Goal: Task Accomplishment & Management: Manage account settings

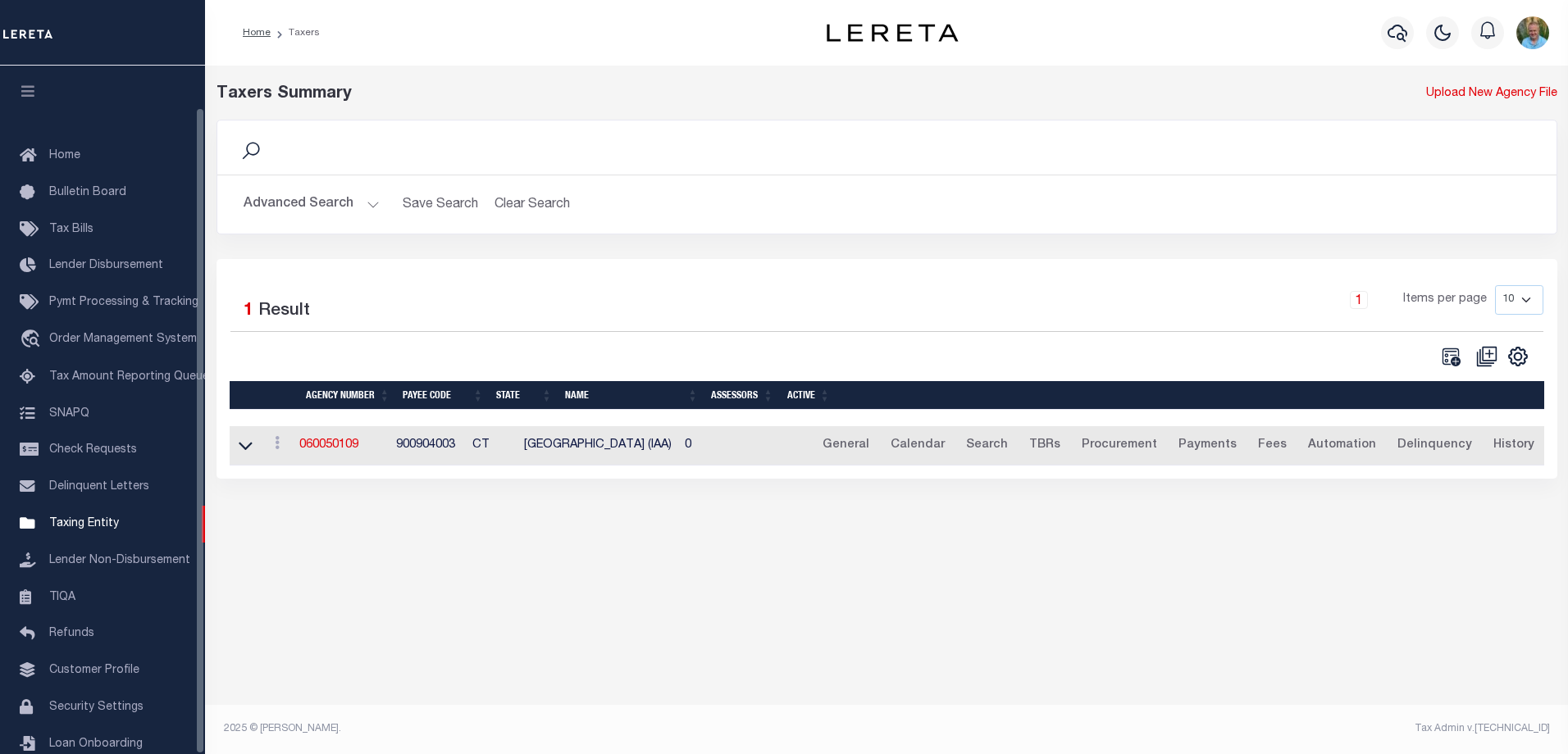
scroll to position [44, 0]
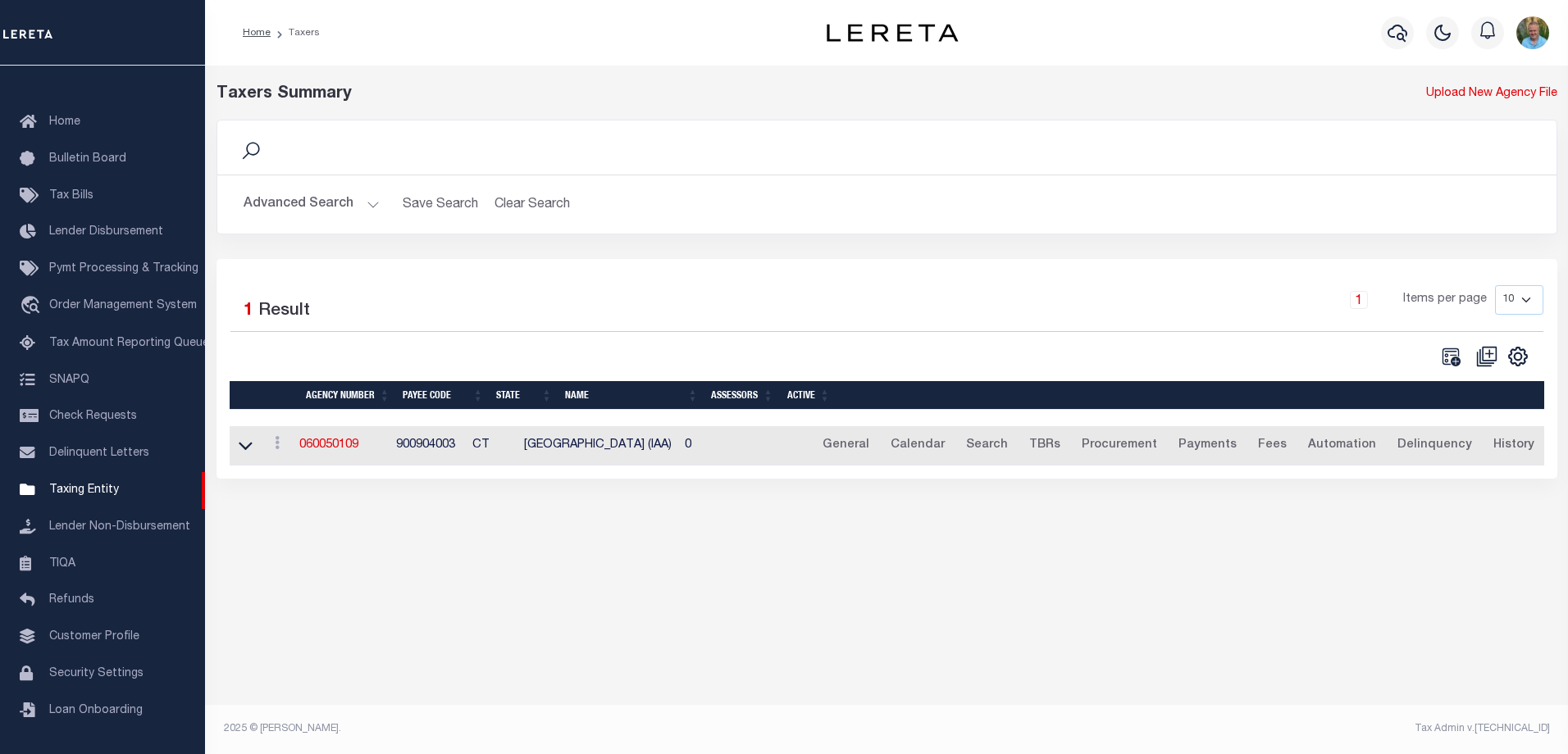
click at [290, 210] on button "Advanced Search" at bounding box center [312, 205] width 136 height 32
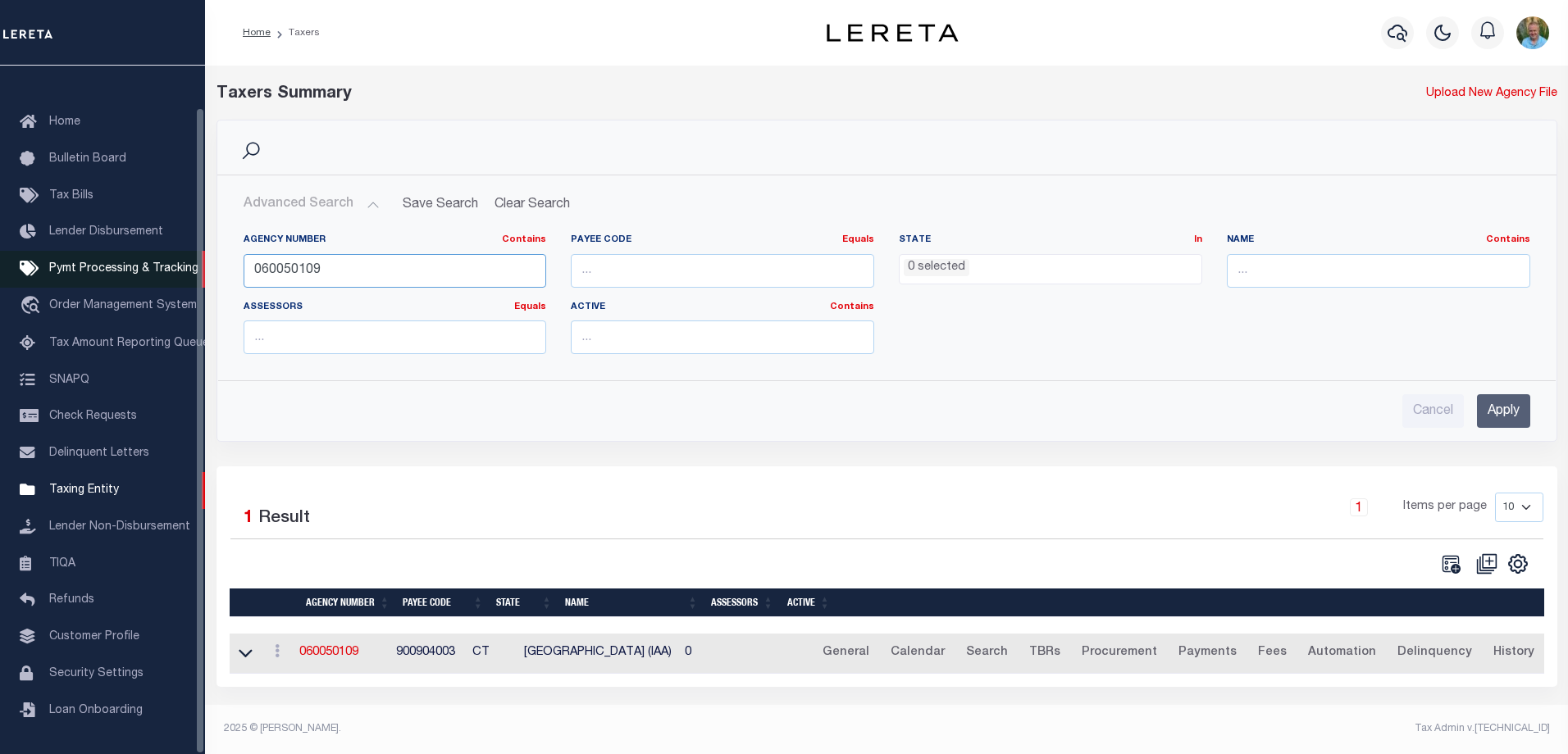
drag, startPoint x: 275, startPoint y: 276, endPoint x: 61, endPoint y: 266, distance: 214.2
click at [61, 266] on div "Home Taxers Profile" at bounding box center [784, 372] width 1568 height 744
click at [96, 300] on span "Order Management System" at bounding box center [122, 306] width 147 height 12
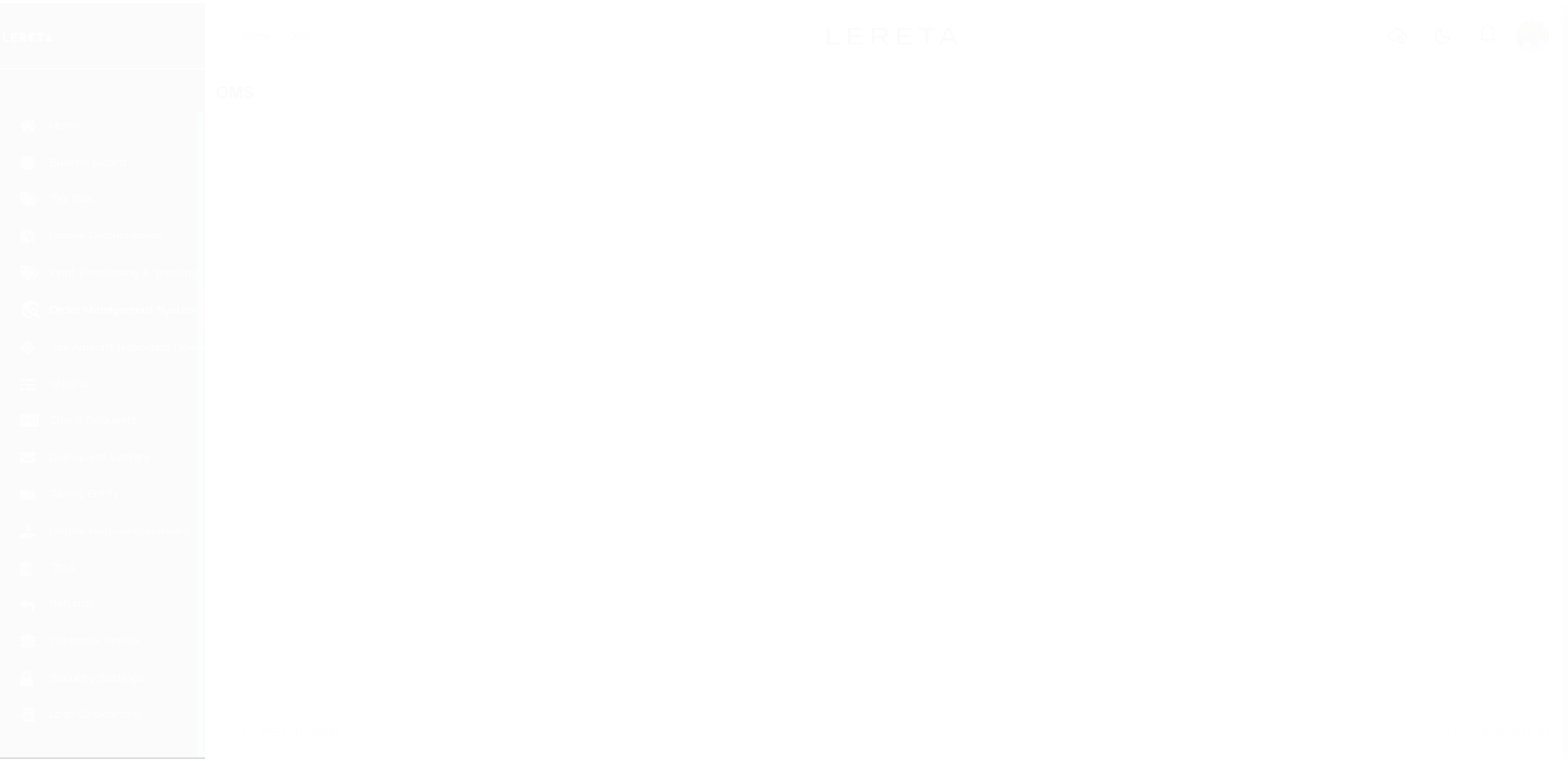
scroll to position [44, 0]
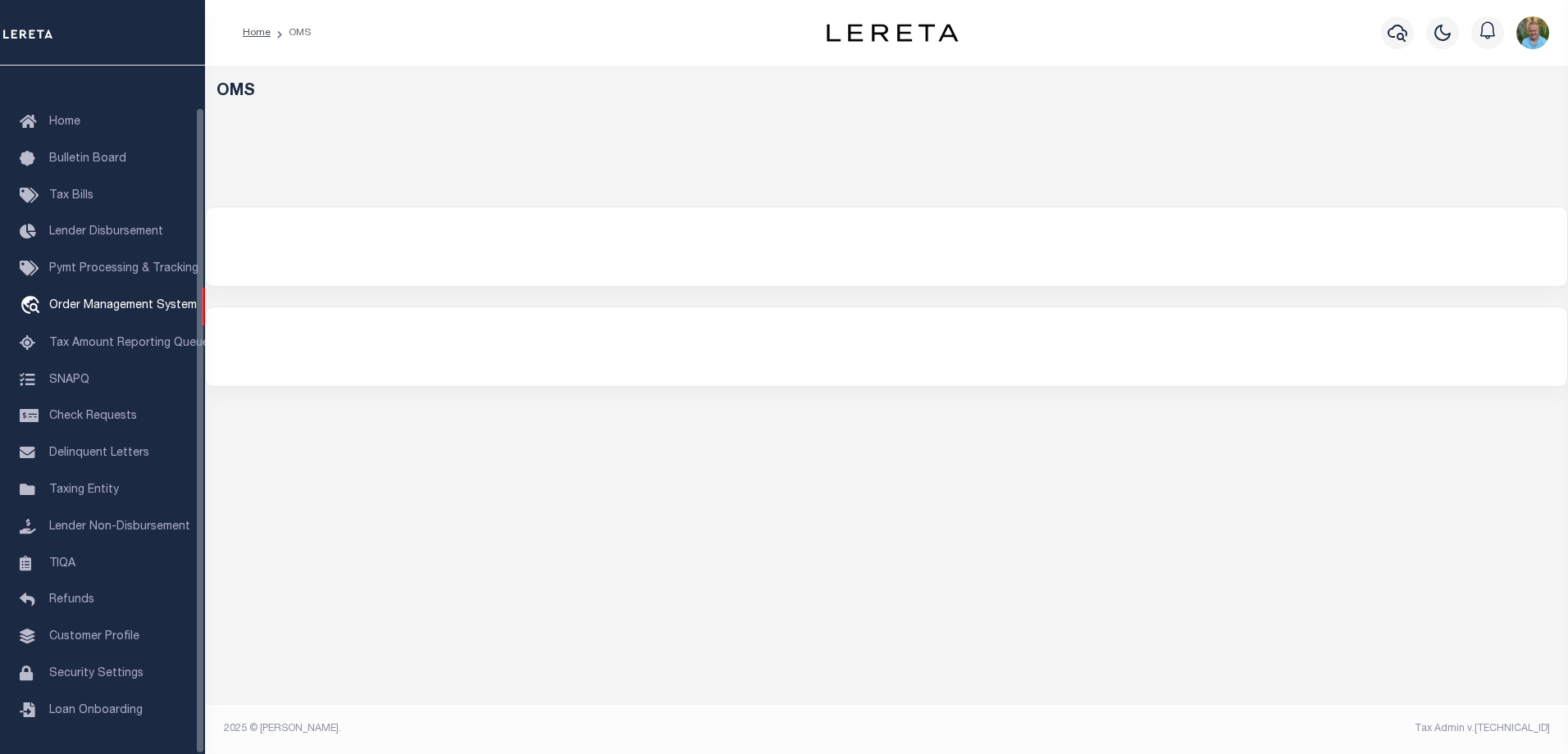
select select "200"
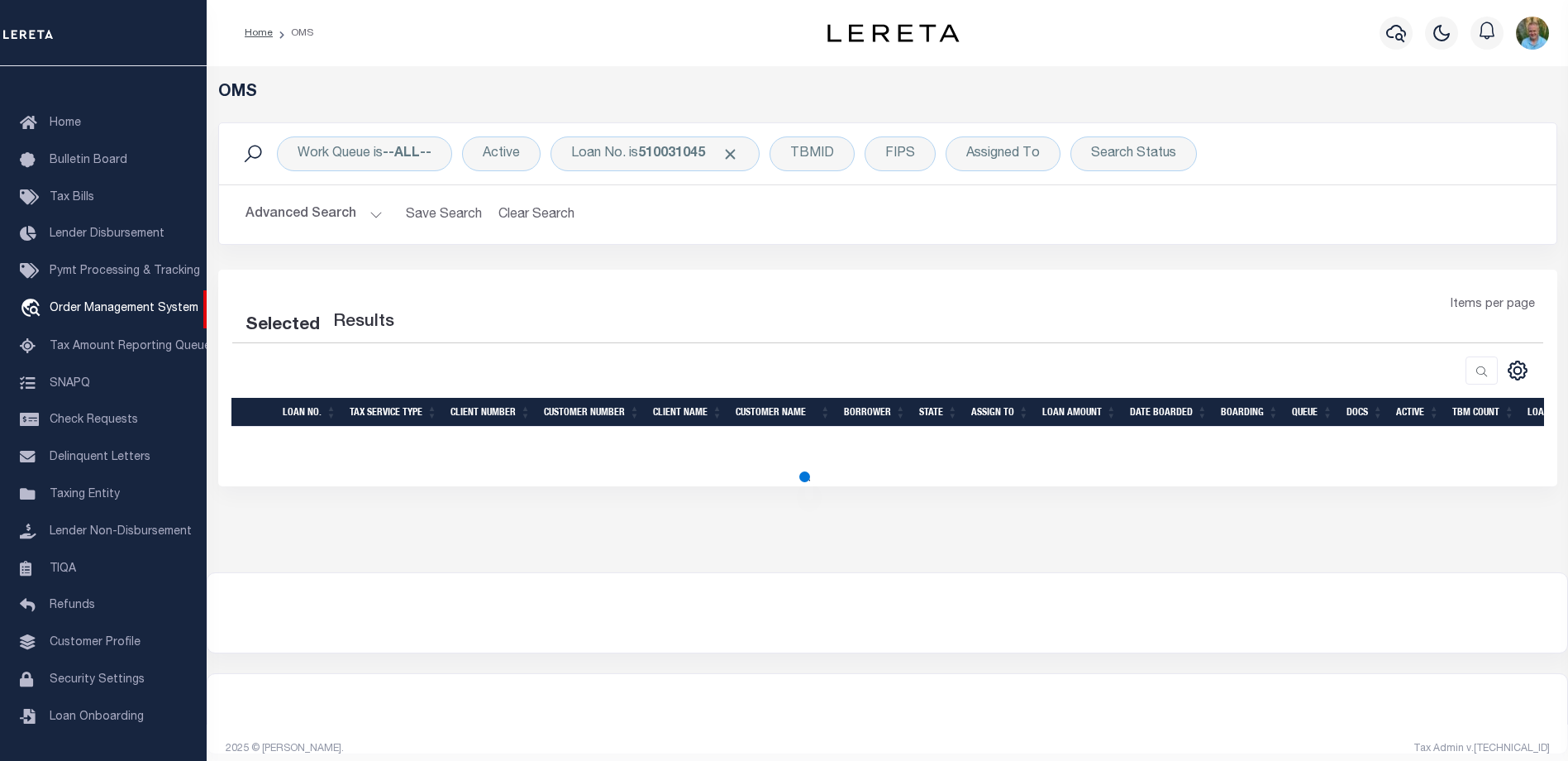
select select "200"
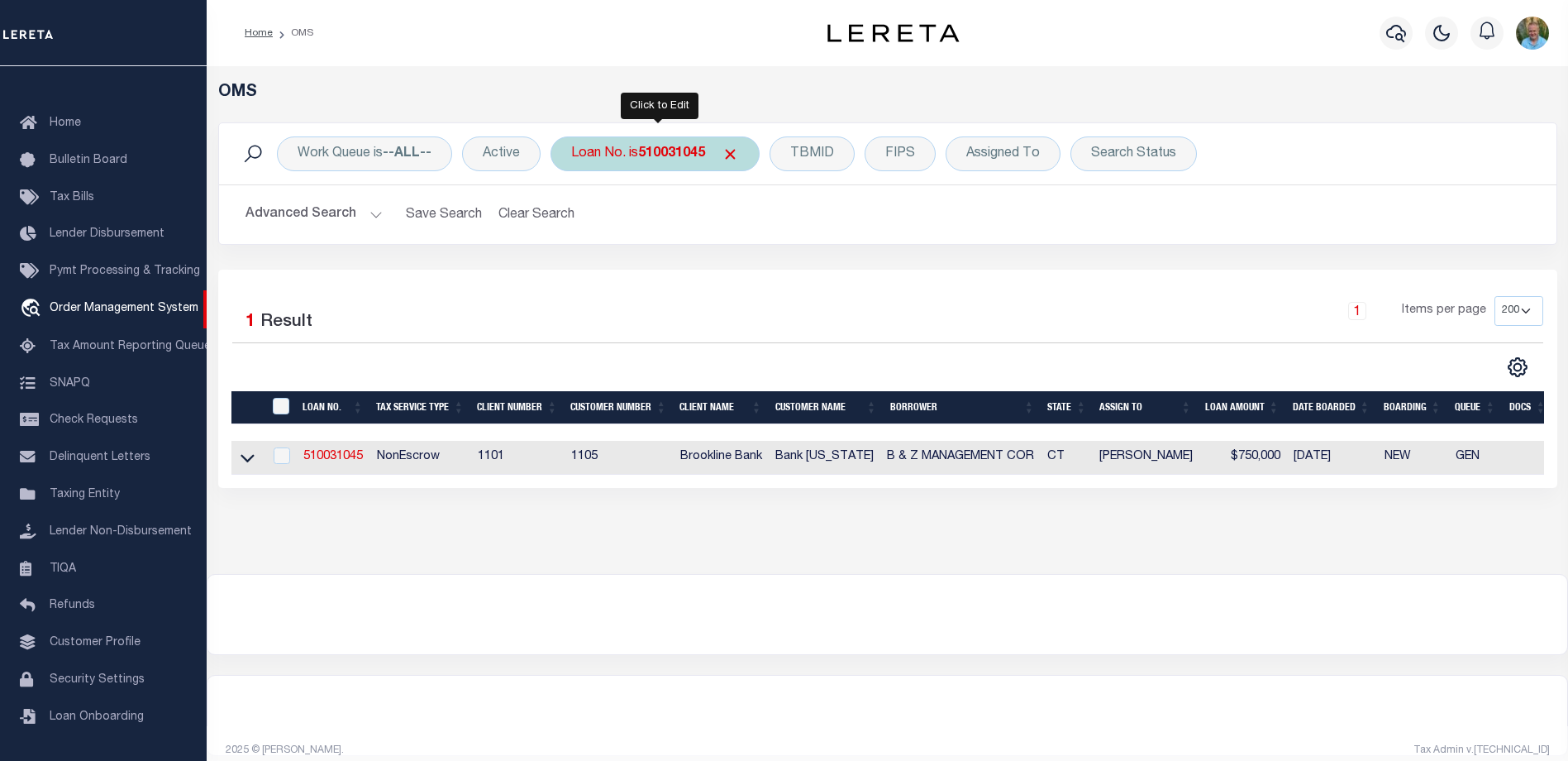
click at [693, 164] on div "Loan No. is 510031045" at bounding box center [655, 154] width 209 height 34
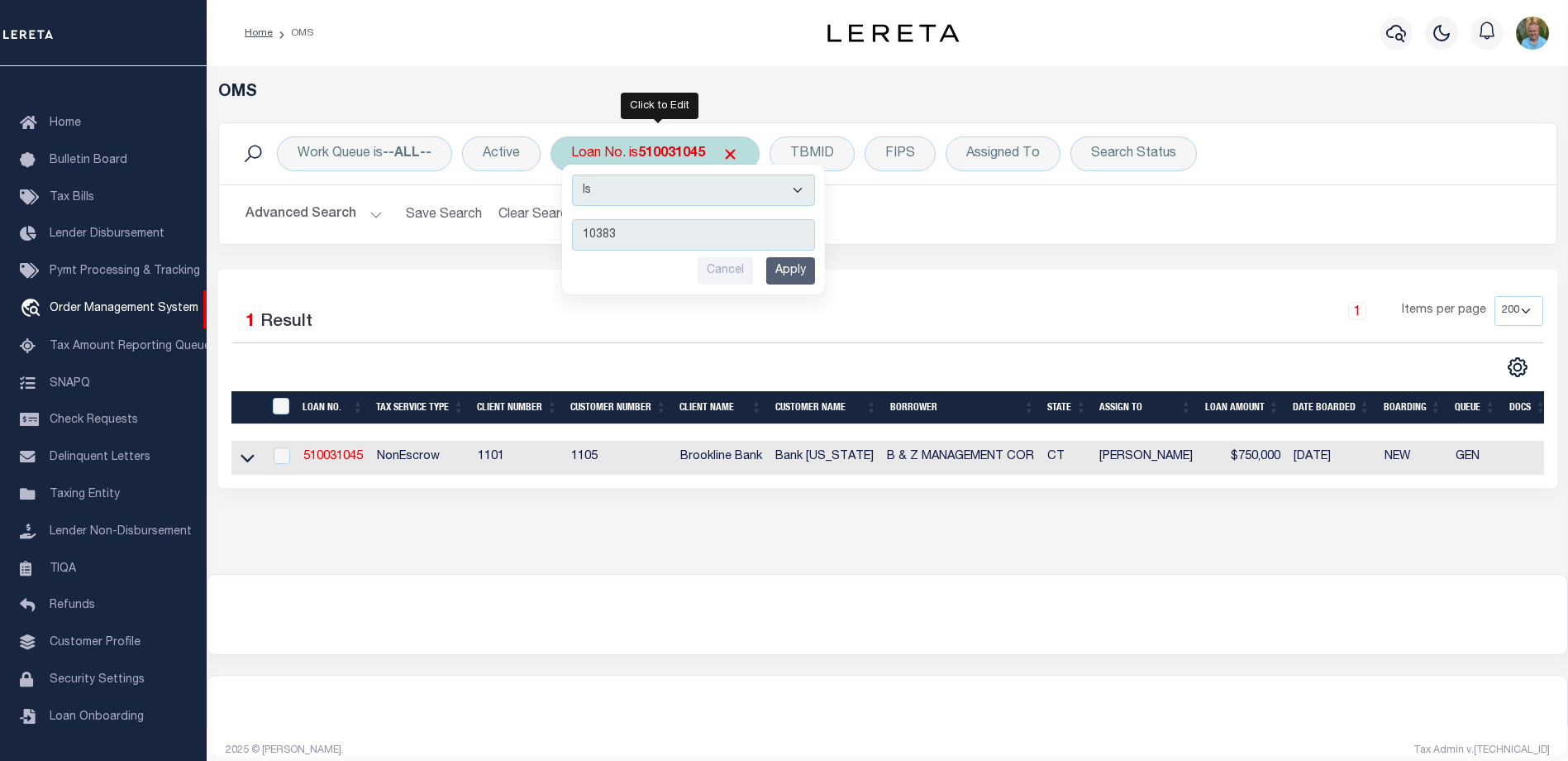
type input "103837"
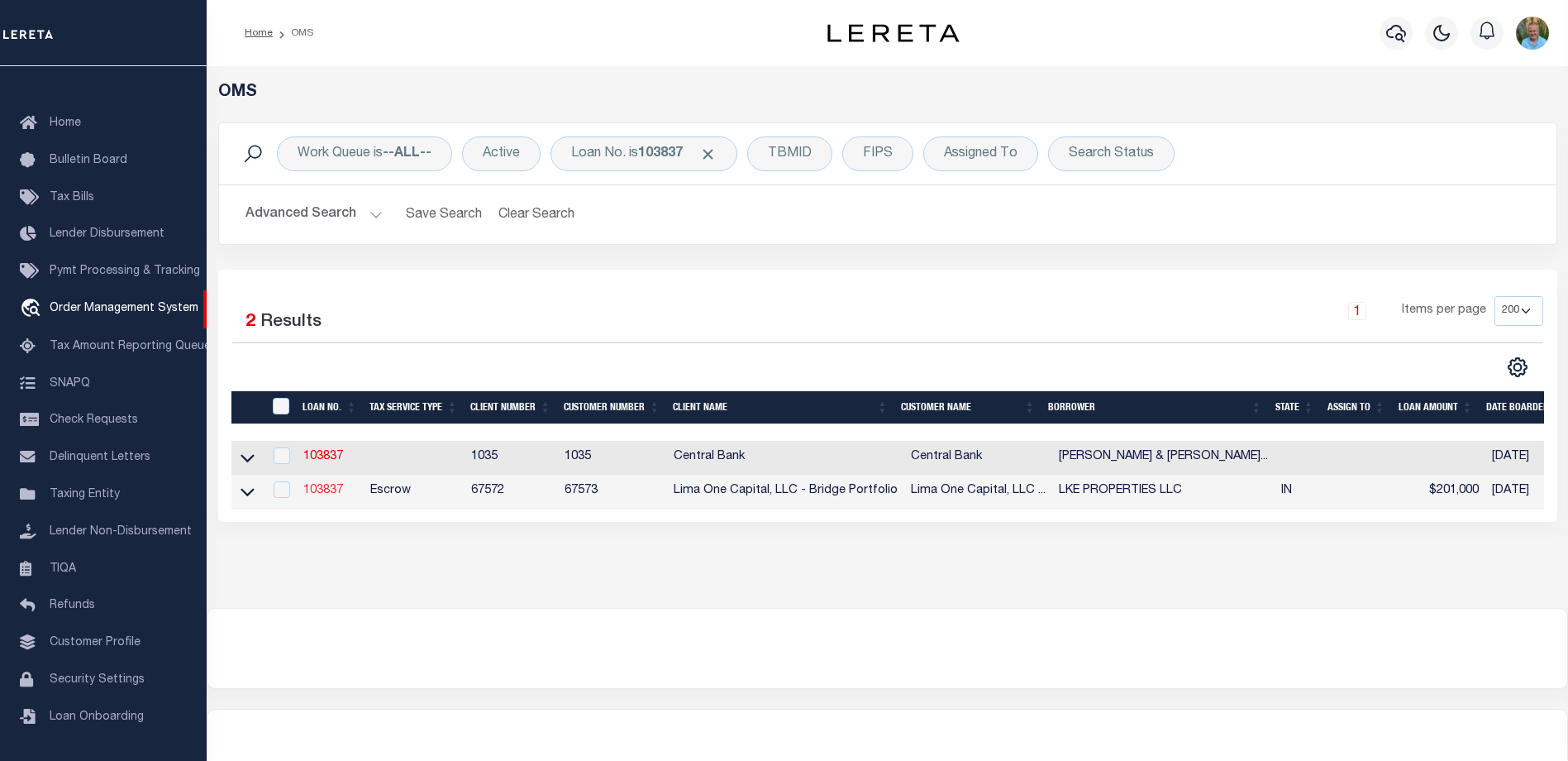
click at [331, 491] on link "103837" at bounding box center [323, 491] width 39 height 12
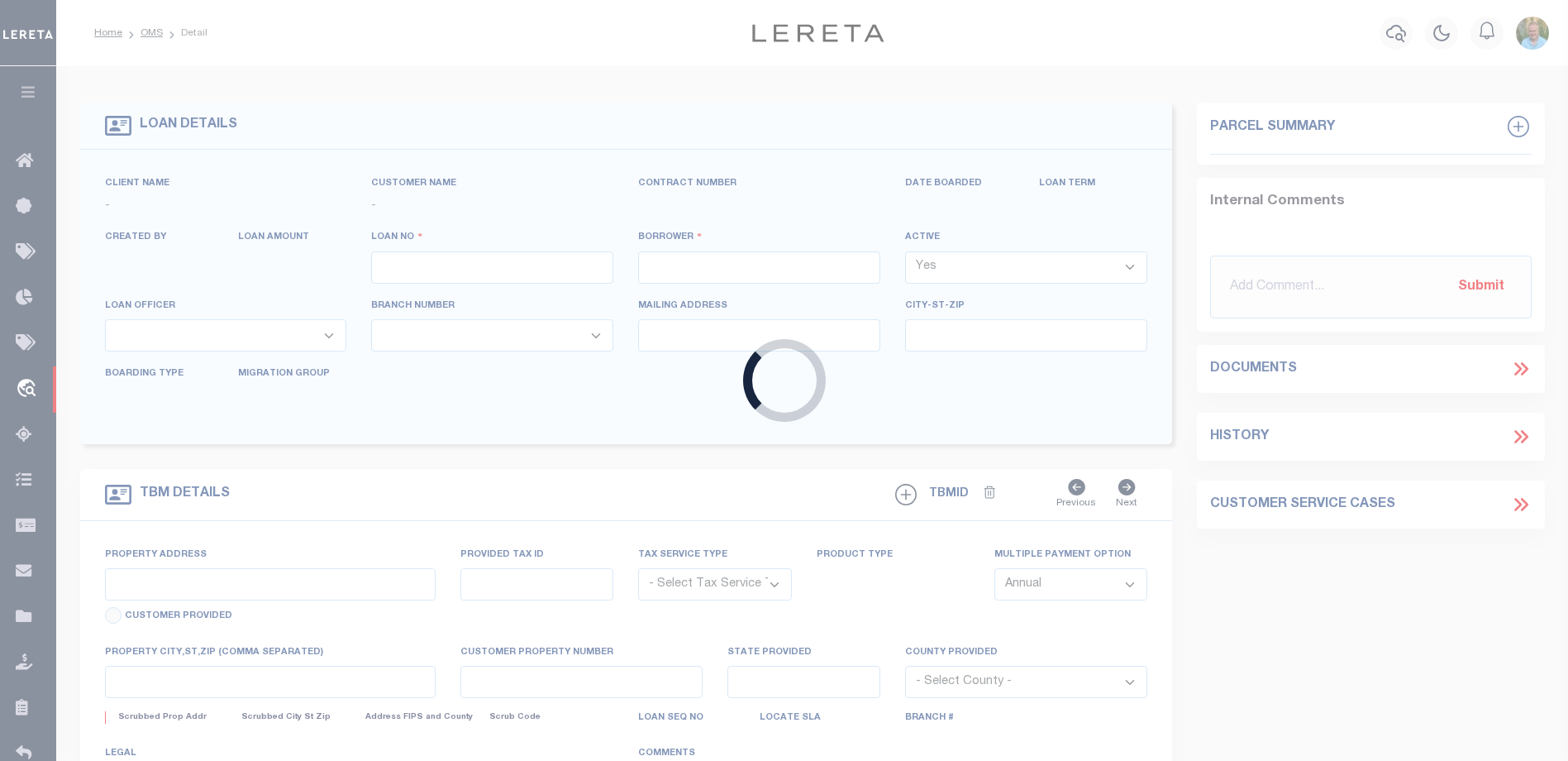
type input "103837"
type input "LKE PROPERTIES LLC"
select select
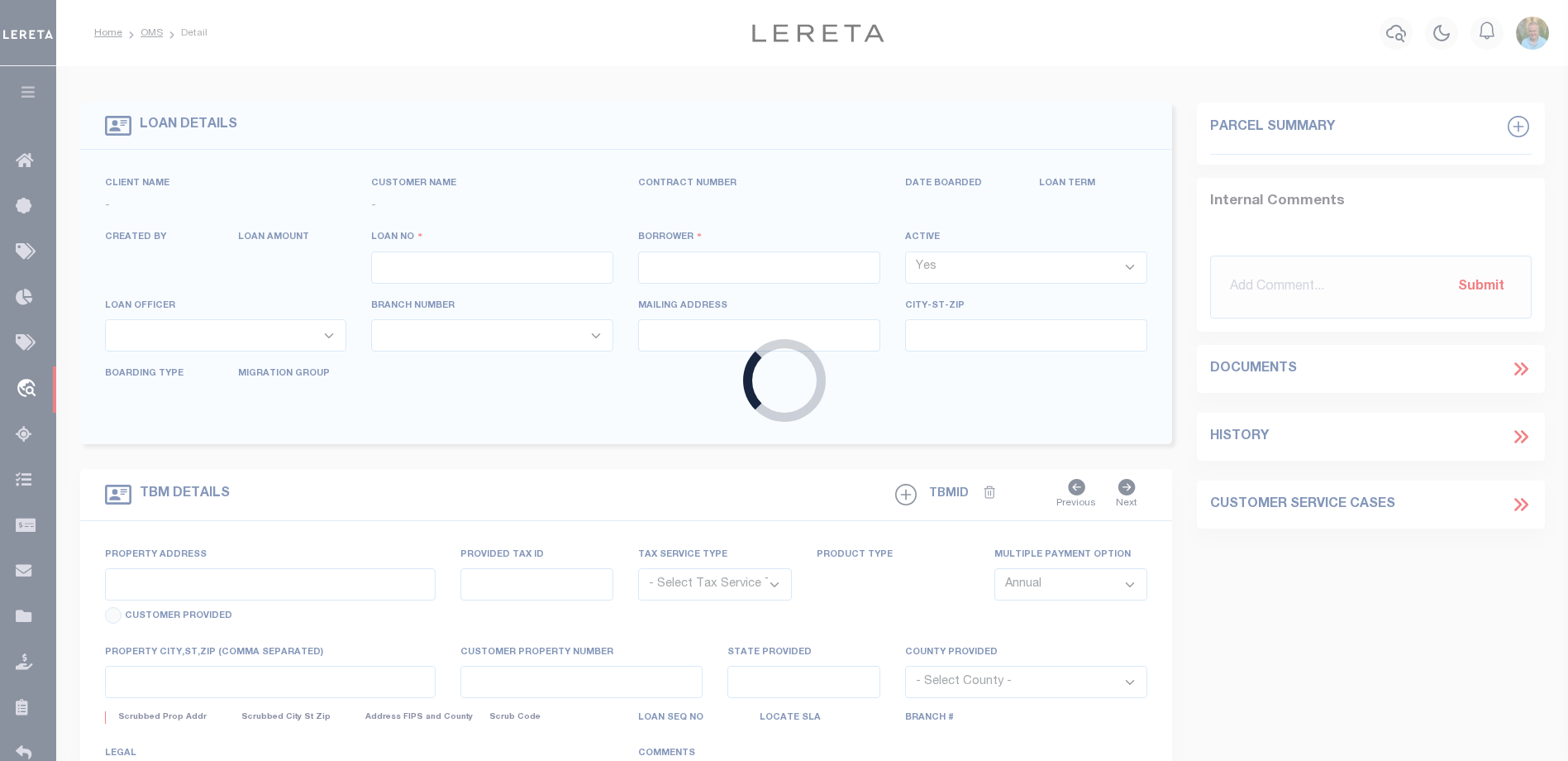
select select
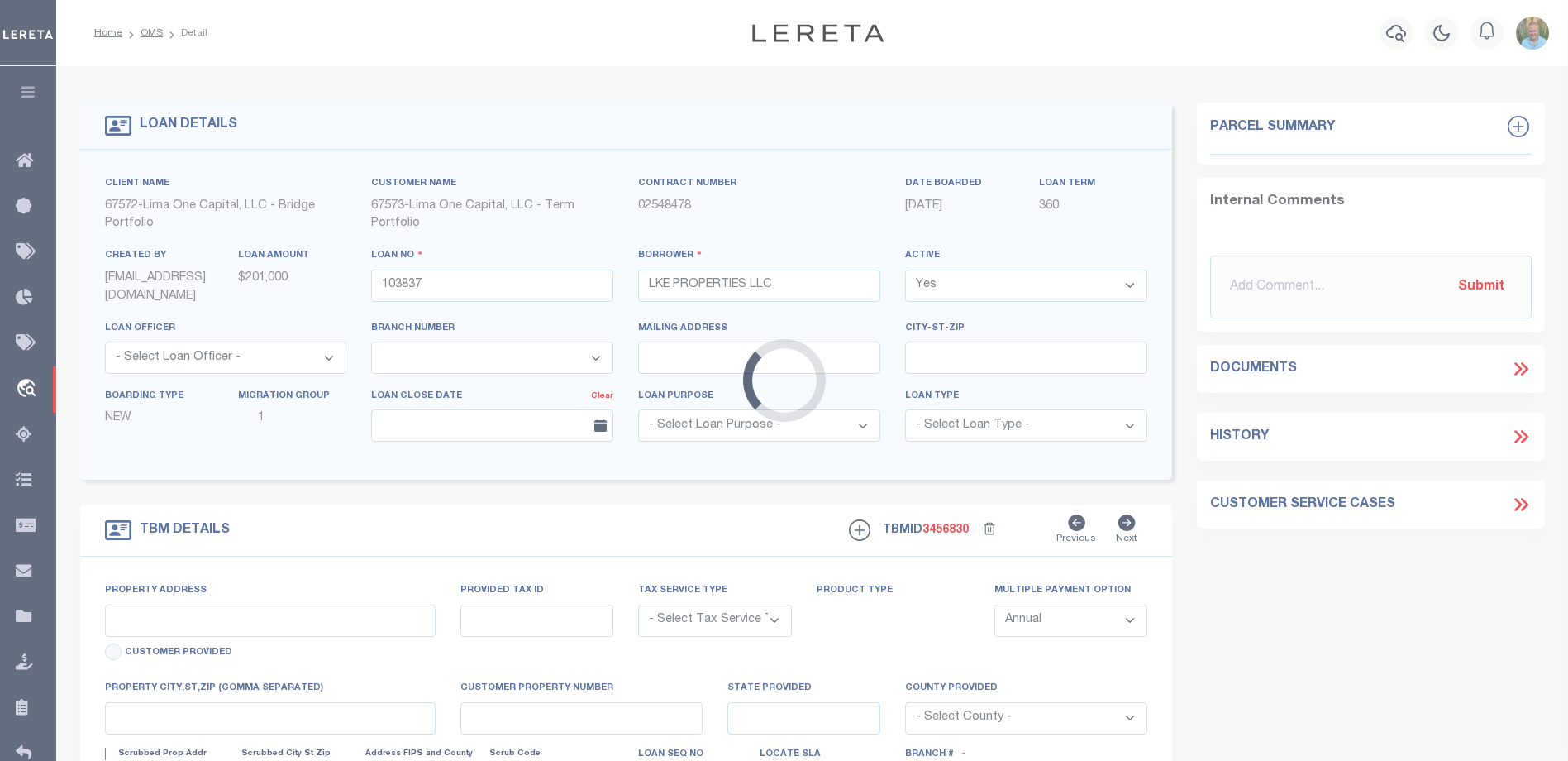
type input "4901 E NEW YORK STREET"
radio input "true"
select select "Escrow"
select select
type input "INDIANAPOLIS IN 46201"
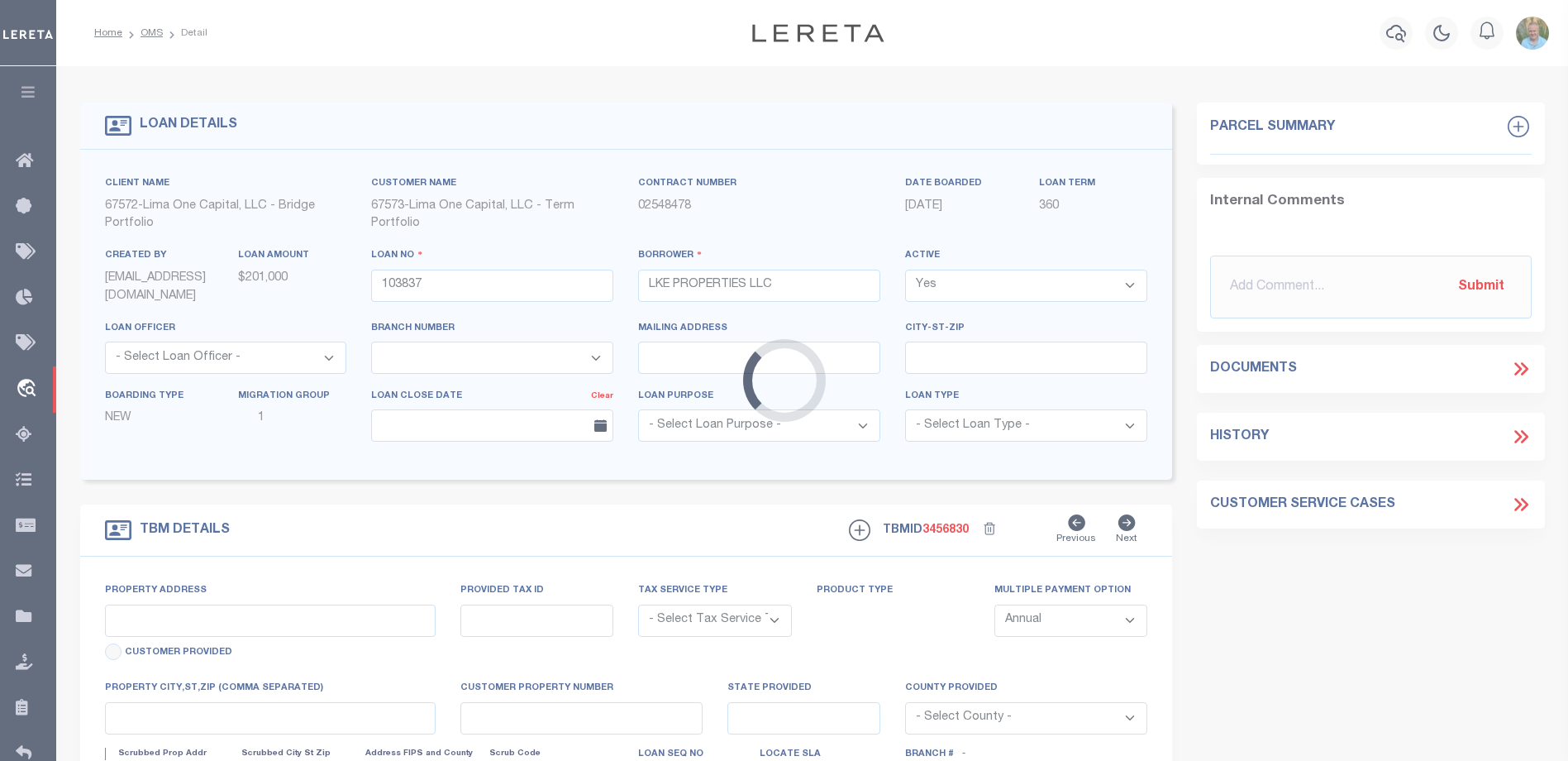
type input "103837-1"
type input "IN"
type textarea "COLLECTOR: ENTITY: PARCEL: 1052412"
type textarea "Compare"
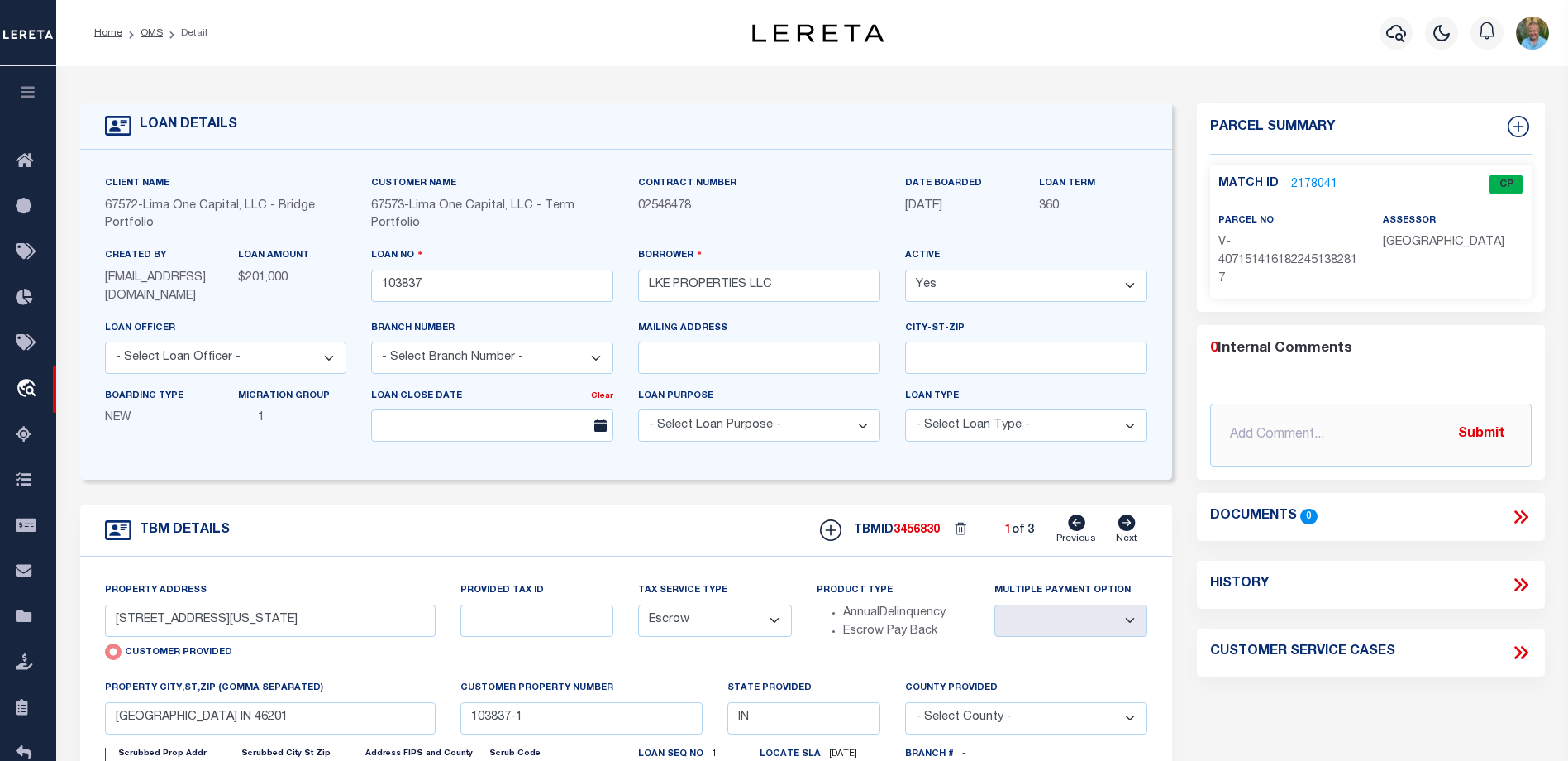
click at [1304, 180] on link "2178041" at bounding box center [1314, 185] width 46 height 18
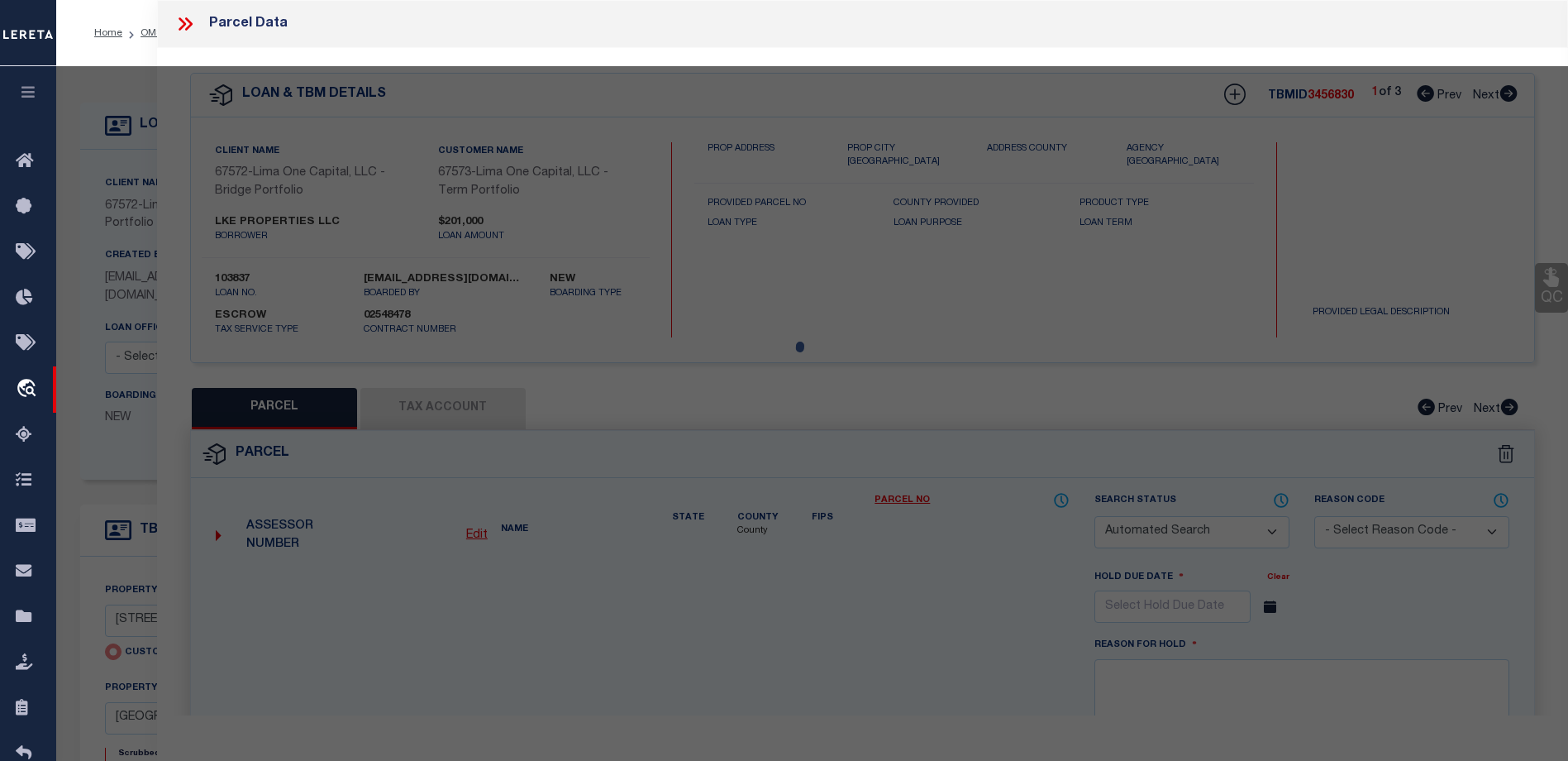
checkbox input "false"
select select "CP"
select select "AGW"
select select
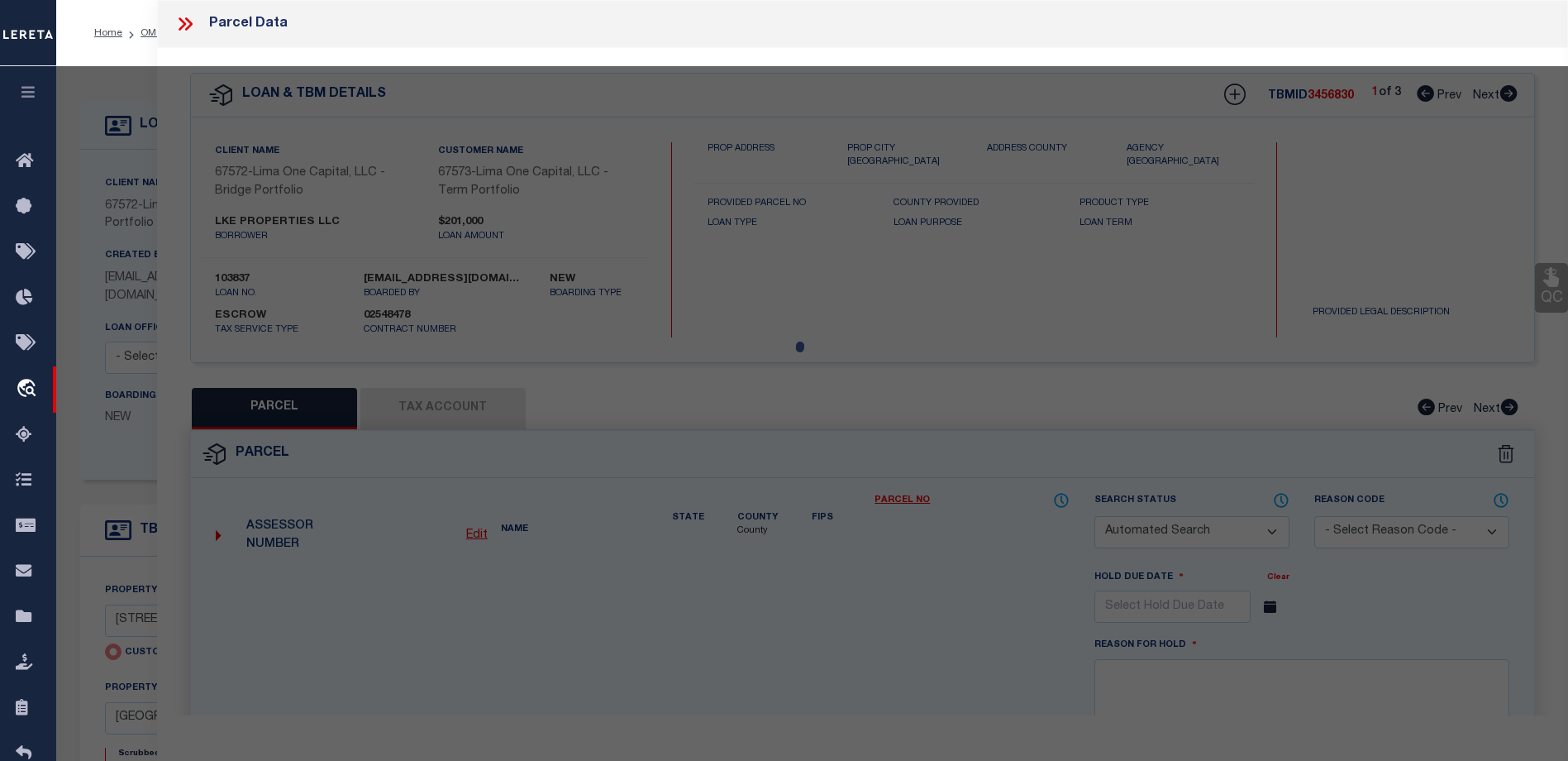
type input "4901 E NEW YORK STREET"
checkbox input "false"
type input "INDIANAPOLIS IN 46201"
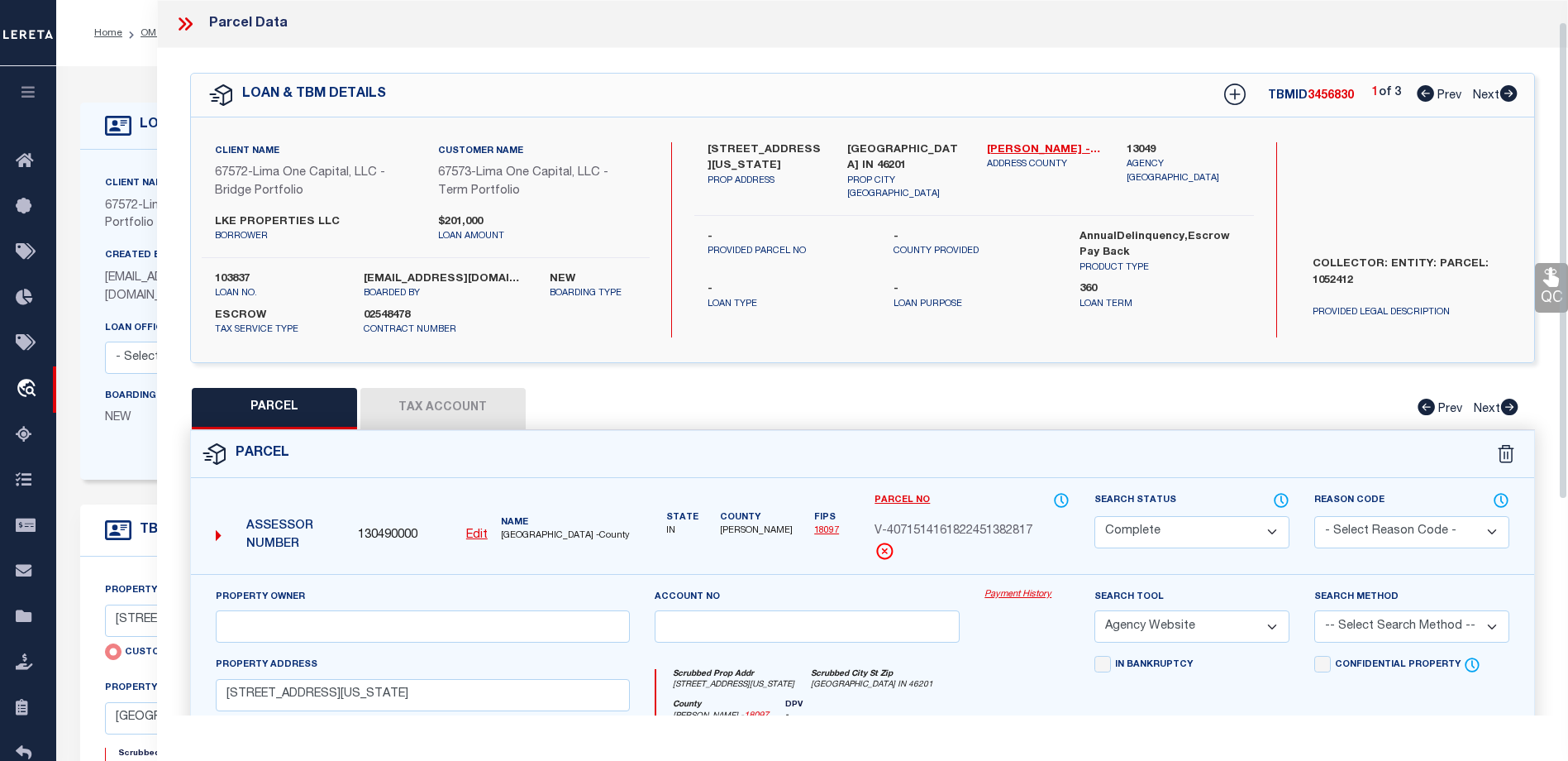
scroll to position [165, 0]
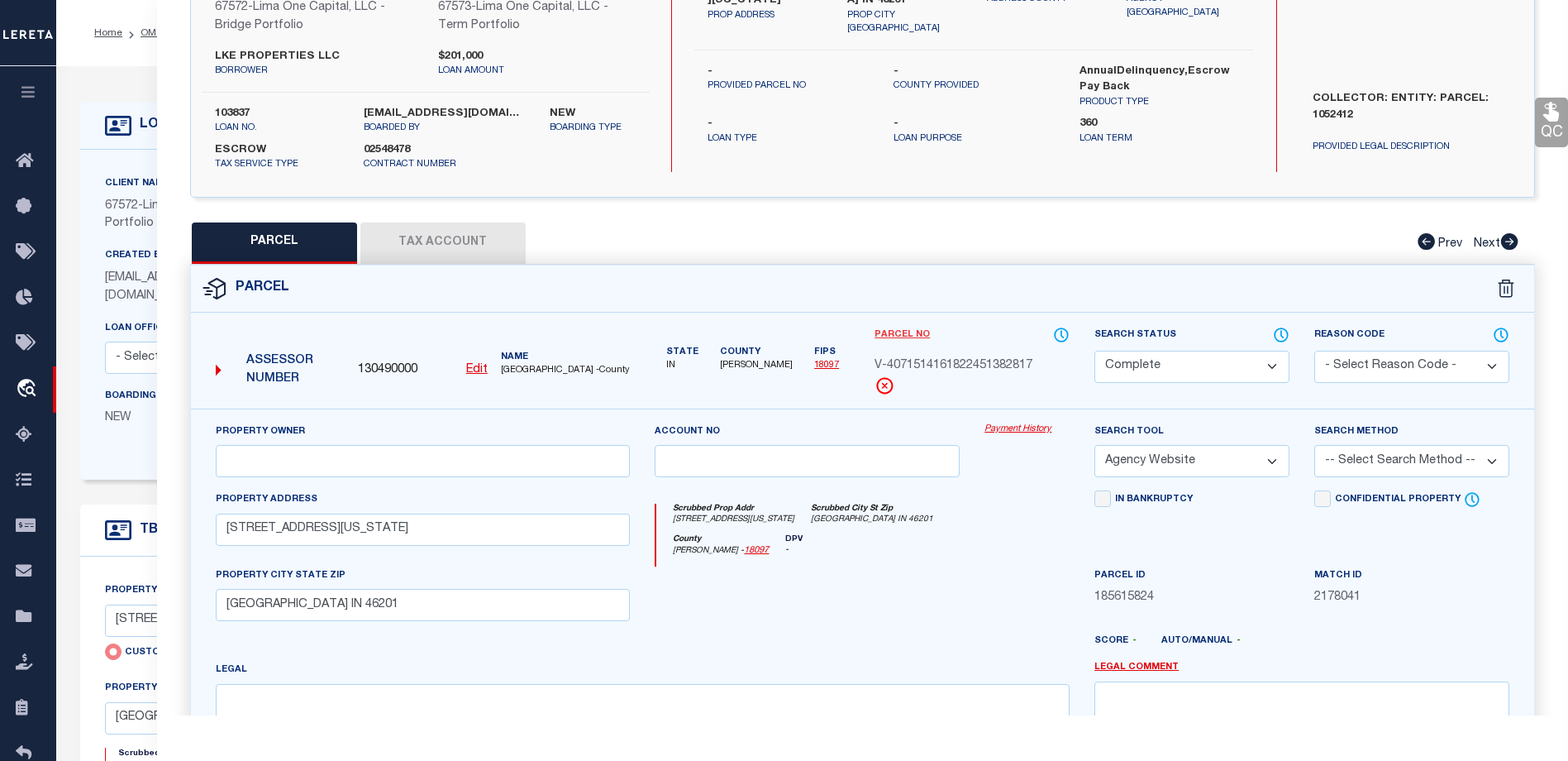
click at [912, 331] on link "Parcel No" at bounding box center [902, 335] width 55 height 14
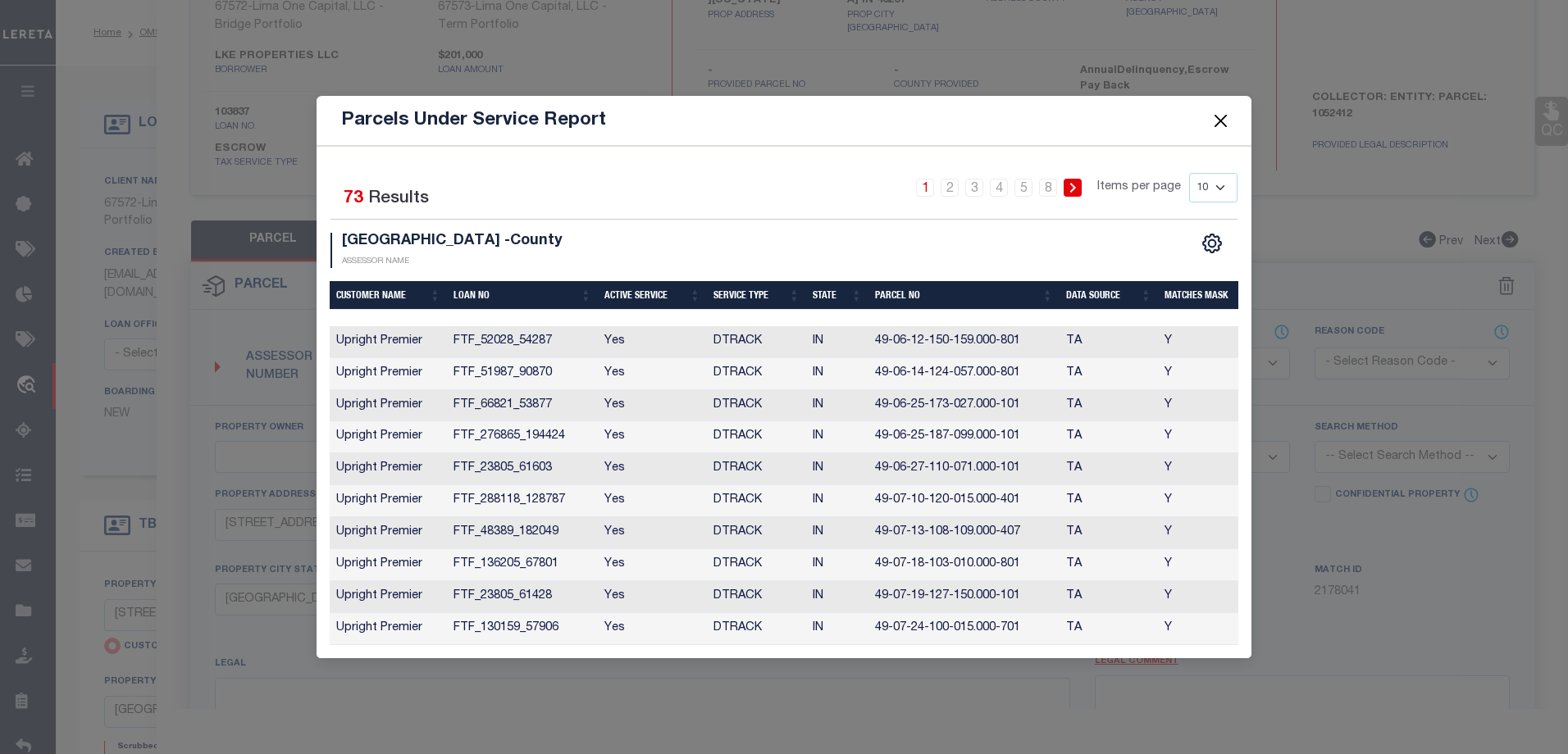
click at [1223, 110] on button "Close" at bounding box center [1221, 121] width 22 height 22
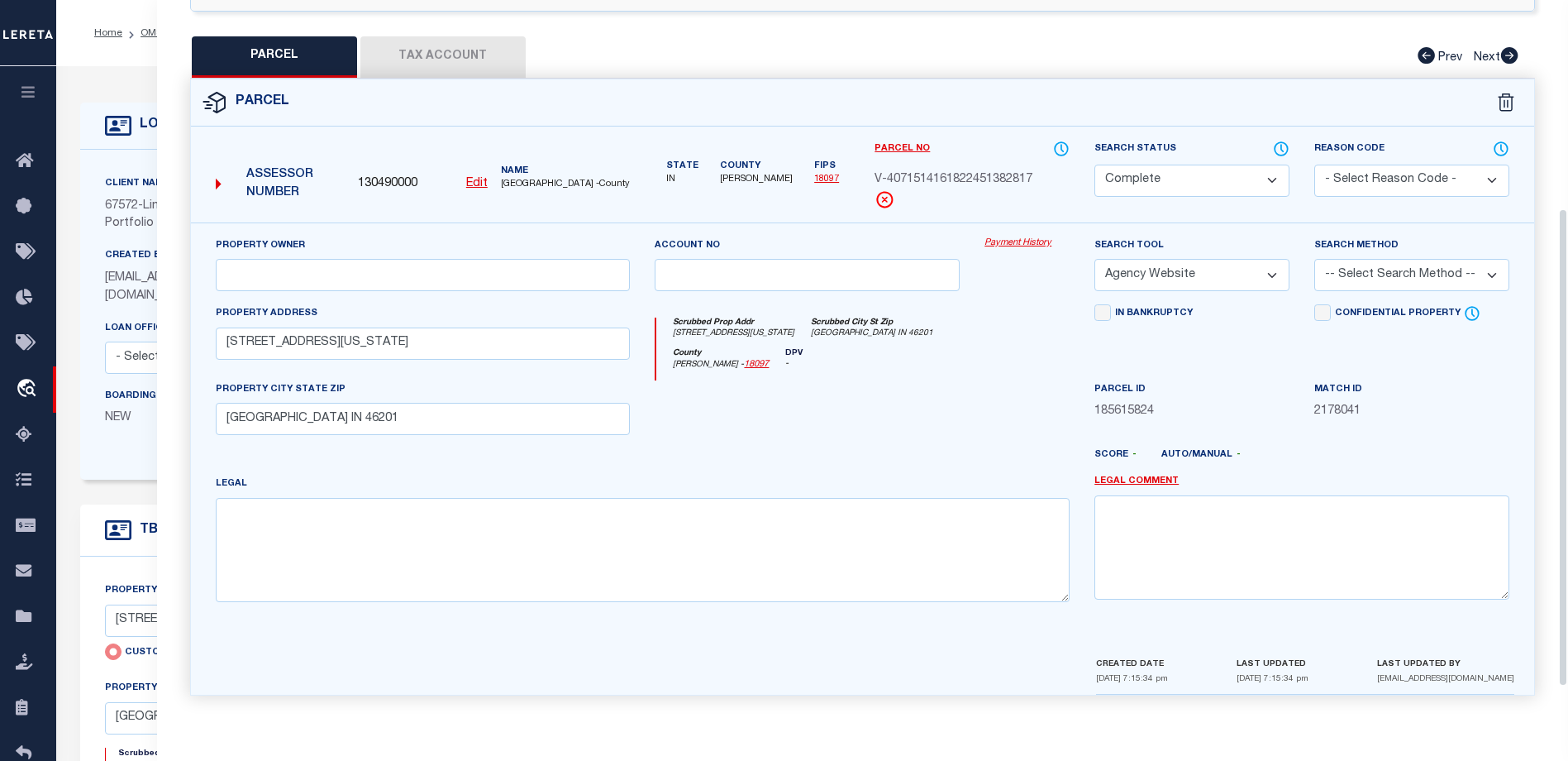
scroll to position [106, 0]
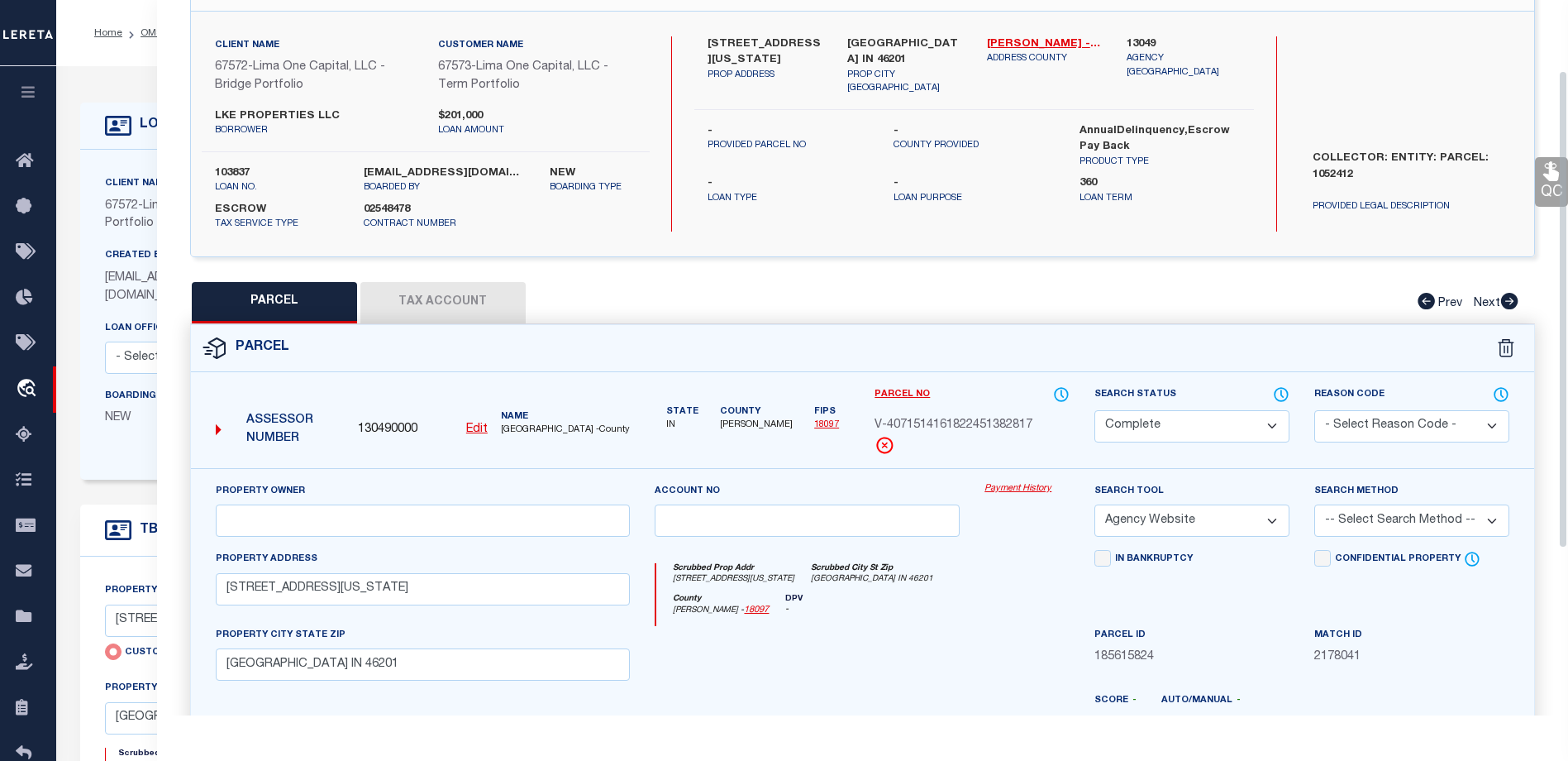
click at [441, 295] on button "Tax Account" at bounding box center [443, 302] width 165 height 41
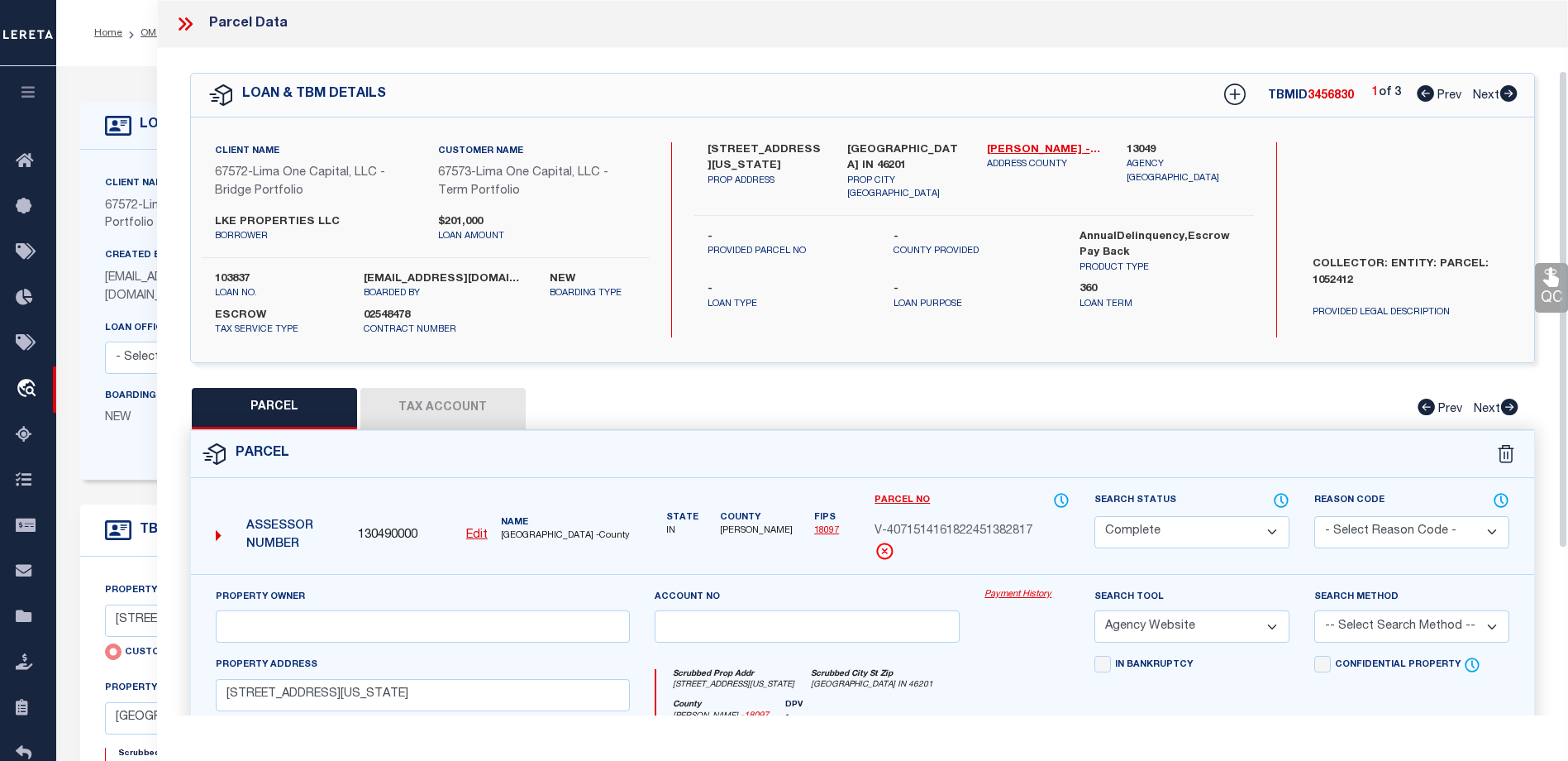
select select "100"
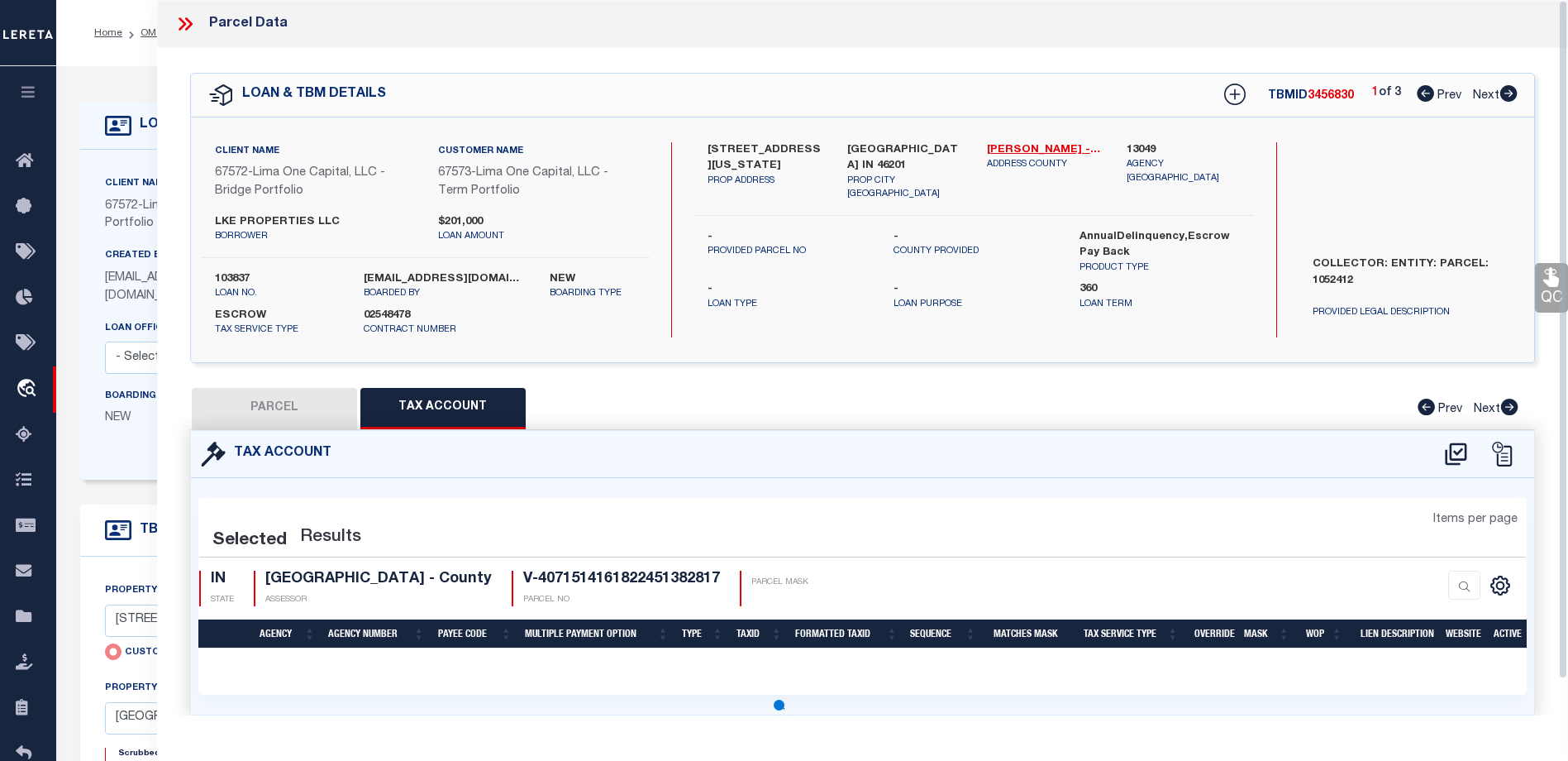
select select "100"
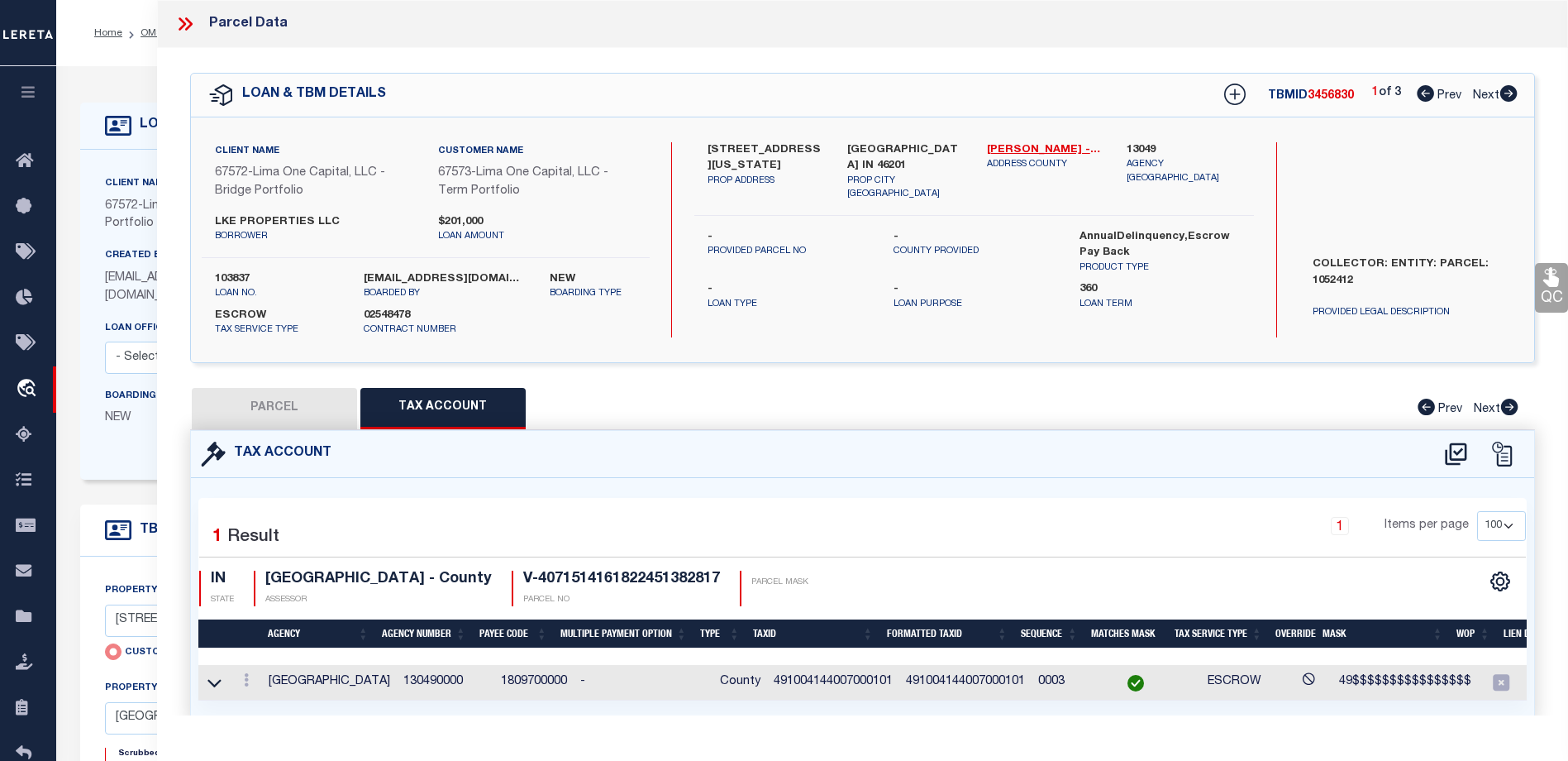
click at [135, 476] on div "Client Name 67572 - Lima One Capital, LLC - Bridge Portfolio Customer Name 6757…" at bounding box center [626, 314] width 1093 height 330
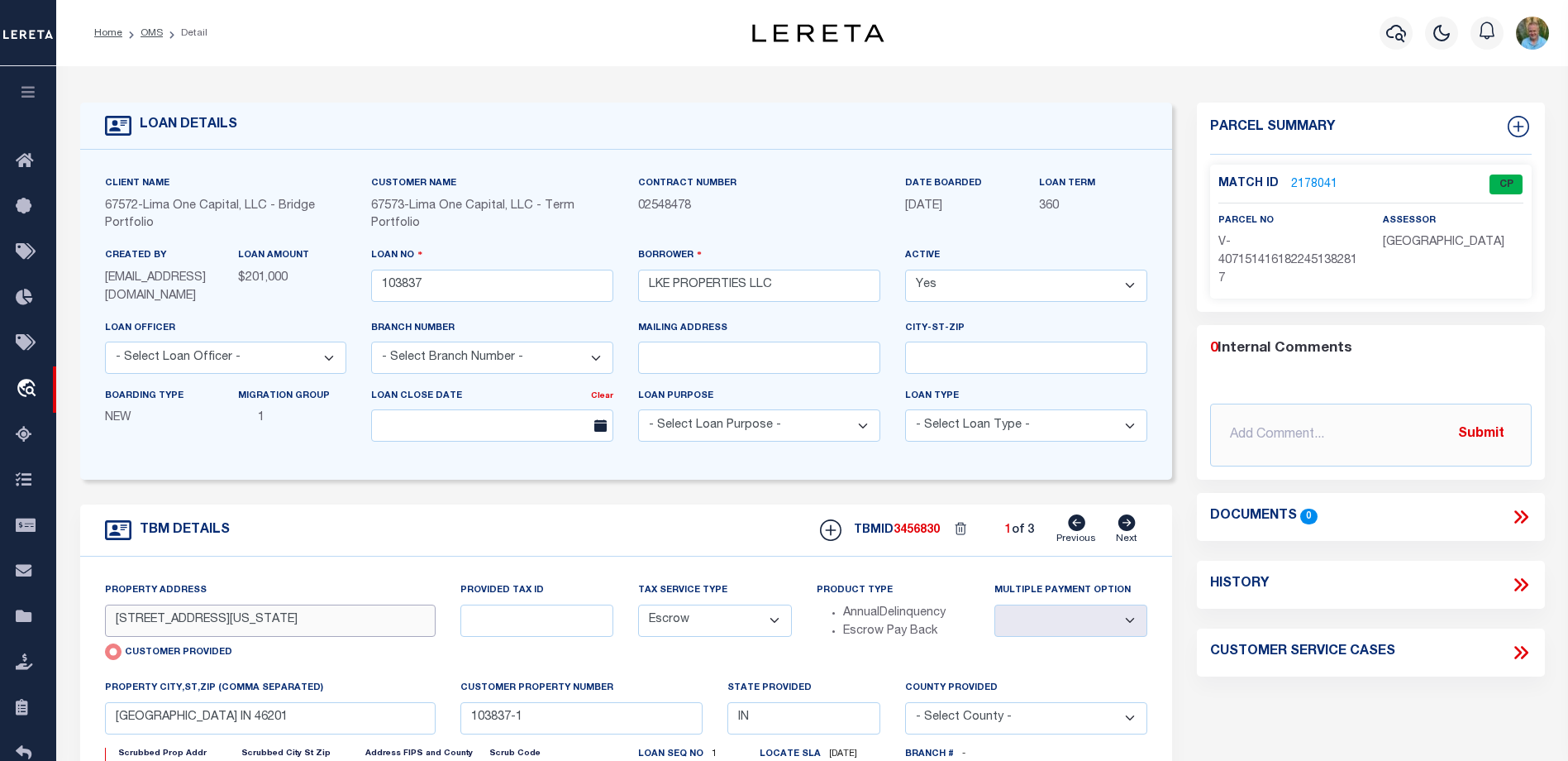
drag, startPoint x: 292, startPoint y: 621, endPoint x: 87, endPoint y: 623, distance: 205.0
click at [87, 623] on div "Property Address 4901 E NEW YORK STREET Customer Provided Provided Tax ID Tax S…" at bounding box center [626, 767] width 1093 height 420
click at [1314, 180] on link "2178041" at bounding box center [1314, 185] width 46 height 18
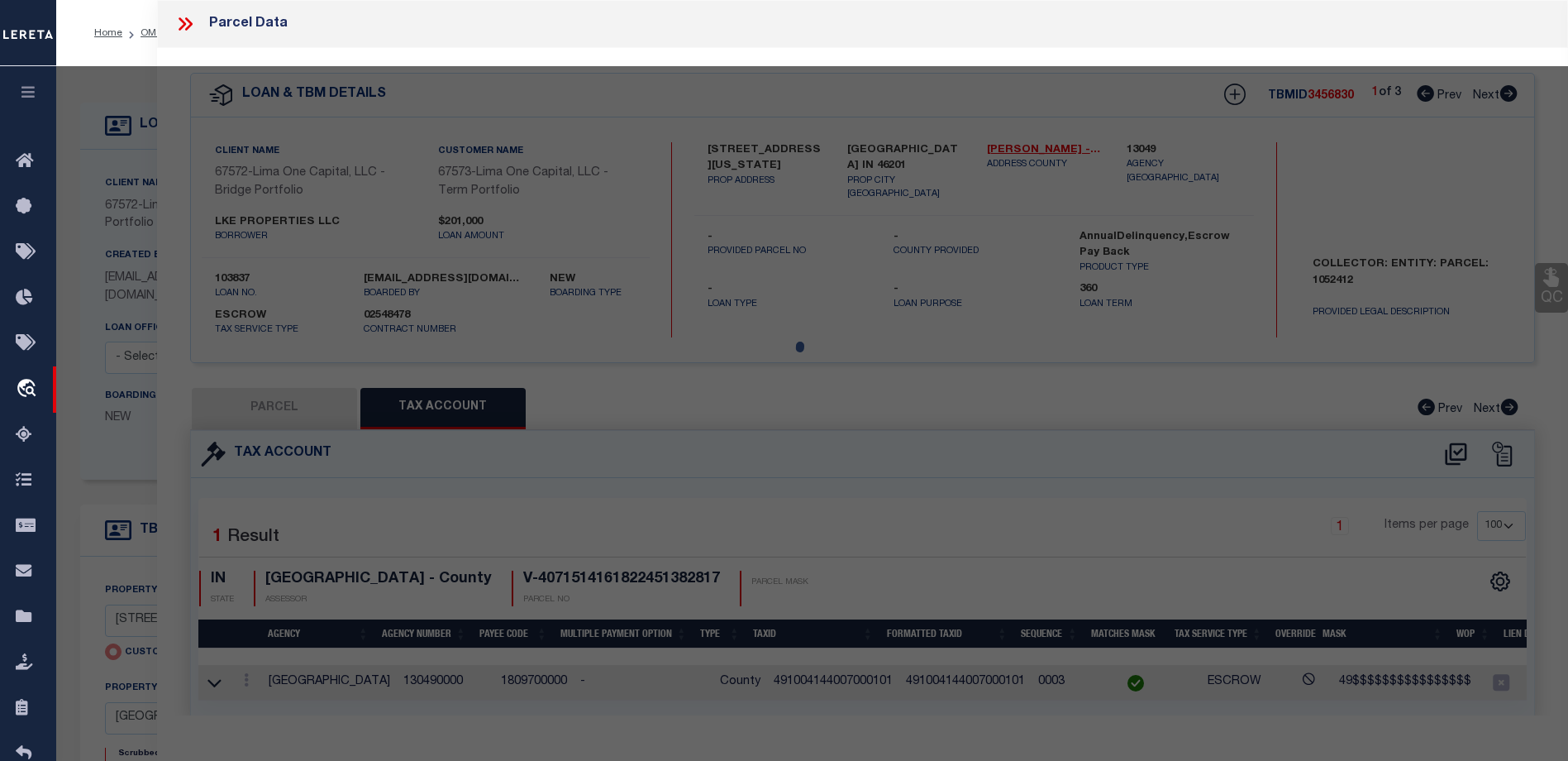
select select "AS"
select select
checkbox input "false"
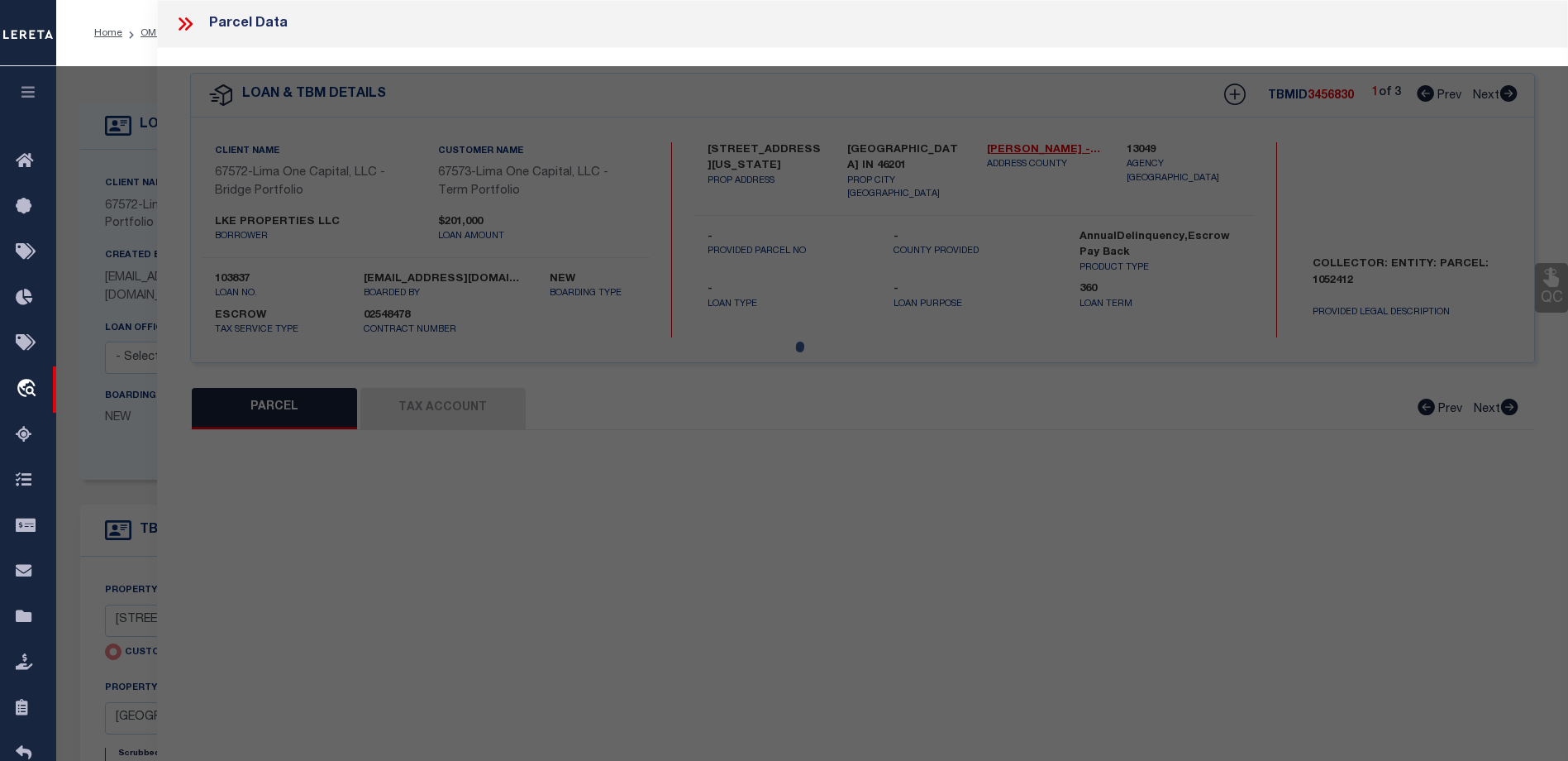
select select "CP"
select select "AGW"
select select
type input "4901 E NEW YORK STREET"
checkbox input "false"
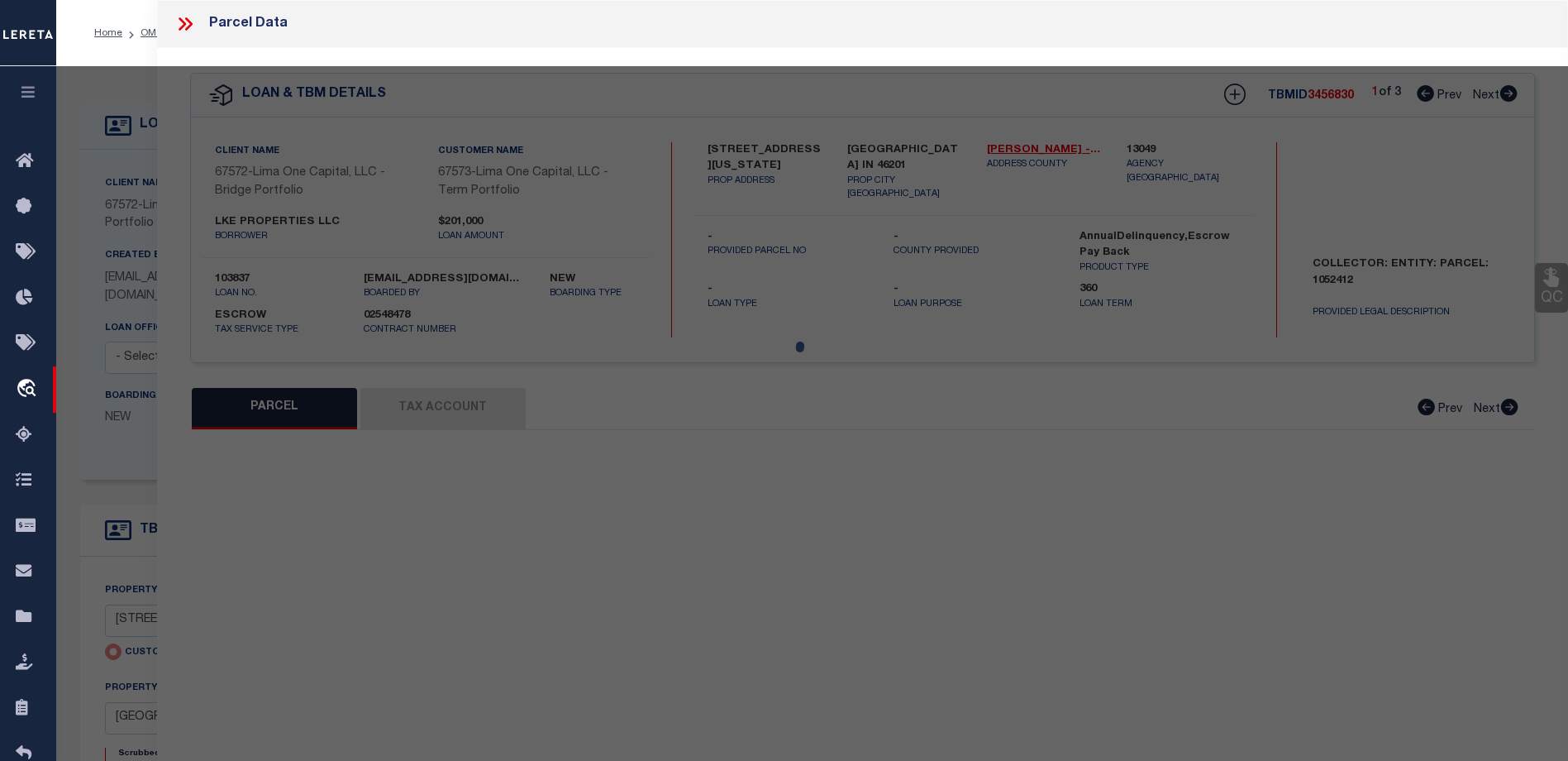
type input "INDIANAPOLIS IN 46201"
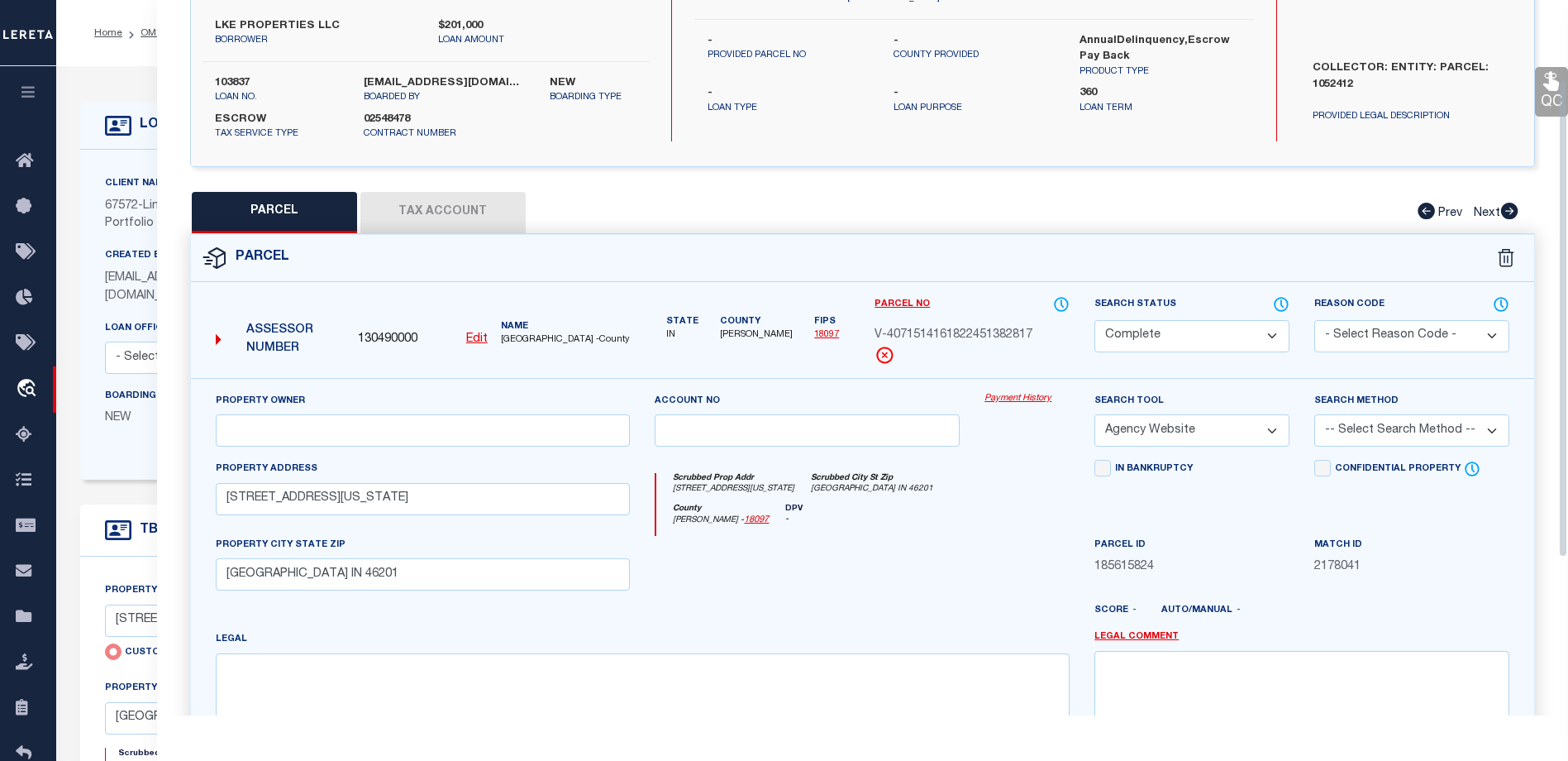
scroll to position [248, 0]
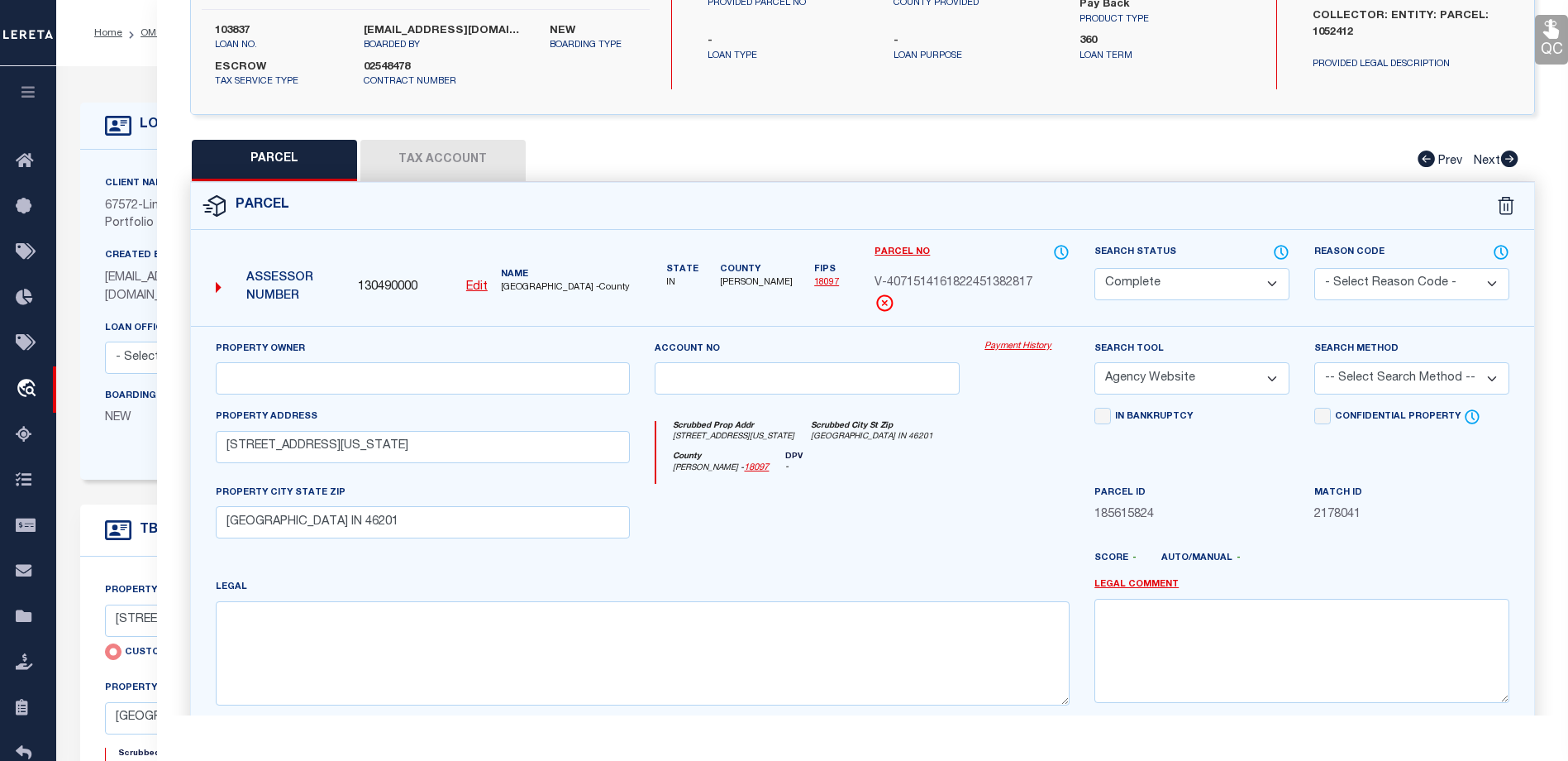
click at [443, 160] on button "Tax Account" at bounding box center [443, 160] width 165 height 41
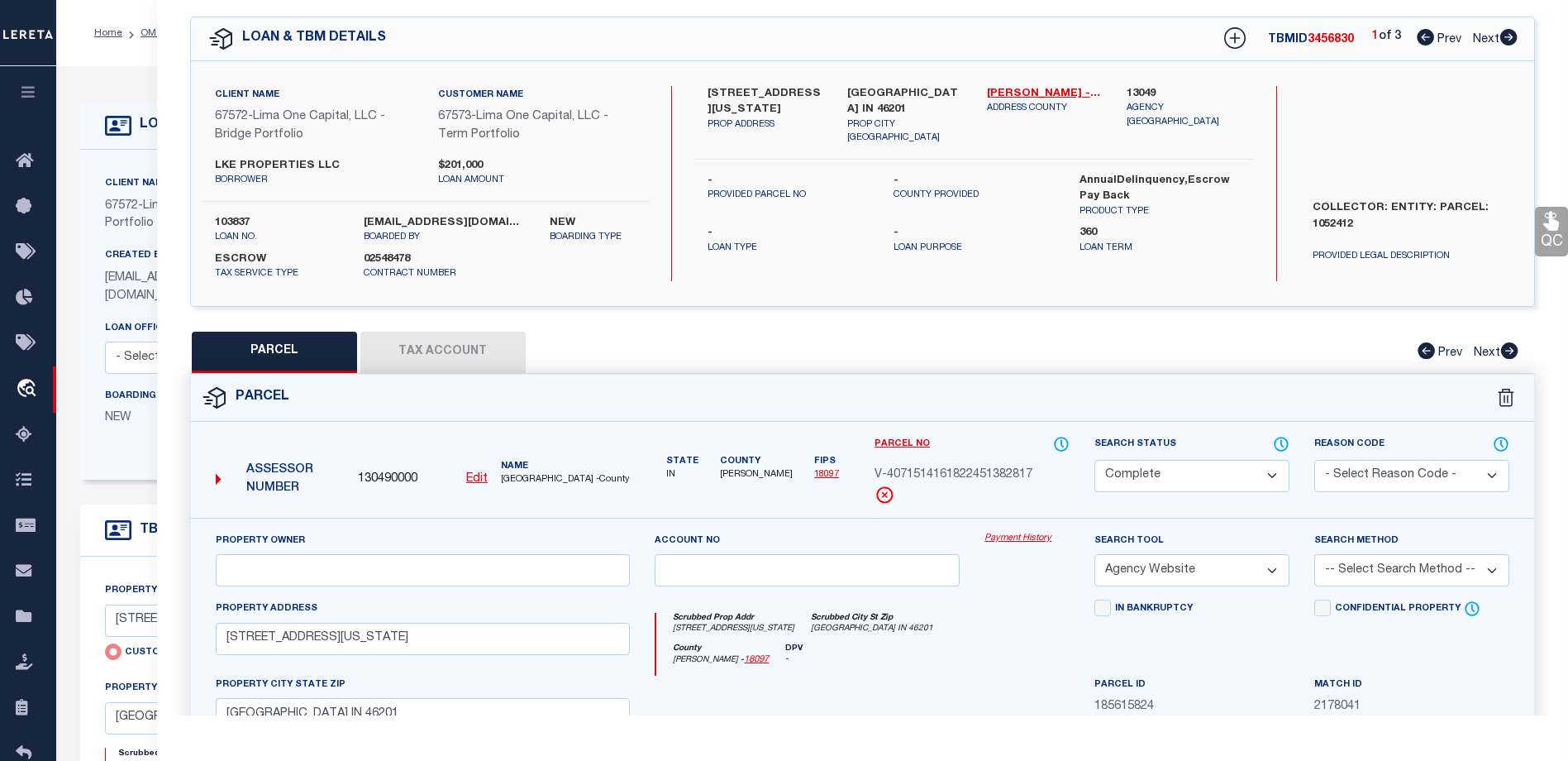
select select "100"
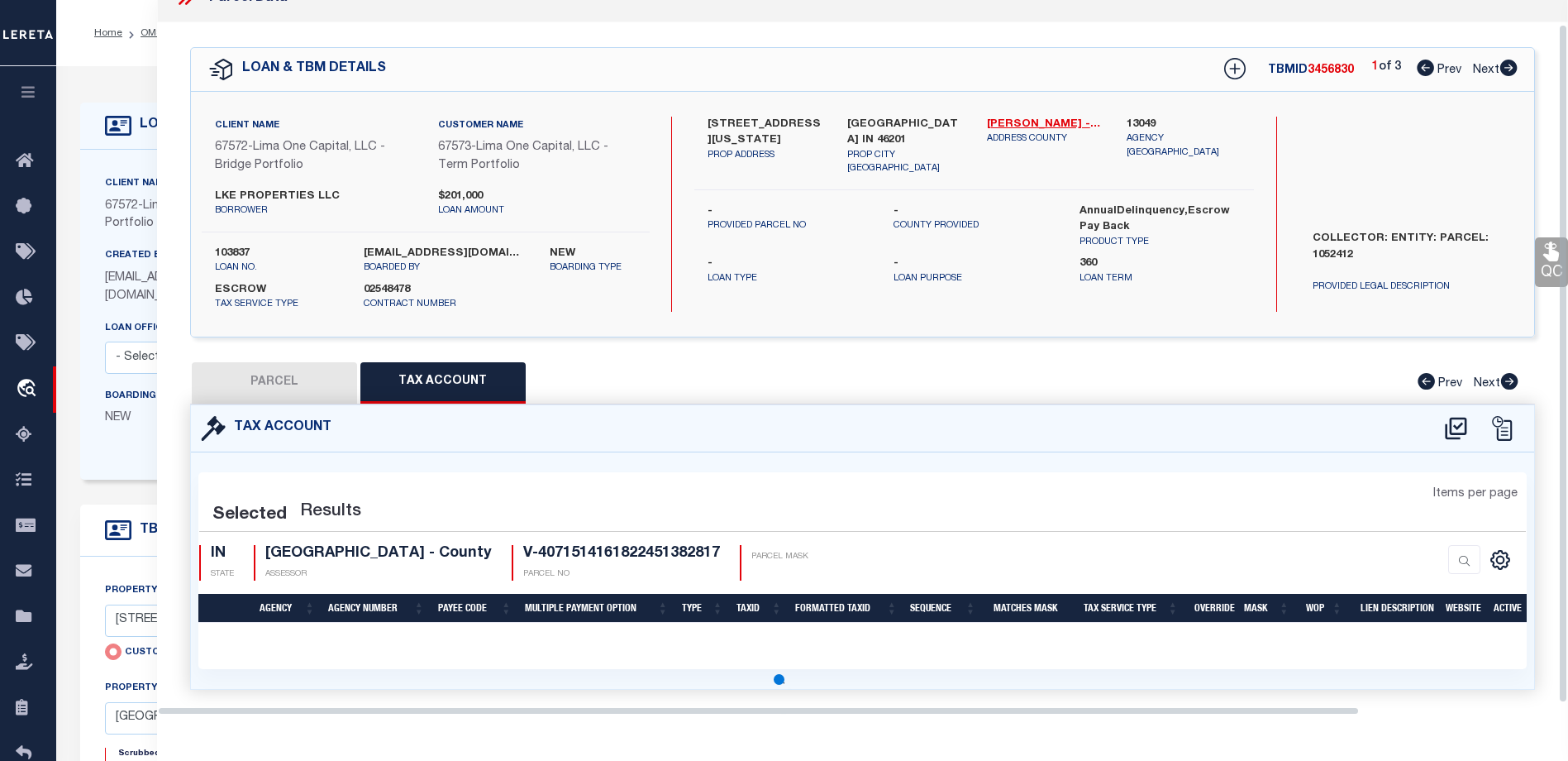
select select "100"
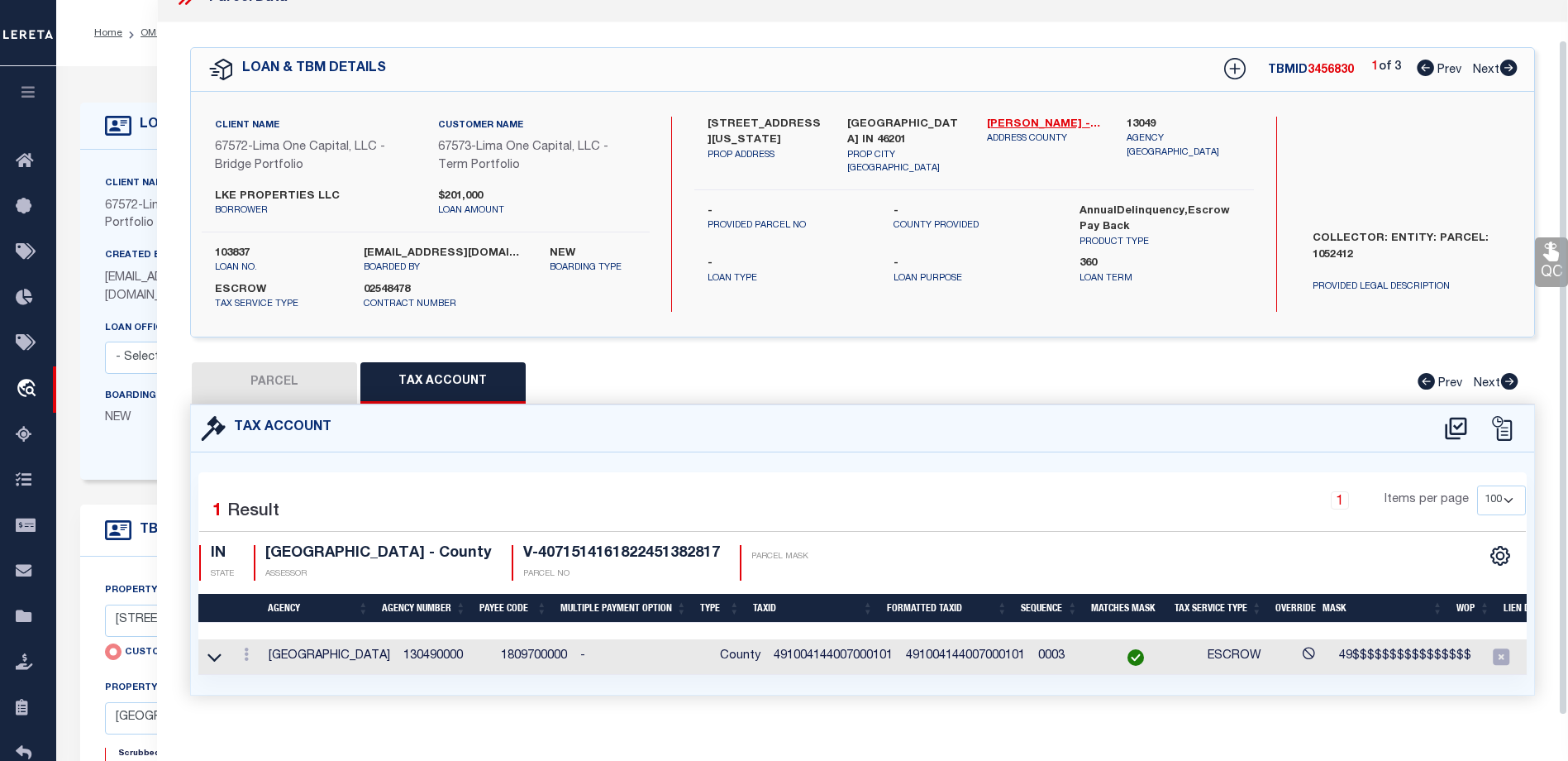
scroll to position [56, 0]
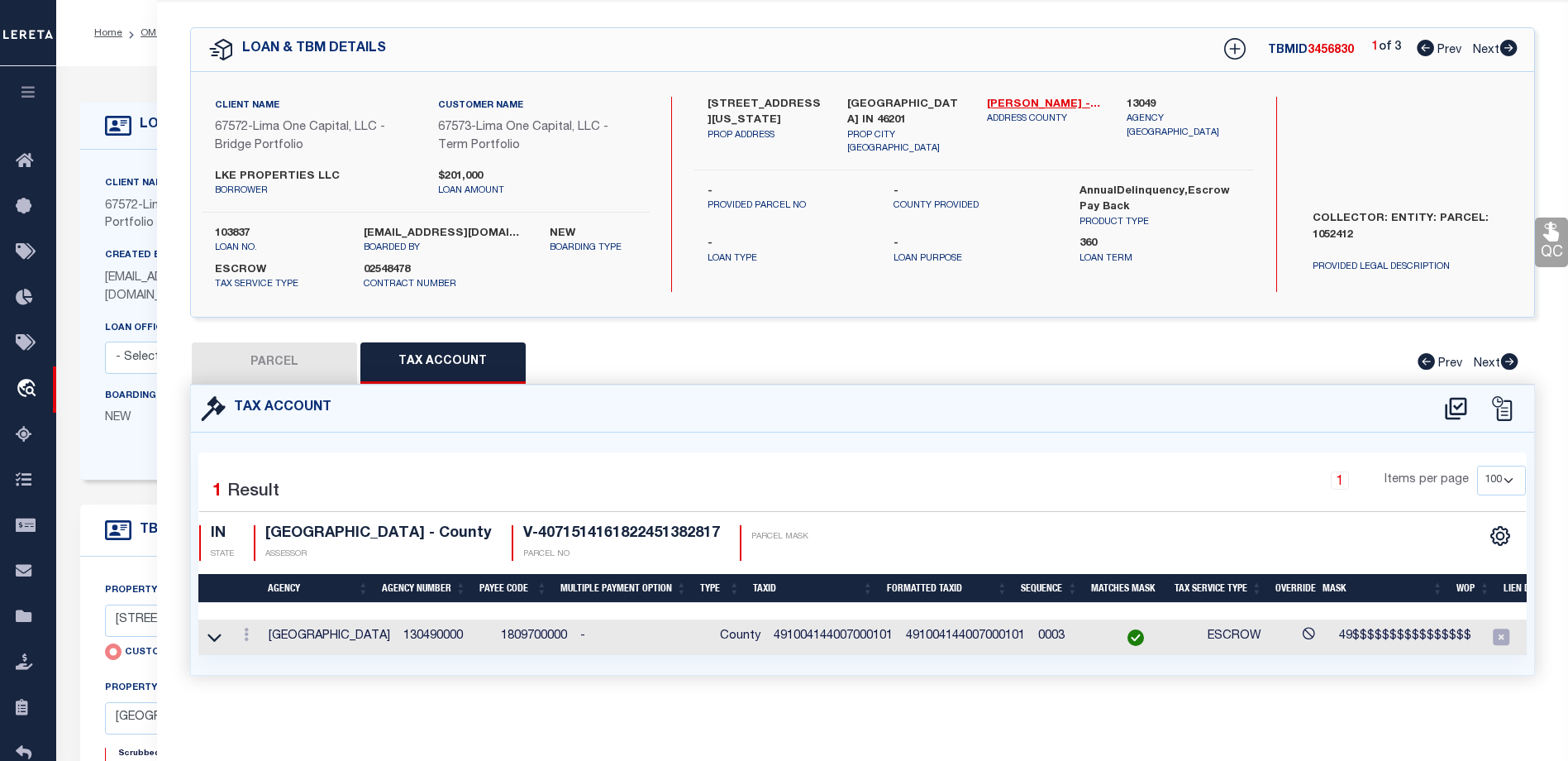
click at [115, 472] on div "Client Name 67572 - Lima One Capital, LLC - Bridge Portfolio Customer Name 6757…" at bounding box center [626, 314] width 1093 height 330
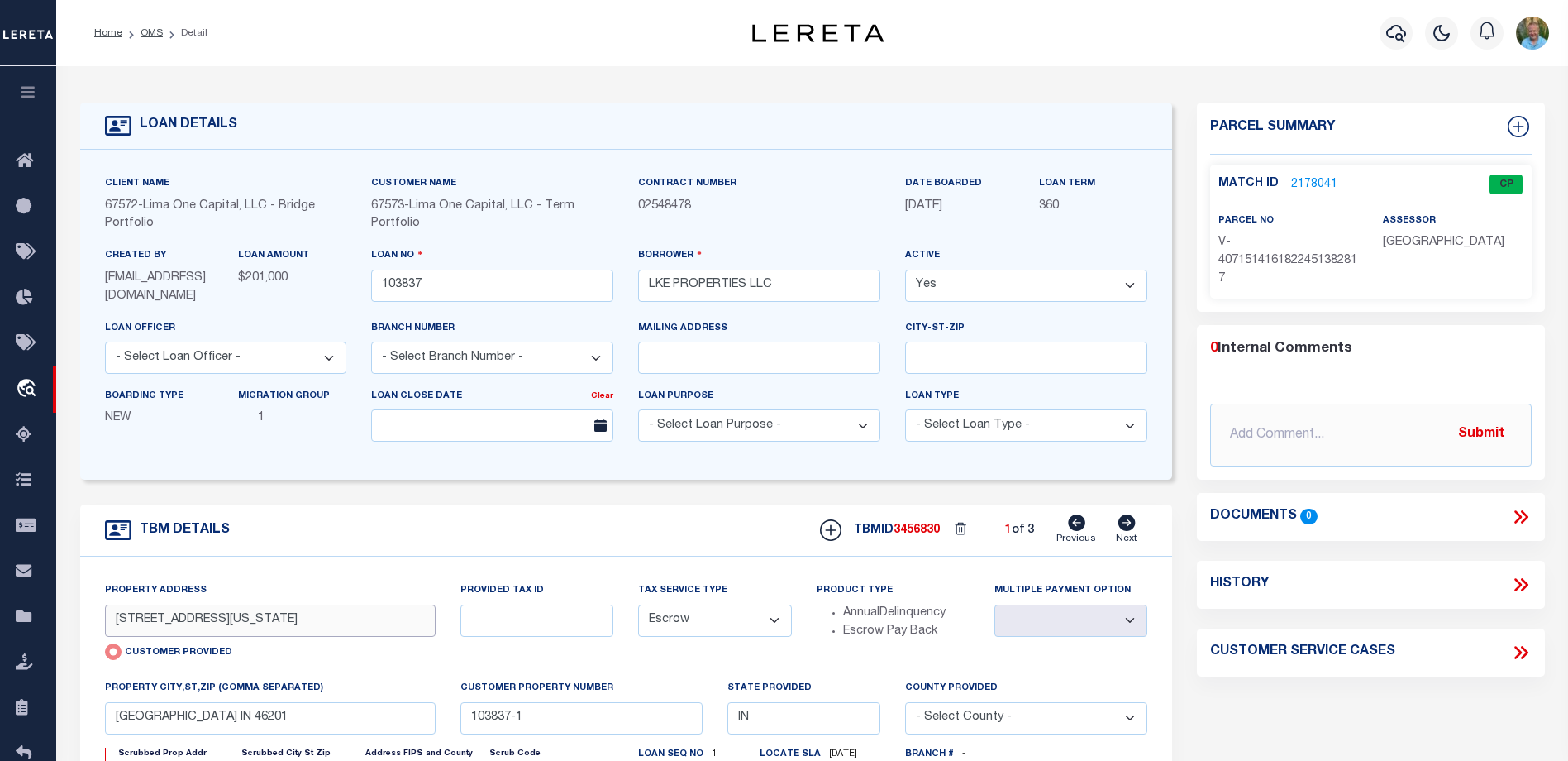
drag, startPoint x: 308, startPoint y: 627, endPoint x: 112, endPoint y: 637, distance: 196.3
click at [112, 637] on input "4901 E NEW YORK STREET" at bounding box center [270, 621] width 331 height 32
click at [1129, 527] on icon at bounding box center [1127, 523] width 18 height 17
type input "1509 W 28TH ST"
radio input "false"
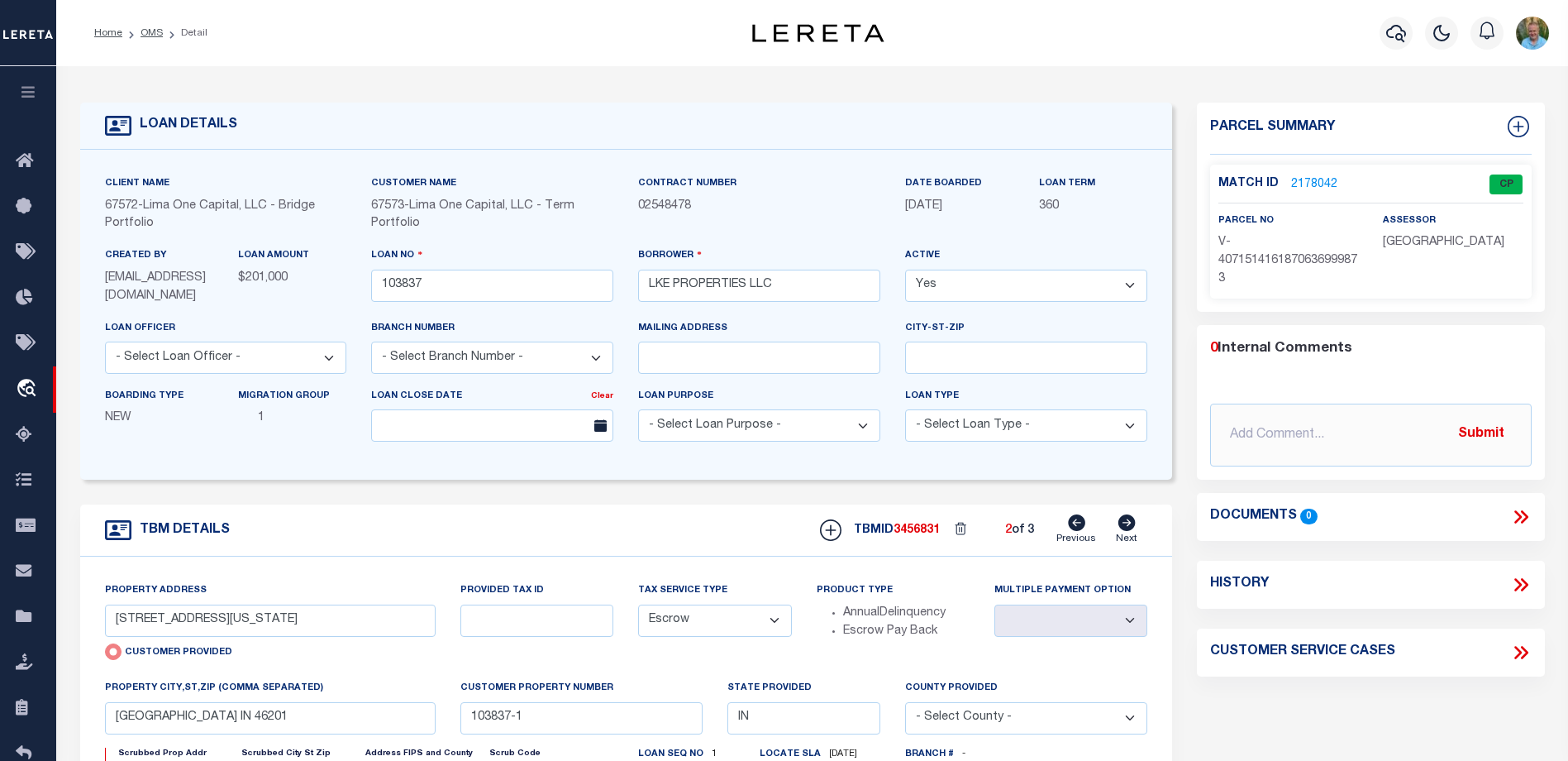
select select
type input "INDIANAPOLIS IN 46208"
type input "103837-2"
click at [1129, 527] on icon at bounding box center [1127, 523] width 18 height 17
type input "1523 W 28TH ST"
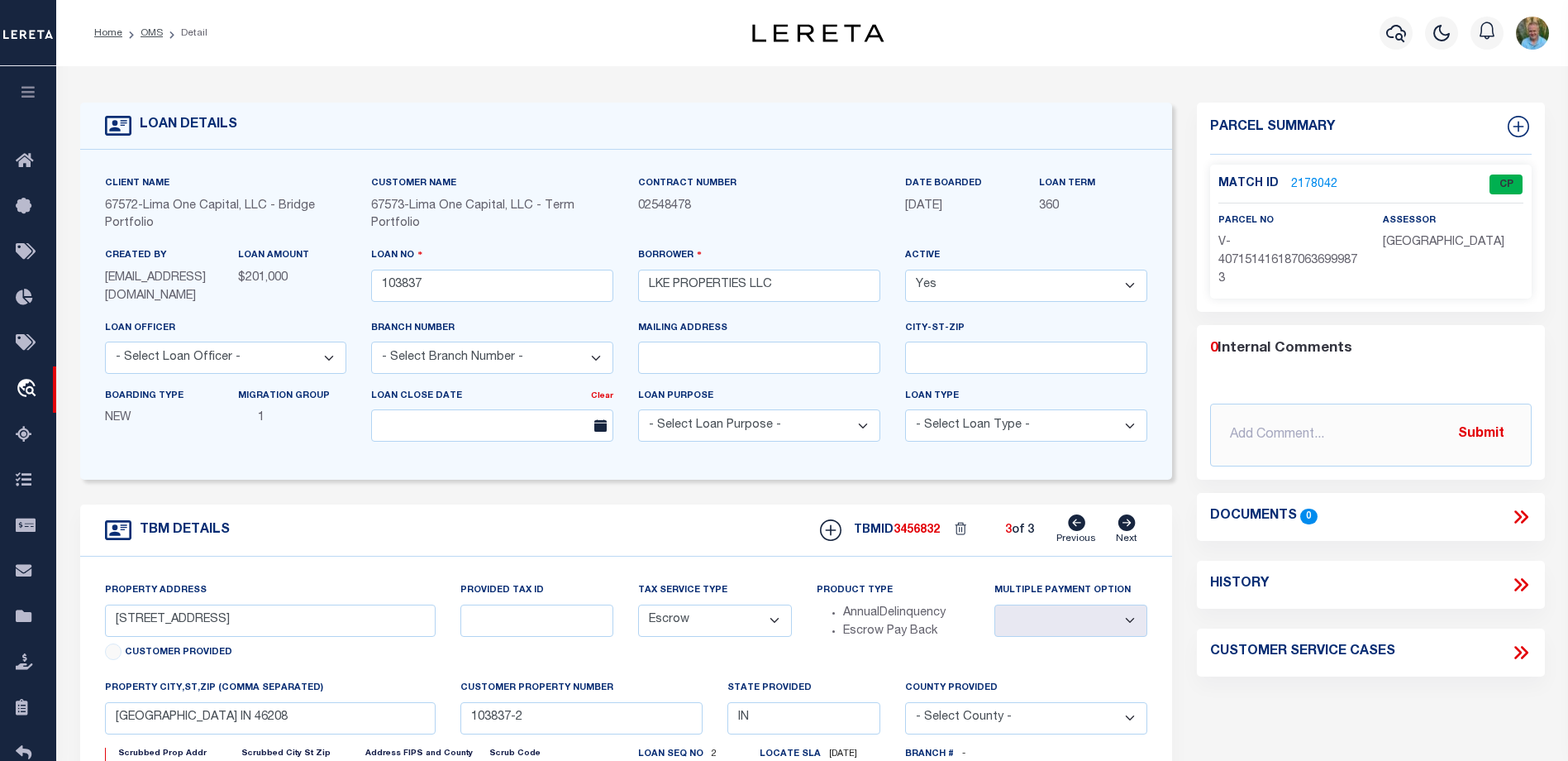
select select
type input "103837-3"
click at [1079, 525] on icon at bounding box center [1077, 523] width 18 height 17
type input "1509 W 28TH ST"
select select
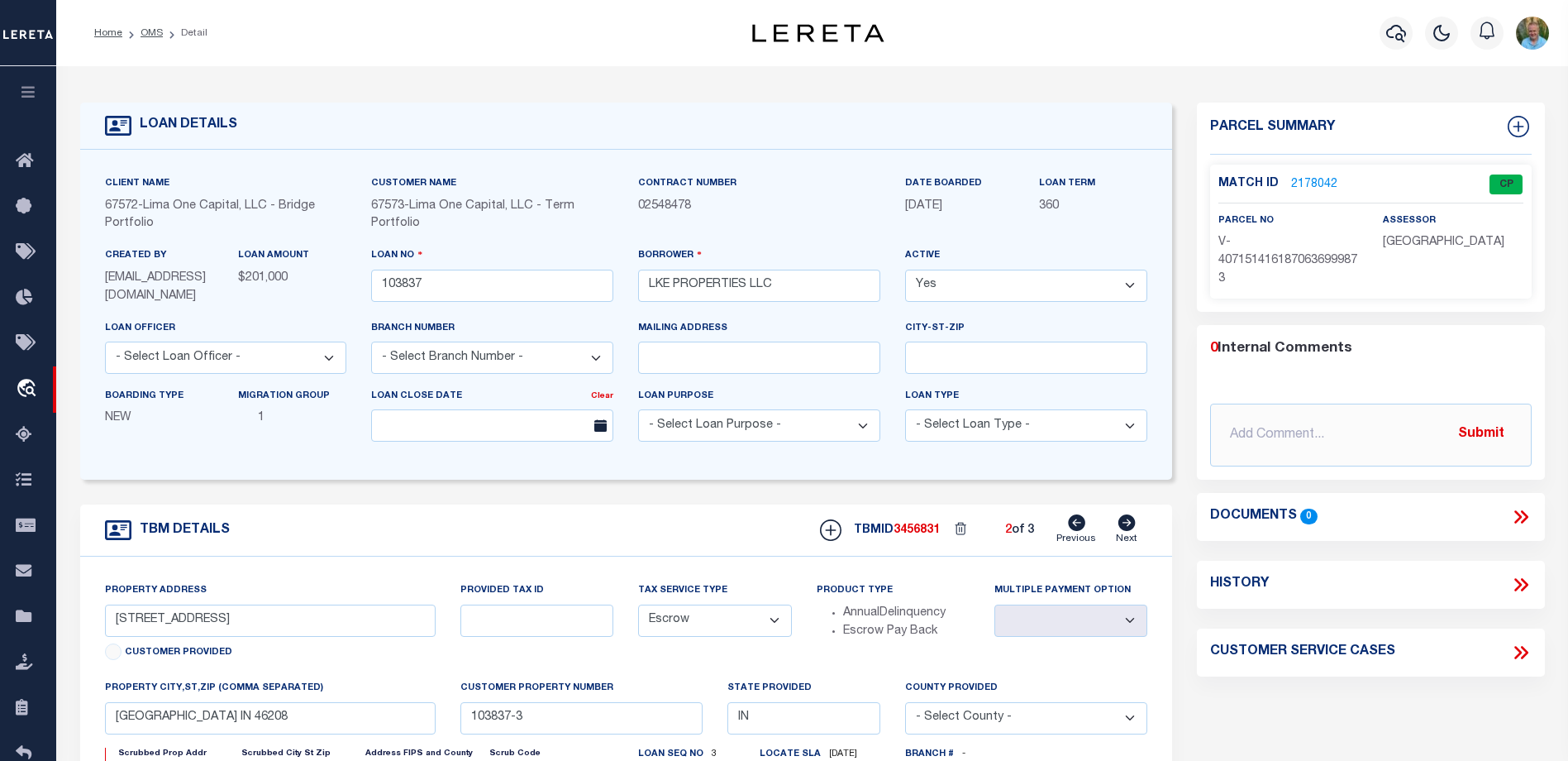
type input "103837-2"
click at [1079, 525] on icon at bounding box center [1077, 523] width 18 height 17
type input "4901 E NEW YORK STREET"
radio input "true"
select select
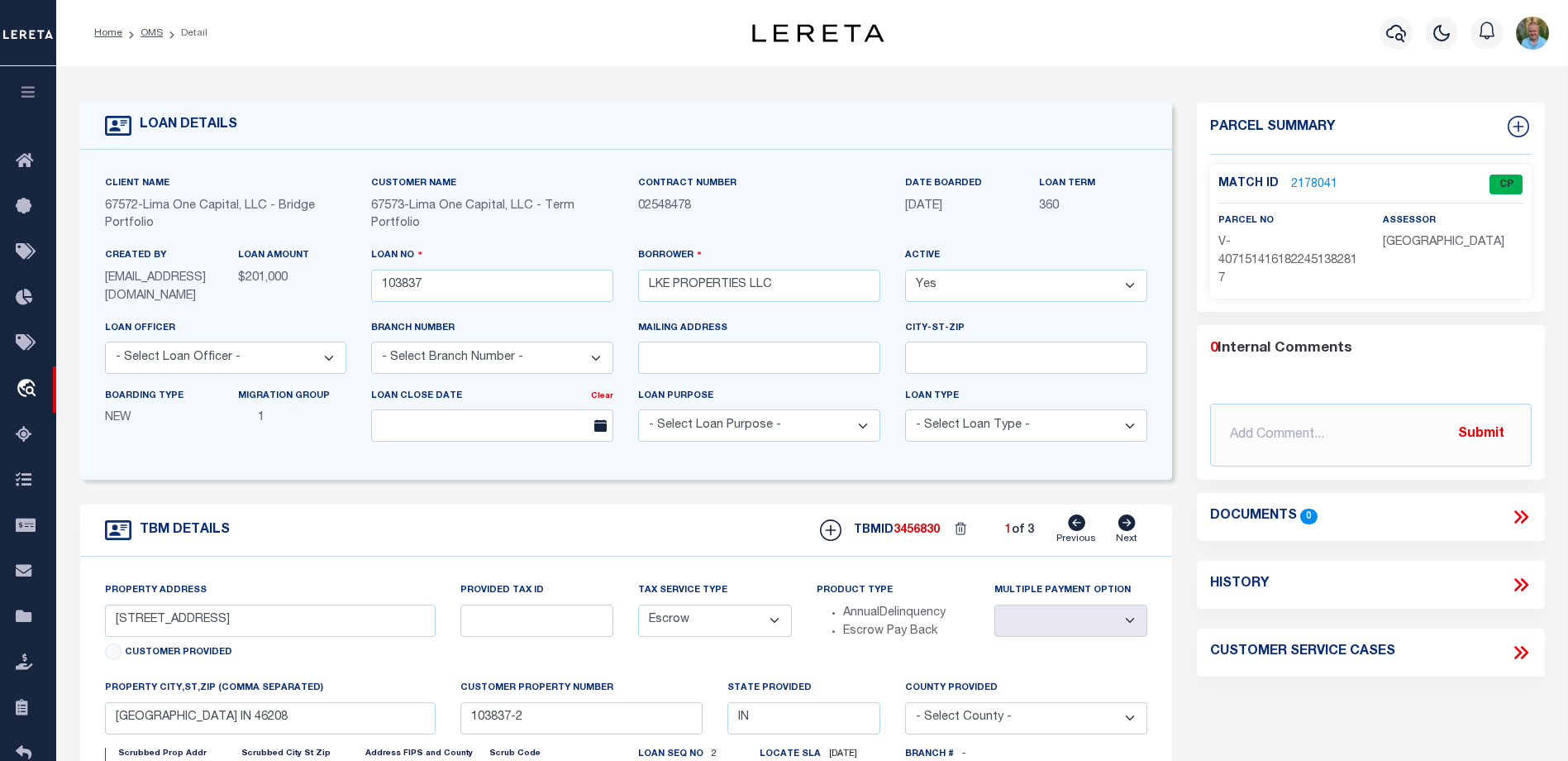
type input "INDIANAPOLIS IN 46201"
type input "103837-1"
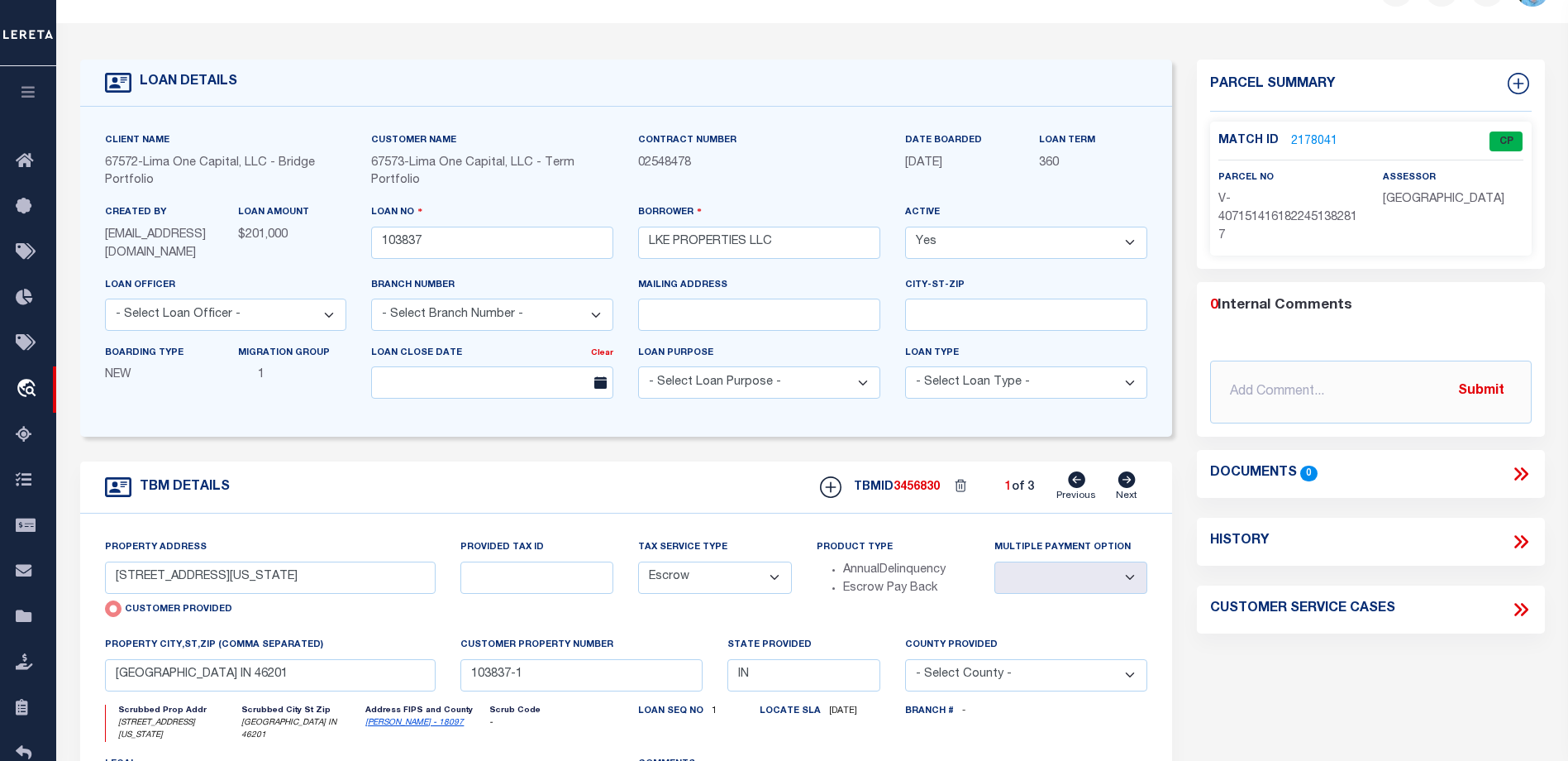
scroll to position [83, 0]
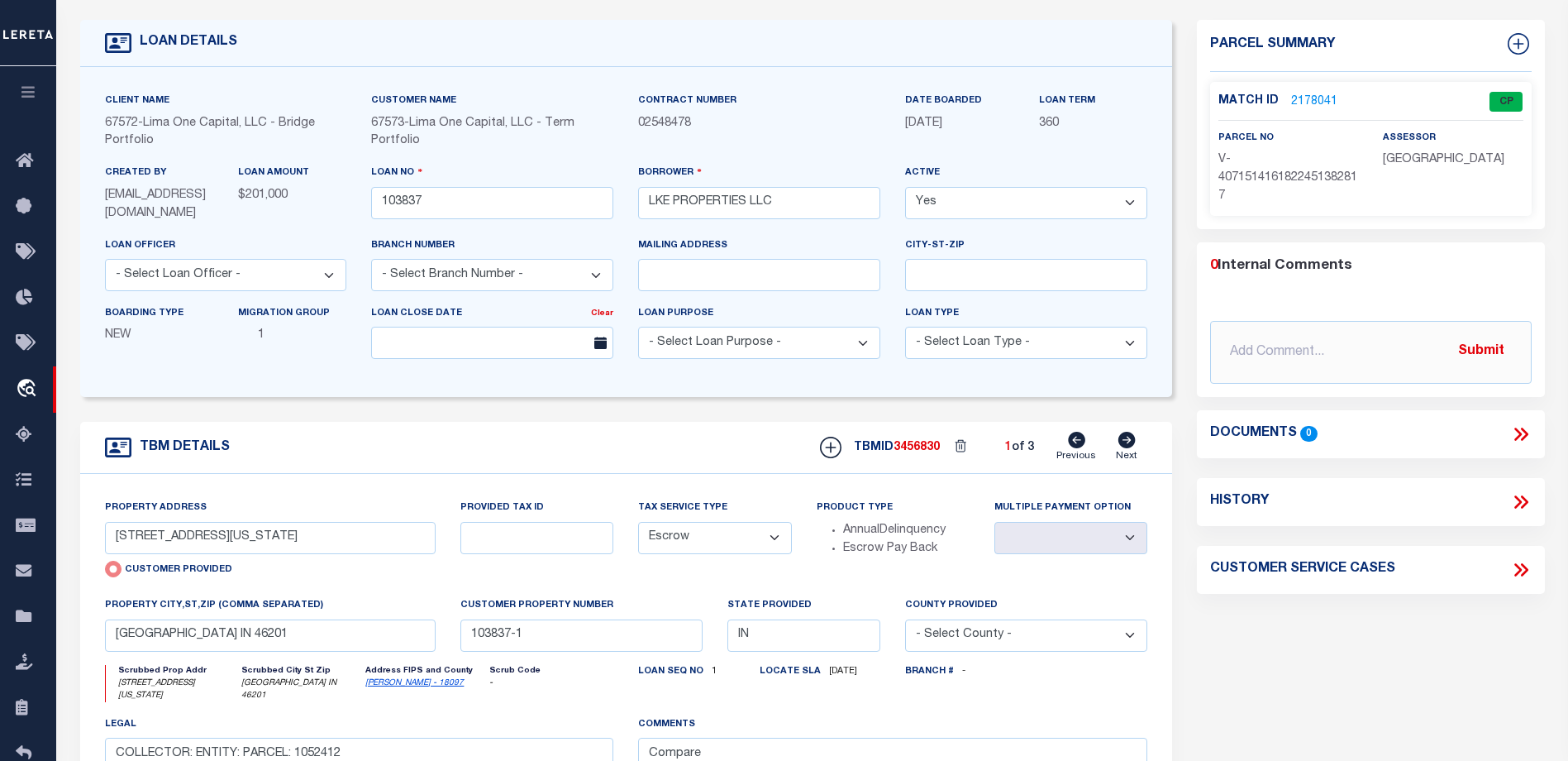
click at [1314, 99] on link "2178041" at bounding box center [1314, 102] width 46 height 18
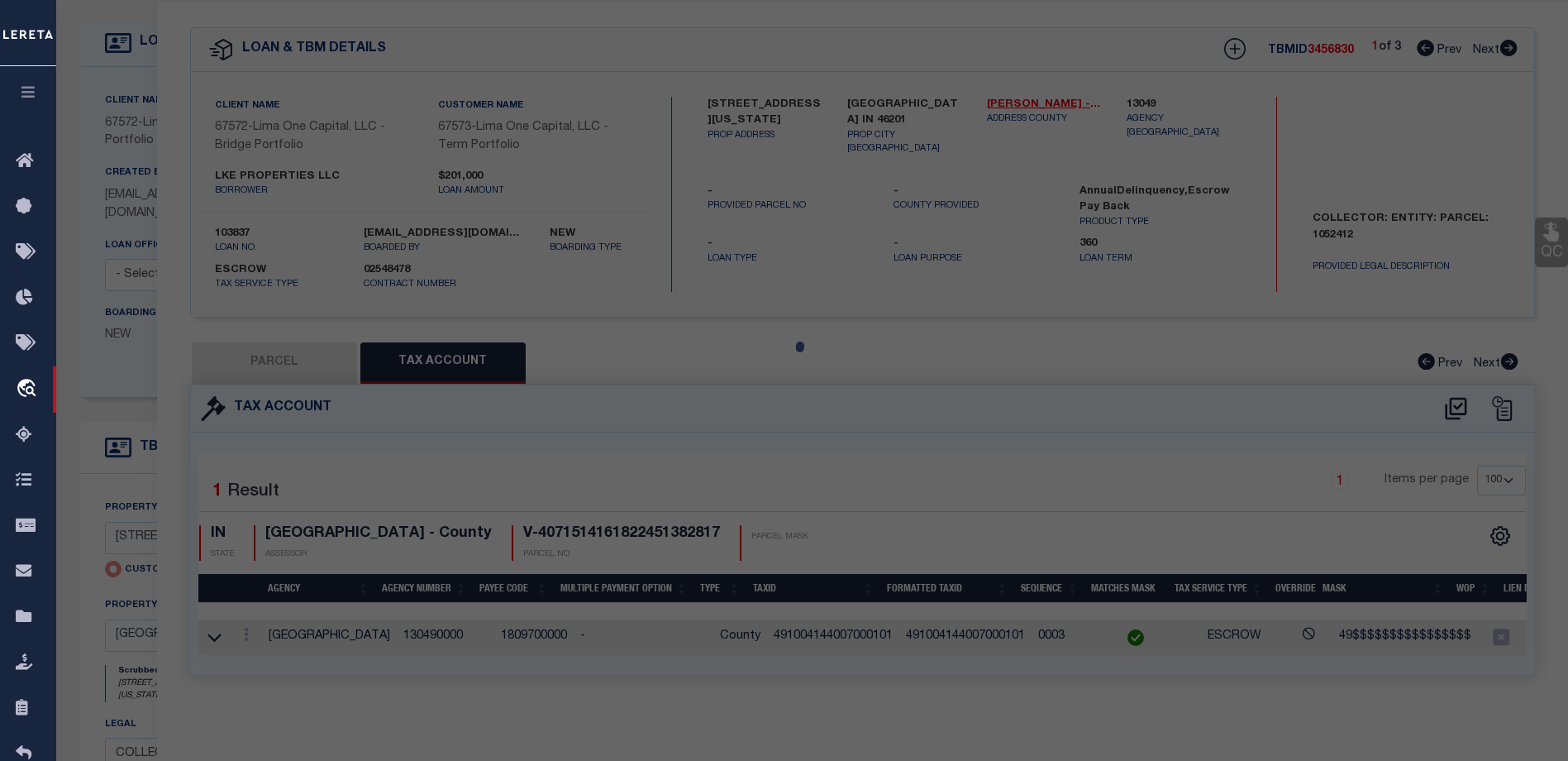
select select "AS"
select select
checkbox input "false"
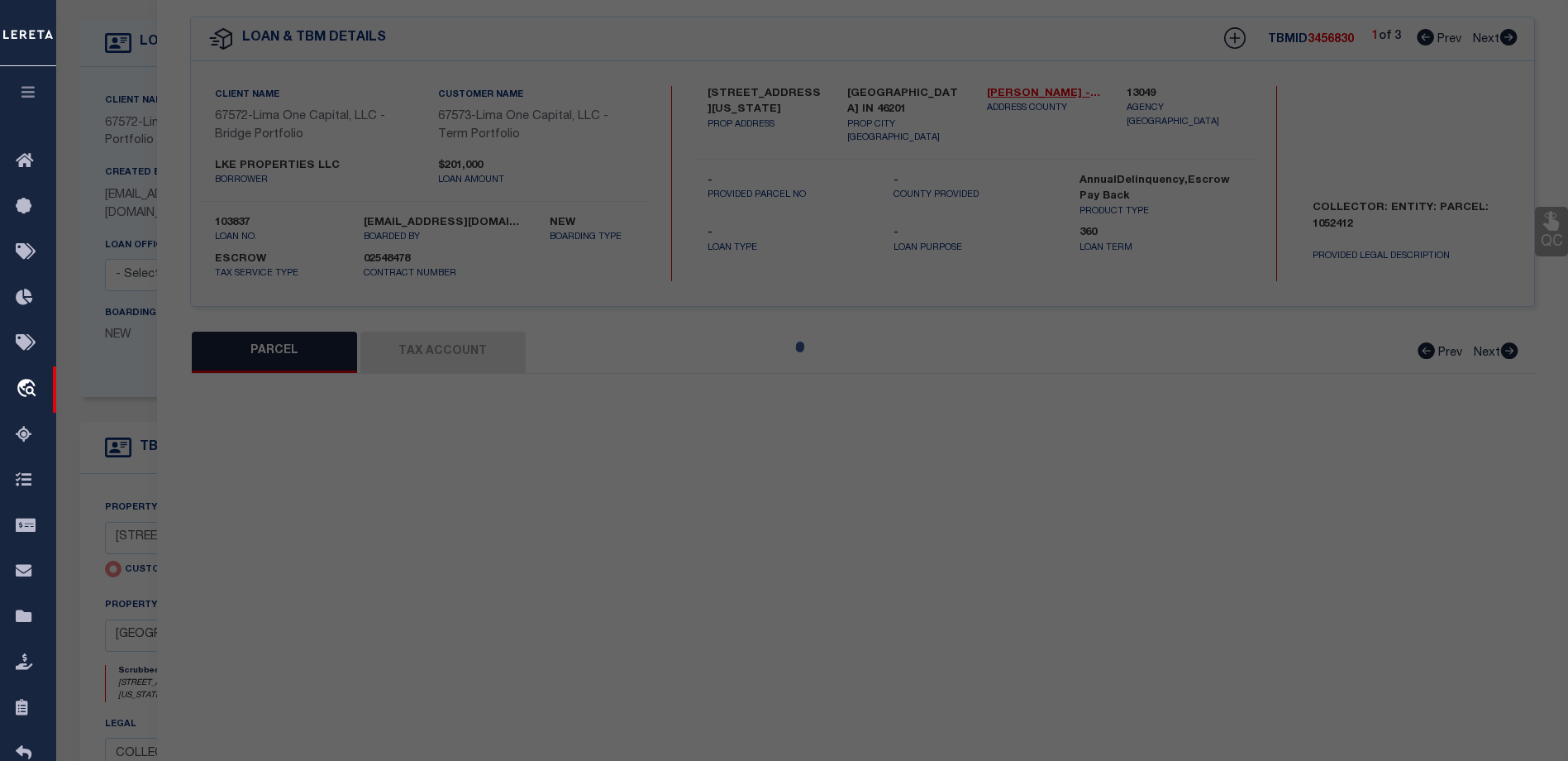
select select "CP"
select select "AGW"
select select
type input "4901 E NEW YORK STREET"
checkbox input "false"
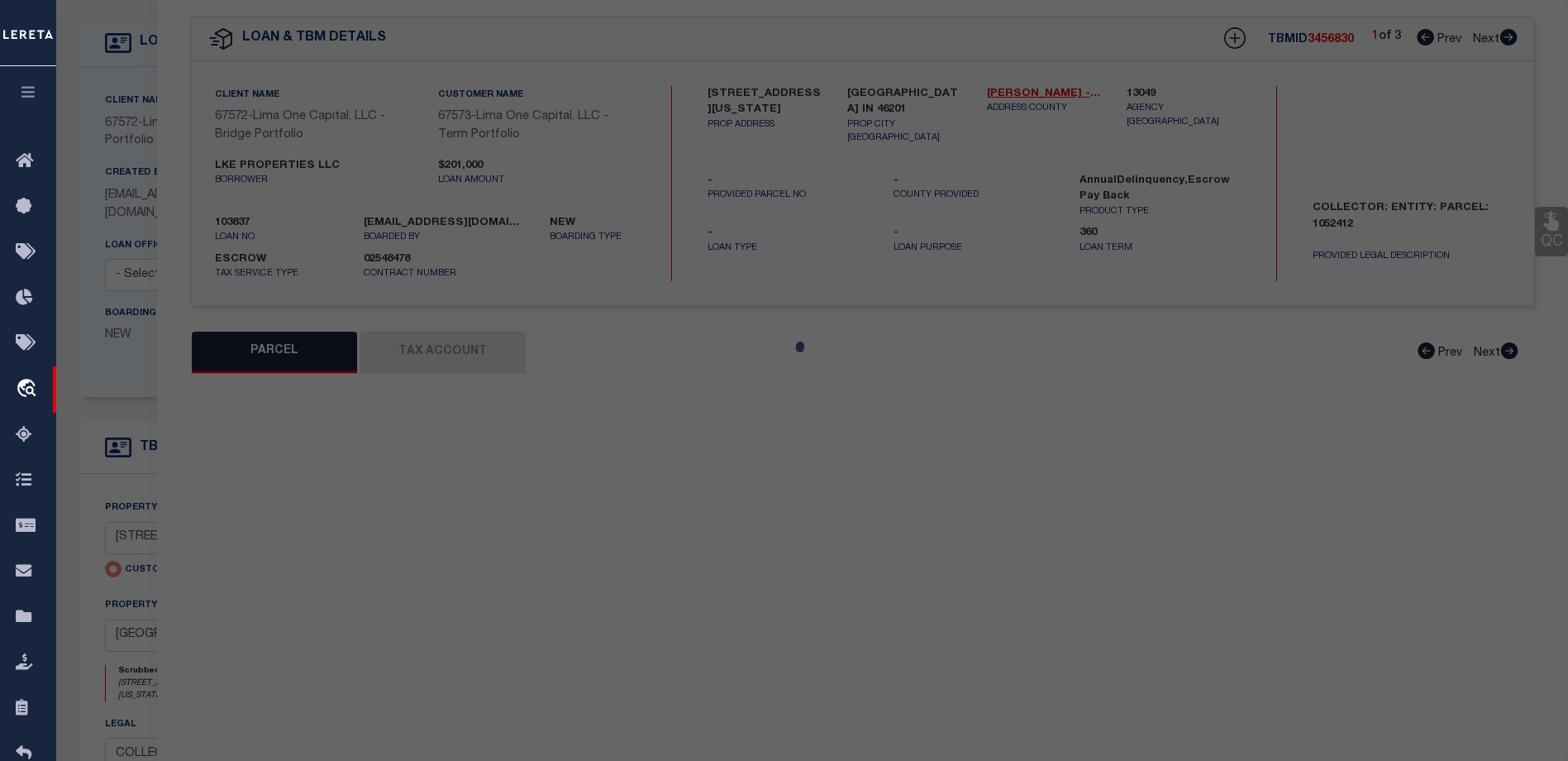
type input "INDIANAPOLIS IN 46201"
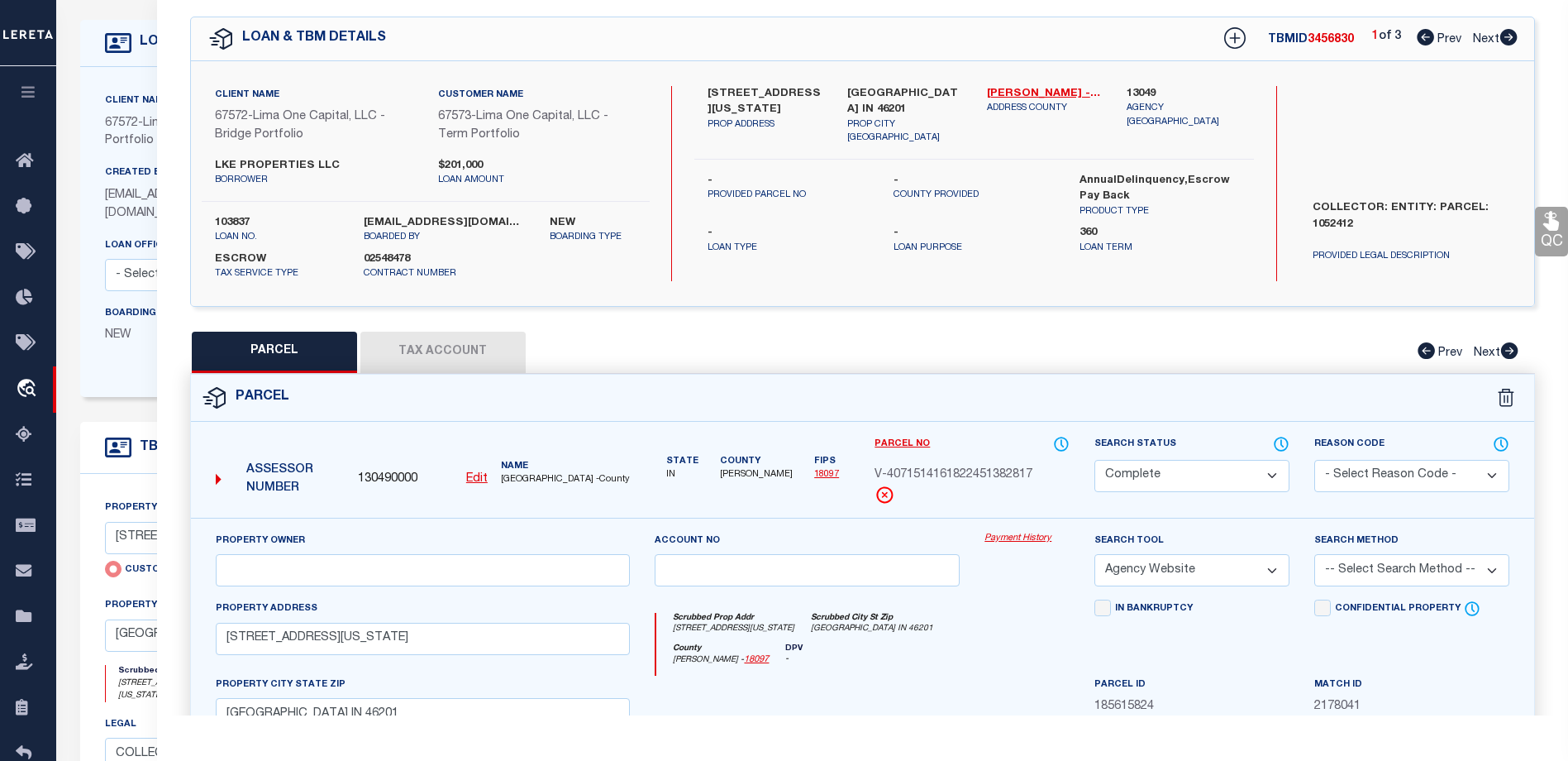
click at [430, 354] on button "Tax Account" at bounding box center [443, 352] width 165 height 41
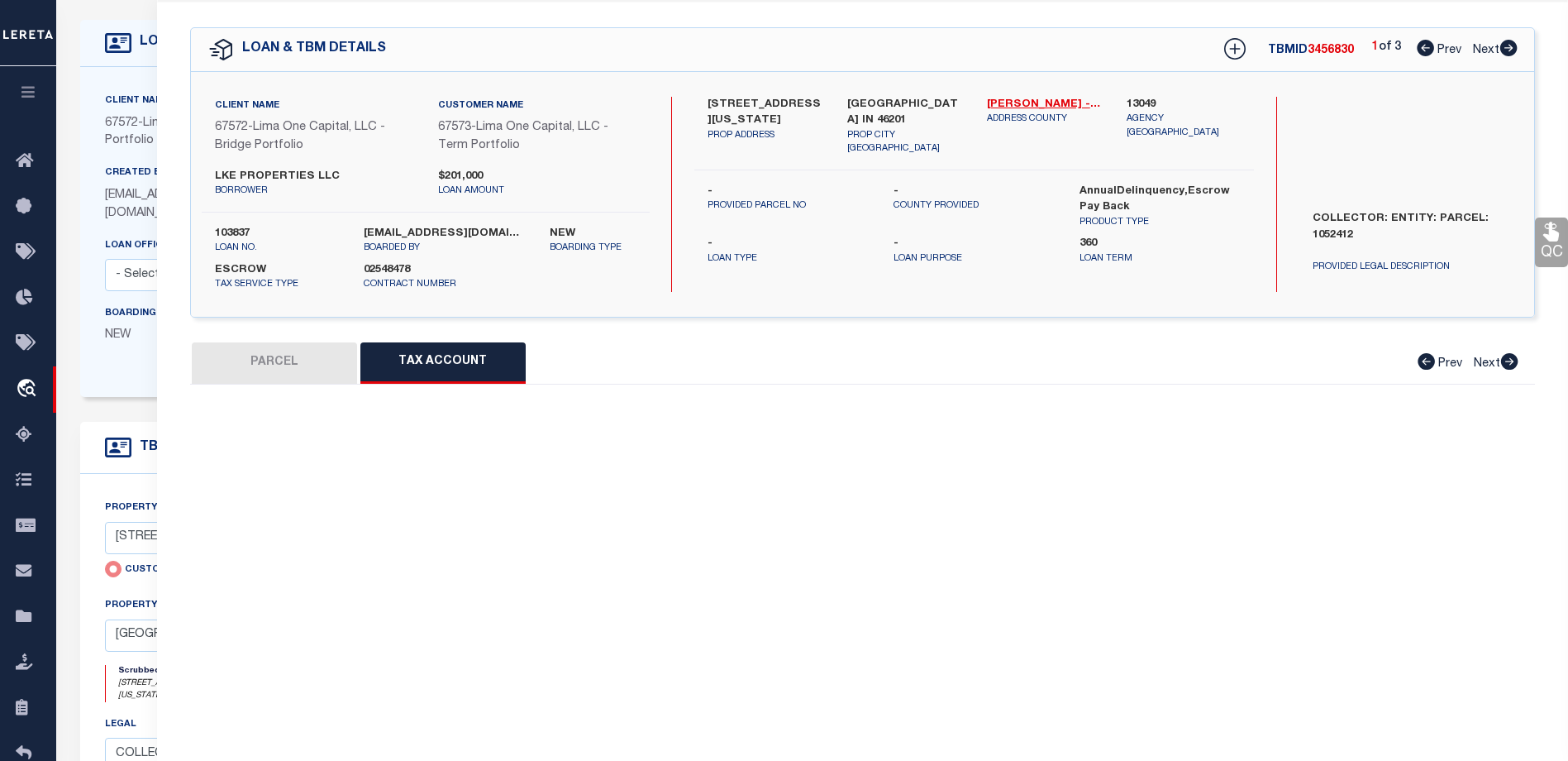
select select "100"
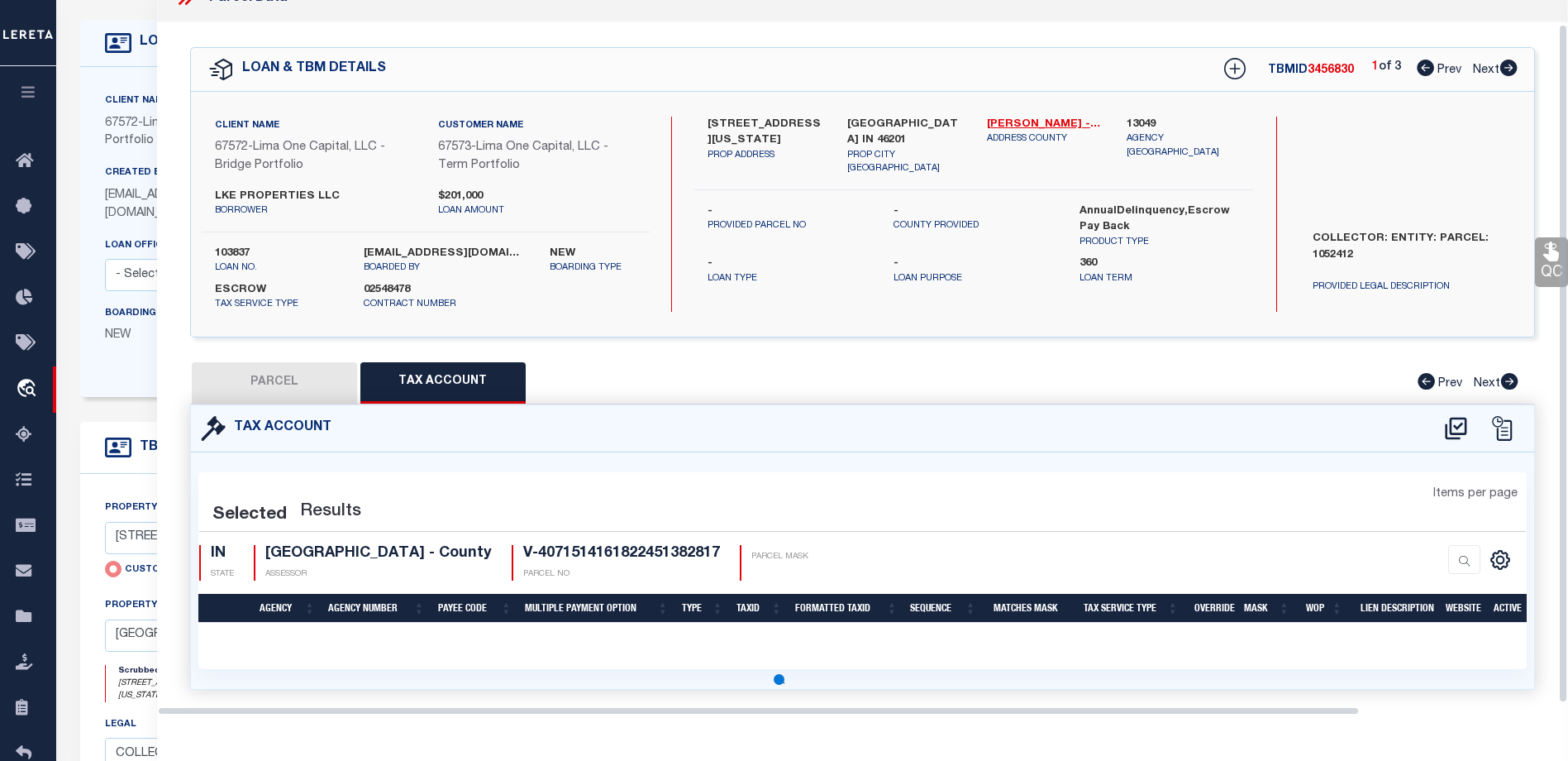
scroll to position [56, 0]
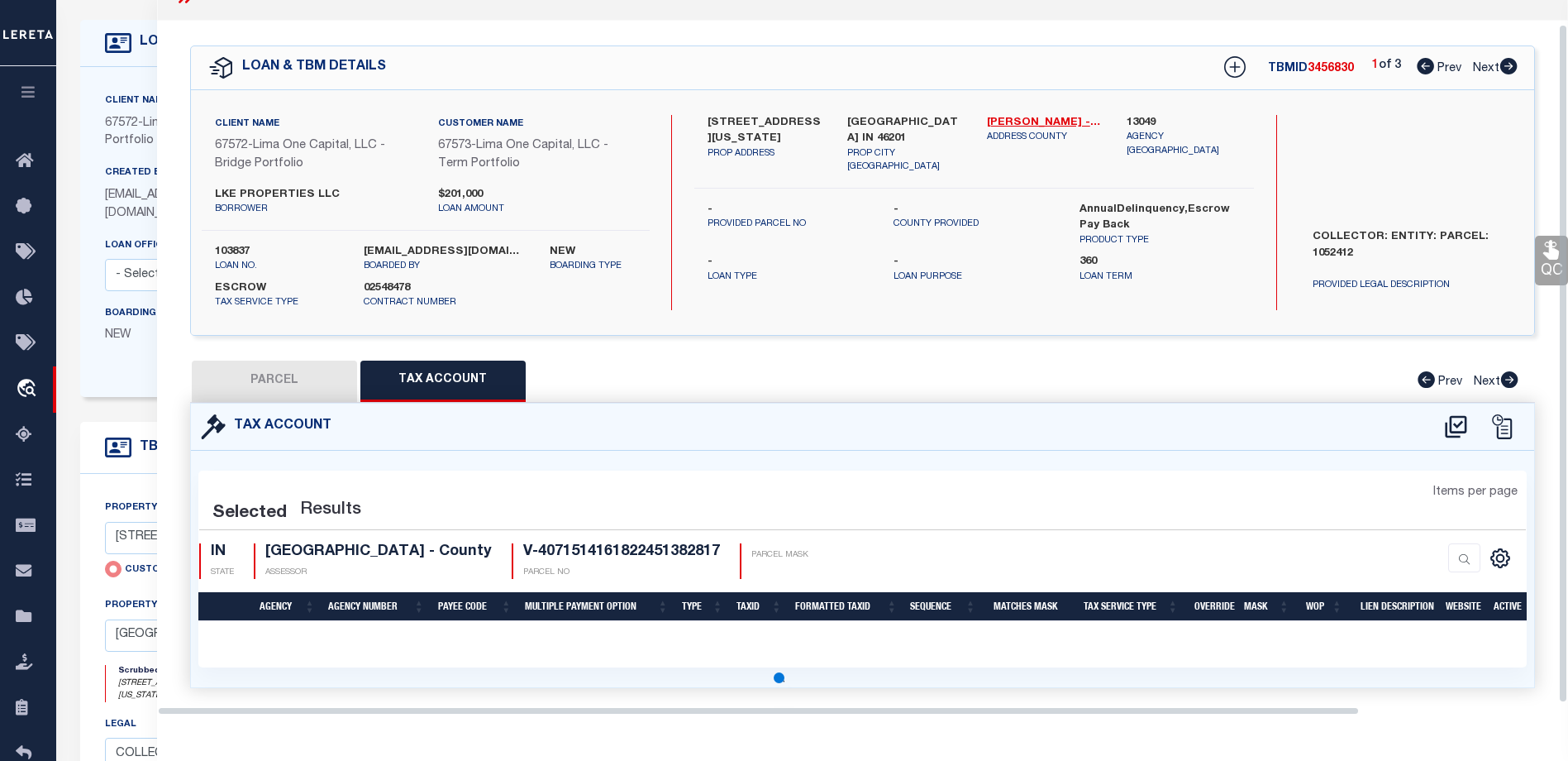
select select "100"
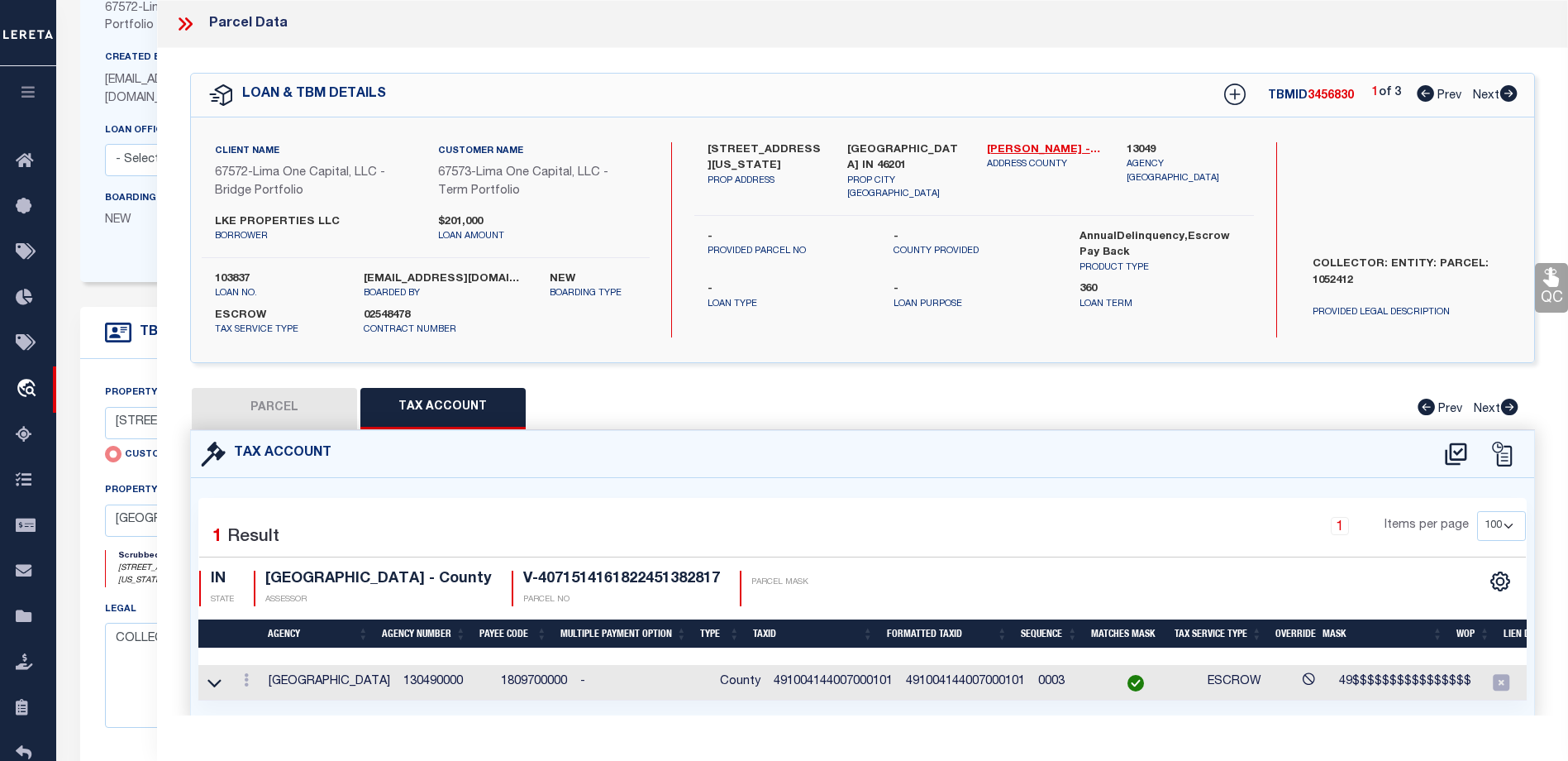
scroll to position [201, 0]
click at [108, 248] on div "Boarding Type NEW Migration Group 1" at bounding box center [226, 220] width 267 height 68
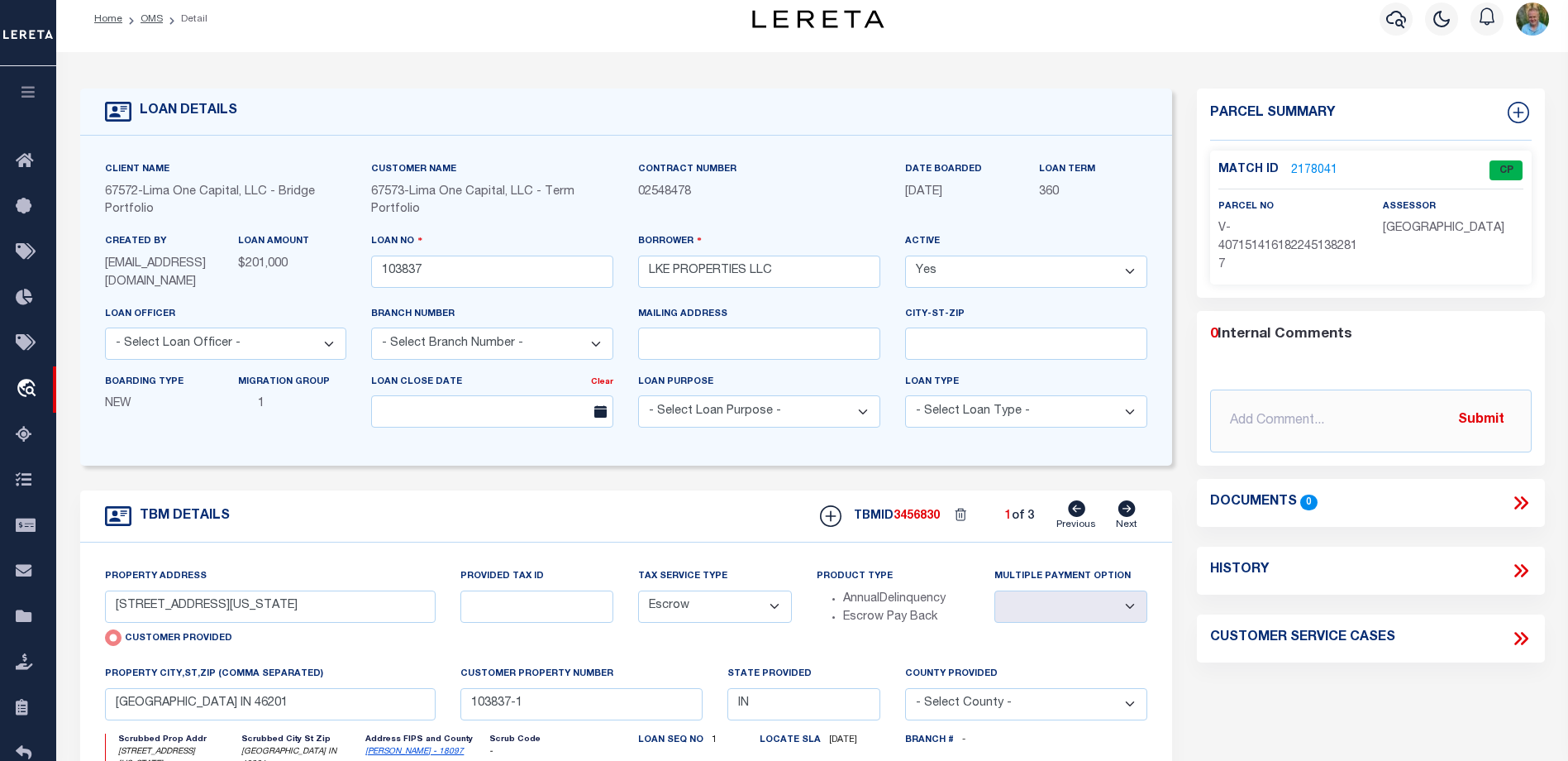
scroll to position [0, 0]
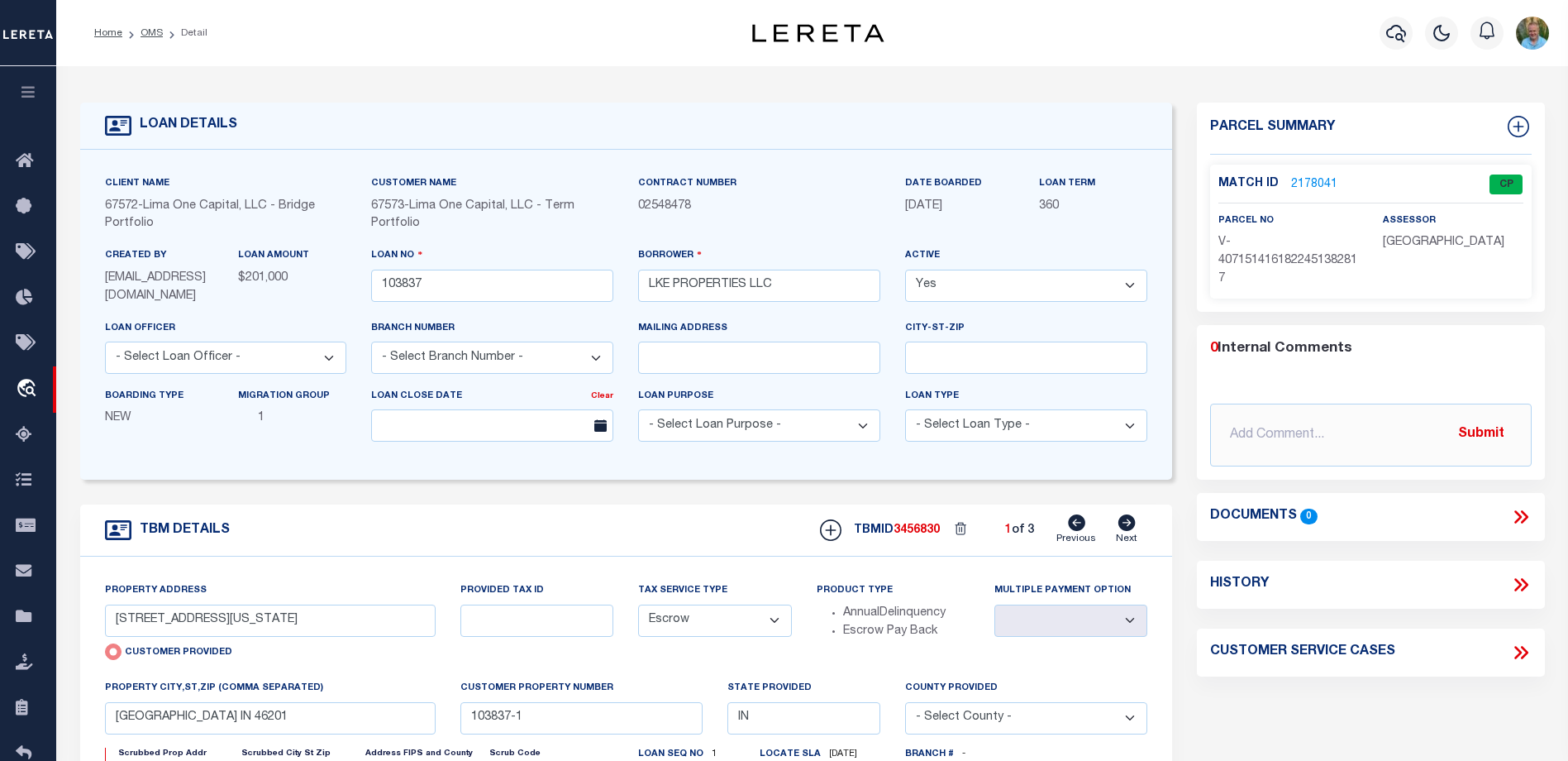
drag, startPoint x: 149, startPoint y: 32, endPoint x: 153, endPoint y: 40, distance: 8.9
click at [149, 32] on link "OMS" at bounding box center [152, 34] width 23 height 10
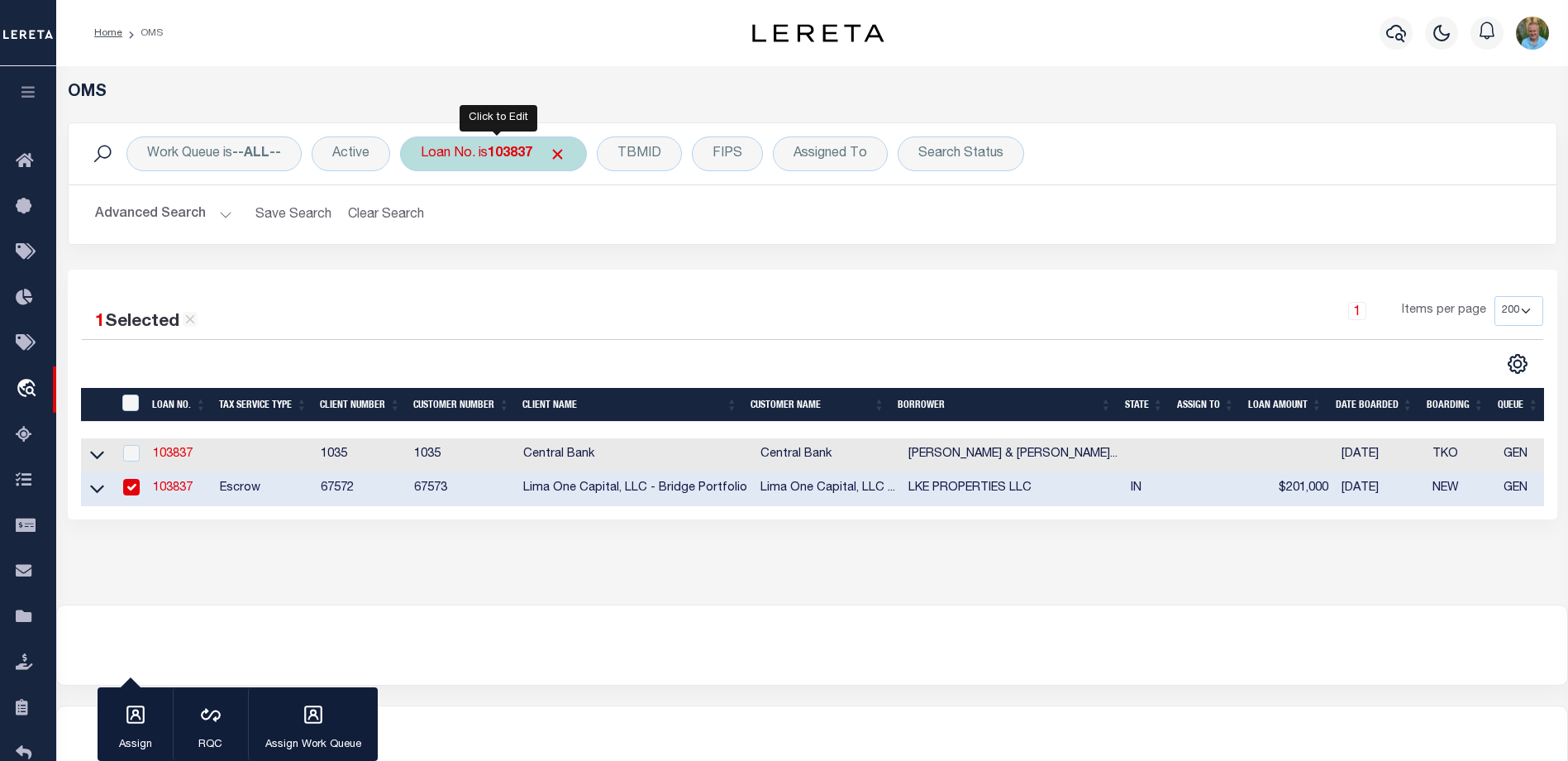
click at [503, 148] on b "103837" at bounding box center [510, 154] width 44 height 13
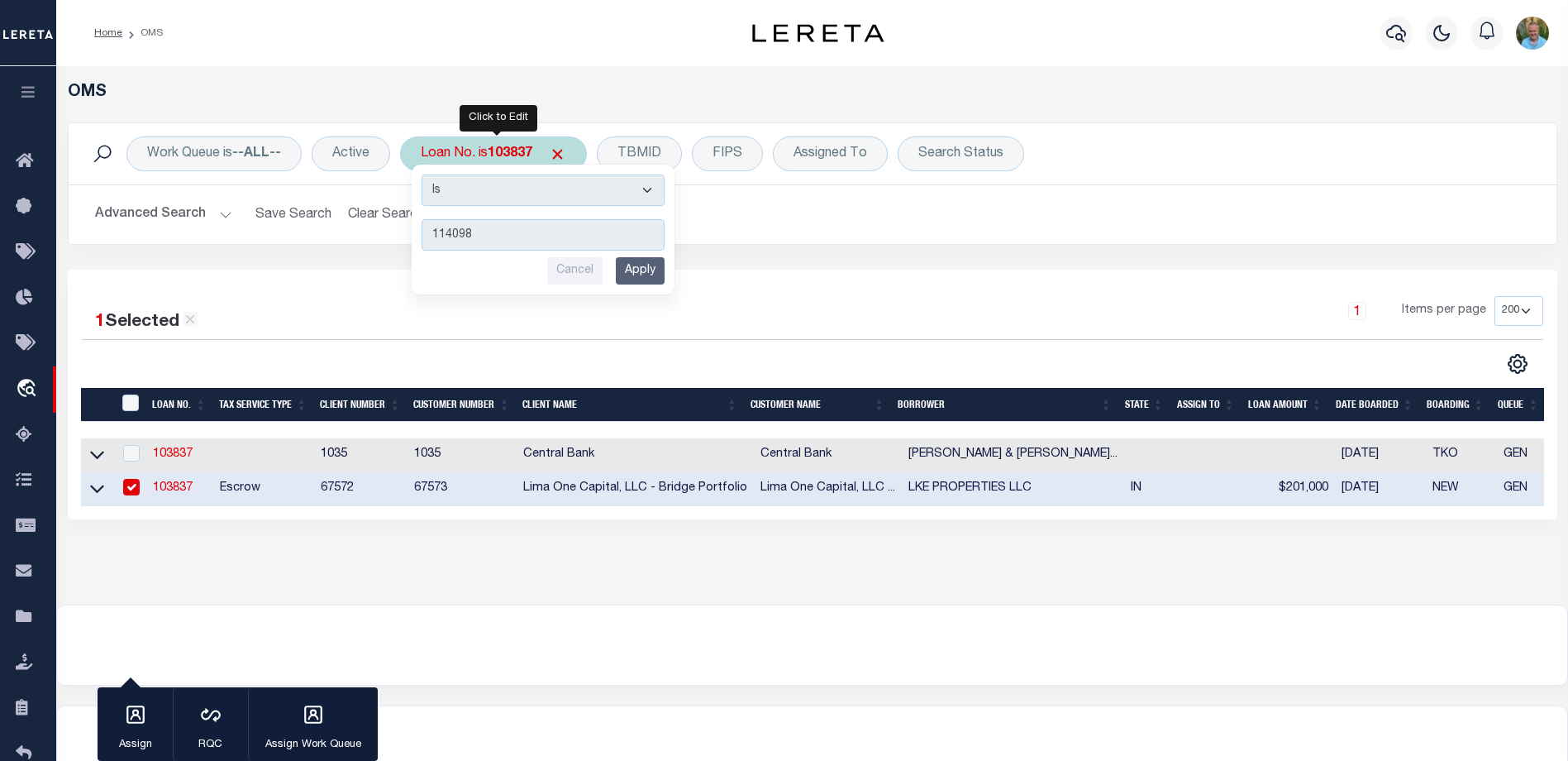
type input "114098"
click at [643, 275] on input "Apply" at bounding box center [641, 271] width 49 height 28
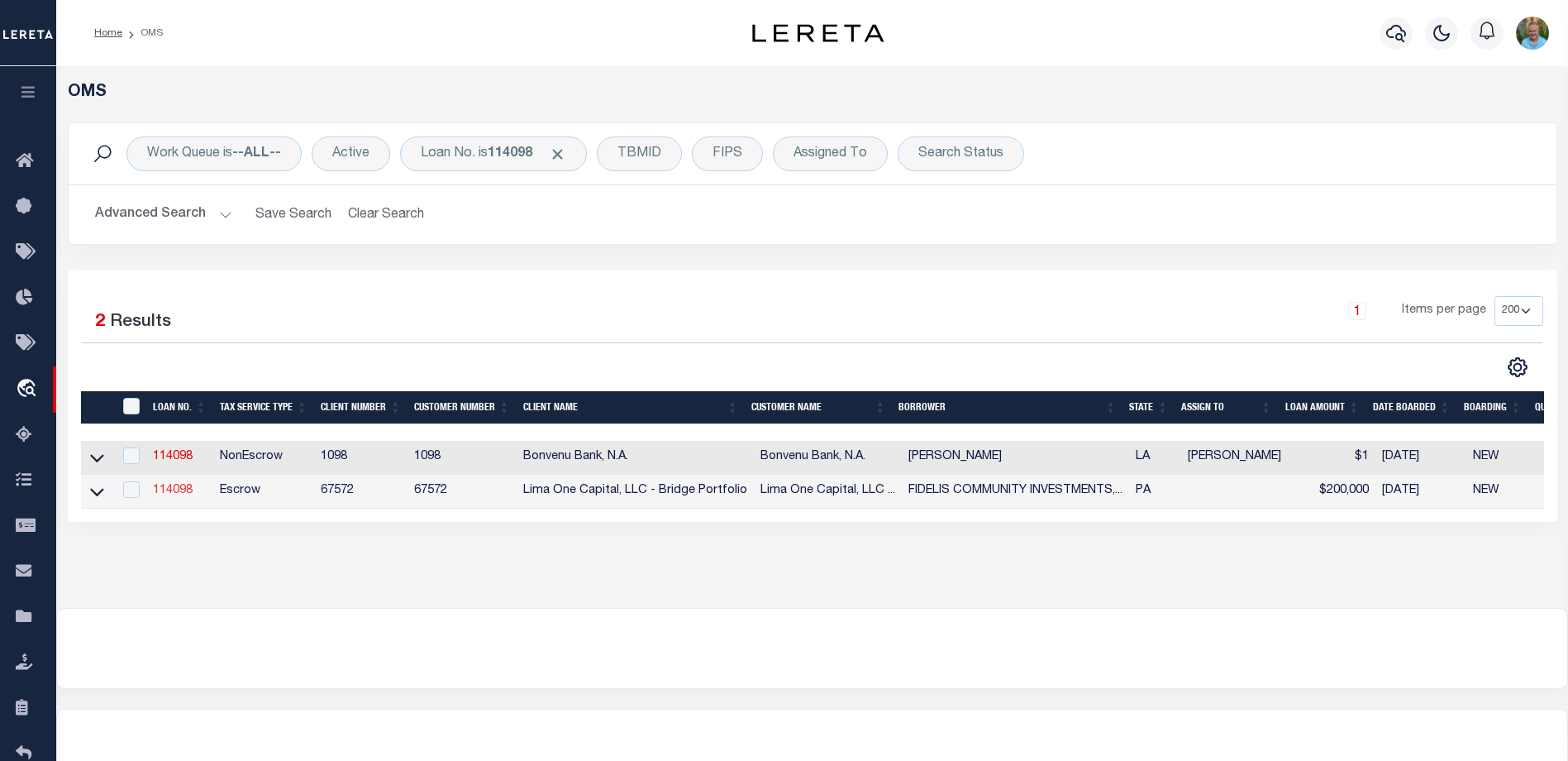
click at [168, 492] on link "114098" at bounding box center [172, 491] width 39 height 12
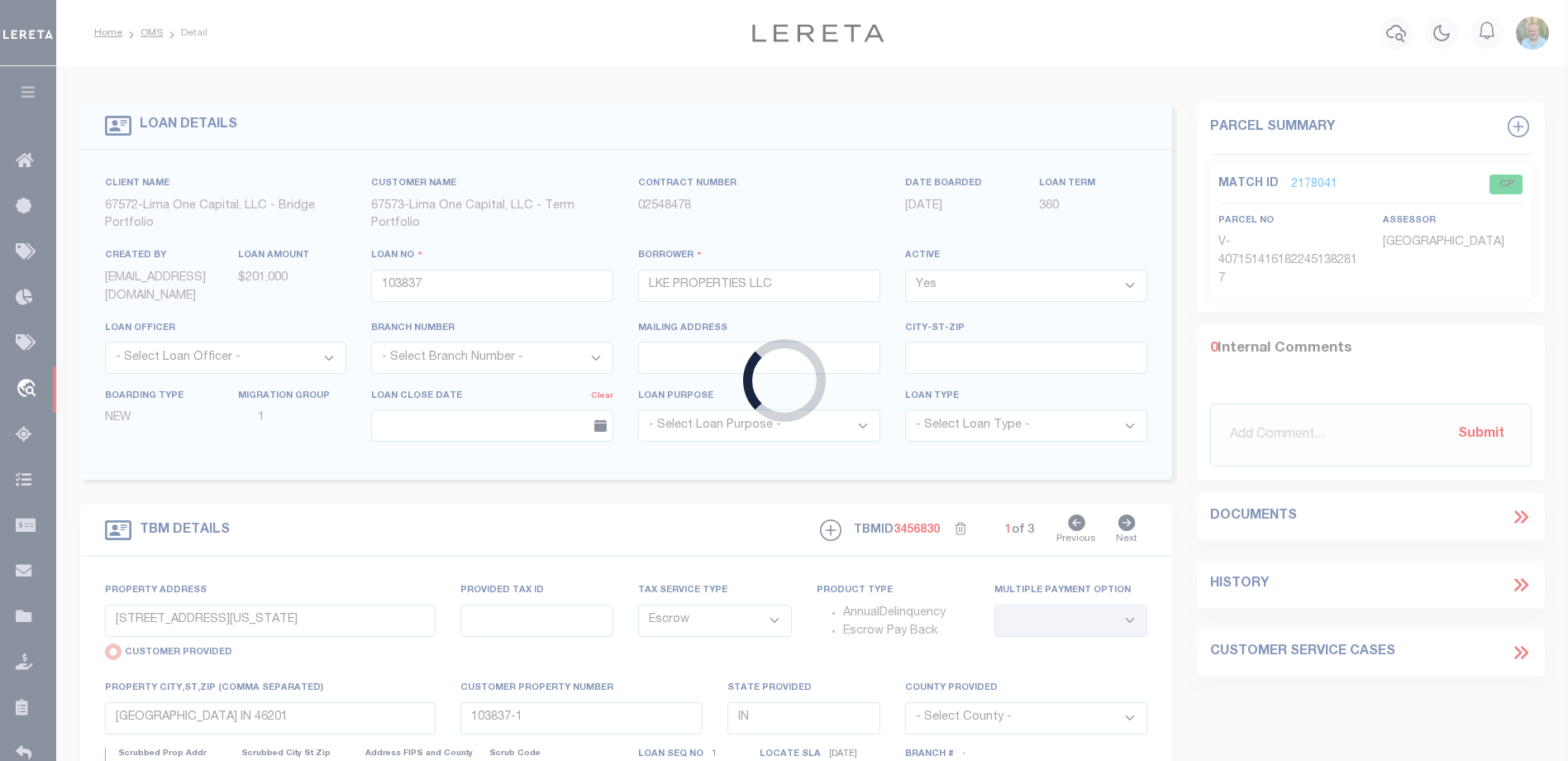
type input "114098"
type input "FIDELIS COMMUNITY INVESTMENTS, LLC"
select select
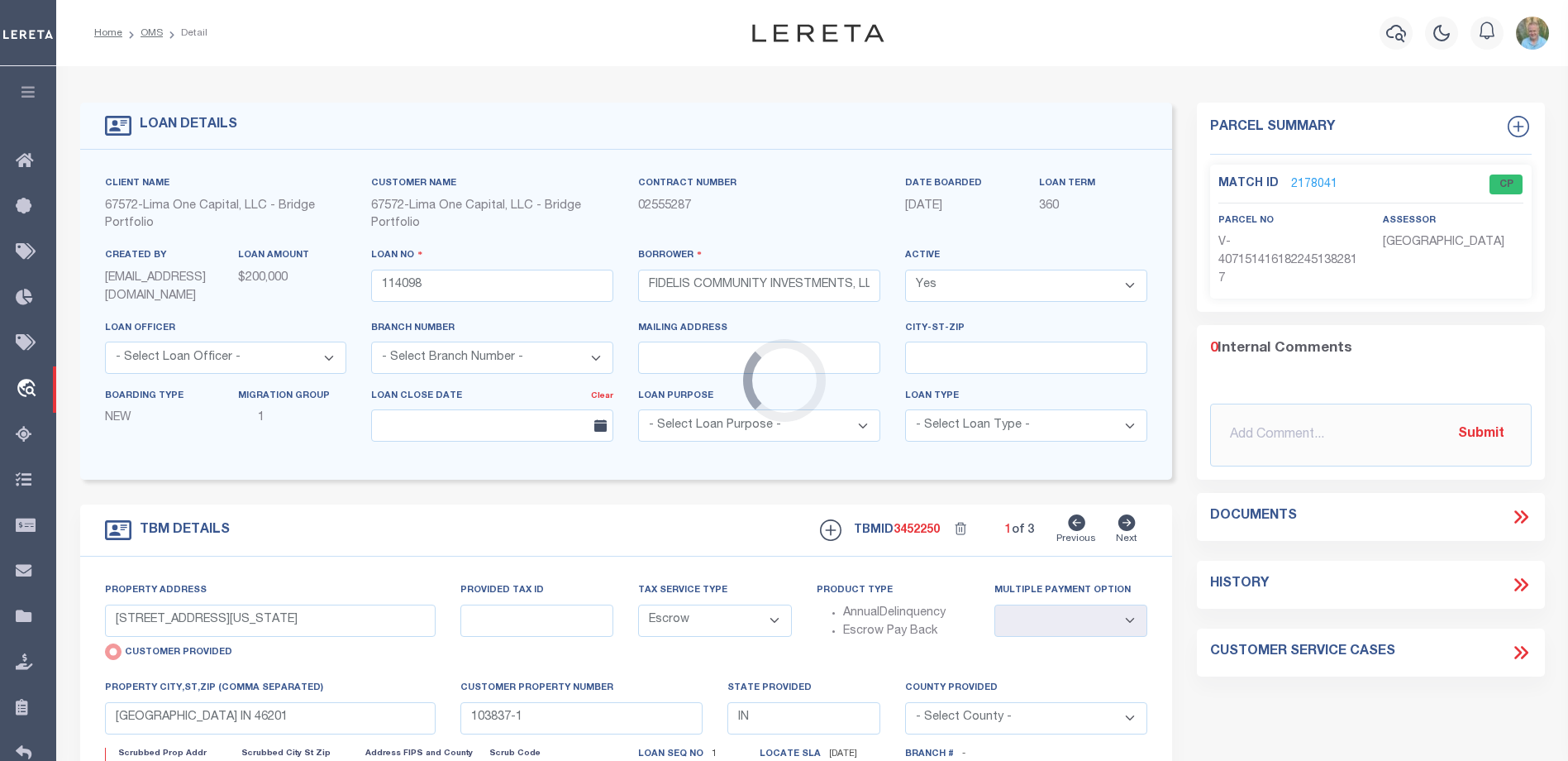
type input "327 DINWIDDIE ST"
select select
type input "PITTSBURGH PA 15219"
type input "114098-1"
type input "PA"
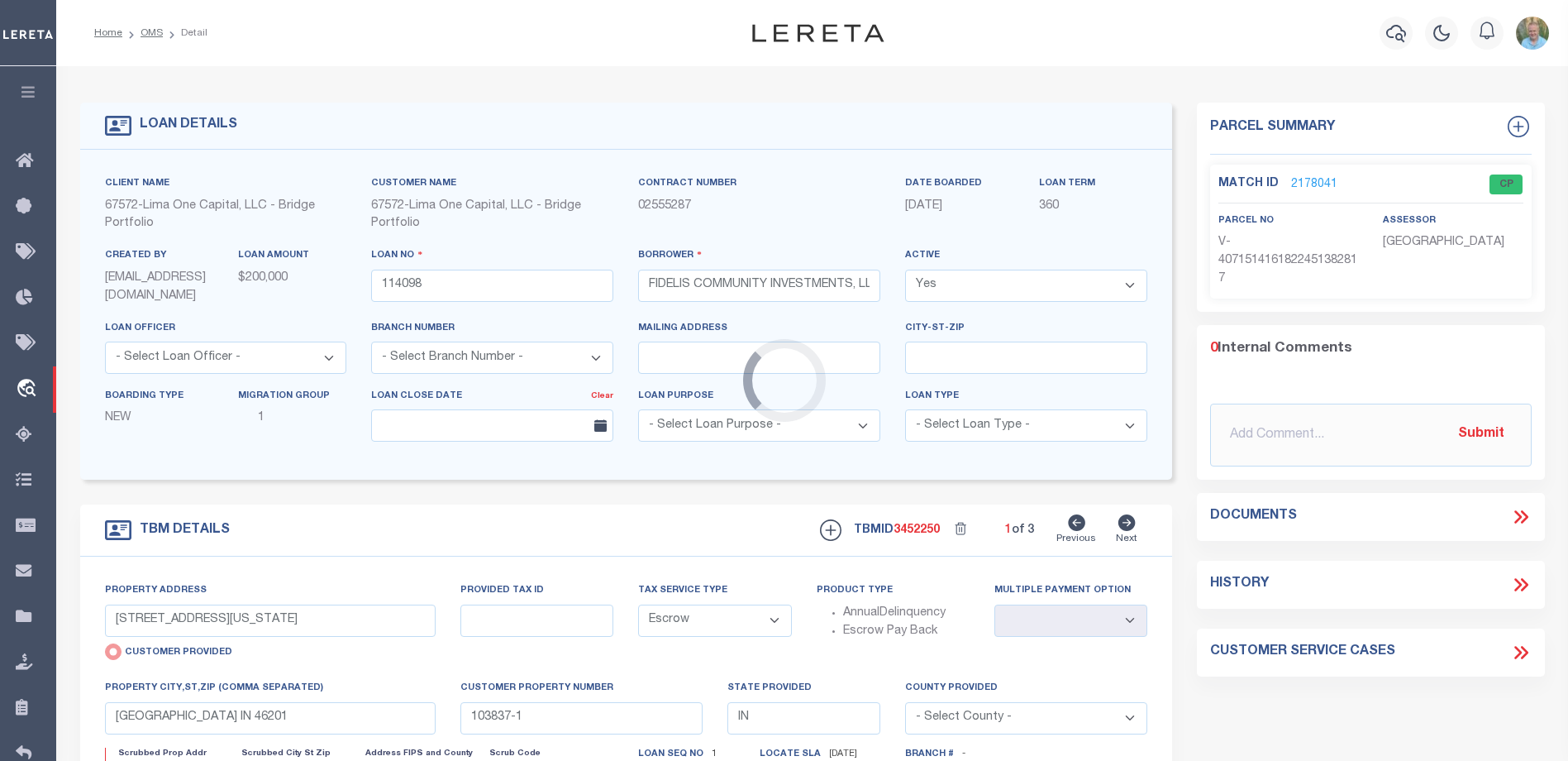
type textarea "COLLECTOR: ENTITY: PARCEL: 11"
select select "26298"
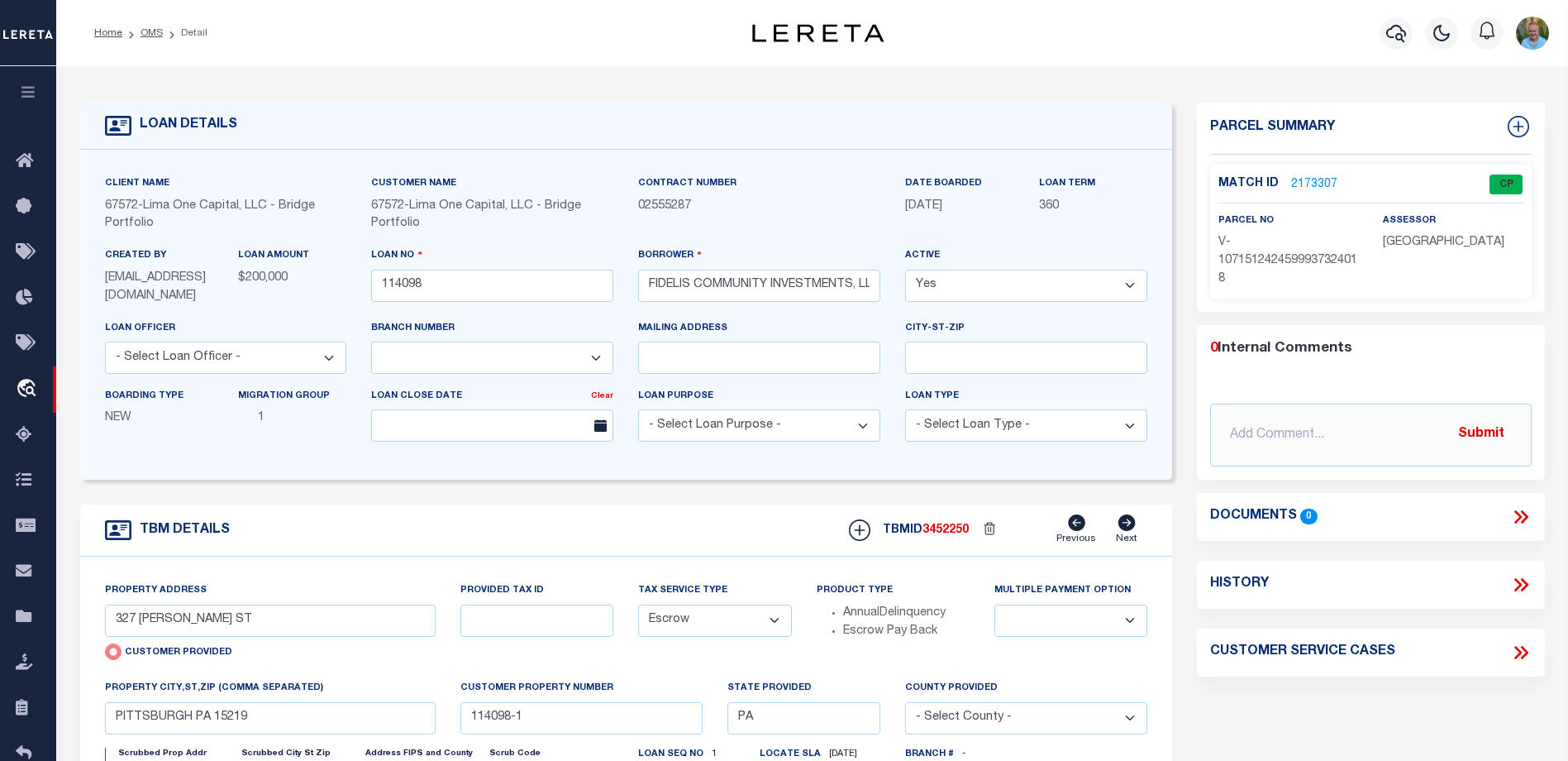
click at [1313, 178] on link "2173307" at bounding box center [1314, 185] width 46 height 18
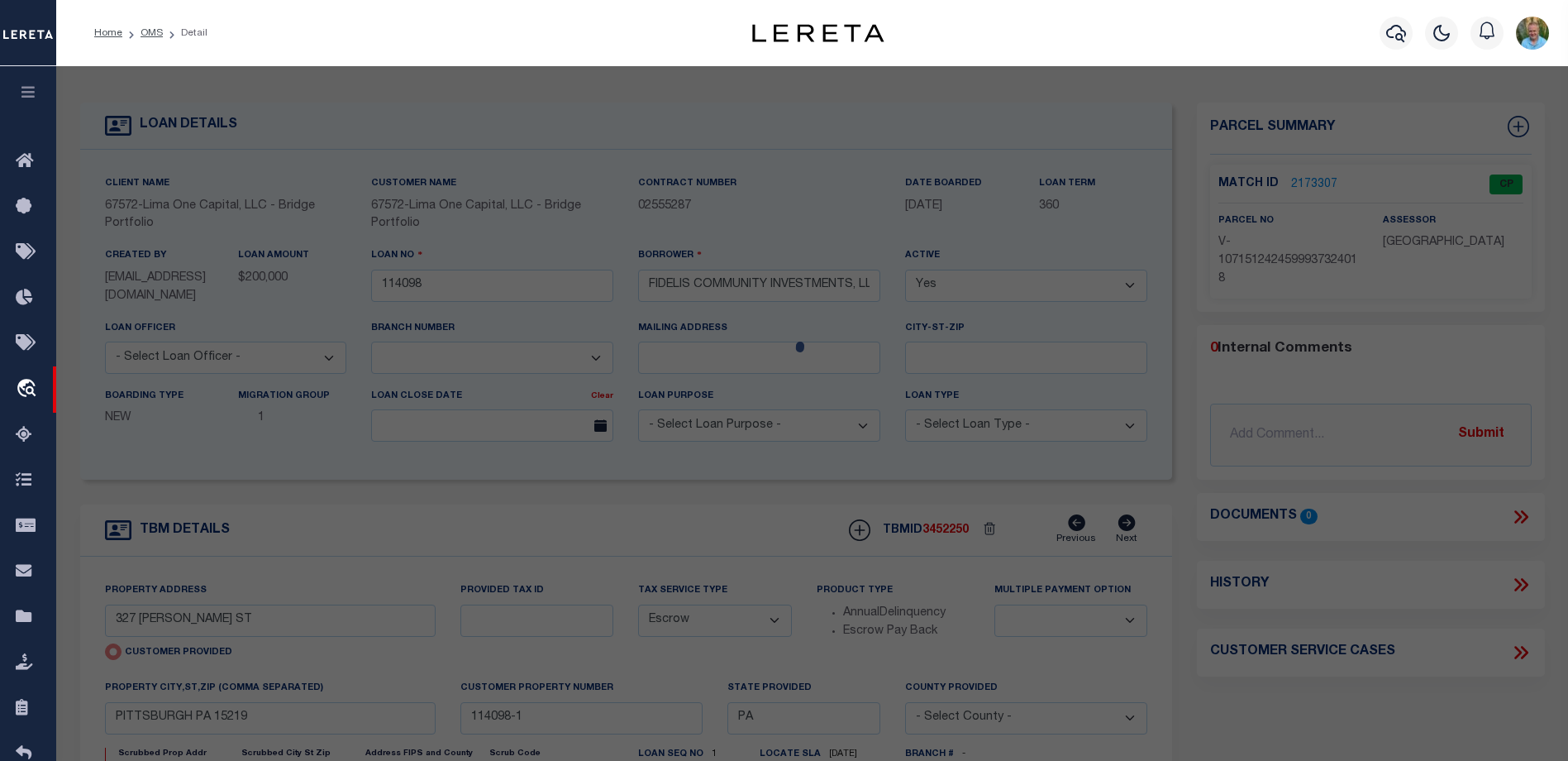
select select "AS"
select select
checkbox input "false"
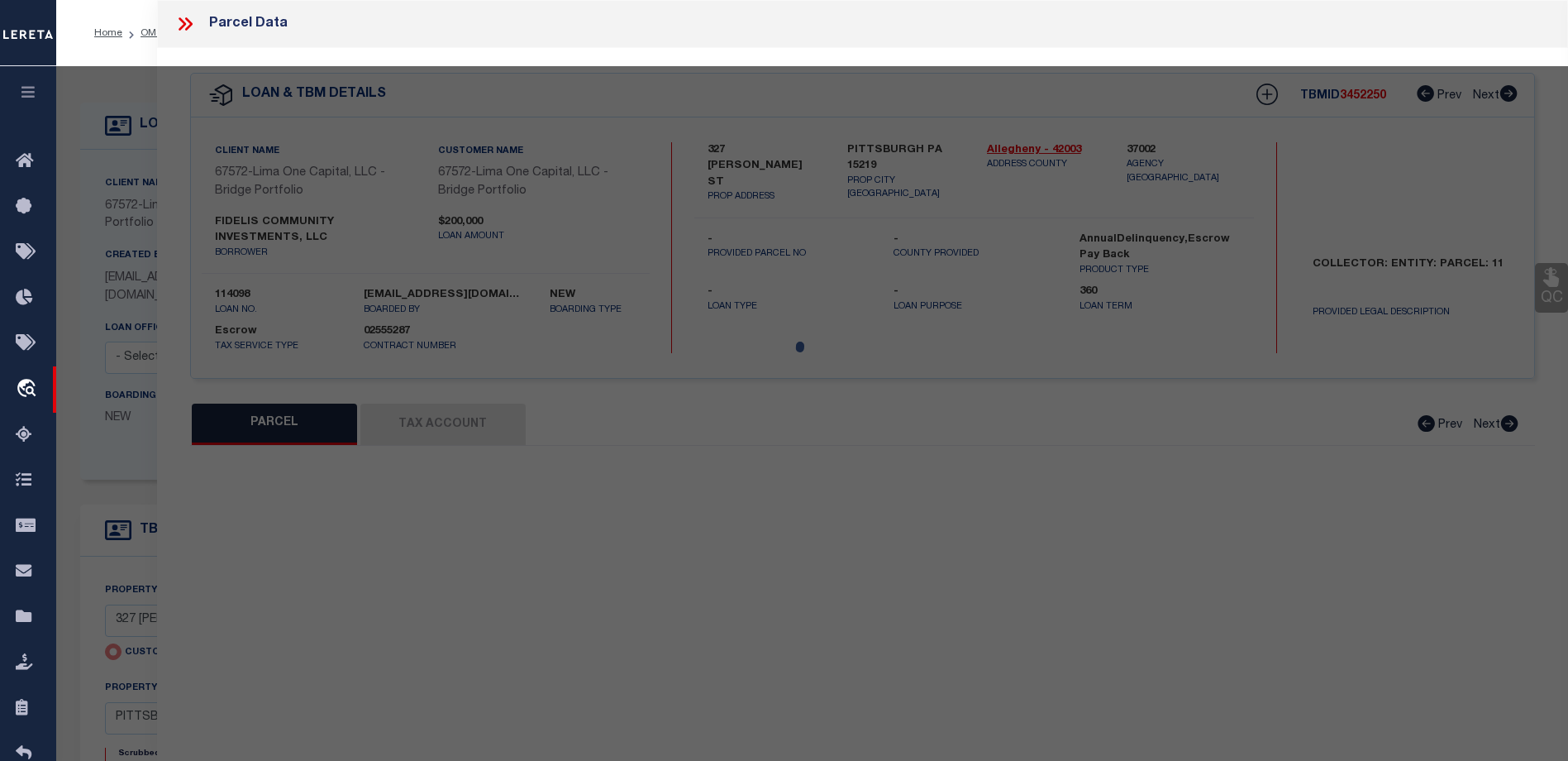
select select "CP"
type input "327 DINWIDDIE ST"
checkbox input "false"
type input "PITTSBURGH PA 15219"
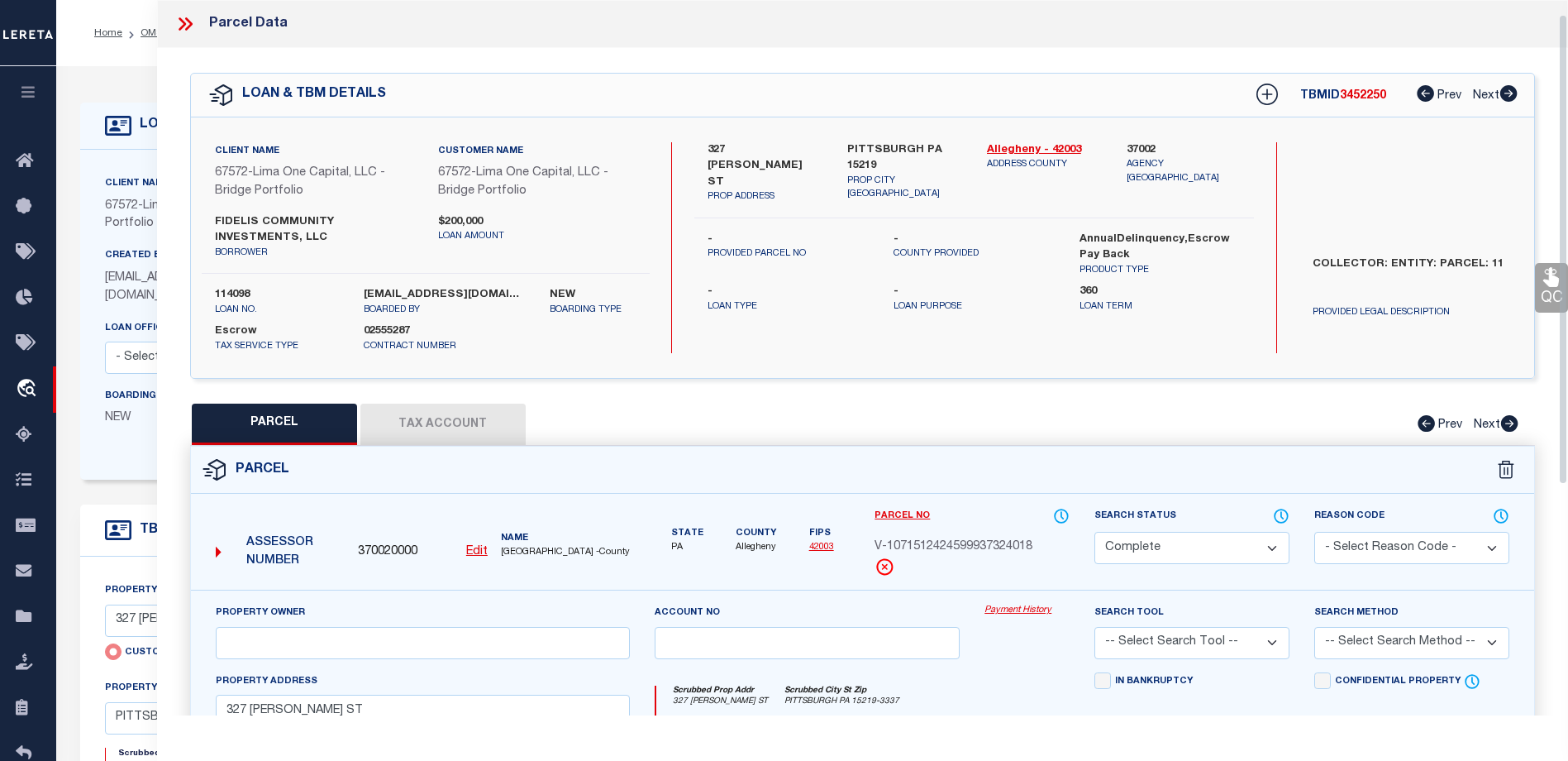
scroll to position [83, 0]
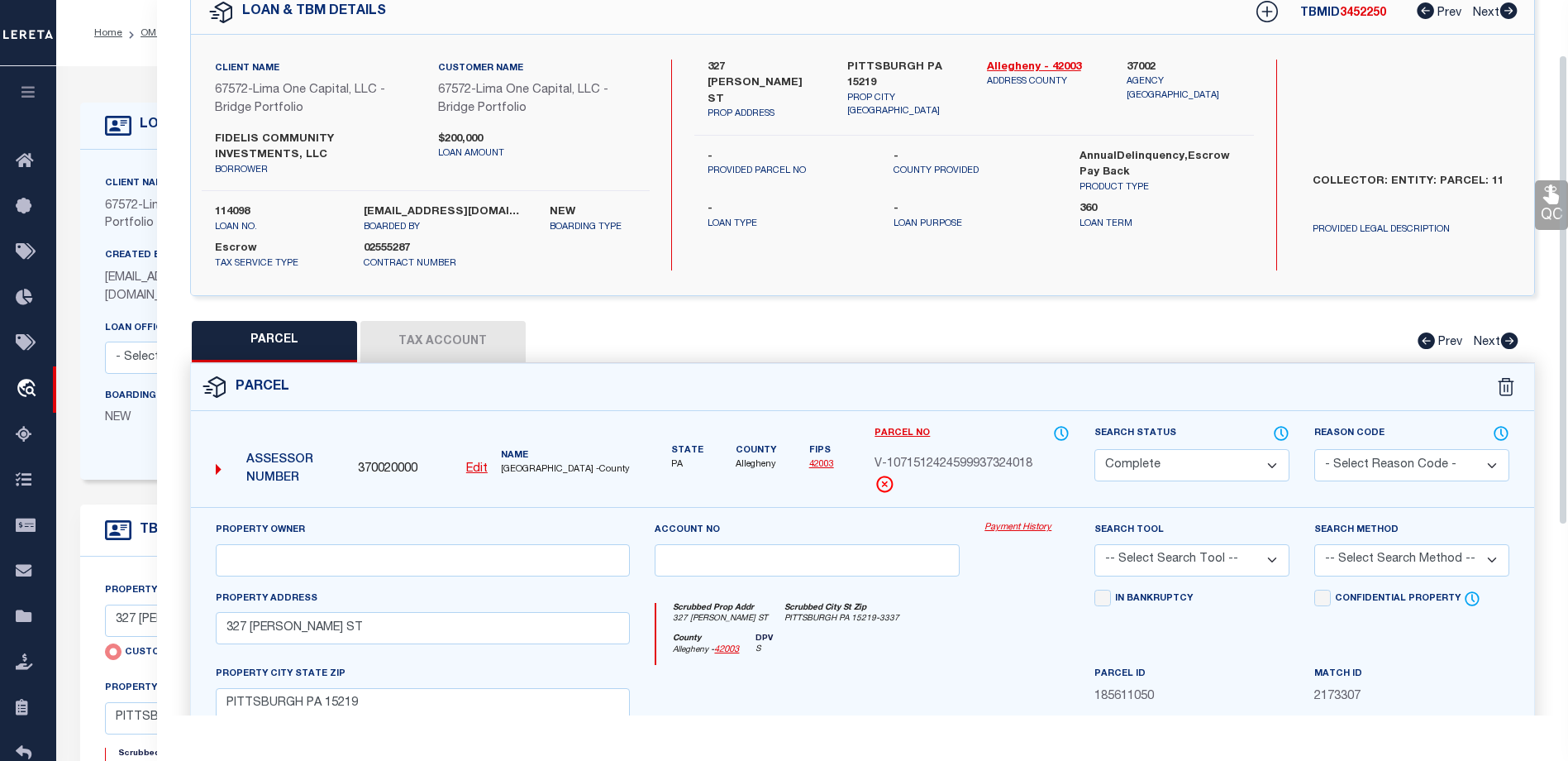
click at [485, 352] on button "Tax Account" at bounding box center [443, 341] width 165 height 41
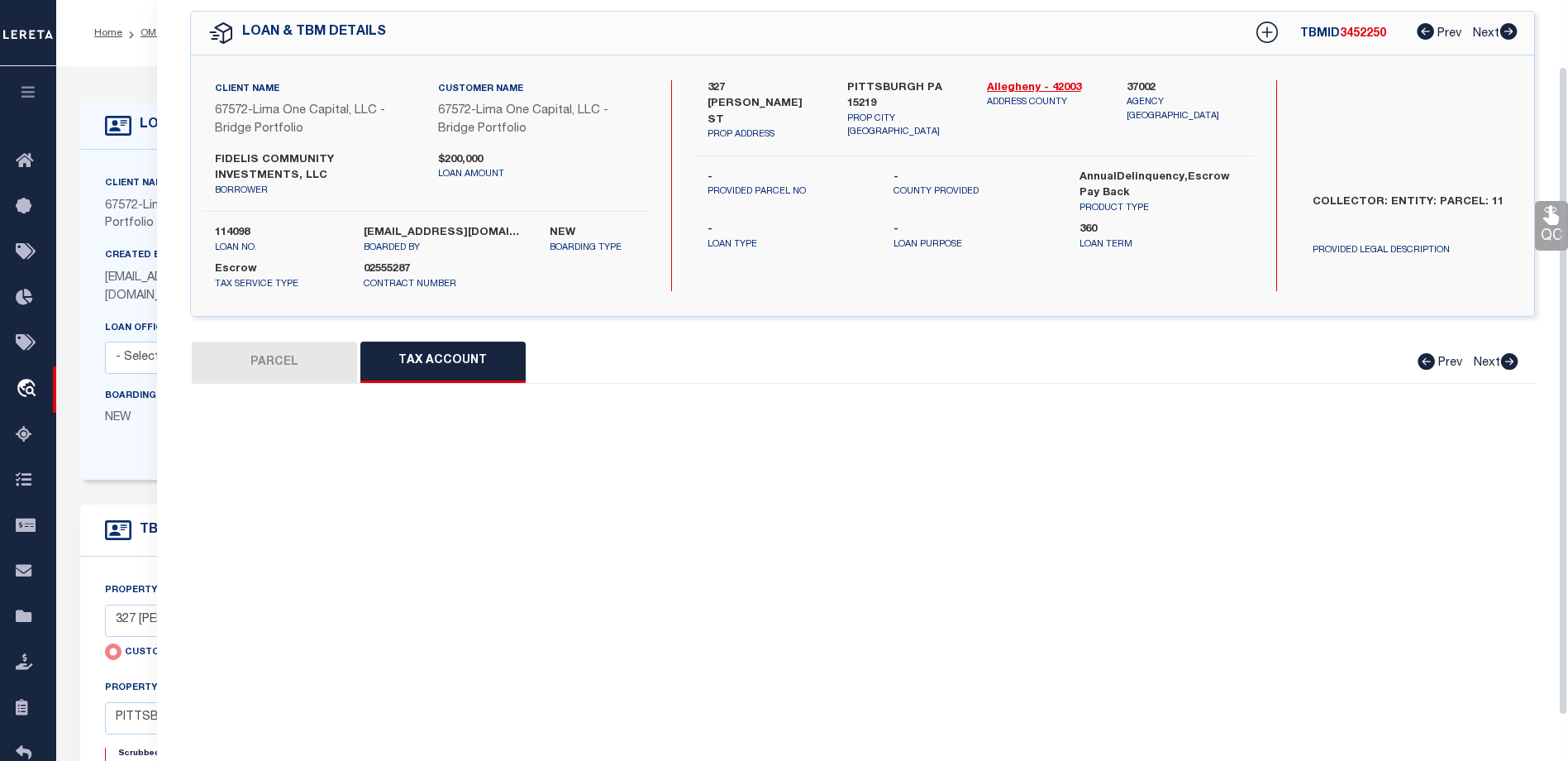
select select "100"
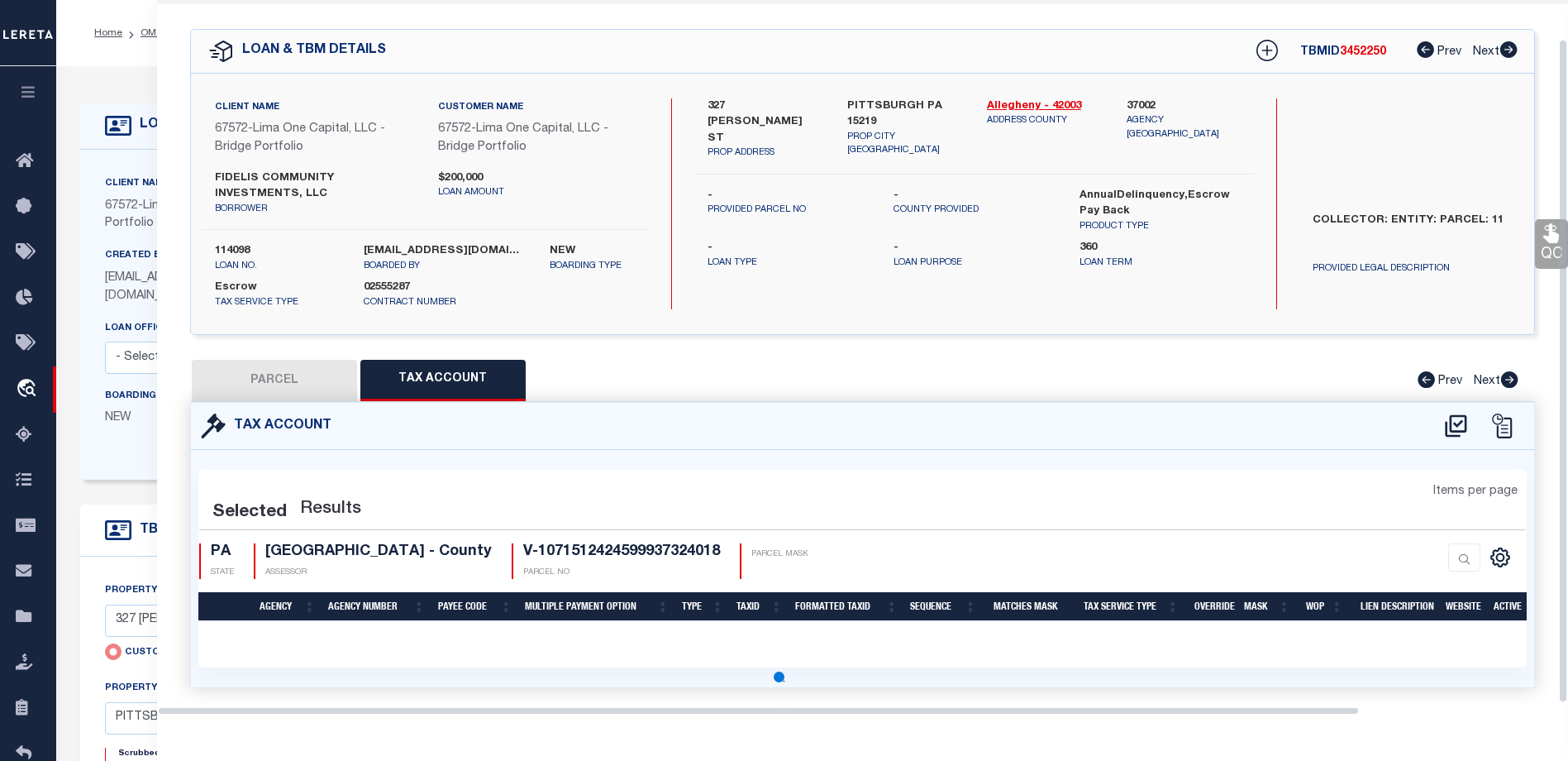
select select "100"
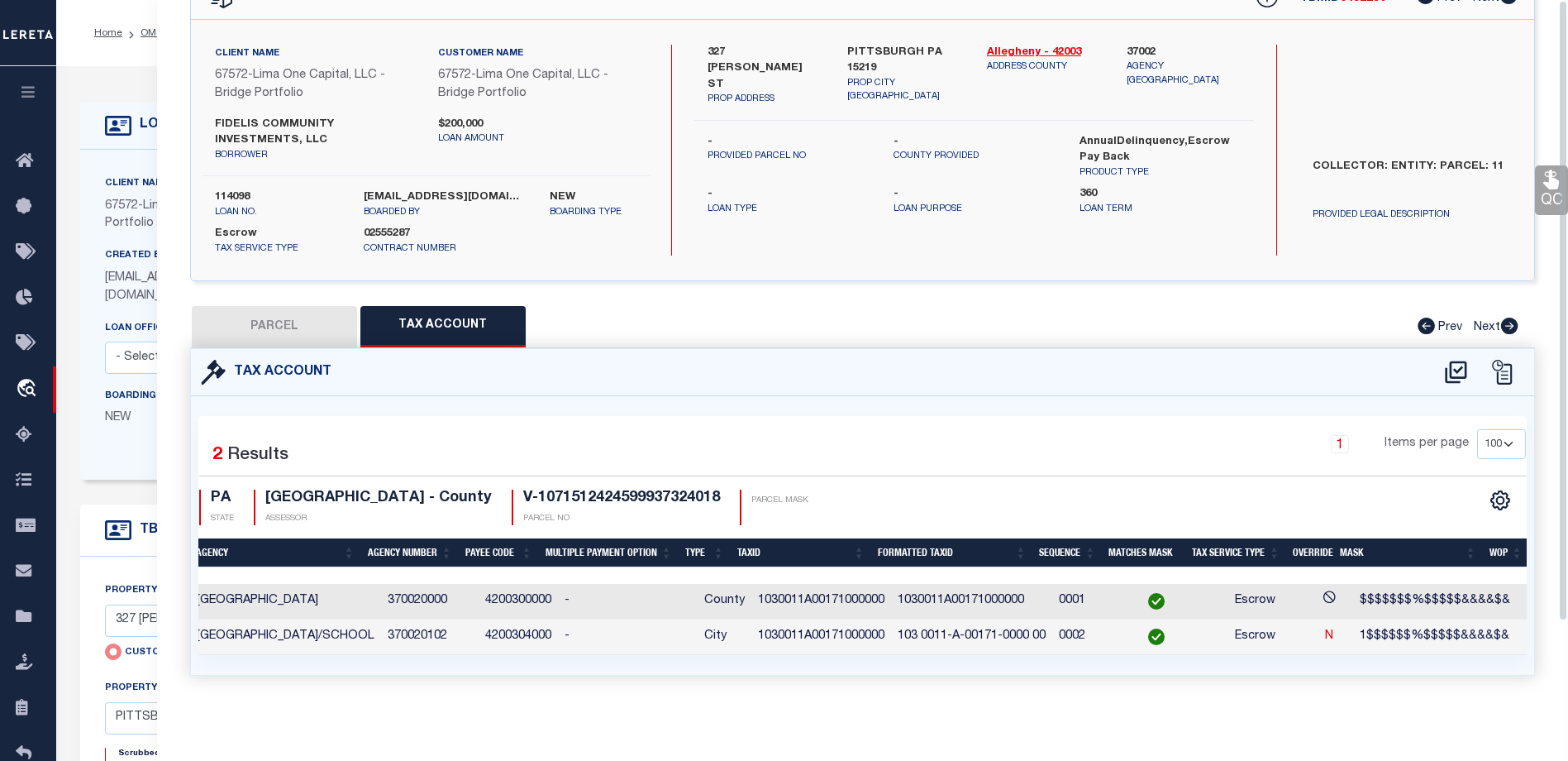
scroll to position [0, 72]
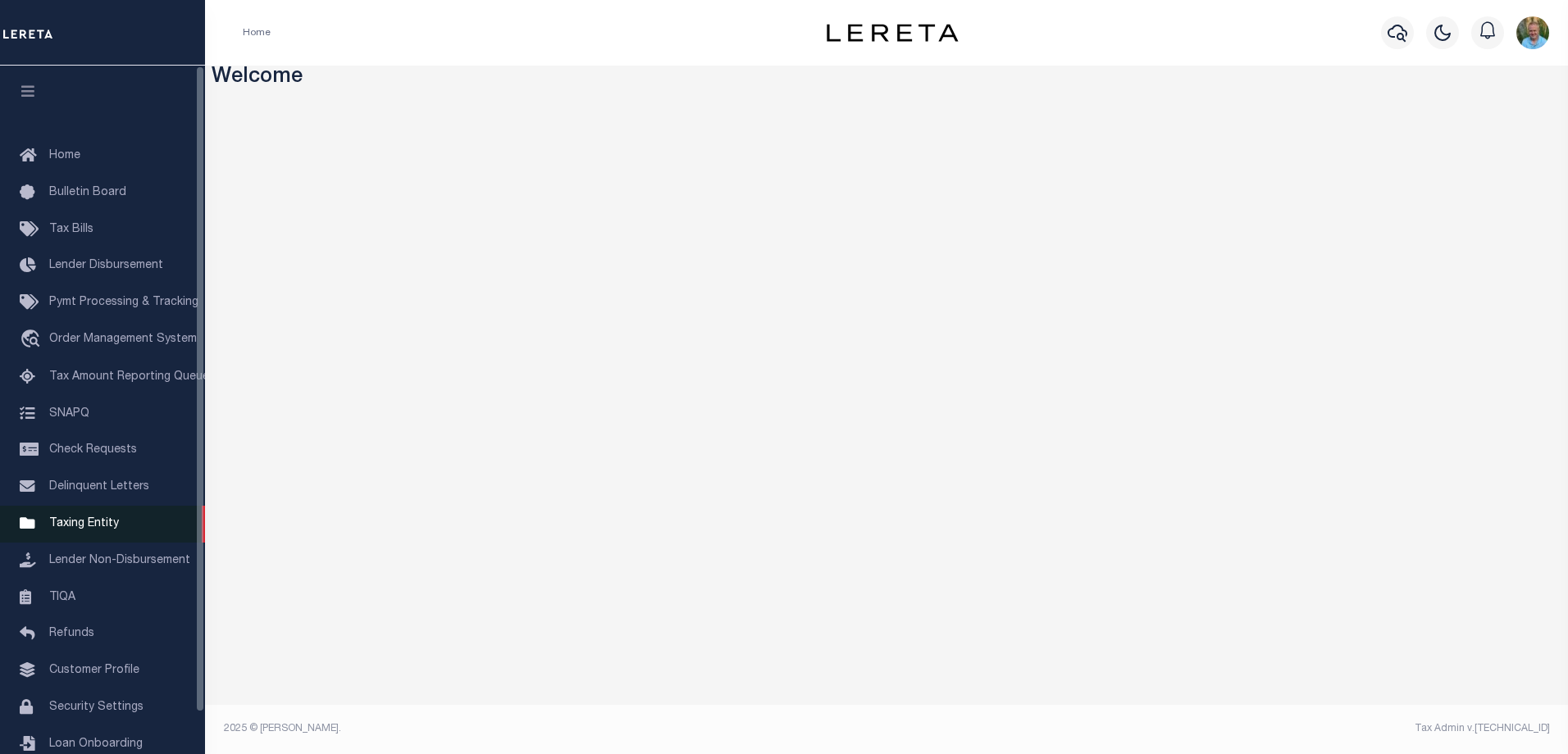
click at [78, 530] on span "Taxing Entity" at bounding box center [84, 524] width 70 height 12
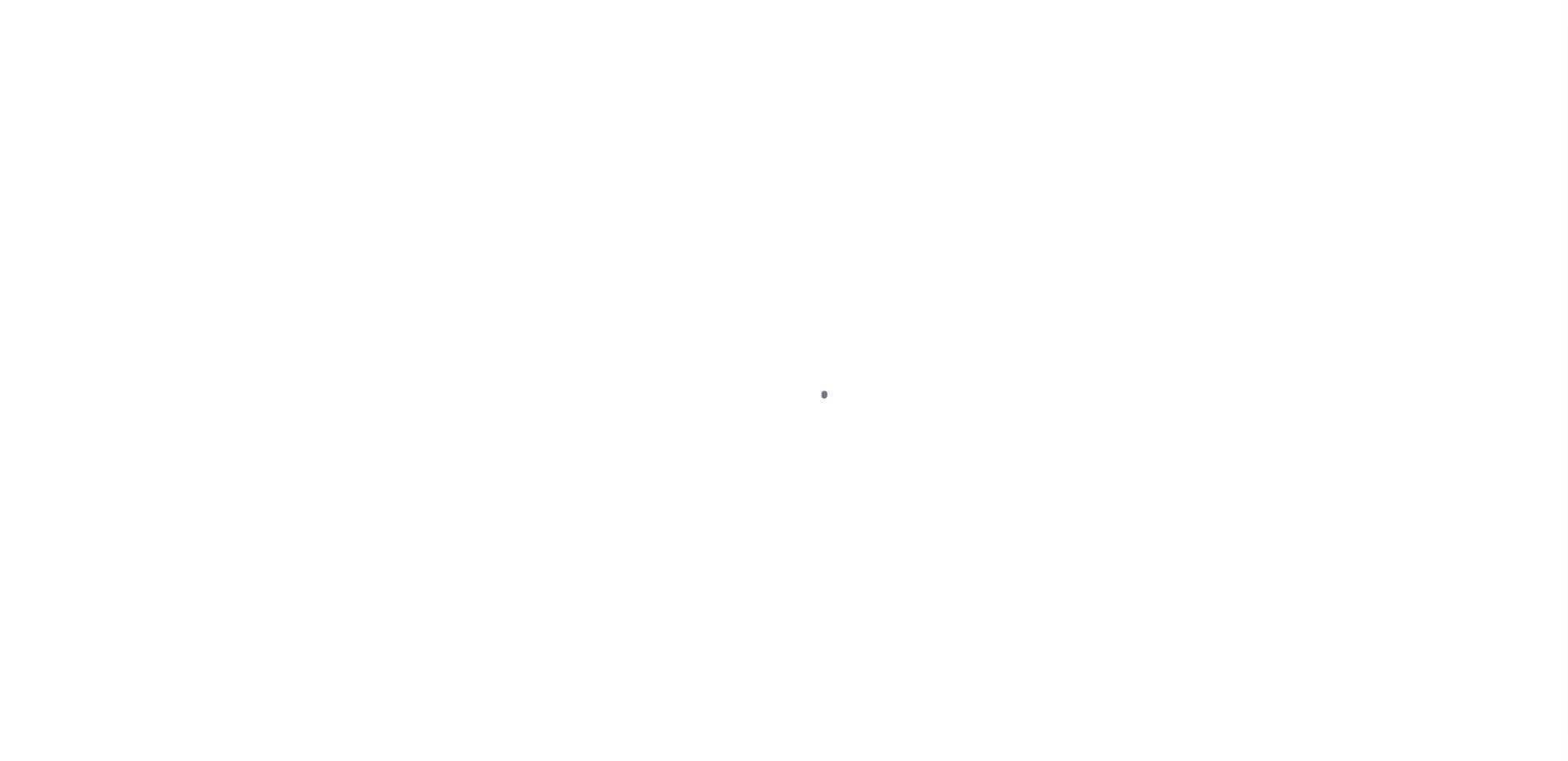
select select
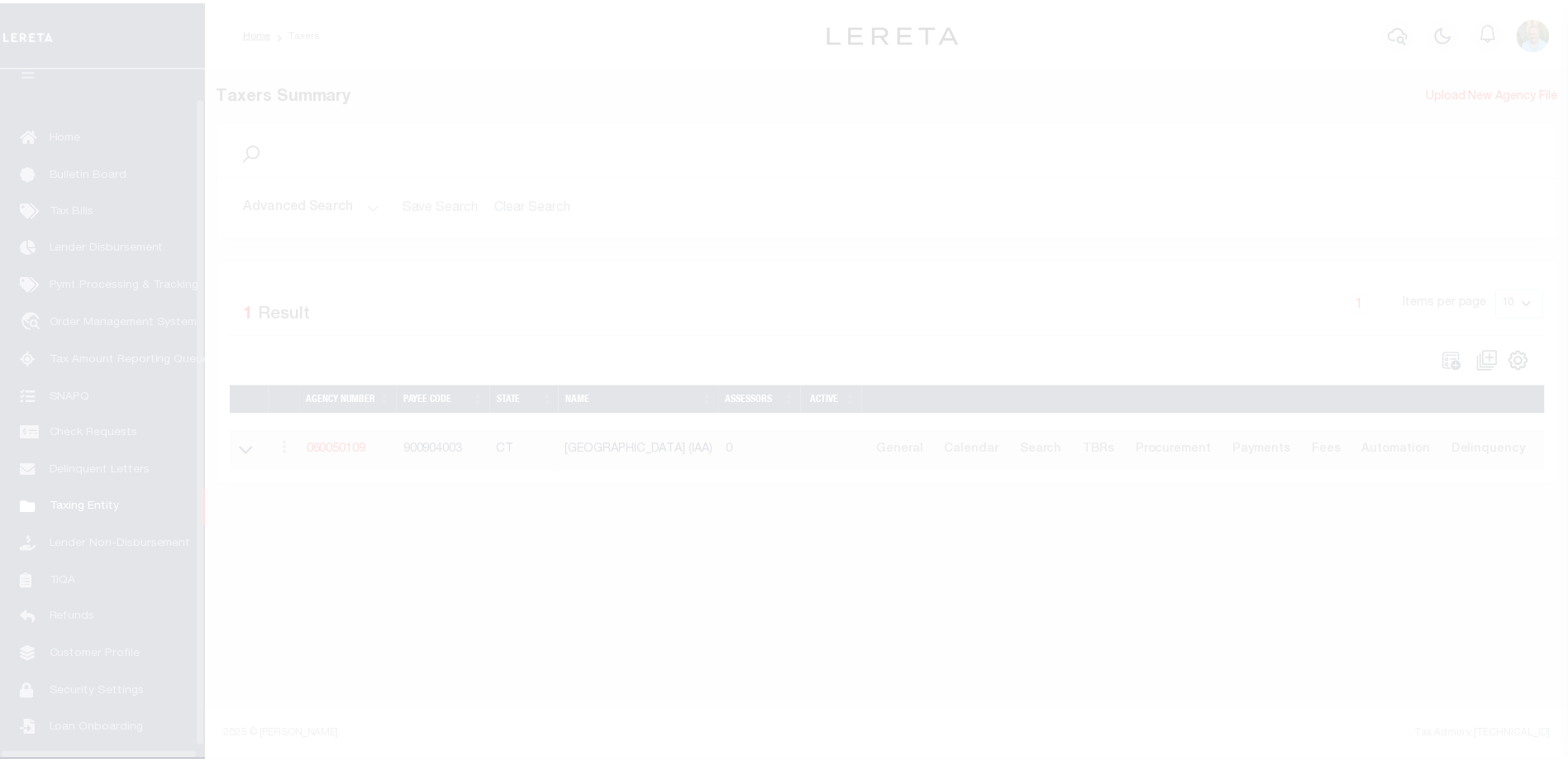
scroll to position [44, 0]
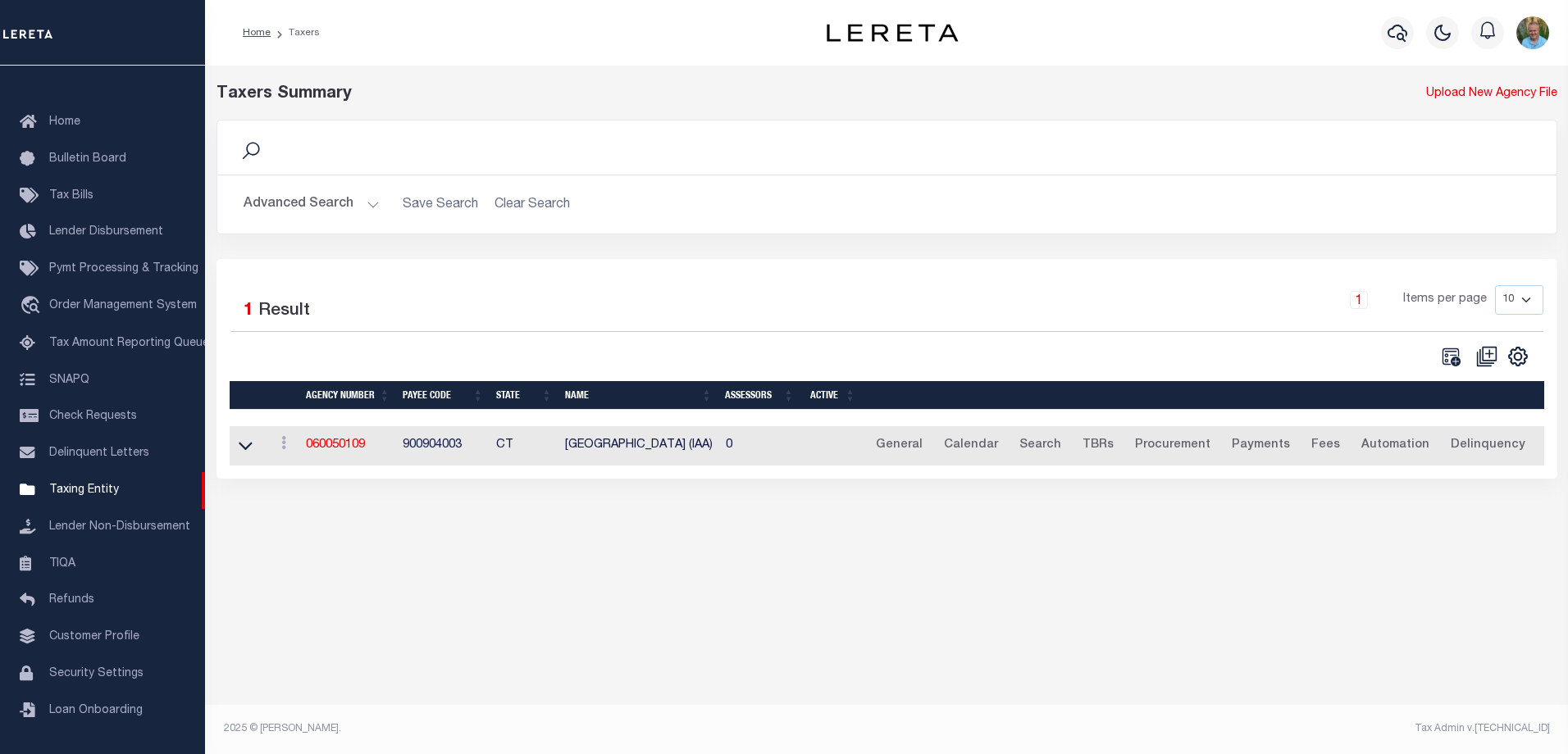
click at [324, 204] on button "Advanced Search" at bounding box center [312, 205] width 136 height 32
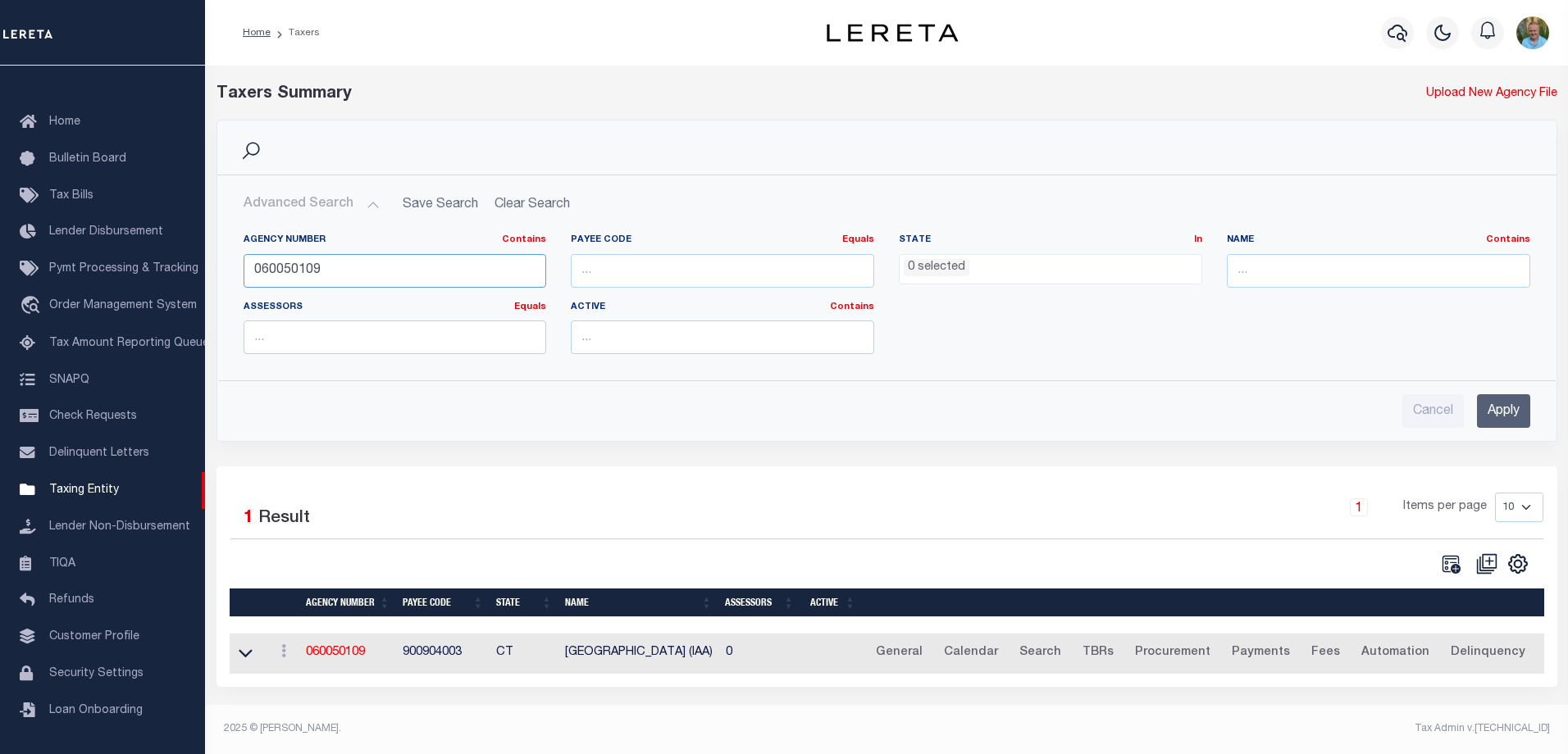
click at [216, 273] on div "Search Advanced Search Save Search Clear Search tblPayees_dynamictable_____Defa…" at bounding box center [887, 280] width 1341 height 322
click at [1277, 260] on input "text" at bounding box center [1378, 271] width 304 height 33
type input "marion"
click at [1502, 402] on input "Apply" at bounding box center [1504, 411] width 53 height 33
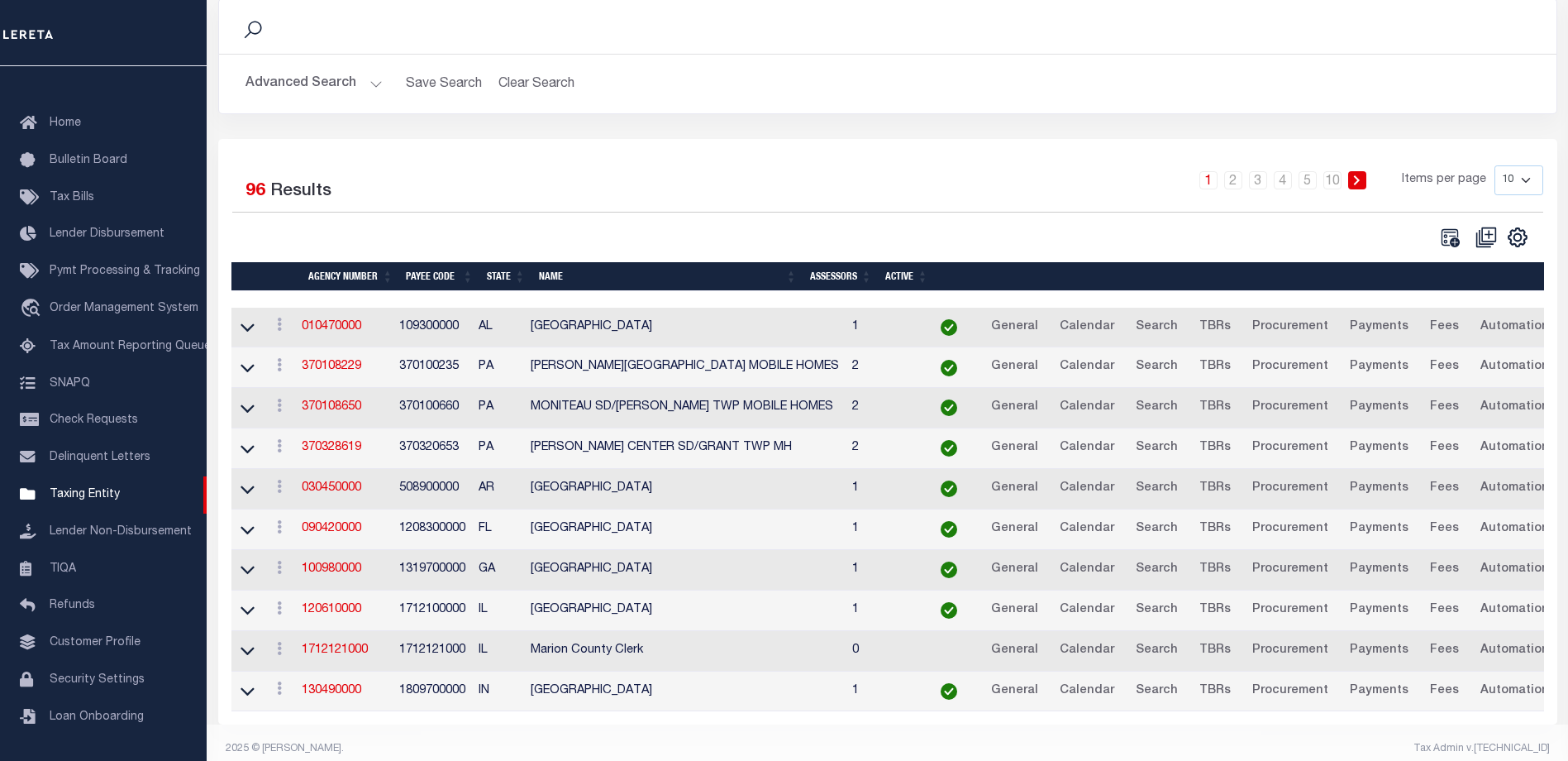
scroll to position [149, 0]
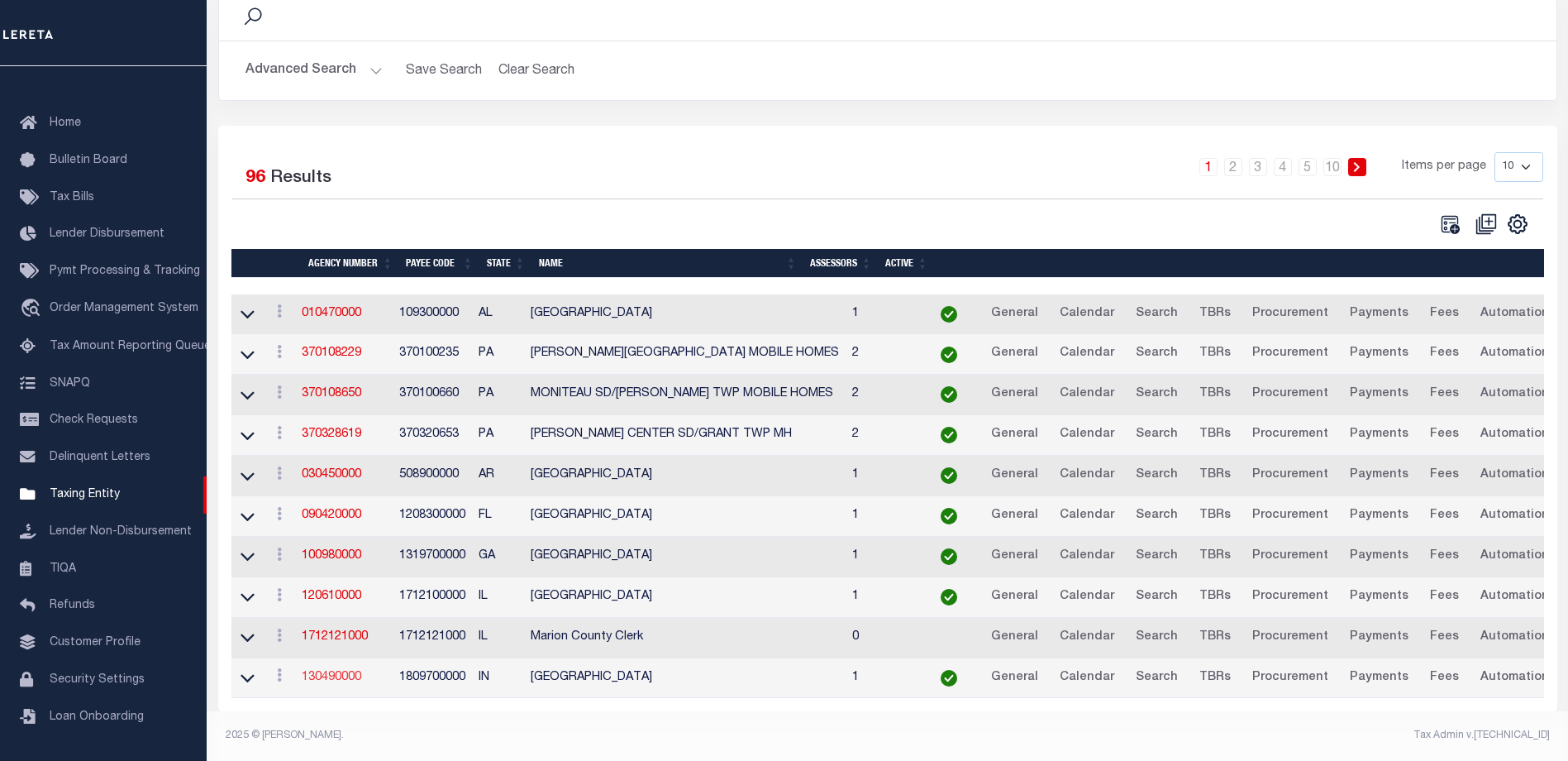
click at [340, 672] on link "130490000" at bounding box center [331, 678] width 60 height 12
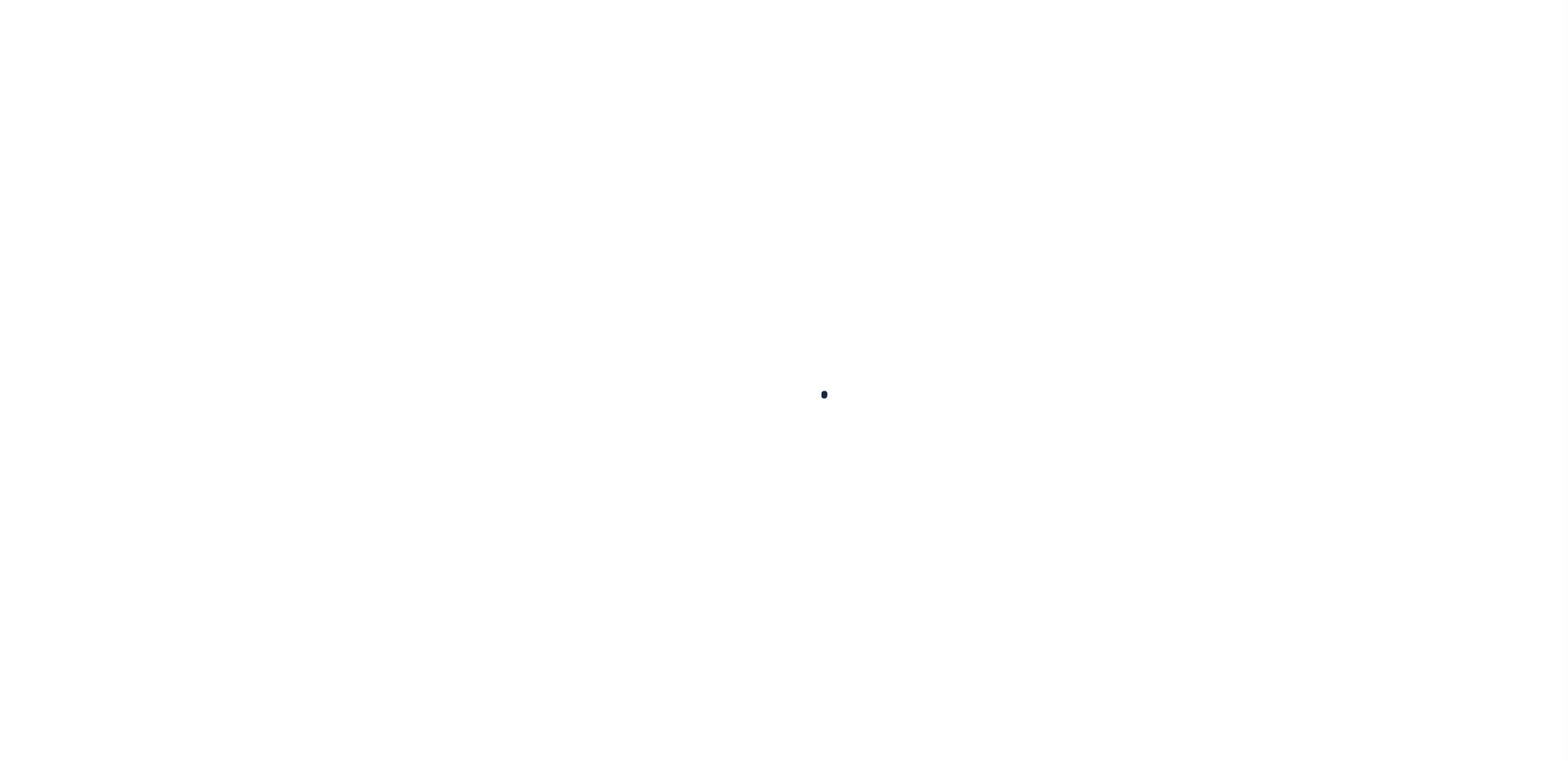
select select
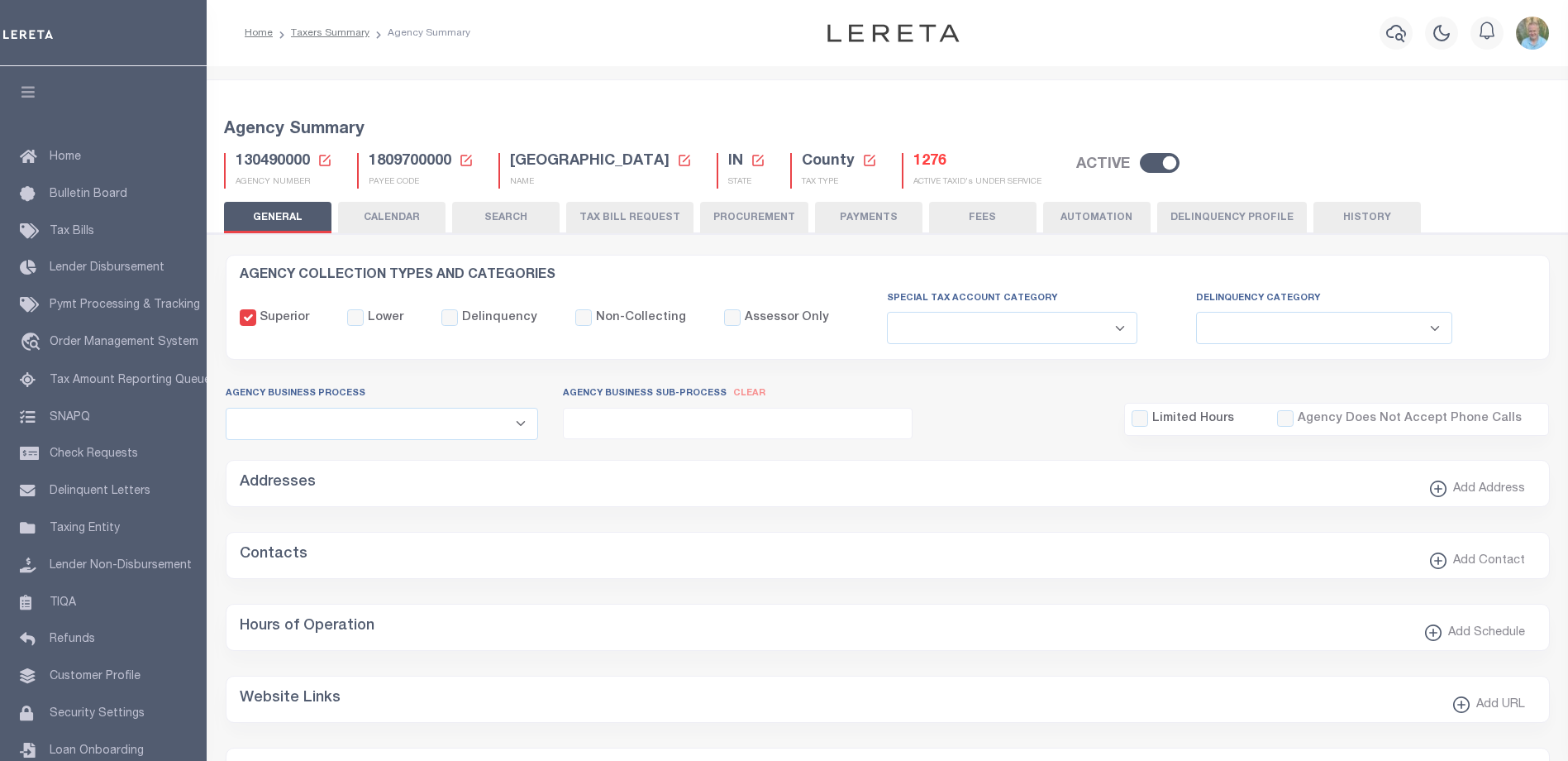
checkbox input "false"
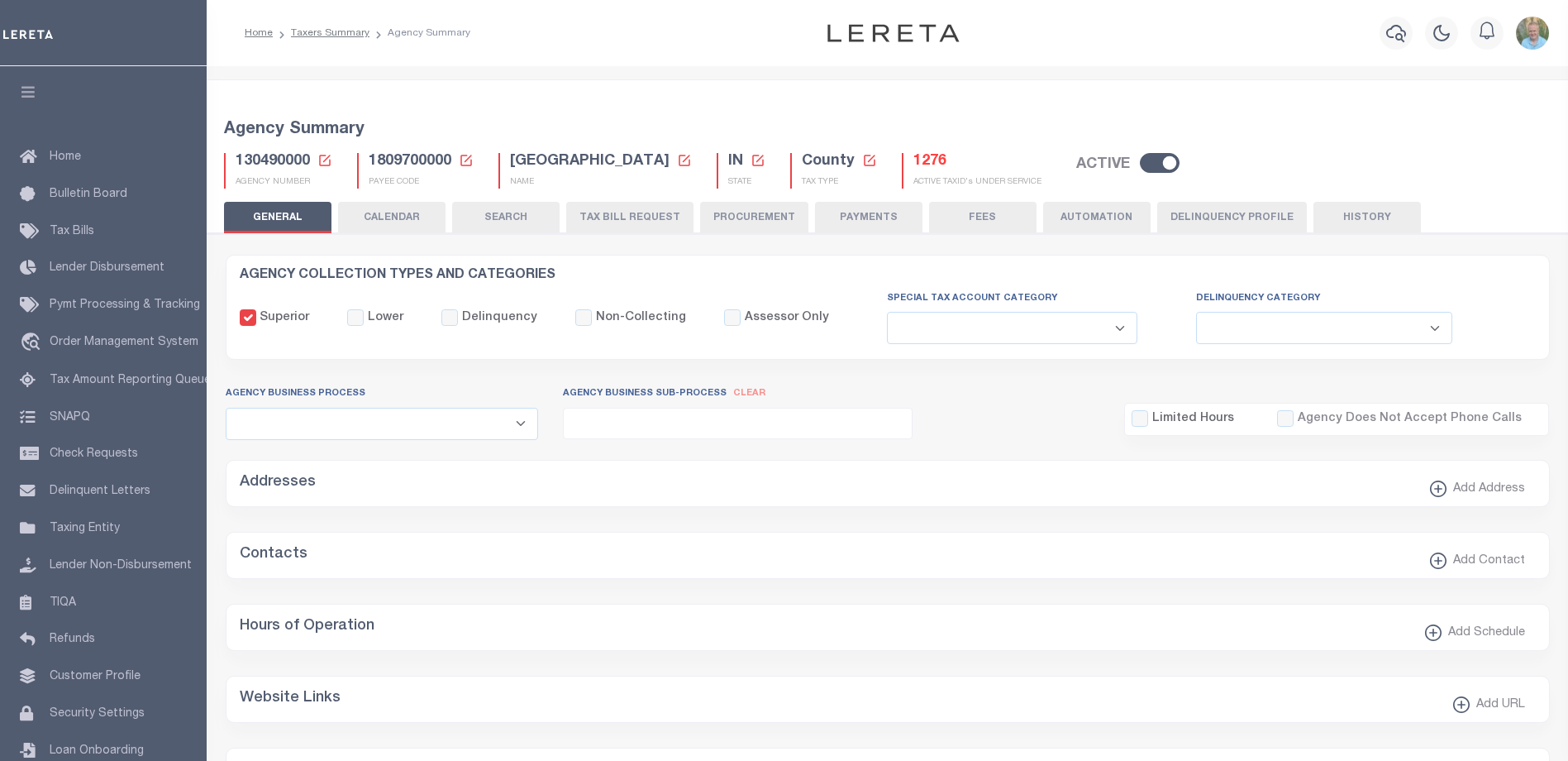
type input "1809700000"
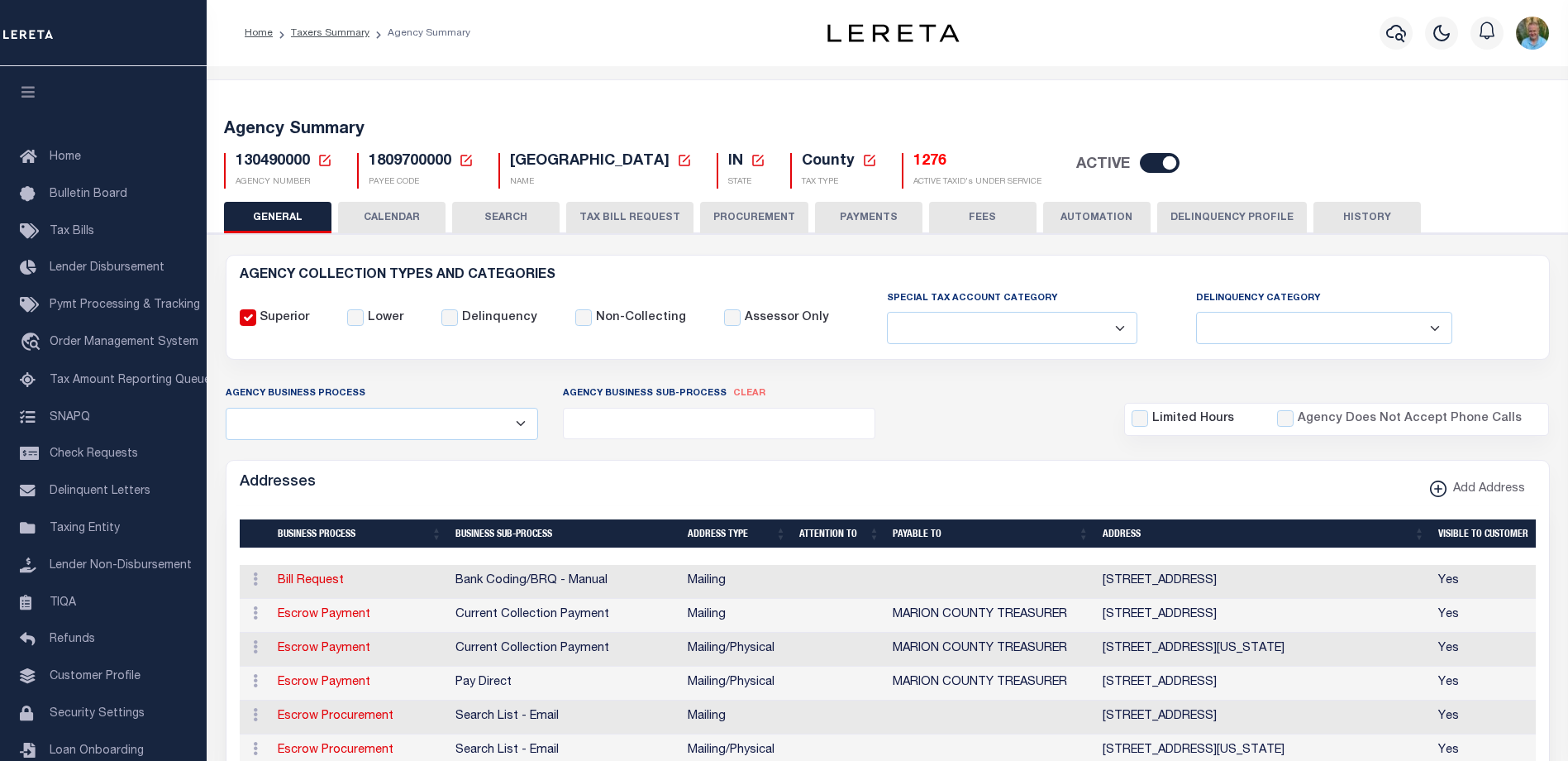
click at [640, 216] on button "TAX BILL REQUEST" at bounding box center [630, 217] width 127 height 31
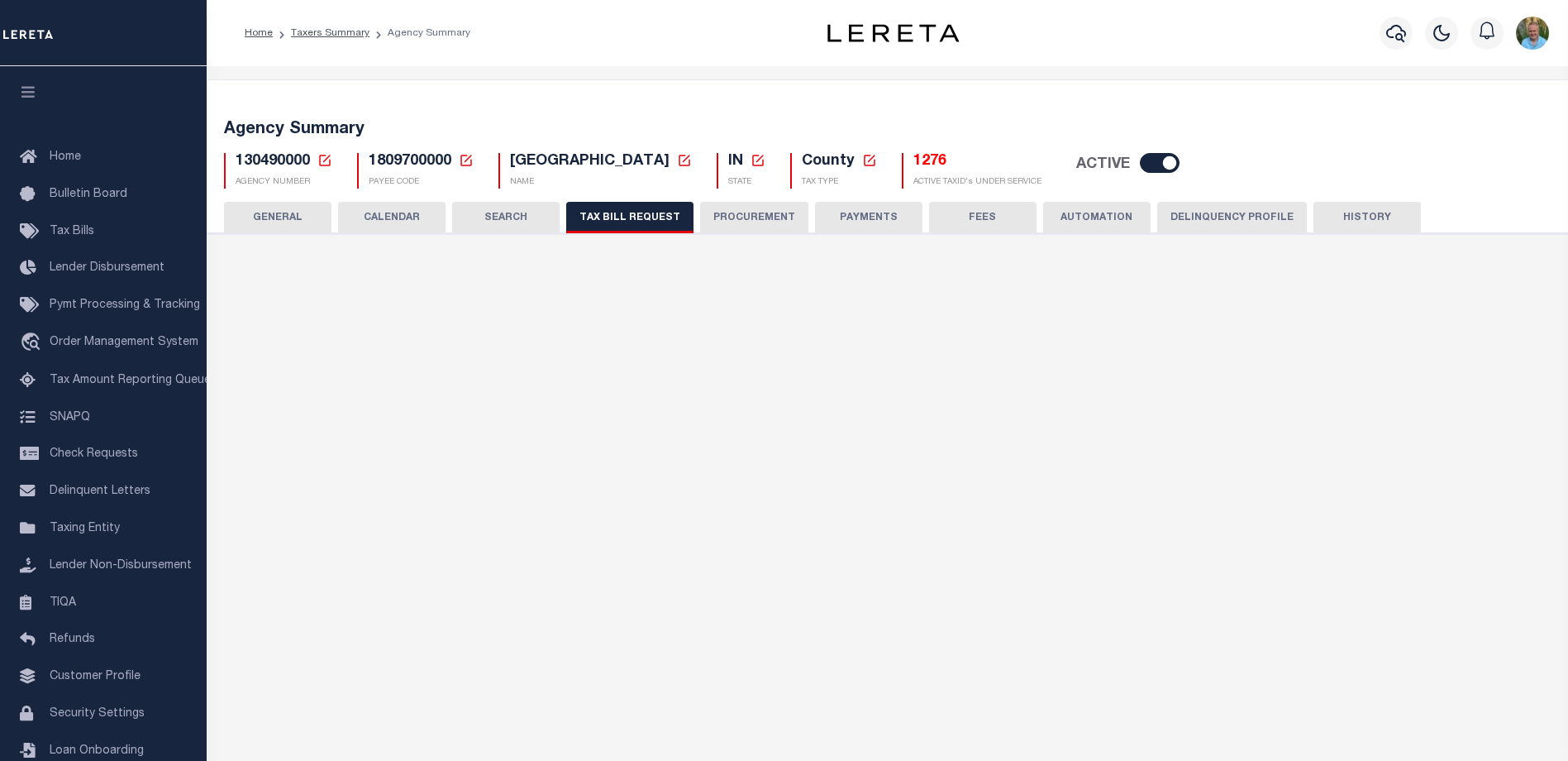
checkbox input "false"
select select "22"
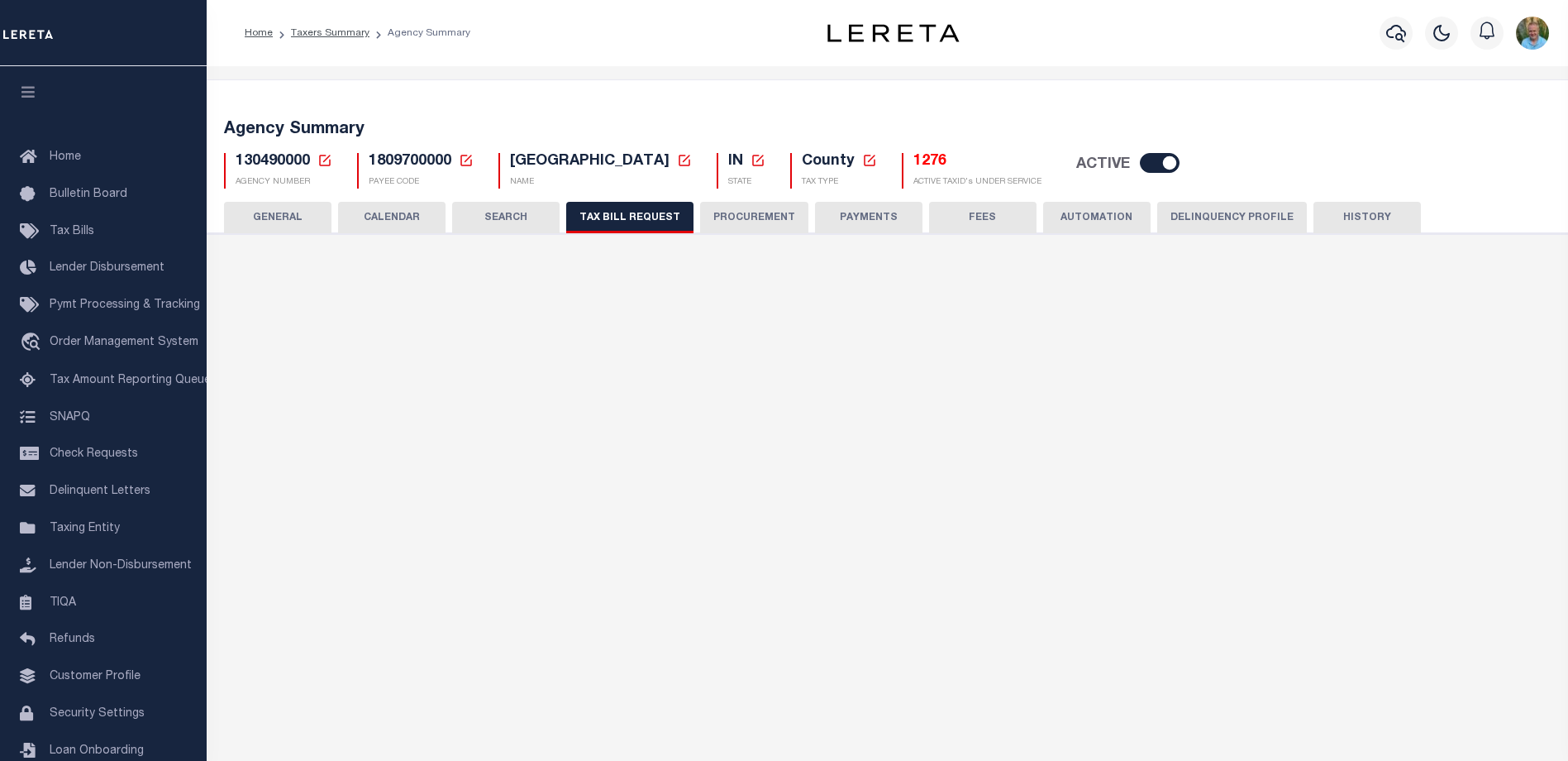
select select "false"
select select
select select "1801743000"
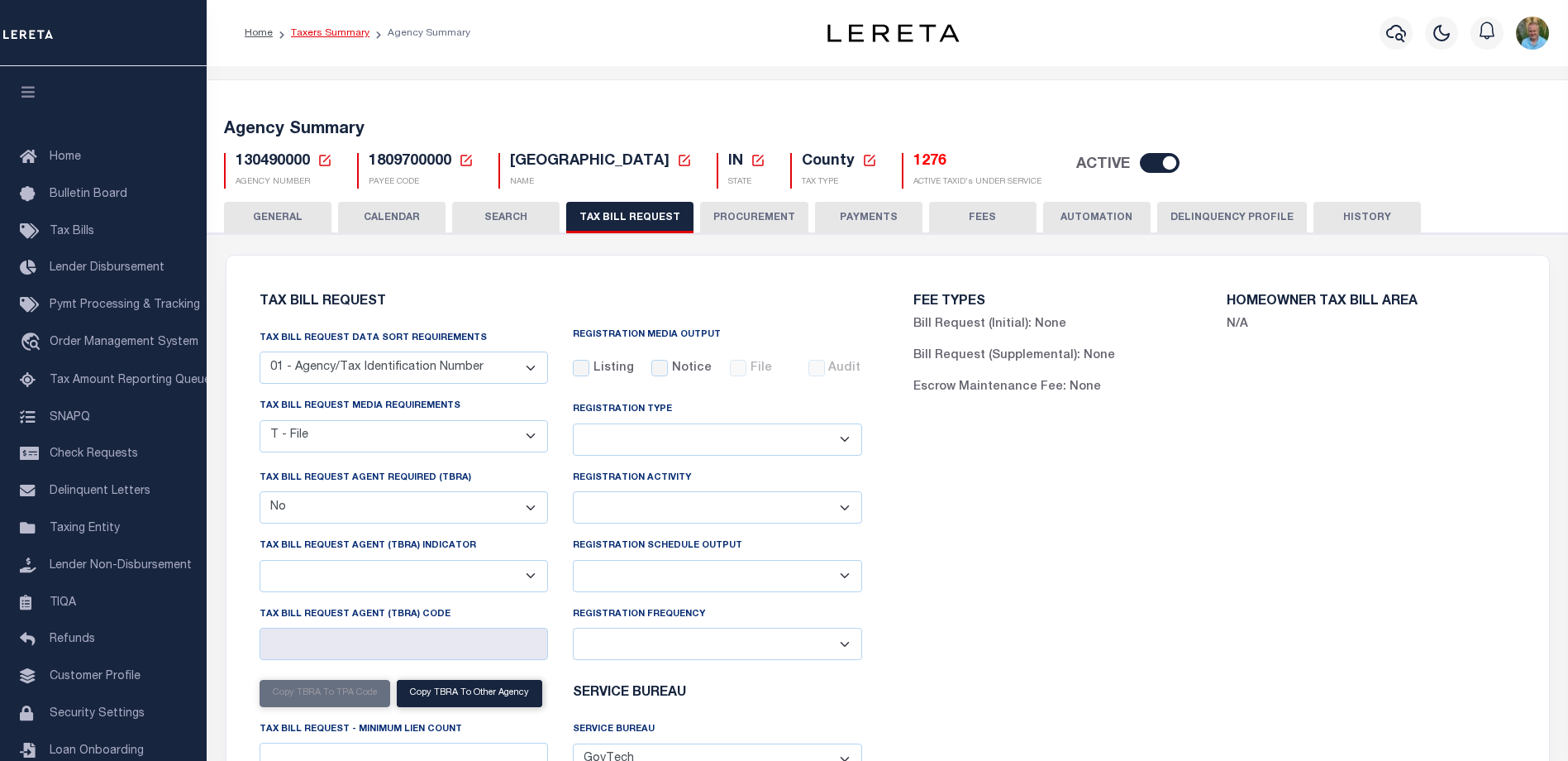
click at [326, 33] on link "Taxers Summary" at bounding box center [330, 34] width 79 height 10
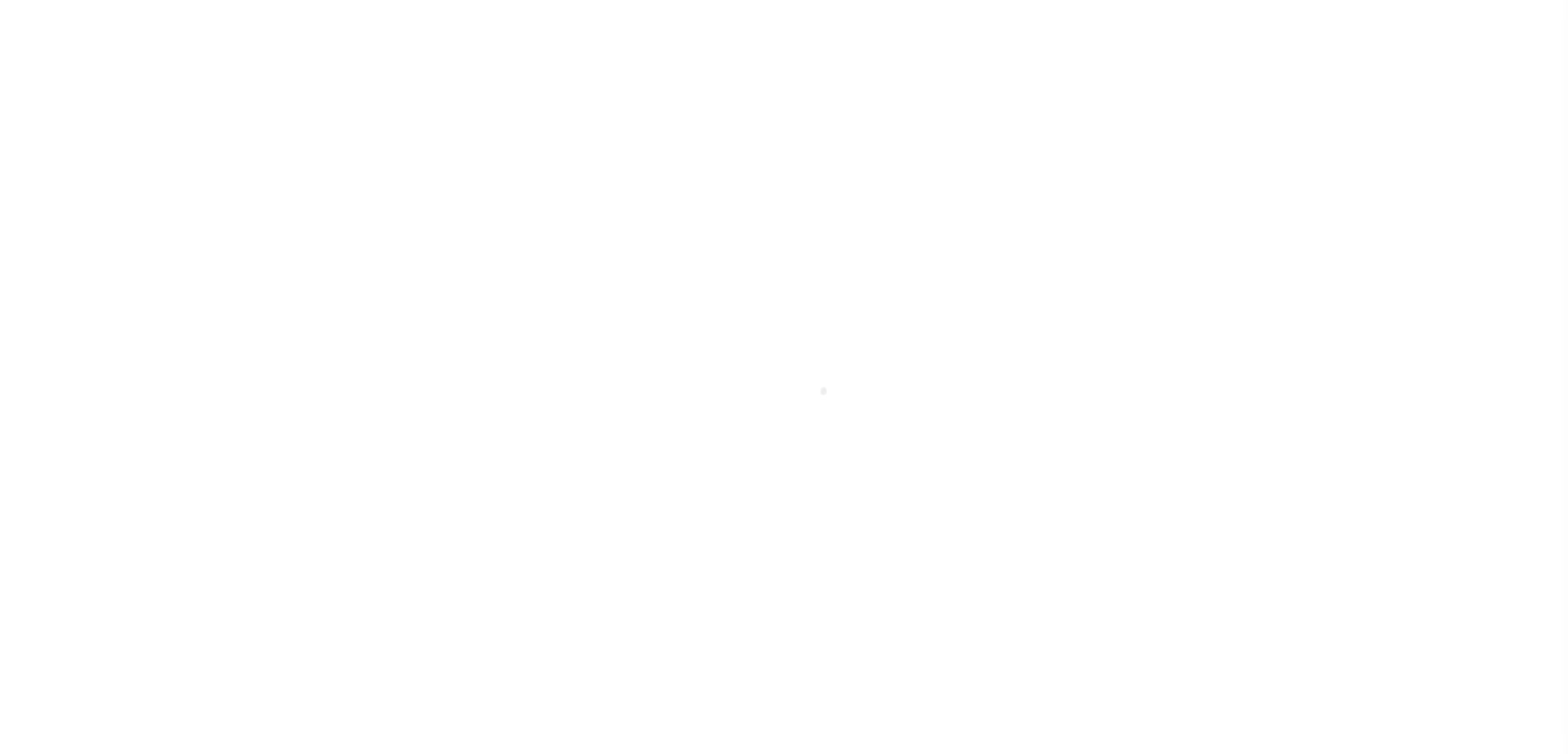
select select
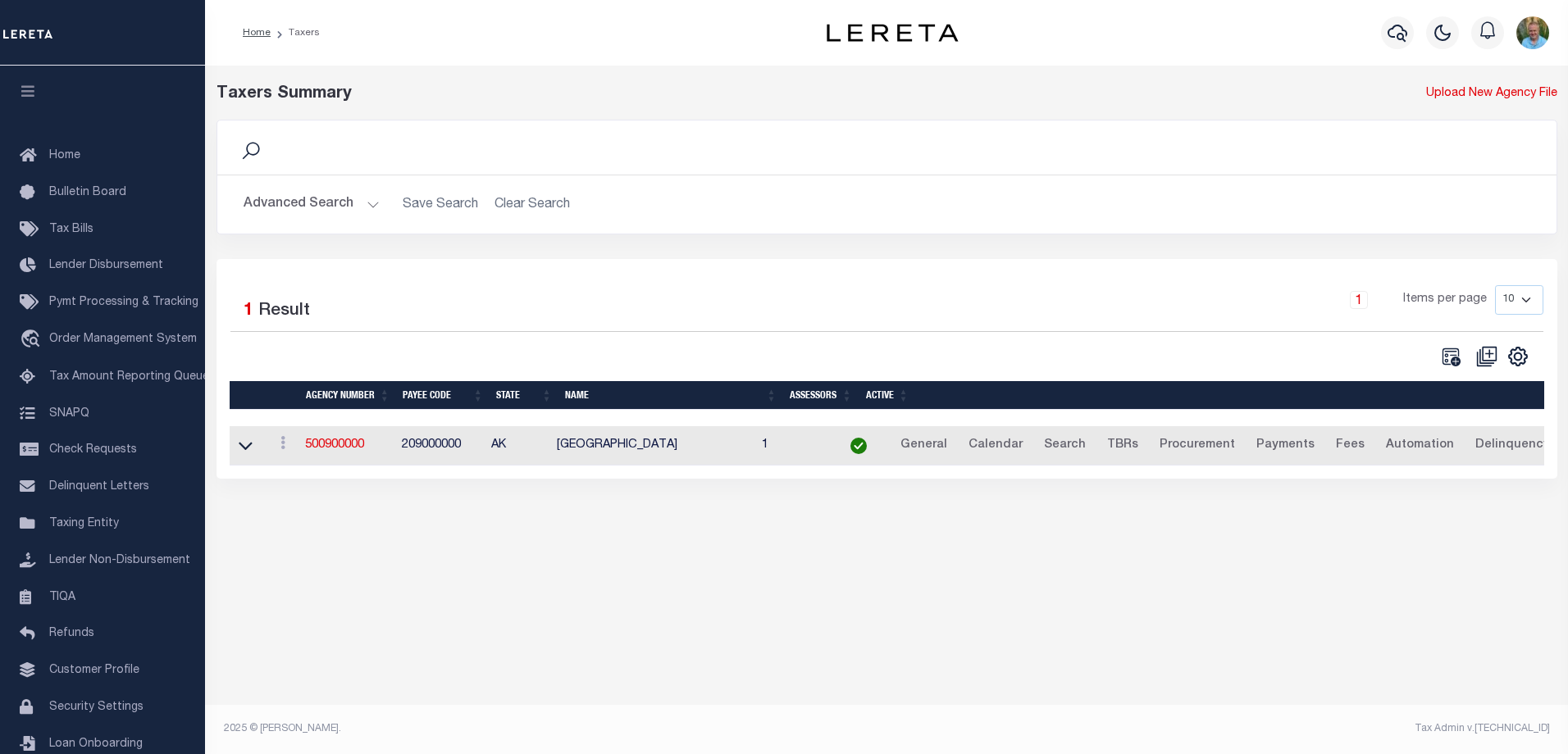
click at [298, 204] on button "Advanced Search" at bounding box center [312, 205] width 136 height 32
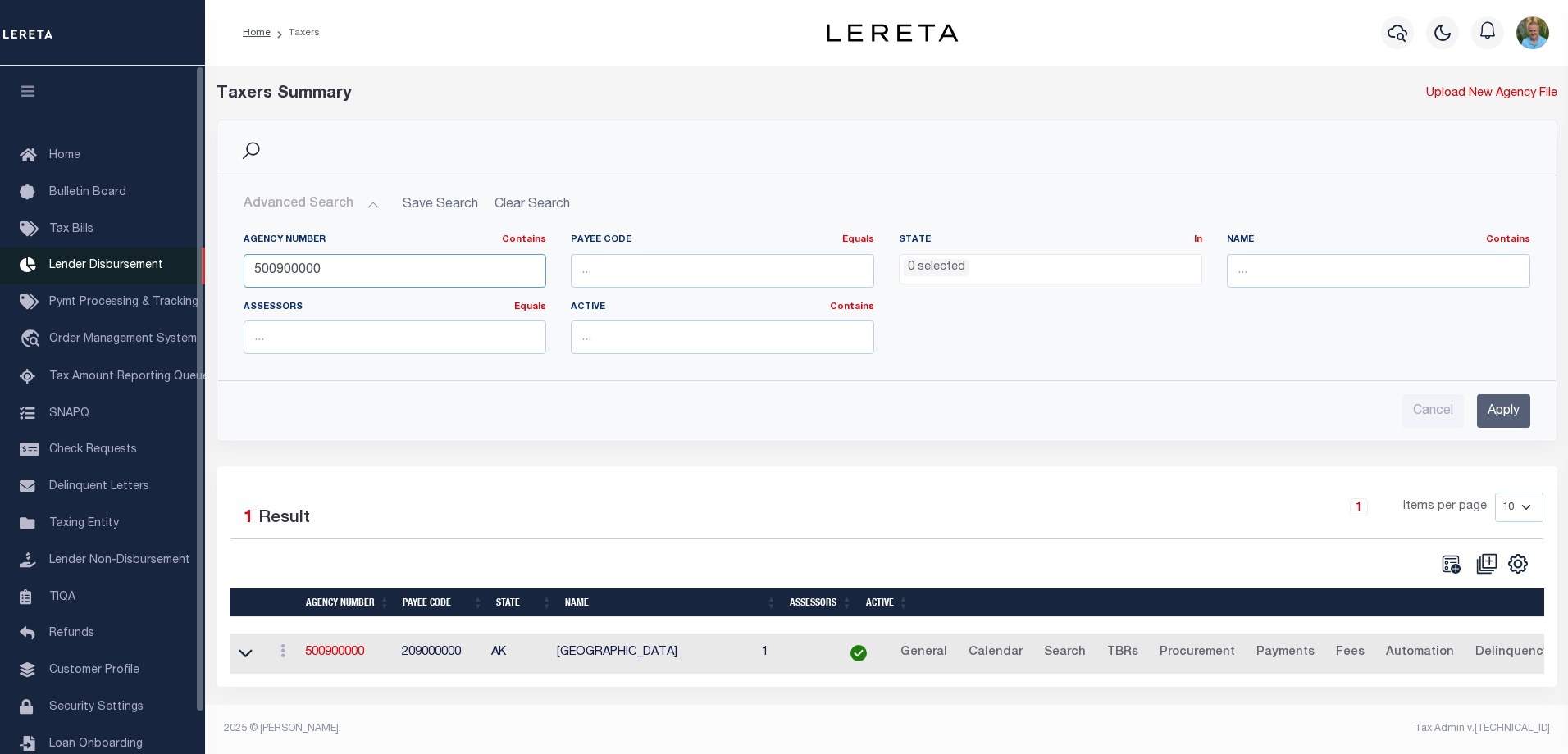
drag, startPoint x: 190, startPoint y: 259, endPoint x: 101, endPoint y: 272, distance: 89.9
click at [100, 272] on div "Home Taxers Profile" at bounding box center [784, 372] width 1568 height 744
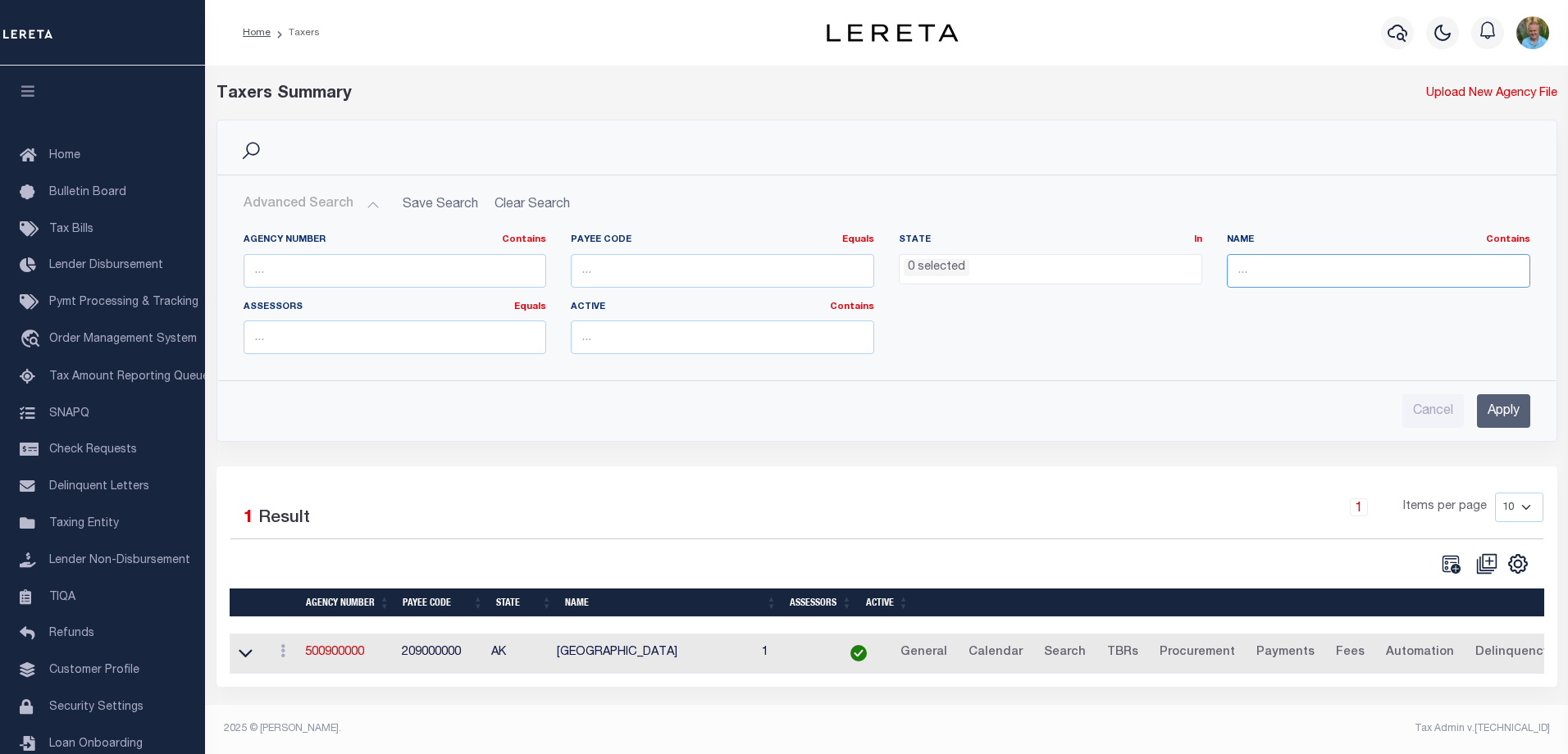
click at [1285, 271] on input "text" at bounding box center [1378, 271] width 304 height 33
type input "[PERSON_NAME]"
drag, startPoint x: 1509, startPoint y: 409, endPoint x: 1476, endPoint y: 410, distance: 33.0
click at [1509, 410] on input "Apply" at bounding box center [1504, 411] width 53 height 33
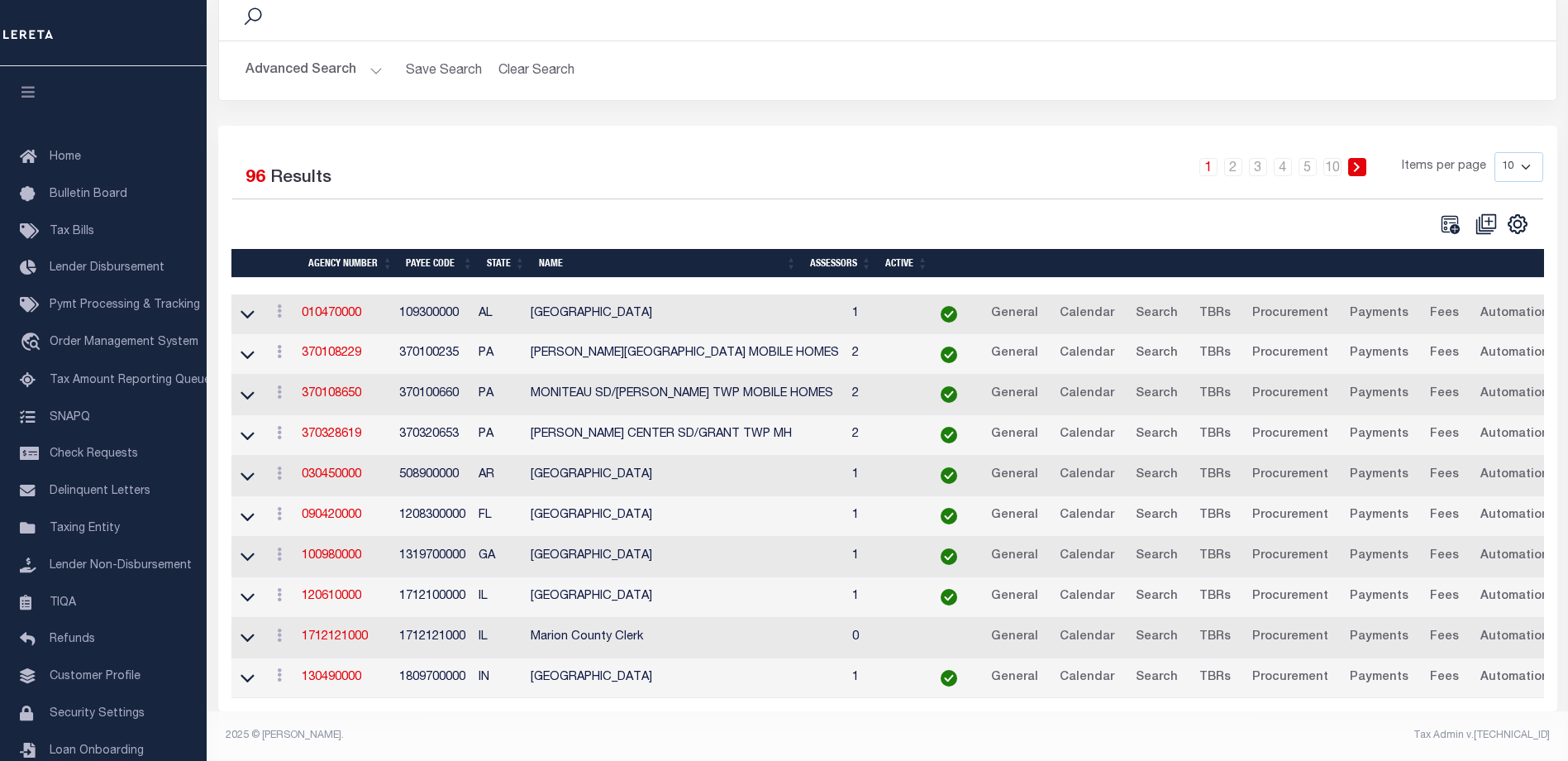
scroll to position [149, 0]
click at [244, 588] on icon at bounding box center [247, 597] width 14 height 18
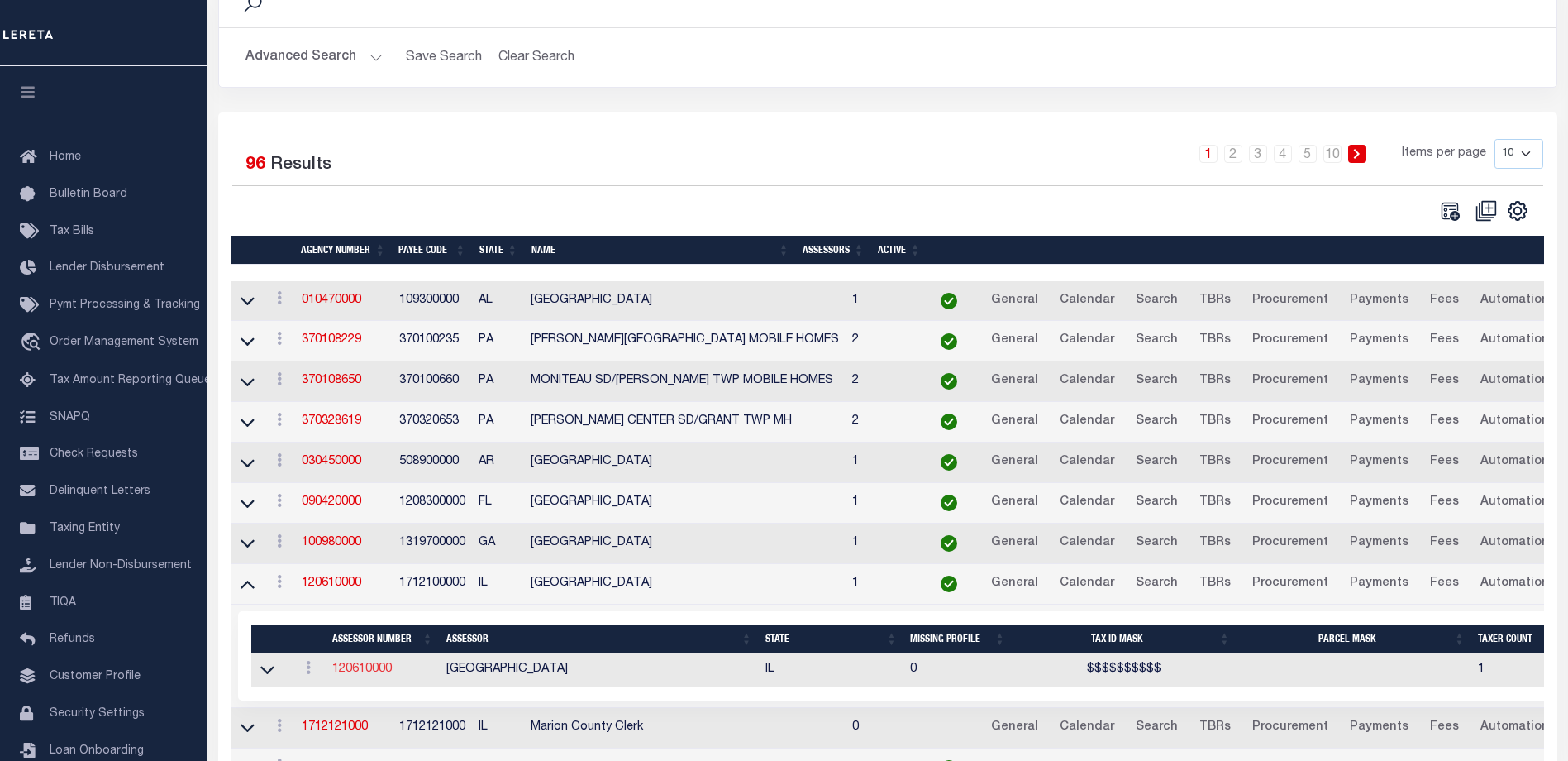
click at [365, 670] on link "120610000" at bounding box center [361, 670] width 60 height 12
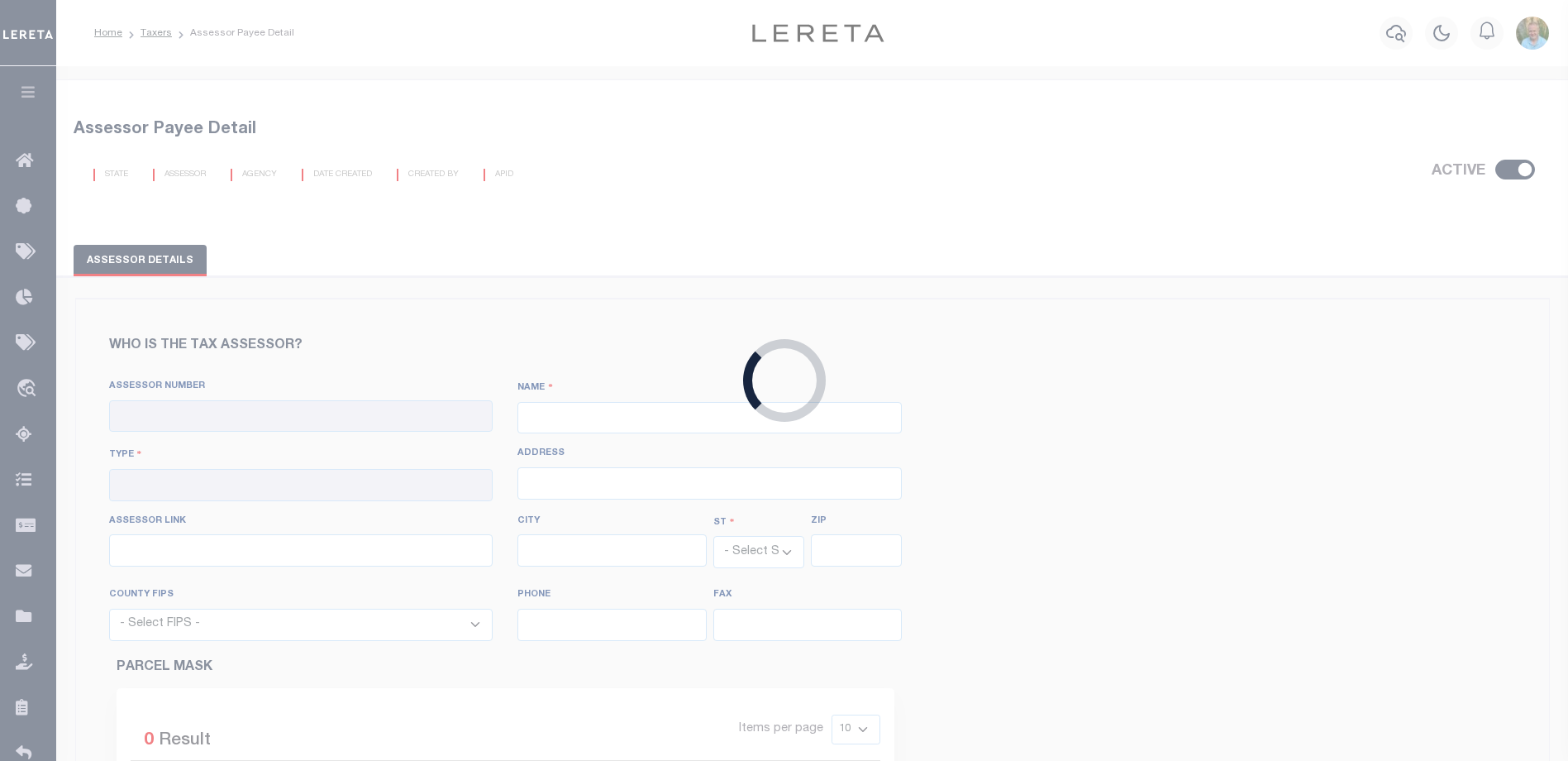
checkbox input "true"
type input "120610000"
type input "[GEOGRAPHIC_DATA]"
type input "00 - County"
type input "[STREET_ADDRESS]"
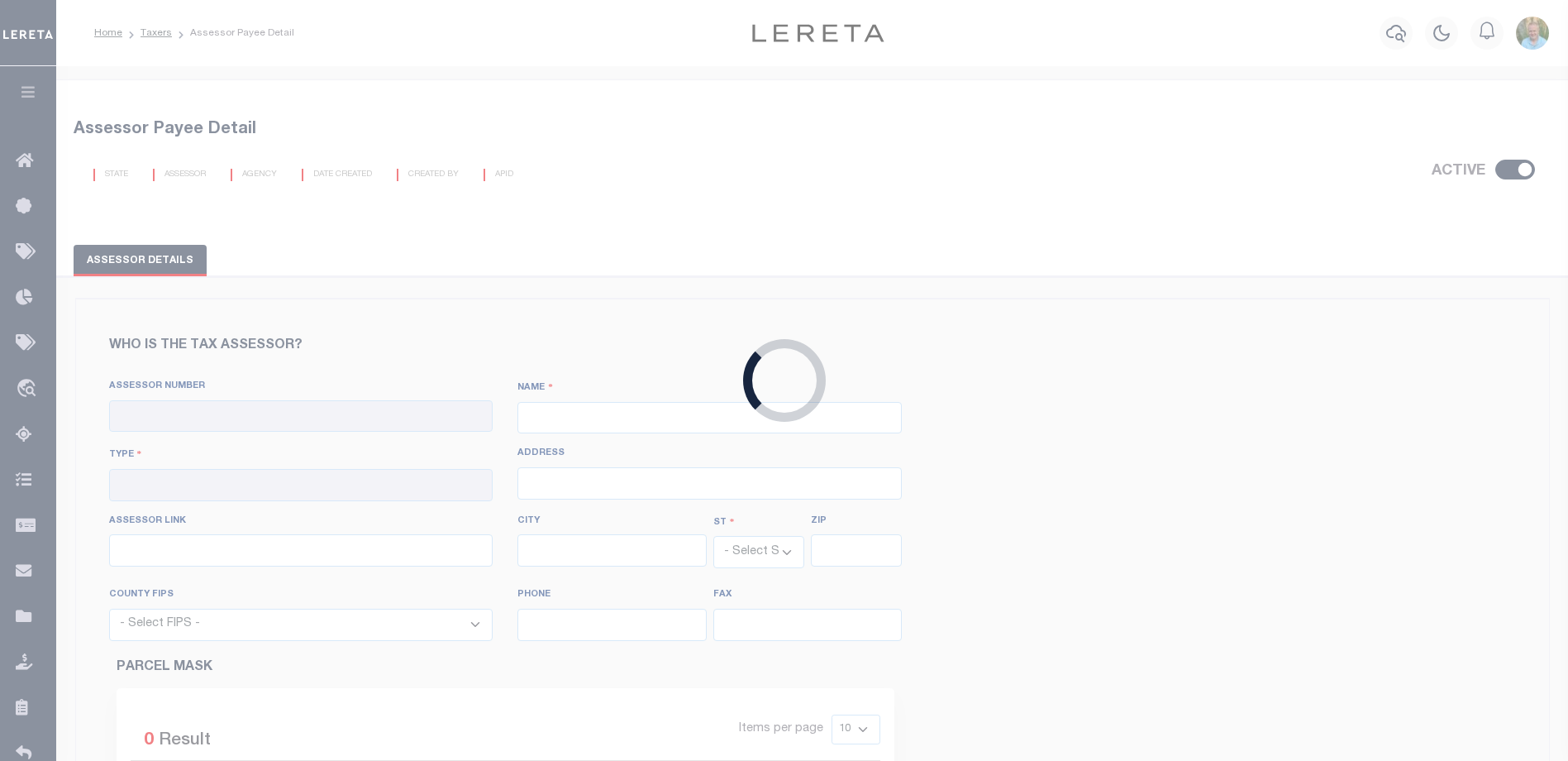
type input "[URL][DOMAIN_NAME]"
type input "[GEOGRAPHIC_DATA]"
select select "IL"
type input "62881"
select select "17121"
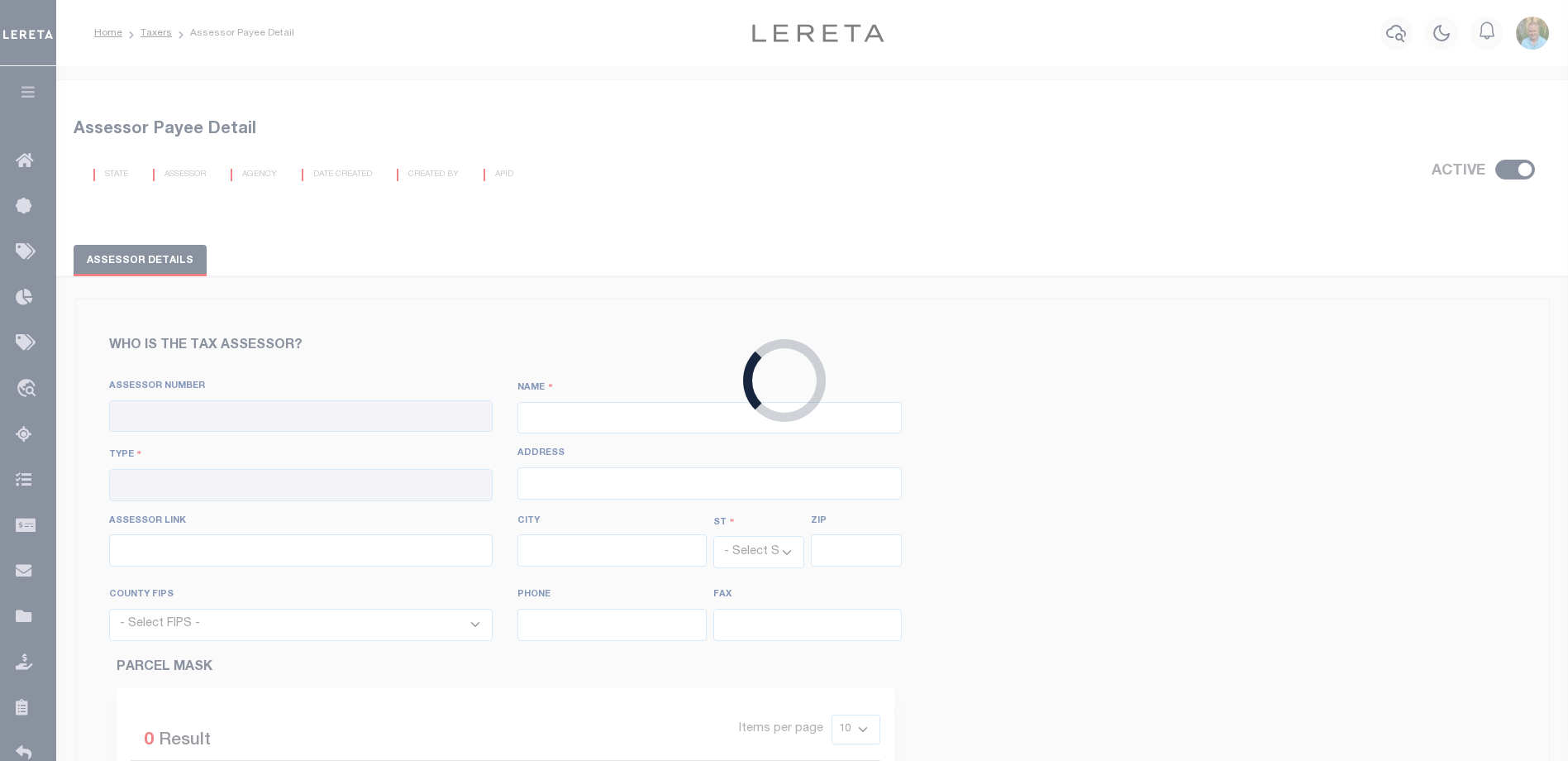
type input "[PHONE_NUMBER]"
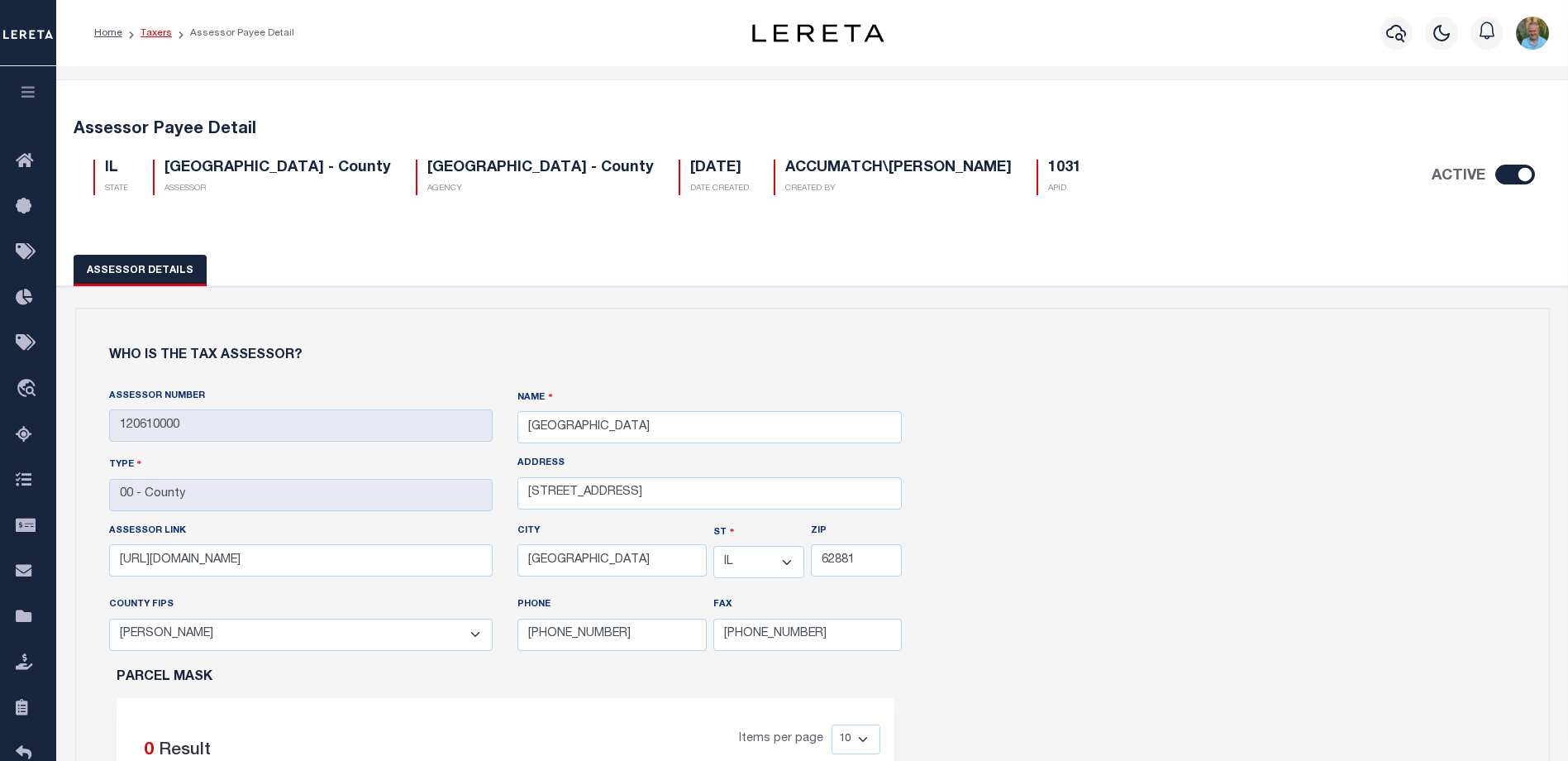
click at [163, 30] on link "Taxers" at bounding box center [156, 34] width 31 height 10
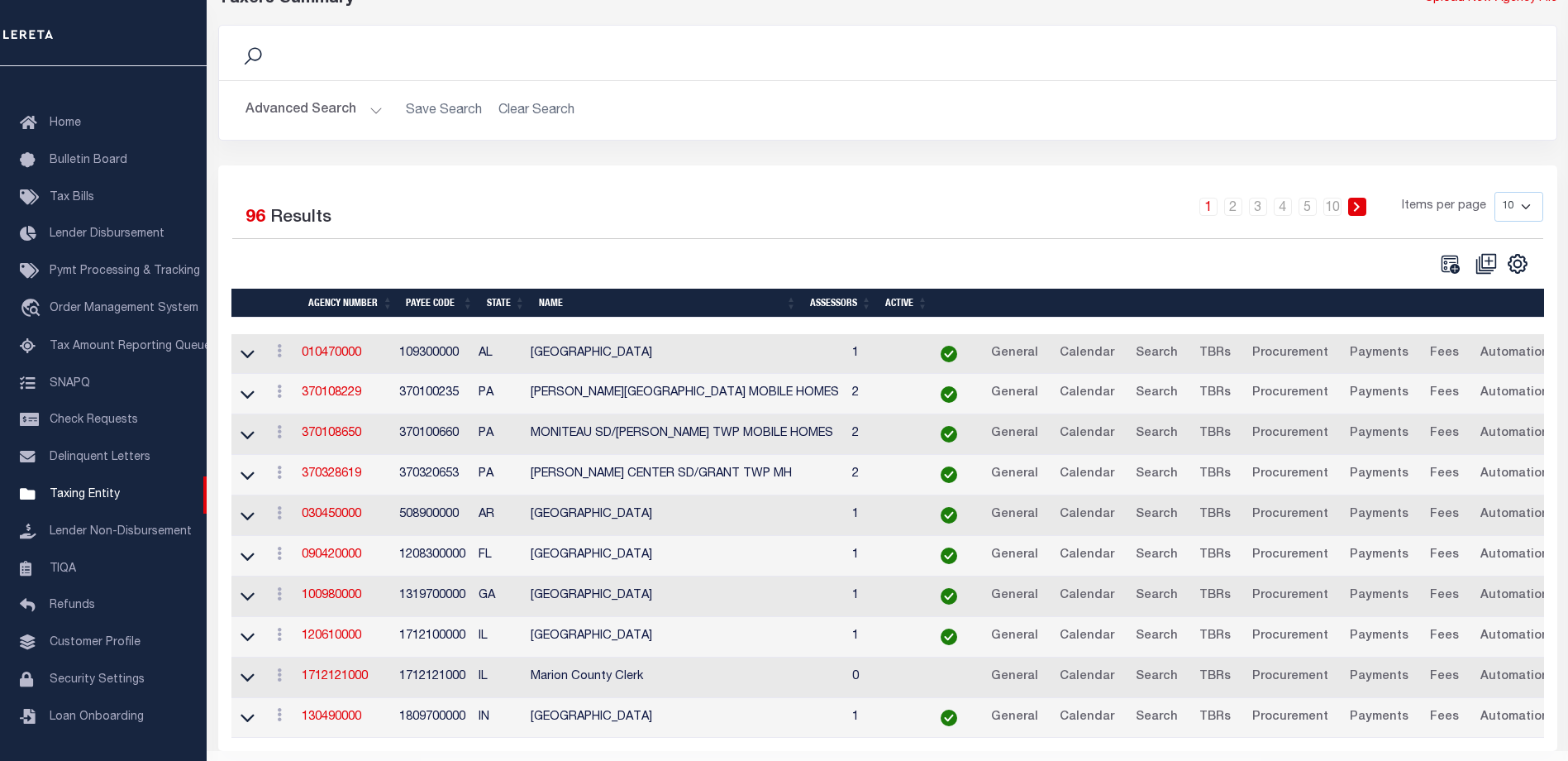
scroll to position [149, 0]
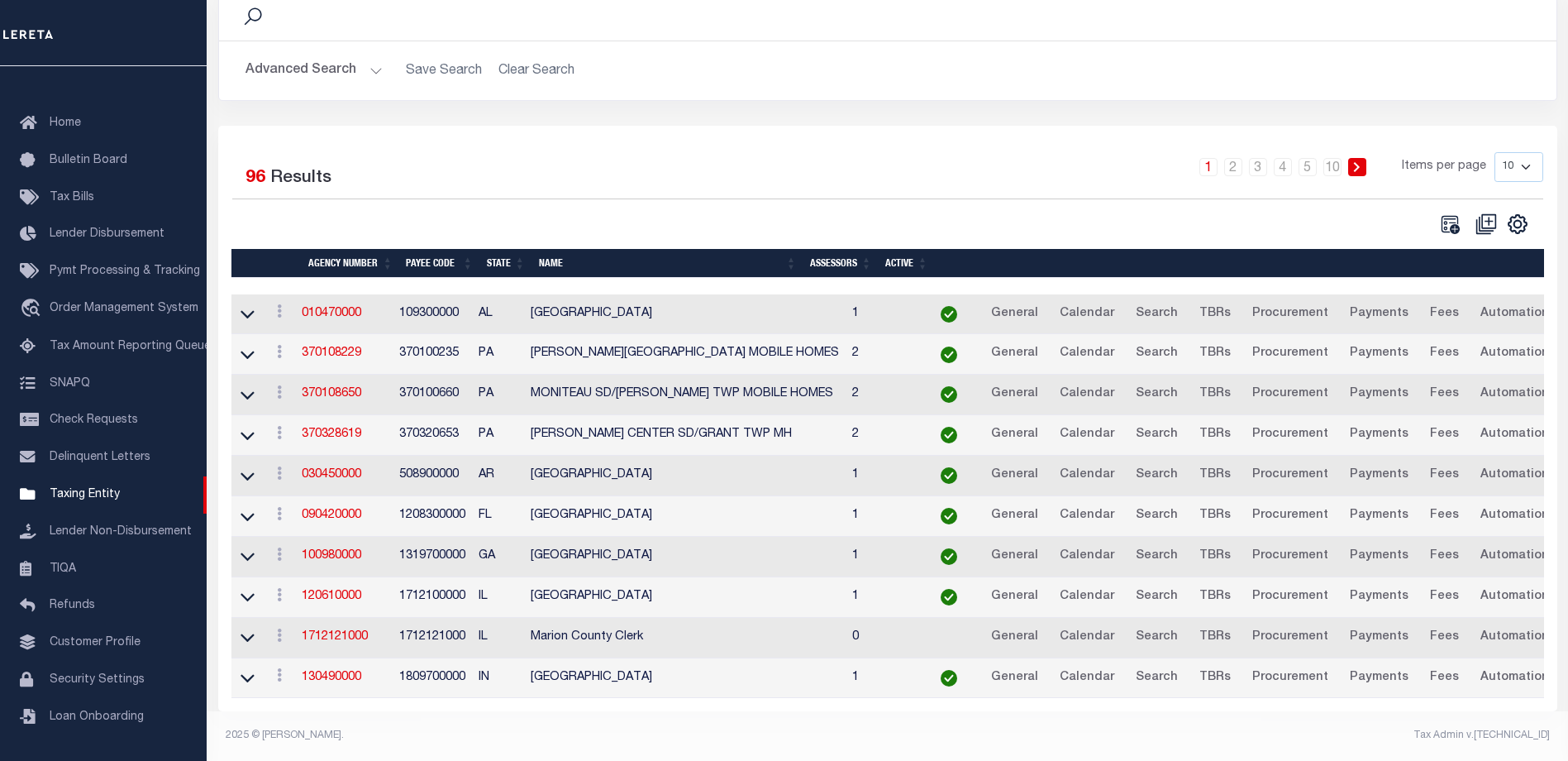
click at [442, 582] on td "1712100000" at bounding box center [432, 597] width 80 height 40
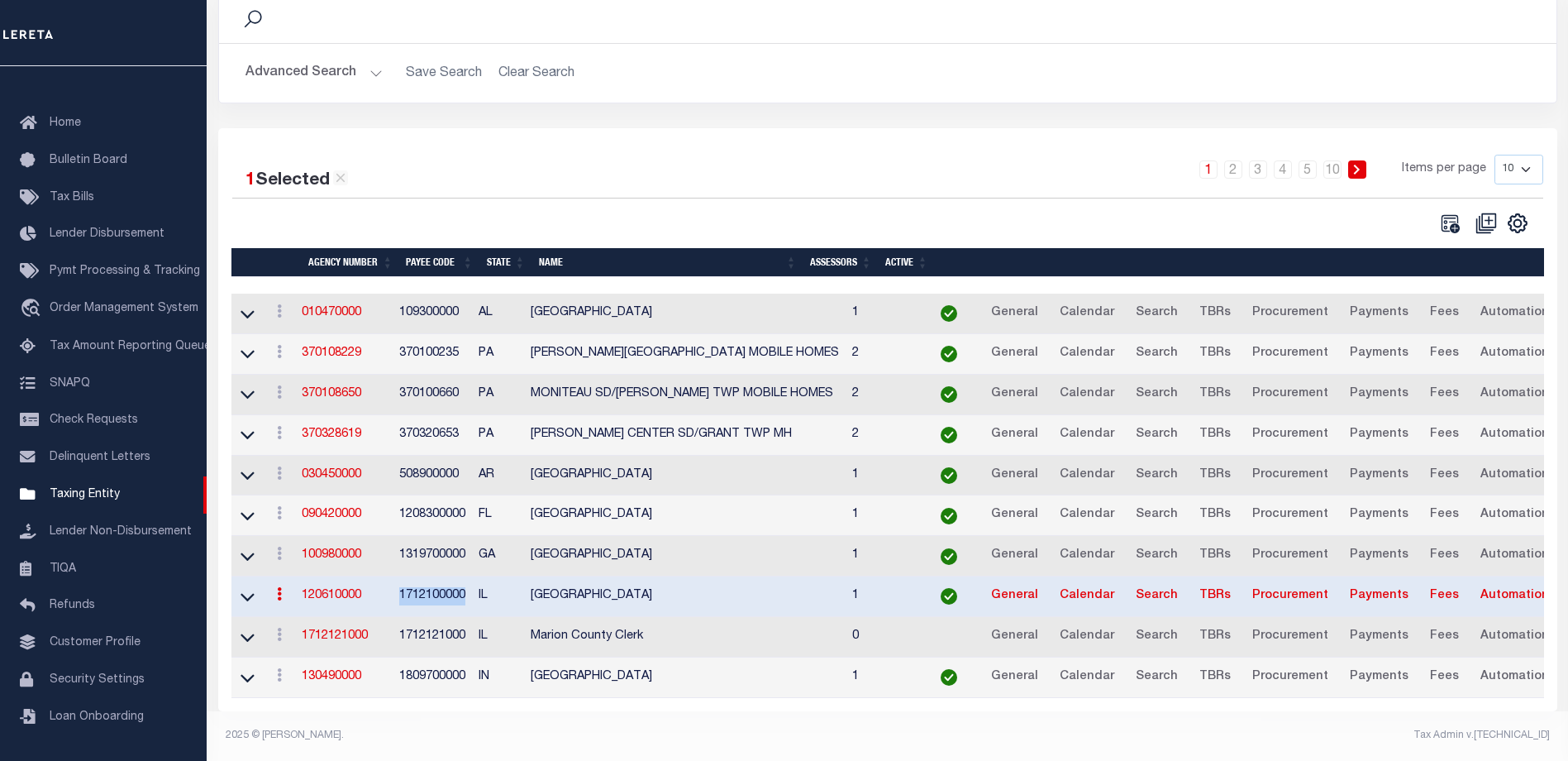
click at [442, 582] on td "1712100000" at bounding box center [432, 597] width 80 height 40
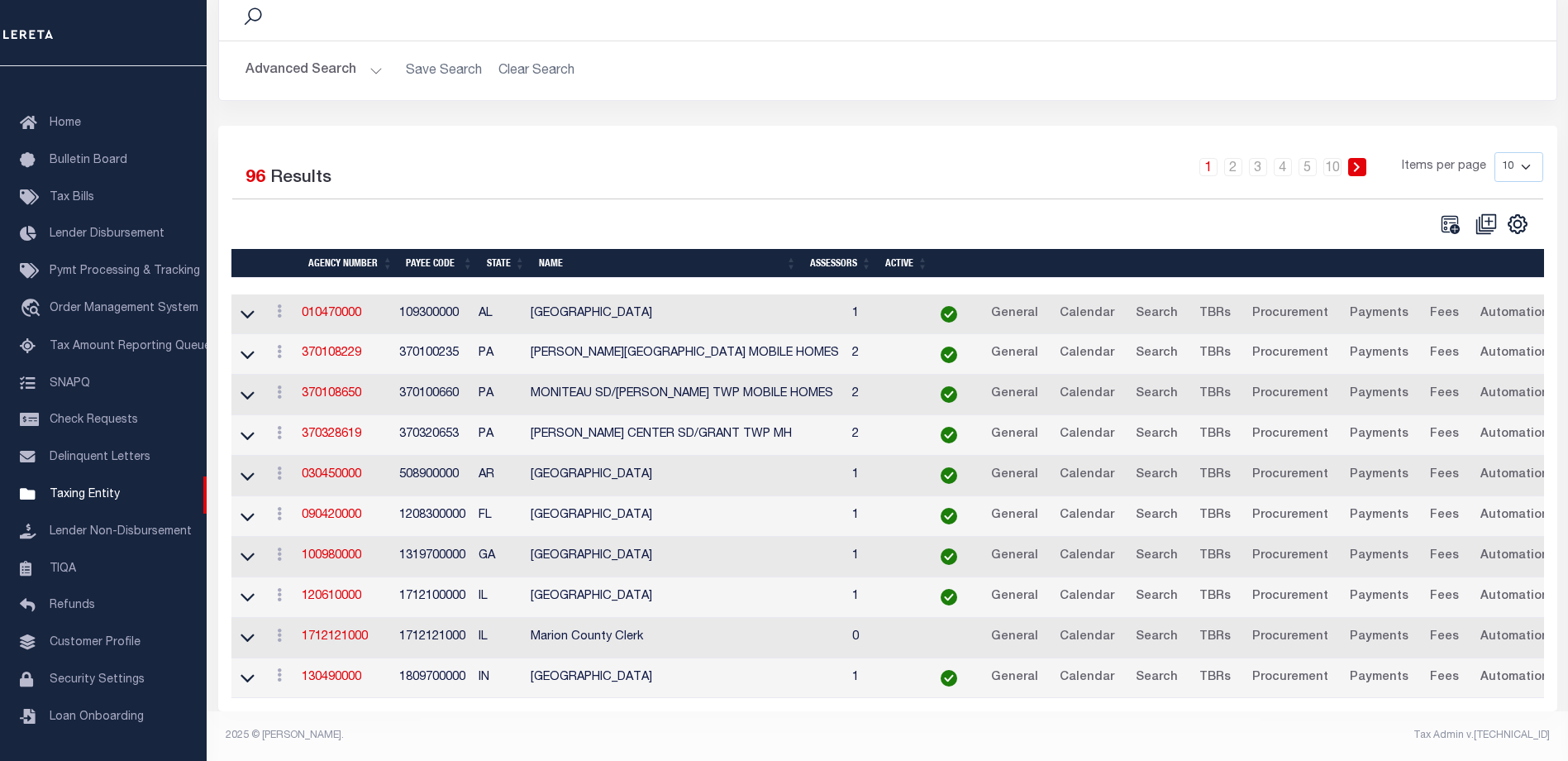
click at [425, 668] on td "1809700000" at bounding box center [432, 679] width 80 height 40
copy td "1809700000"
click at [251, 670] on icon at bounding box center [247, 678] width 14 height 18
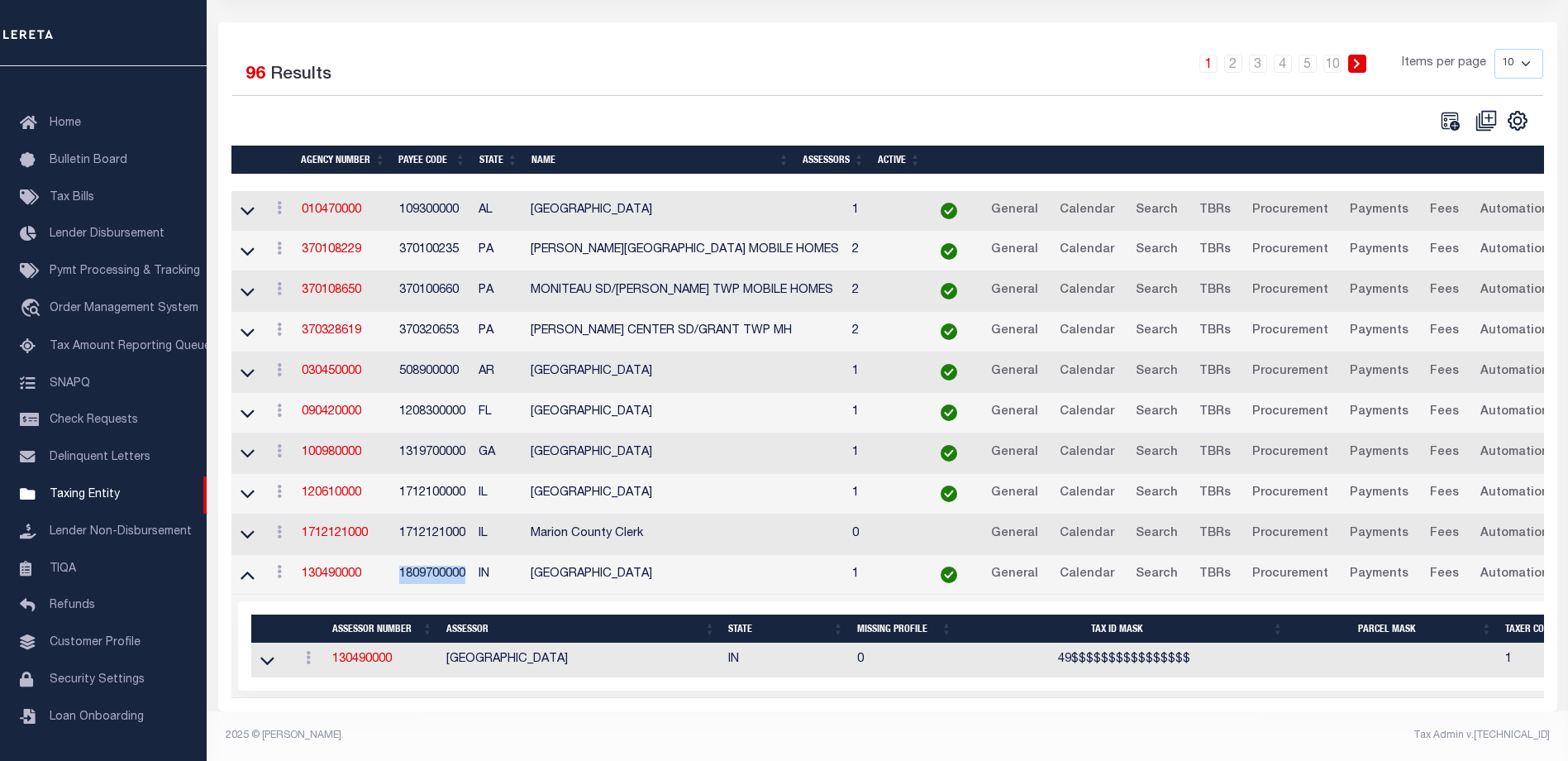
scroll to position [253, 0]
click at [354, 654] on link "130490000" at bounding box center [361, 659] width 60 height 12
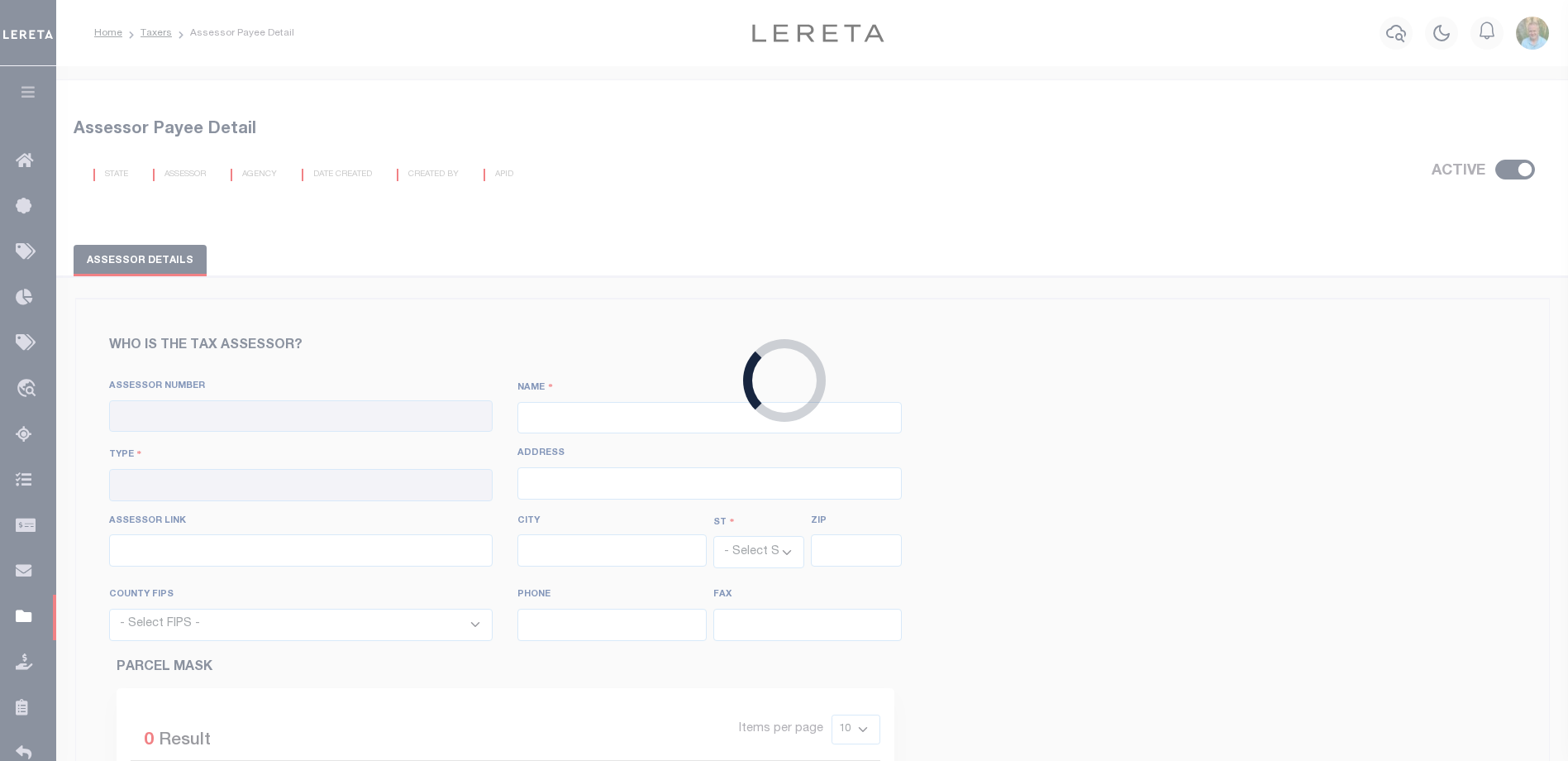
checkbox input "true"
type input "130490000"
type input "[GEOGRAPHIC_DATA]"
type input "00 - County"
type input "[STREET_ADDRESS][US_STATE]"
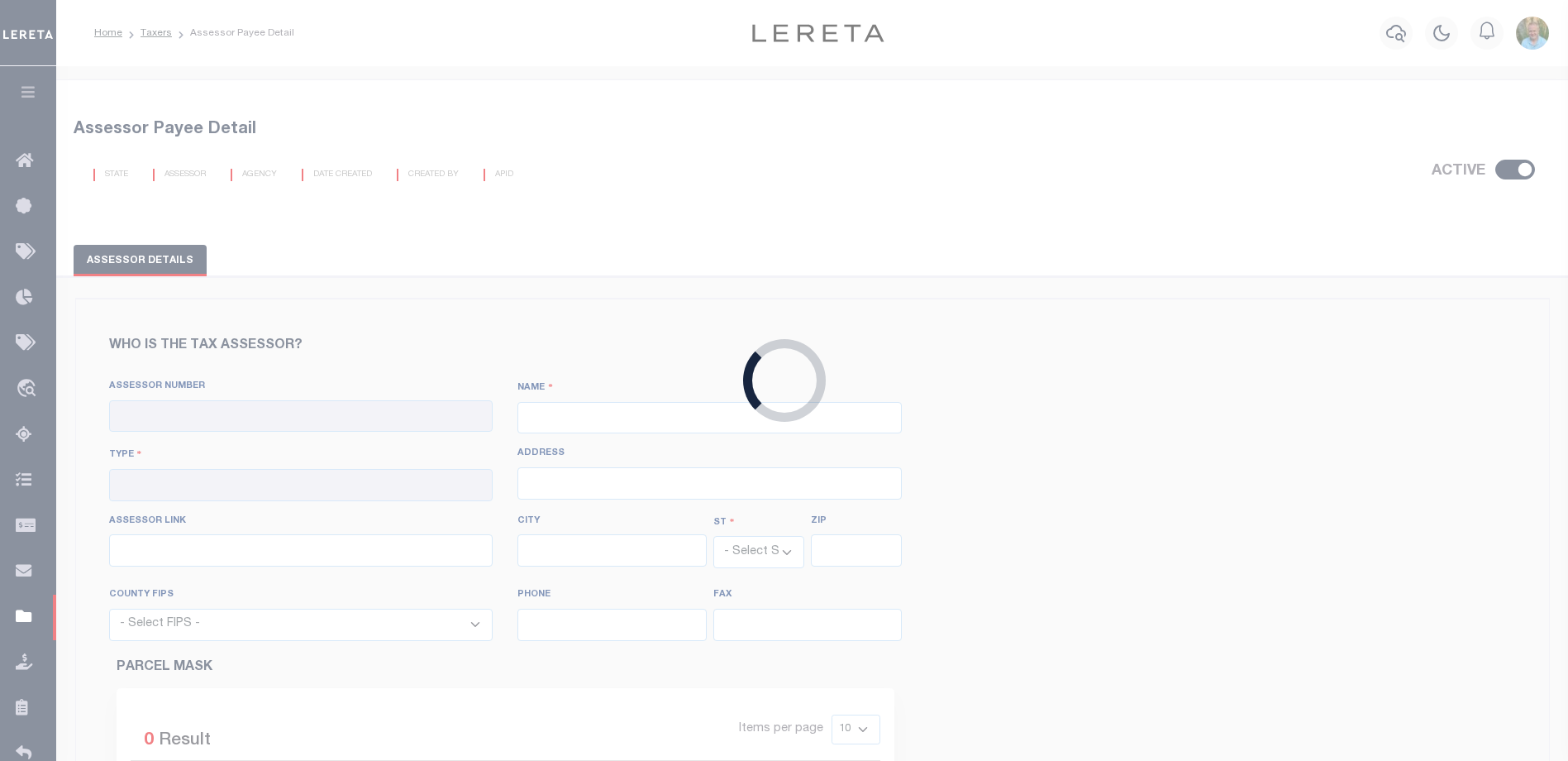
type input "[URL][DOMAIN_NAME]"
type input "[GEOGRAPHIC_DATA]"
select select "IN"
type input "46204"
select select "18097"
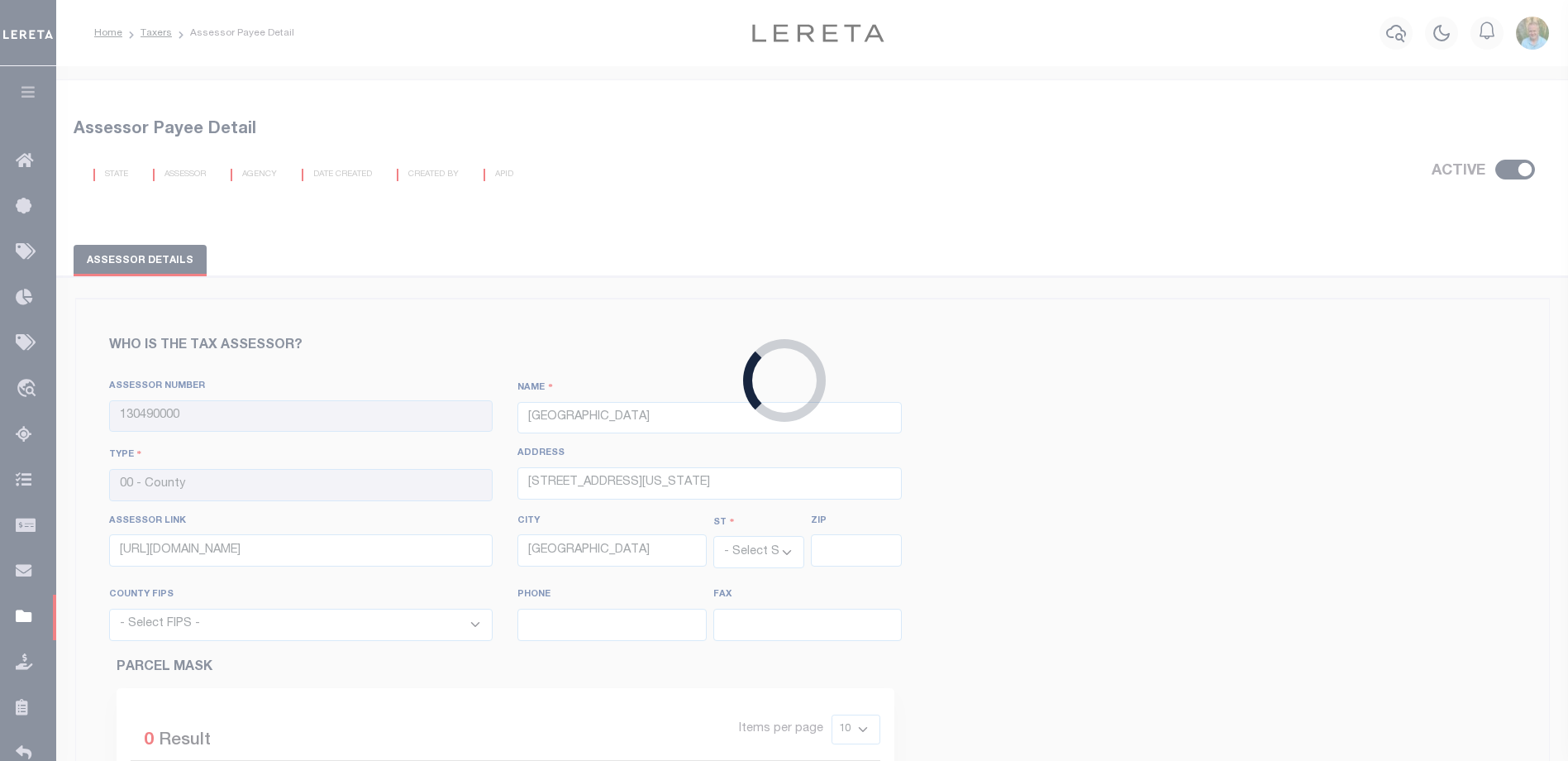
type input "[PHONE_NUMBER]"
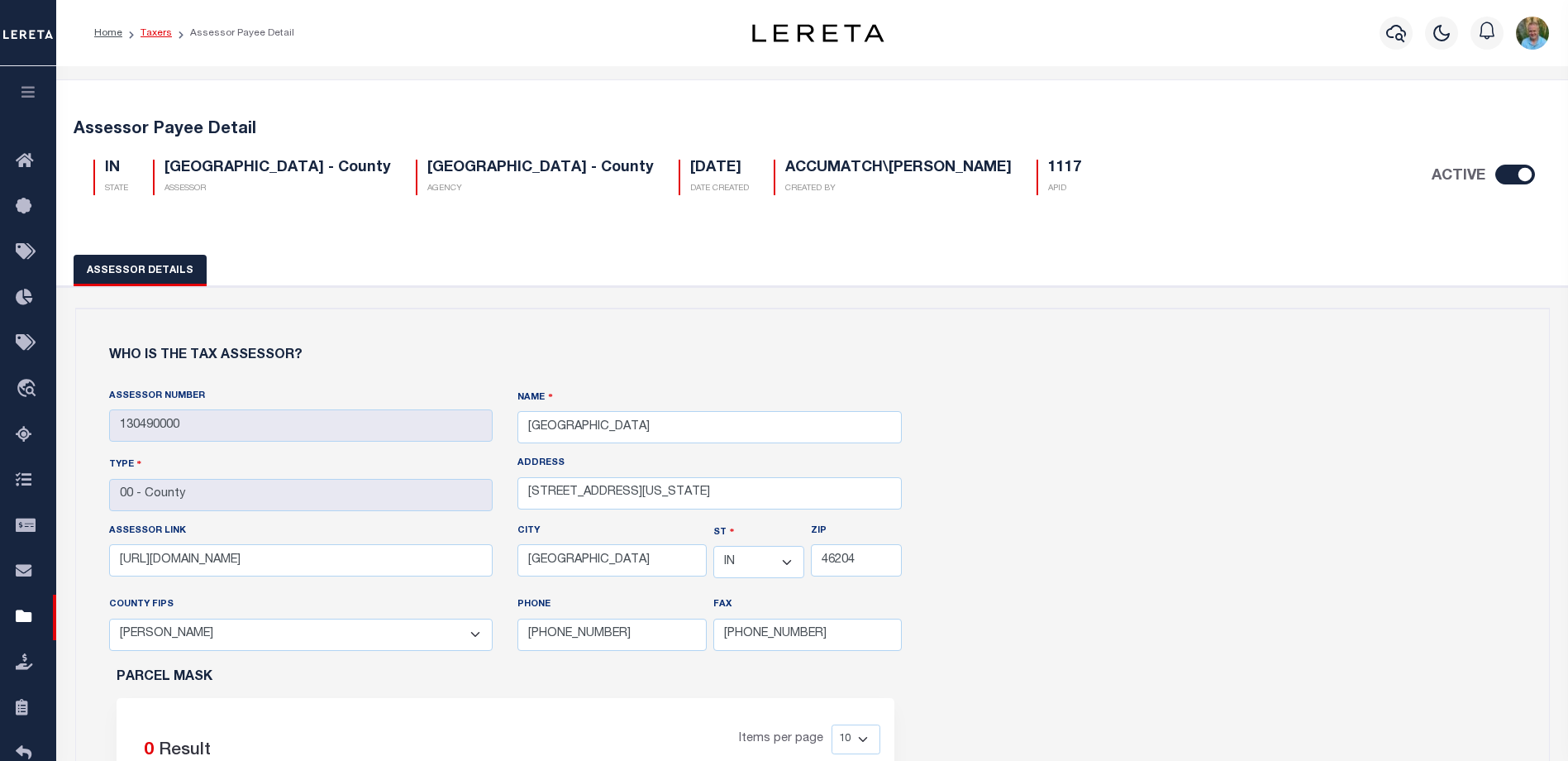
click at [151, 34] on link "Taxers" at bounding box center [156, 34] width 31 height 10
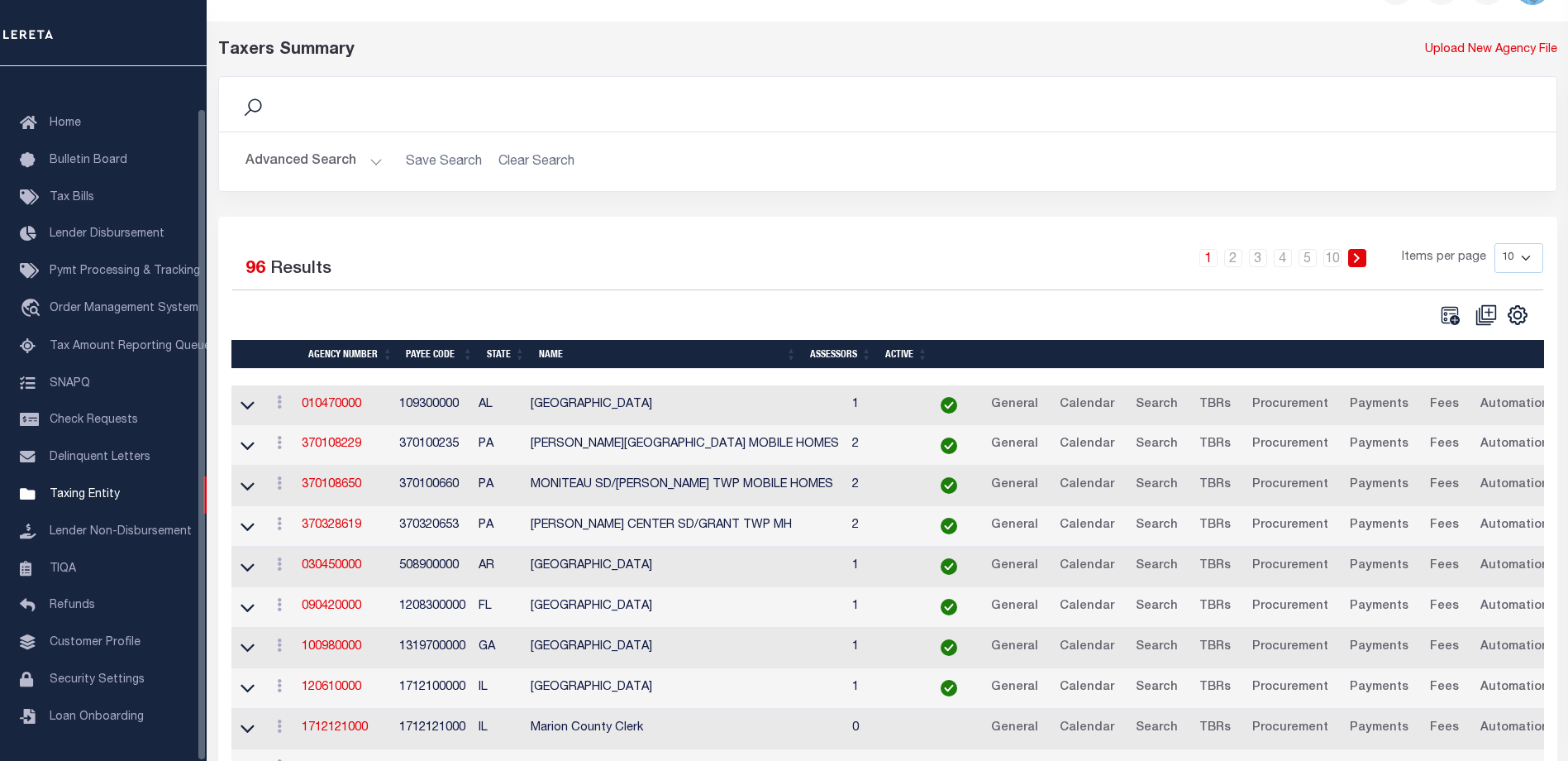
scroll to position [149, 0]
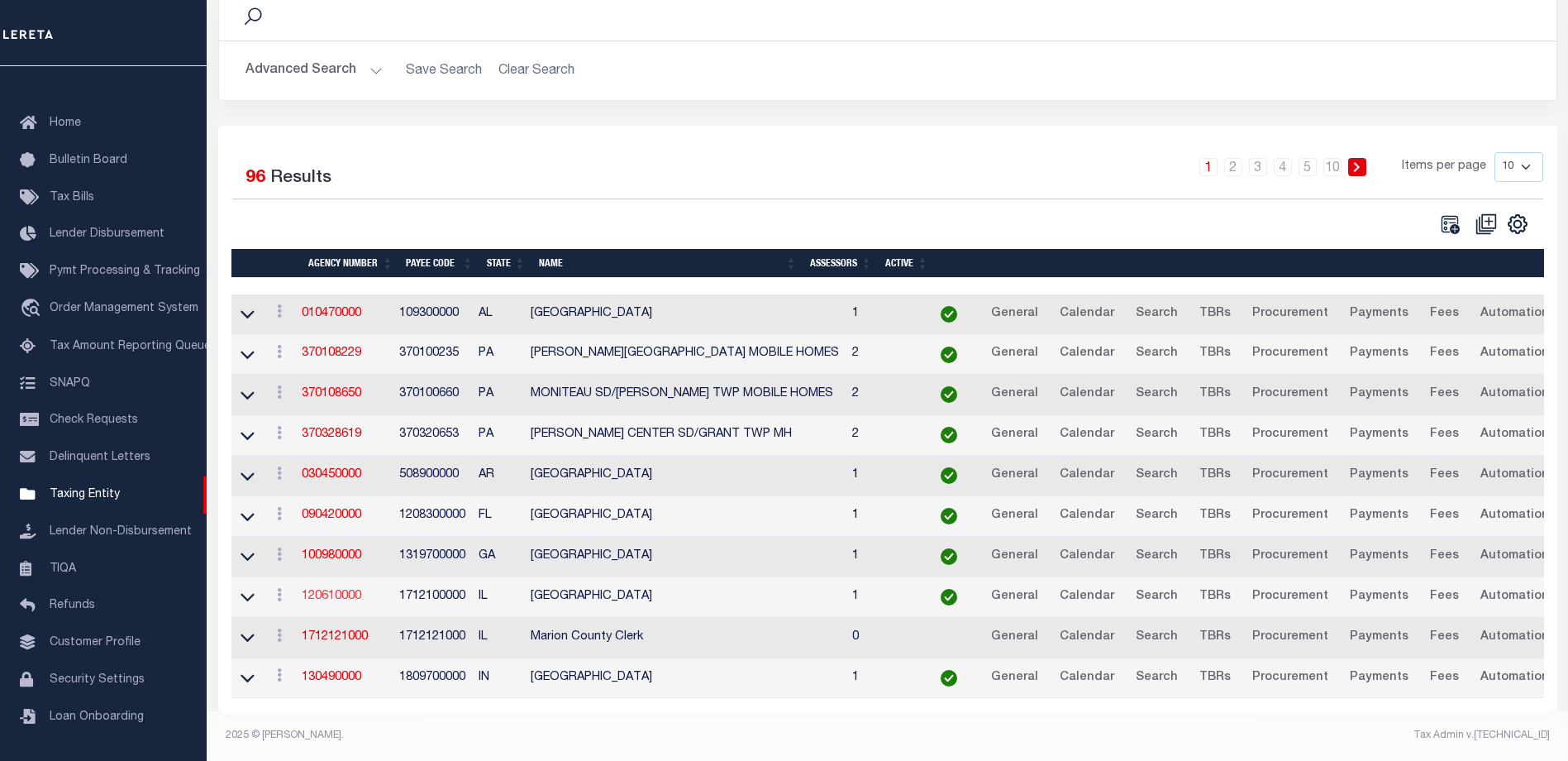
click at [312, 591] on link "120610000" at bounding box center [331, 597] width 60 height 12
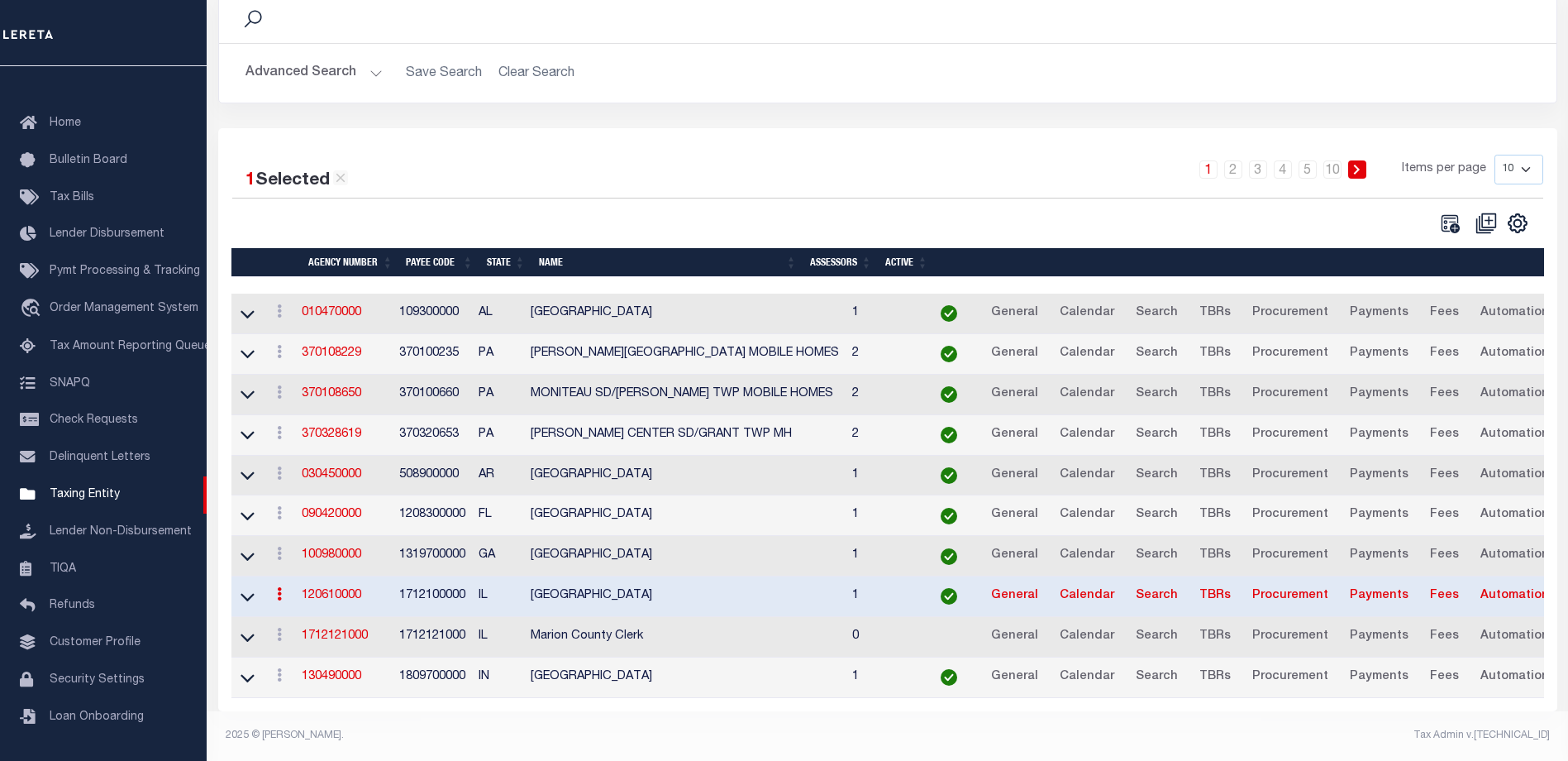
scroll to position [147, 0]
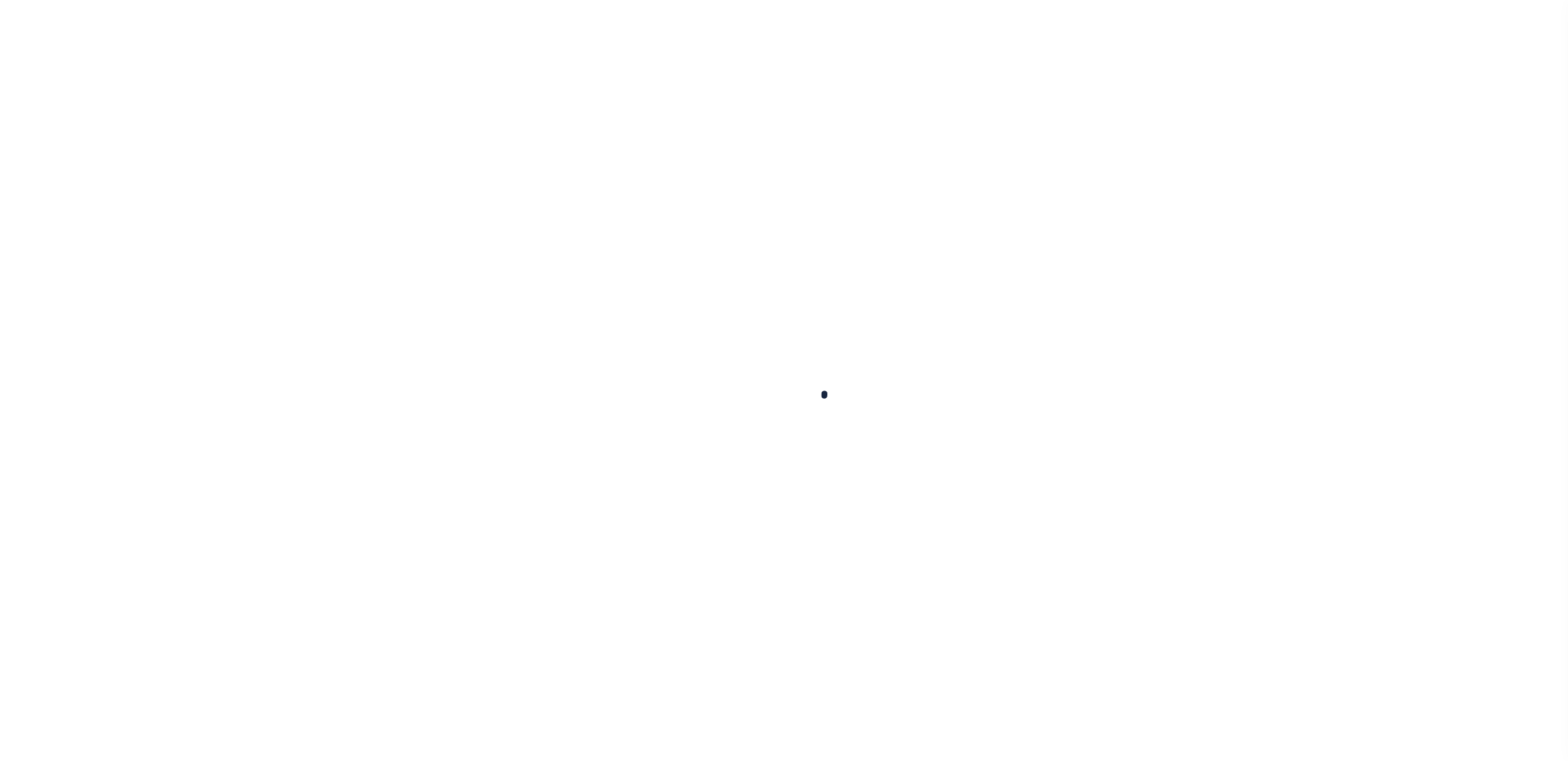
select select
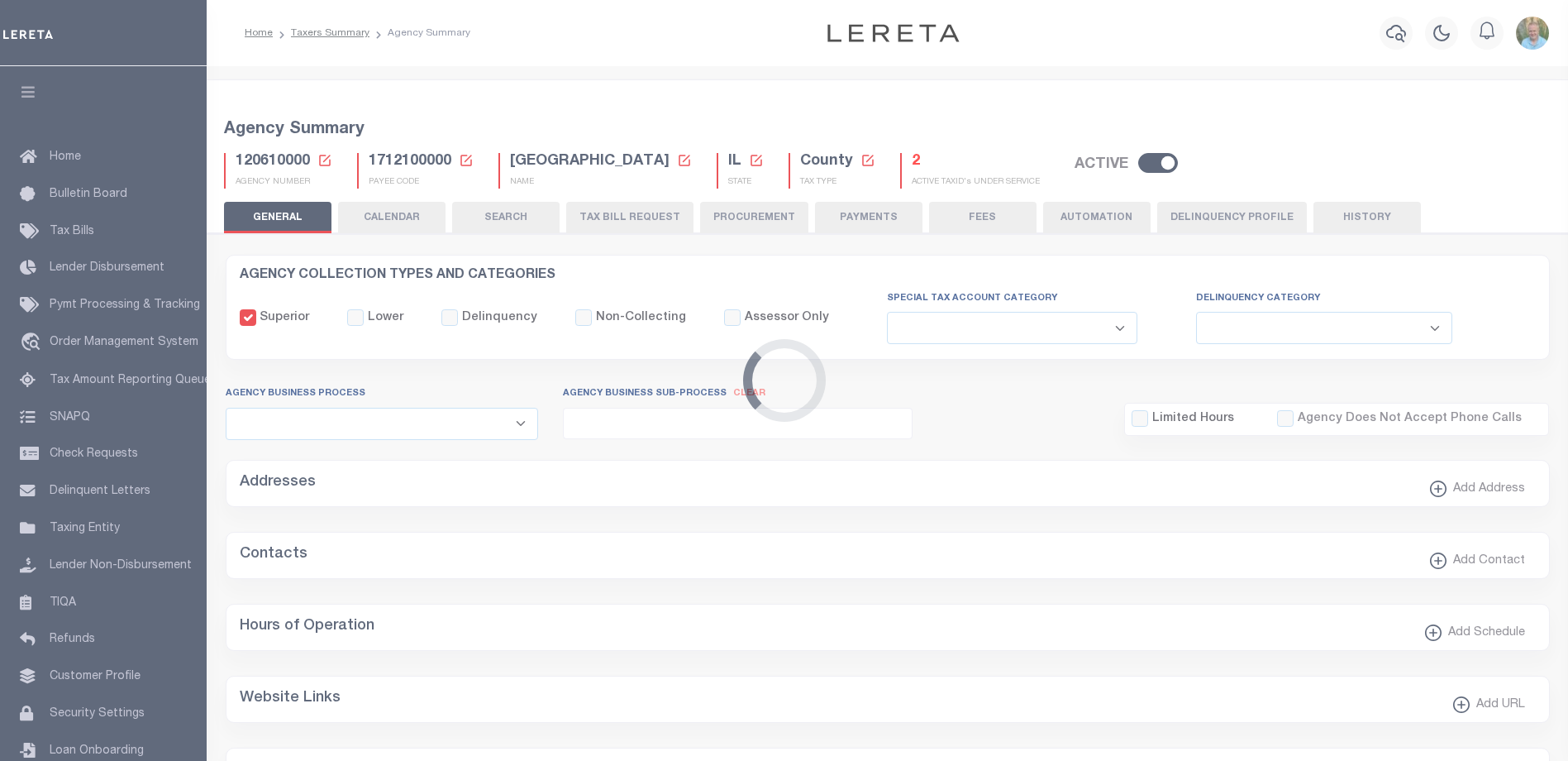
checkbox input "false"
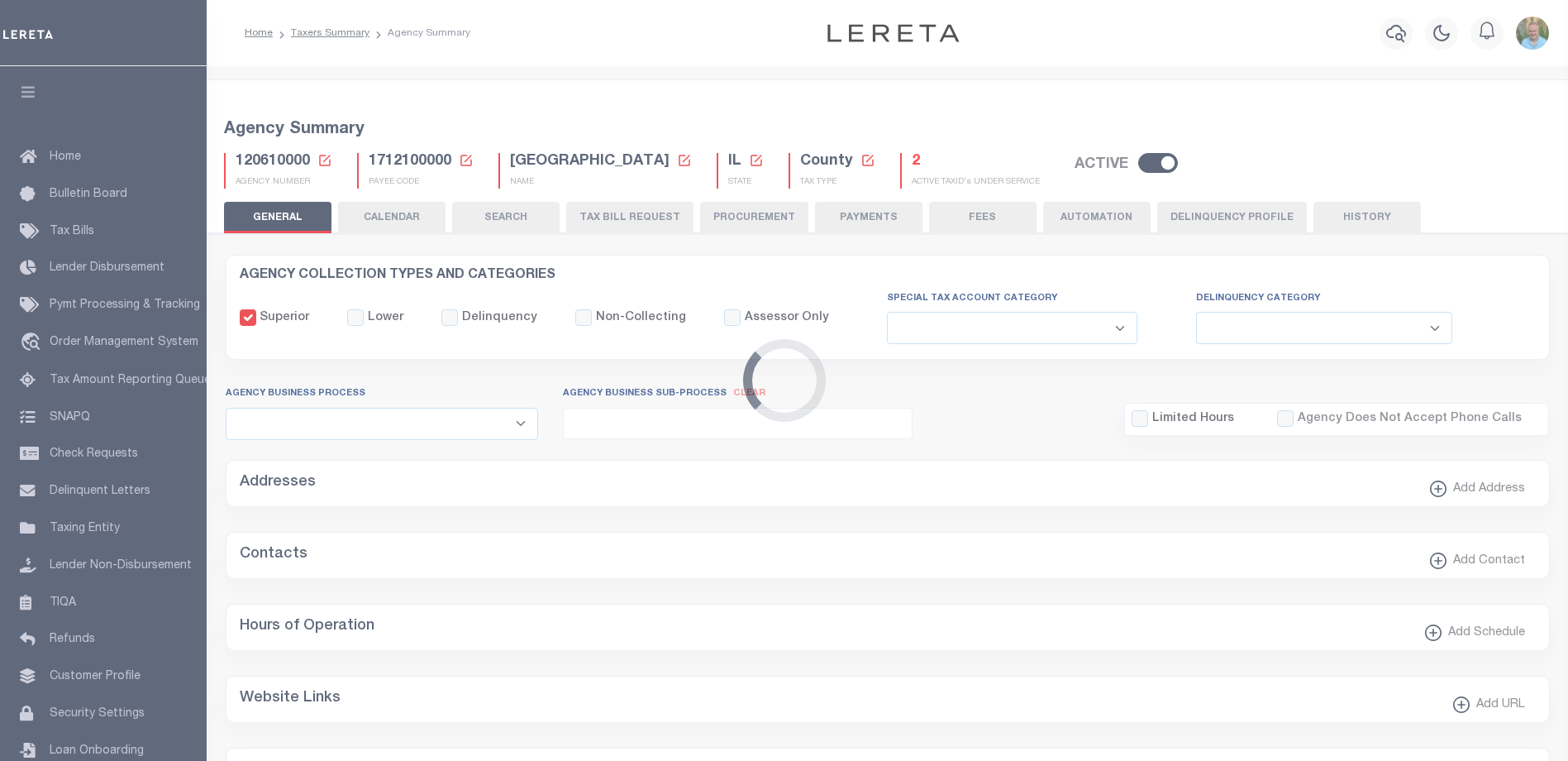
type input "1712100000"
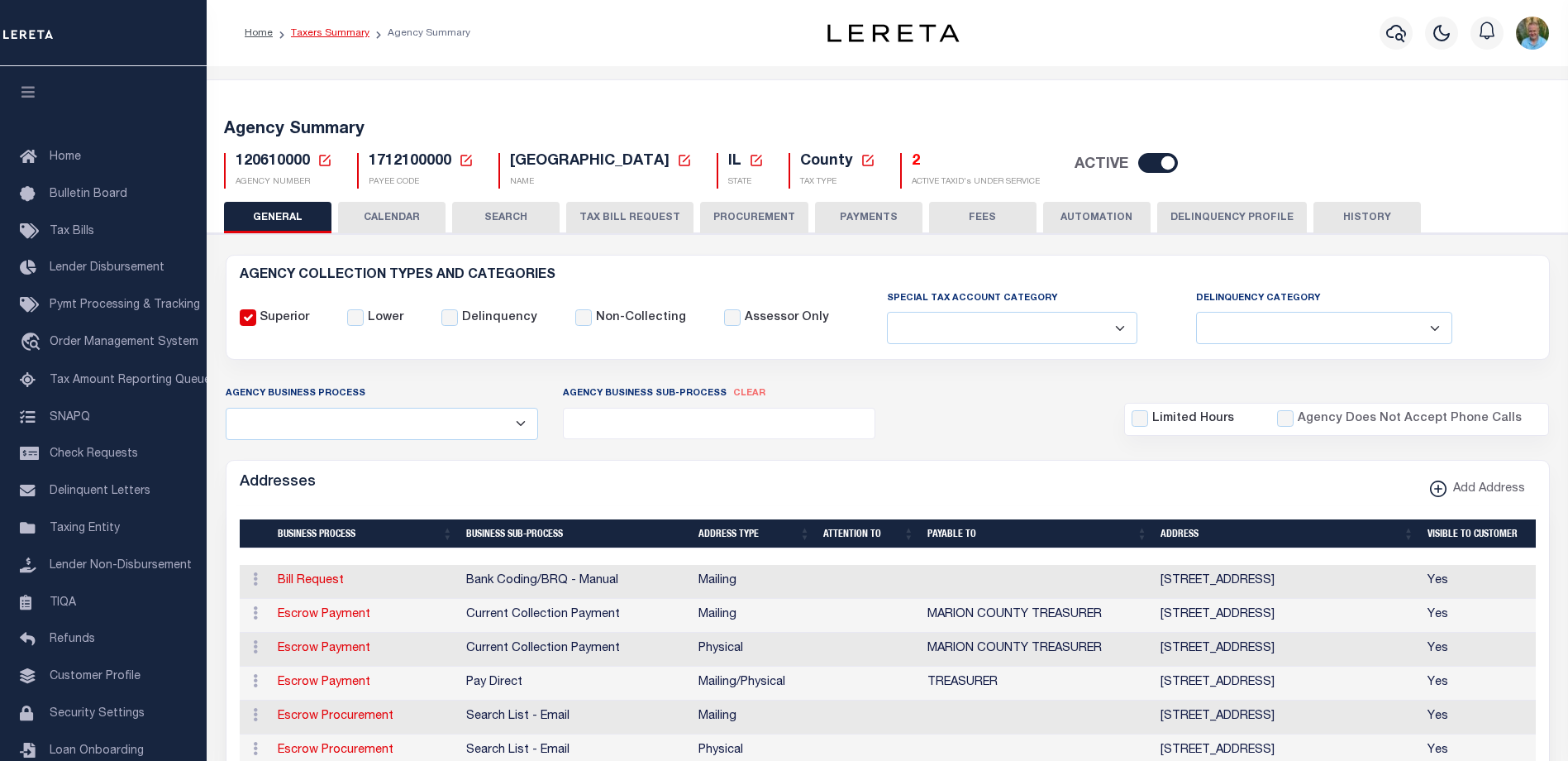
click at [325, 30] on link "Taxers Summary" at bounding box center [330, 34] width 79 height 10
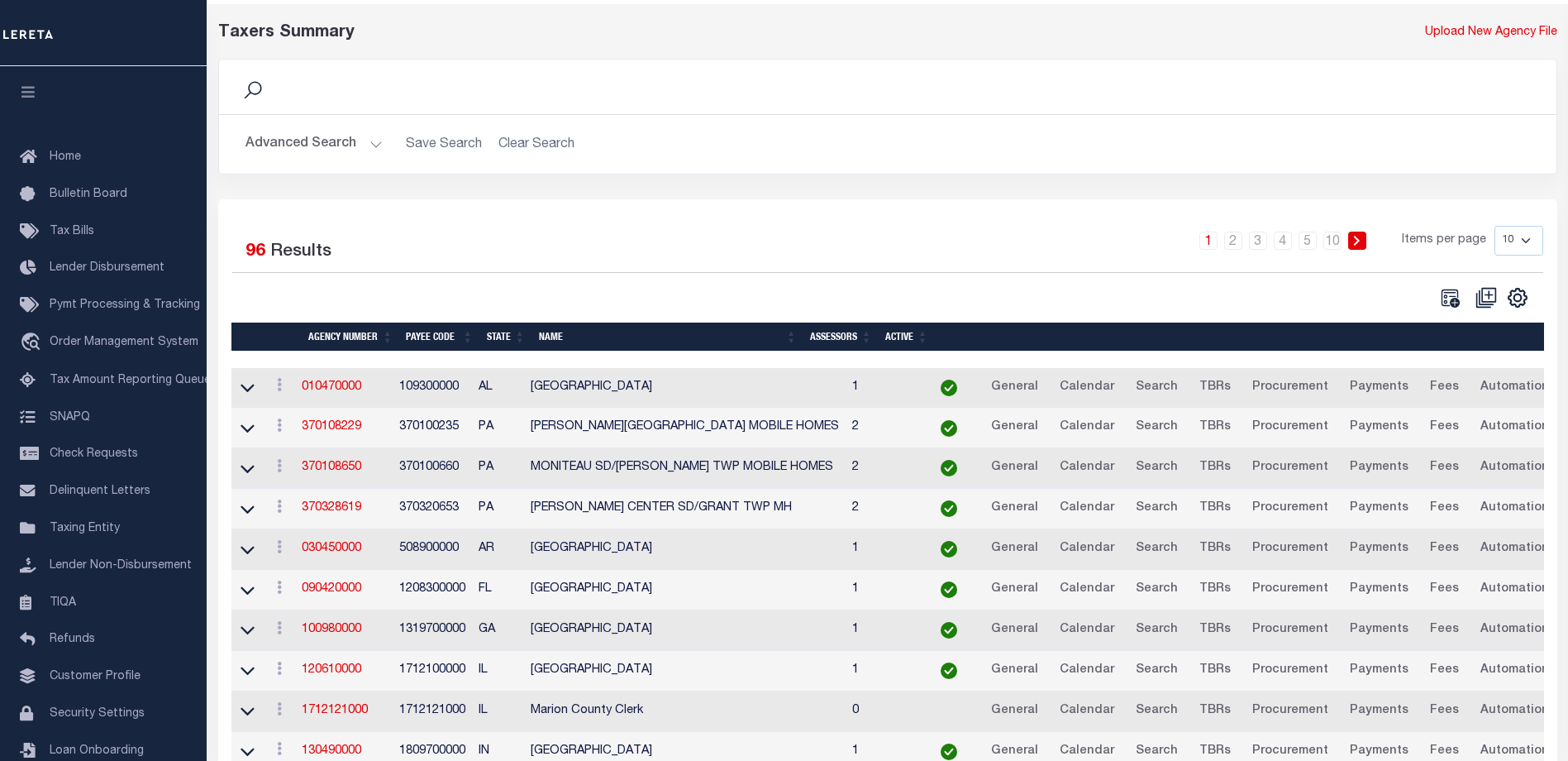
scroll to position [149, 0]
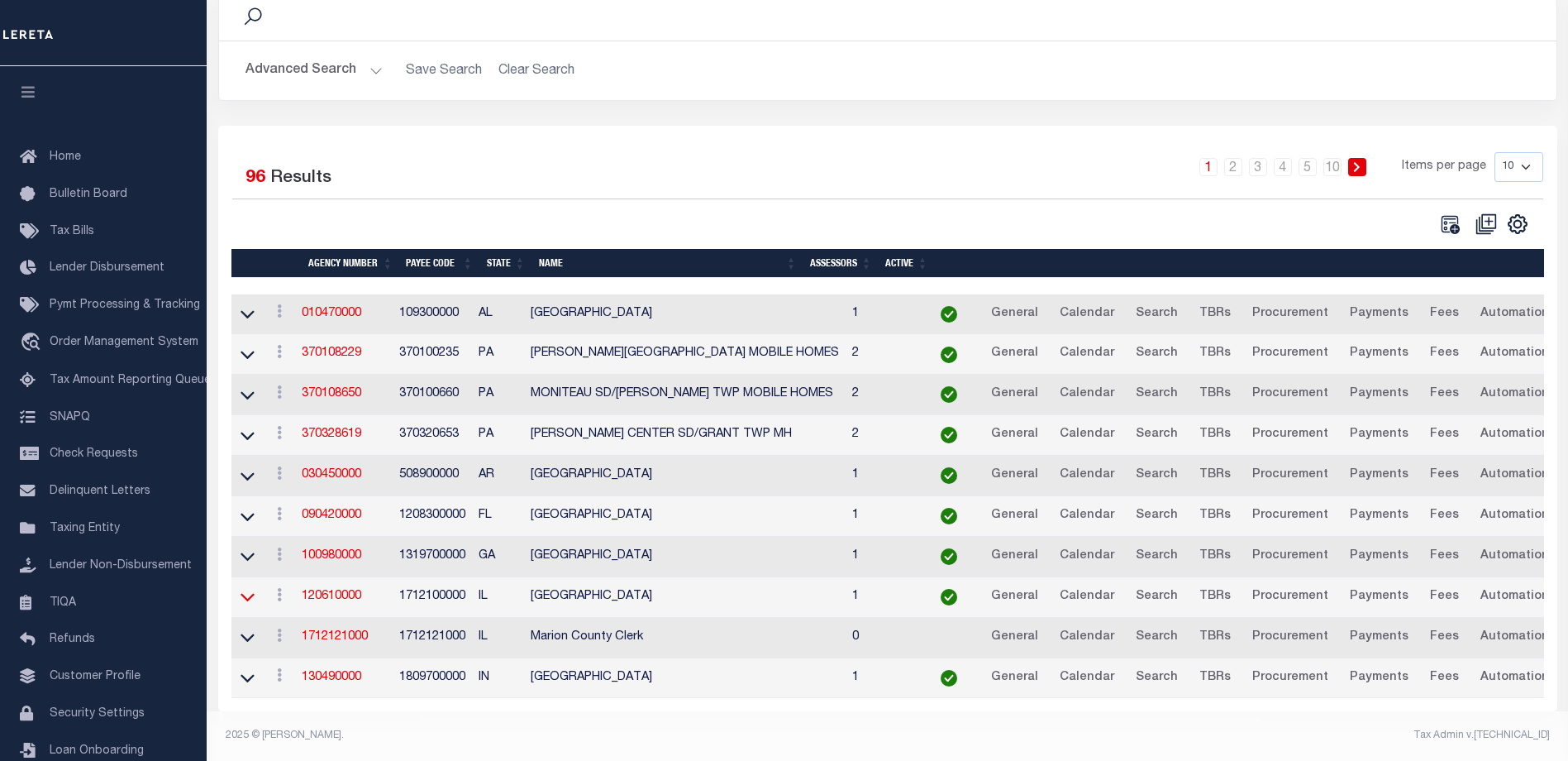
click at [247, 588] on icon at bounding box center [247, 597] width 14 height 18
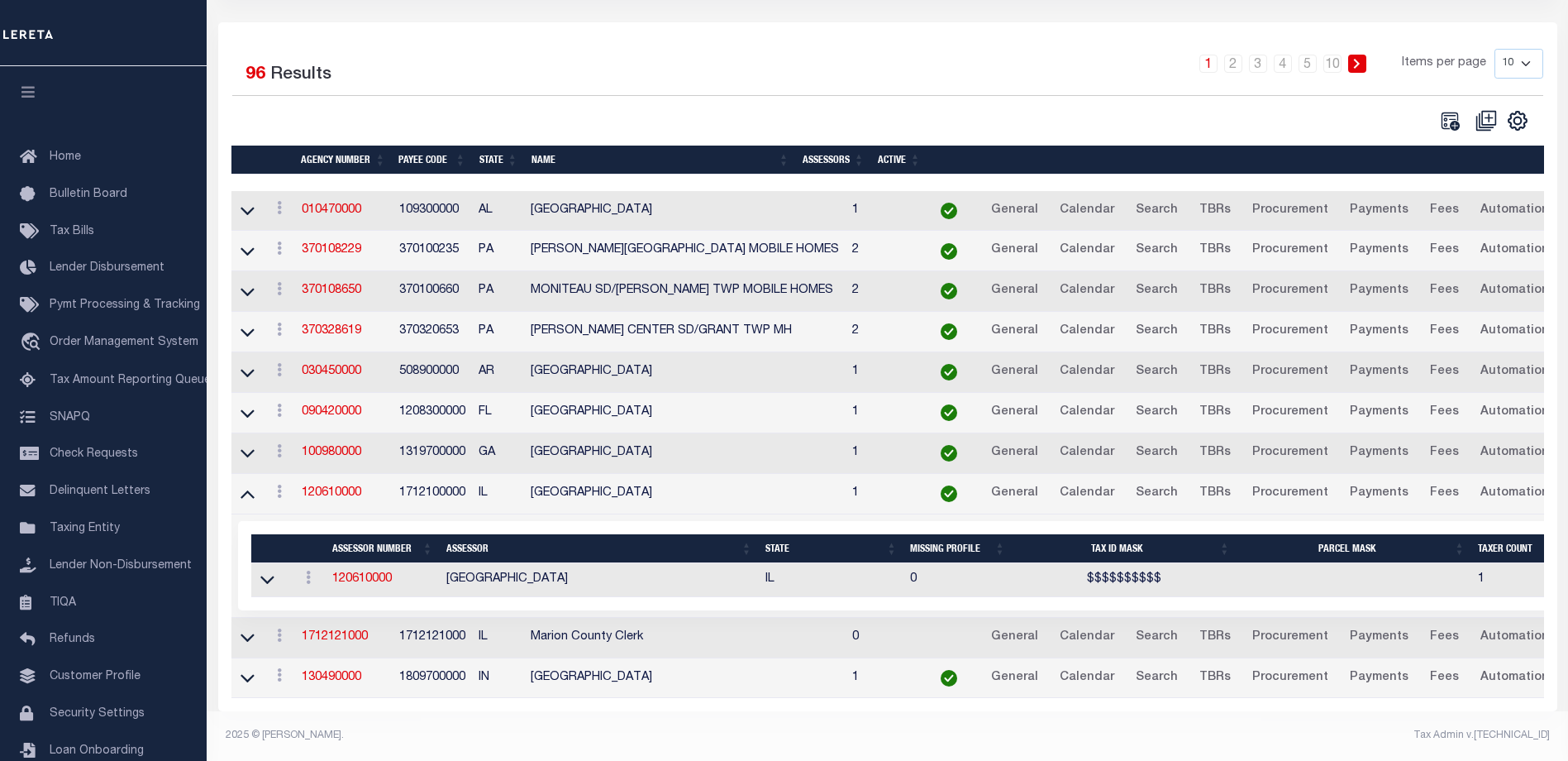
scroll to position [253, 0]
click at [247, 491] on icon at bounding box center [247, 495] width 14 height 8
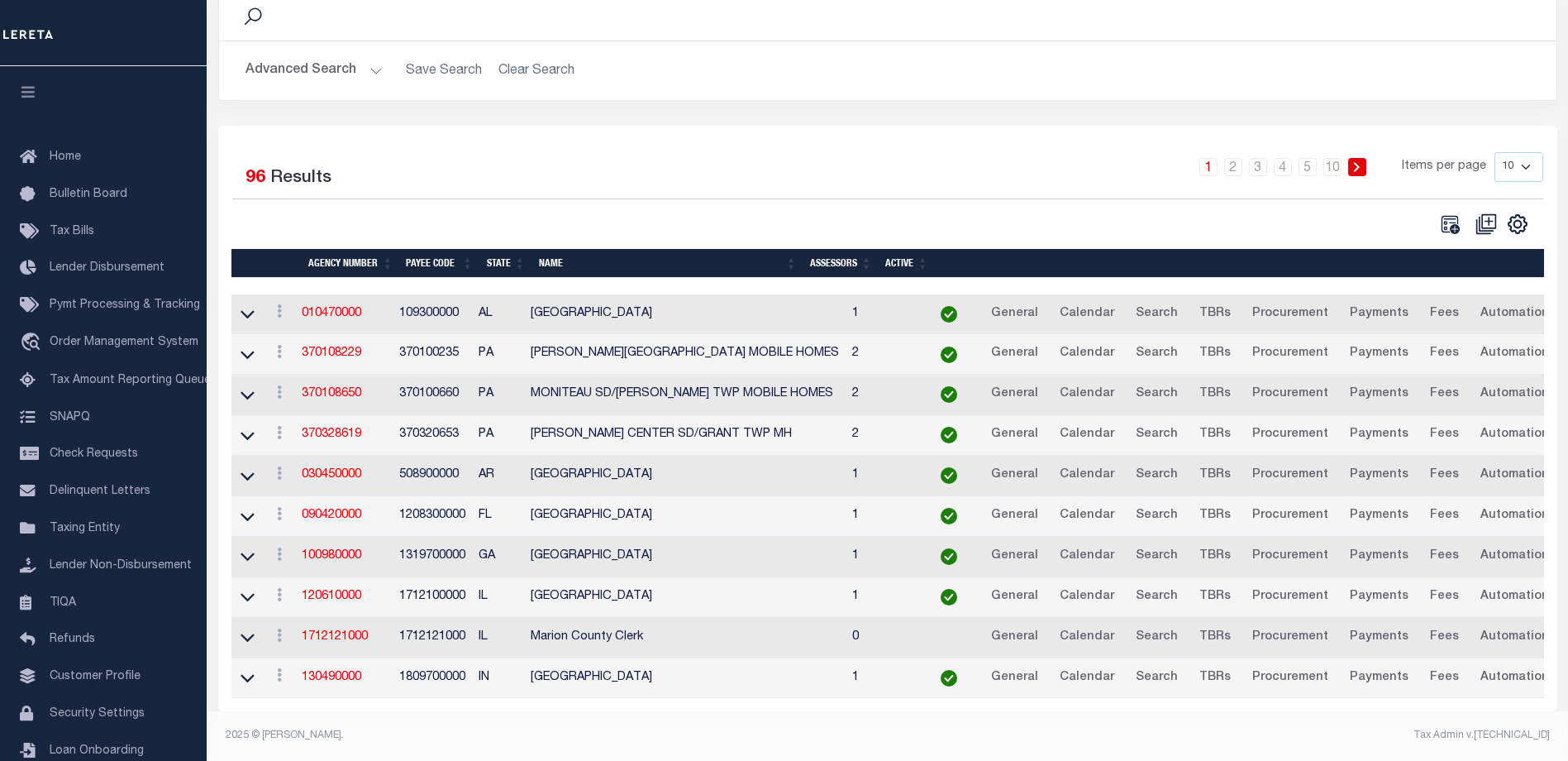
scroll to position [149, 0]
click at [248, 670] on icon at bounding box center [247, 678] width 14 height 18
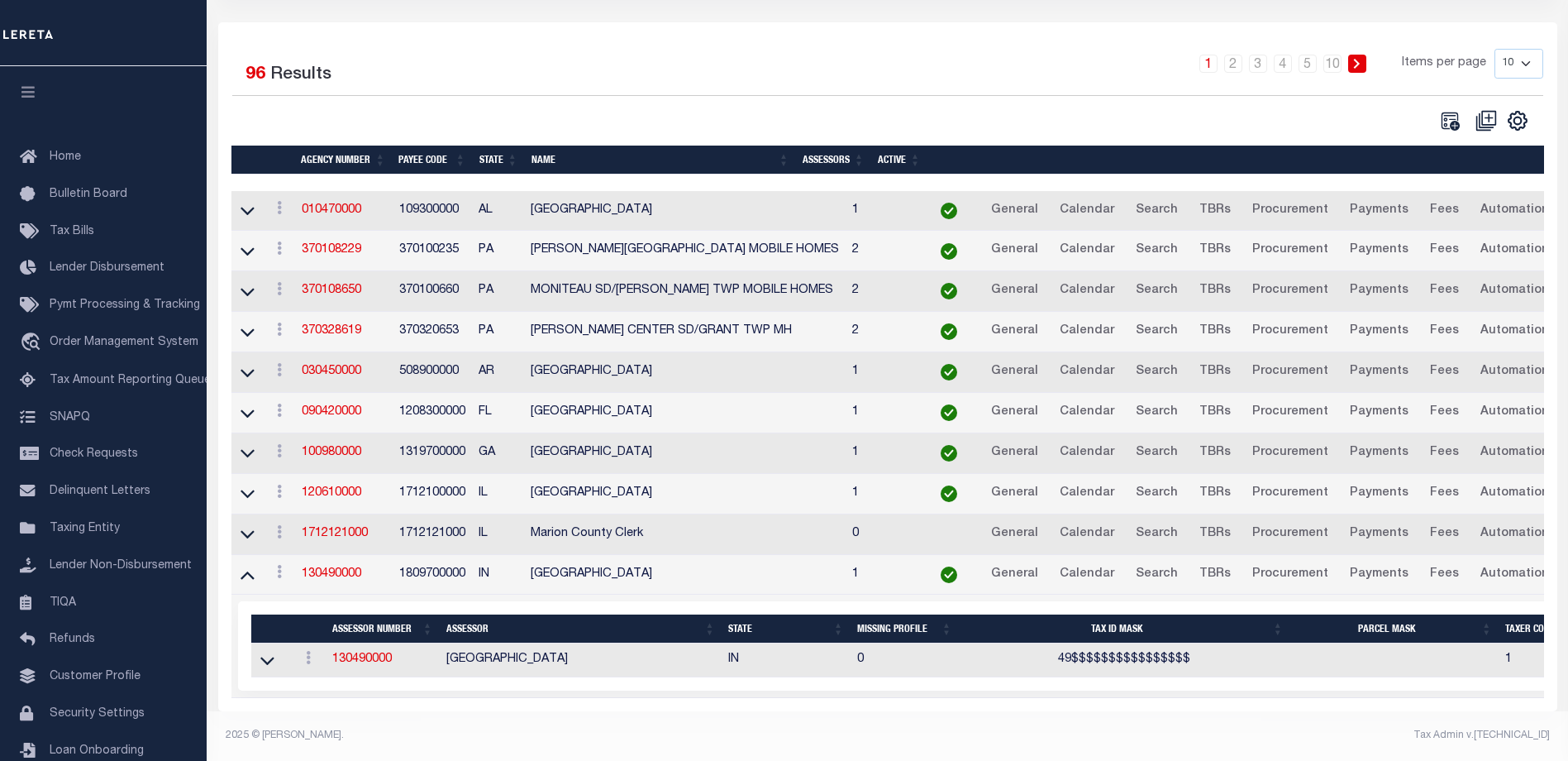
scroll to position [253, 0]
click at [356, 654] on link "130490000" at bounding box center [361, 659] width 60 height 12
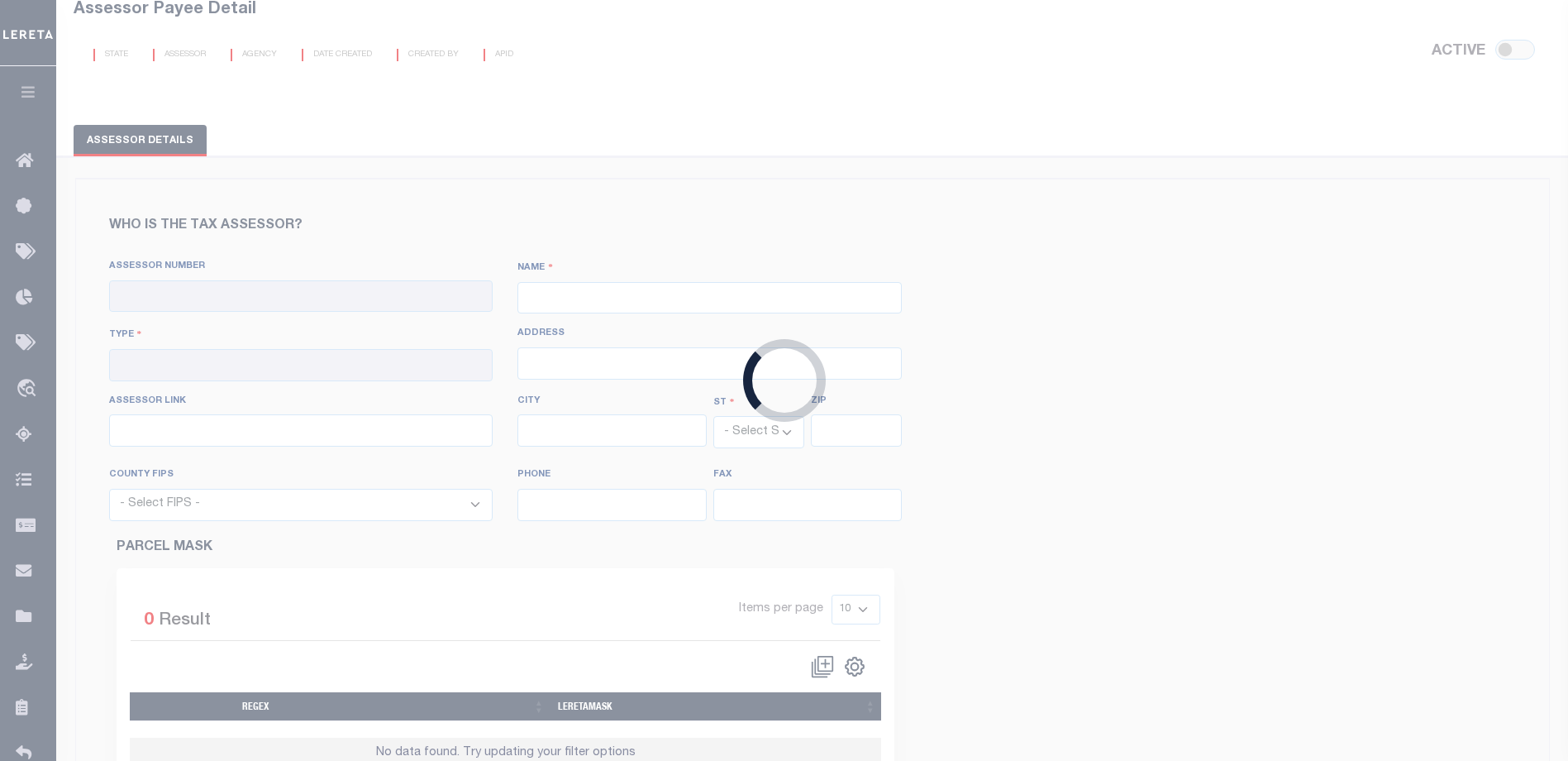
scroll to position [21, 0]
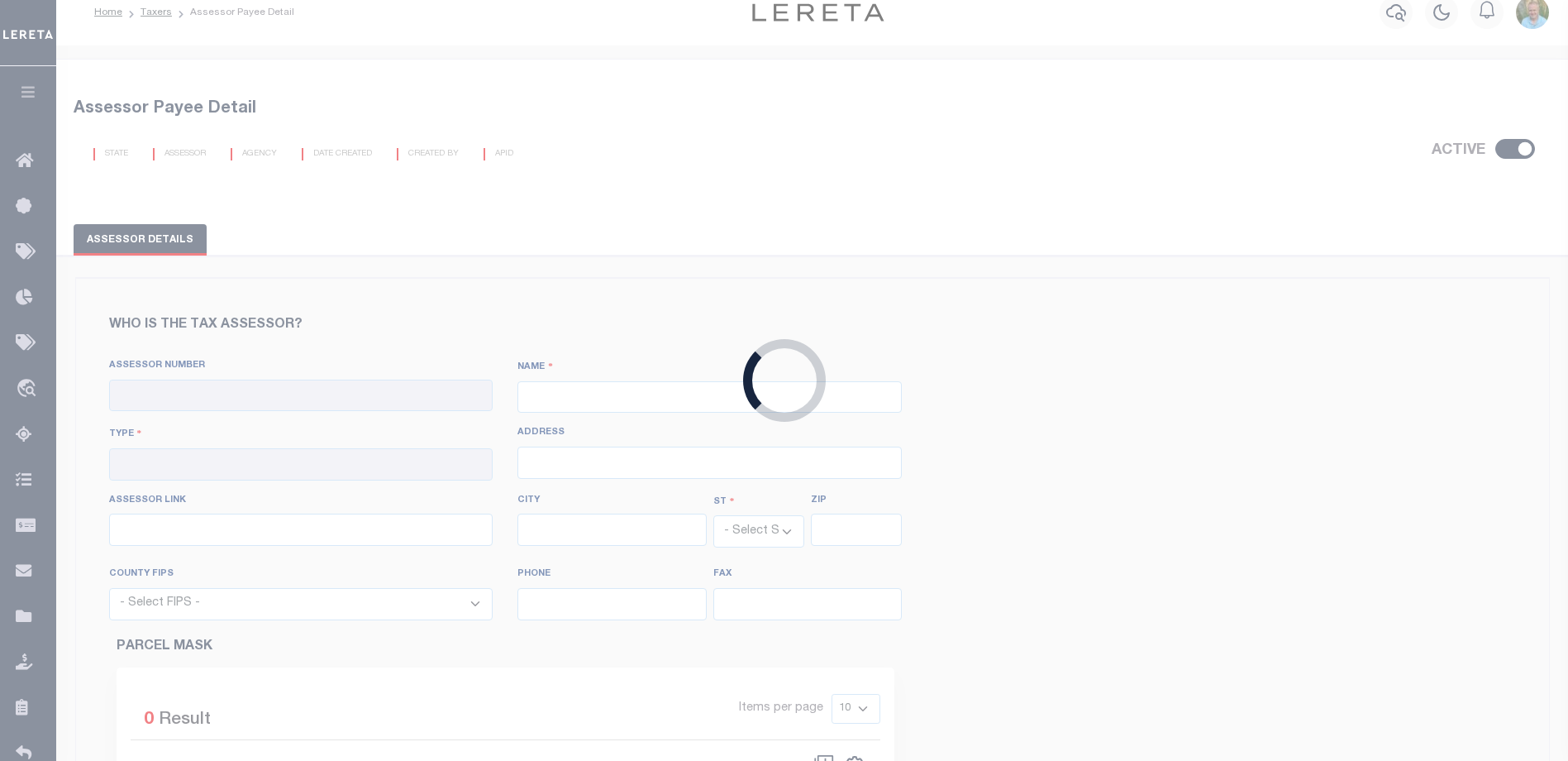
checkbox input "true"
type input "130490000"
type input "[GEOGRAPHIC_DATA]"
type input "00 - County"
type input "[STREET_ADDRESS][US_STATE]"
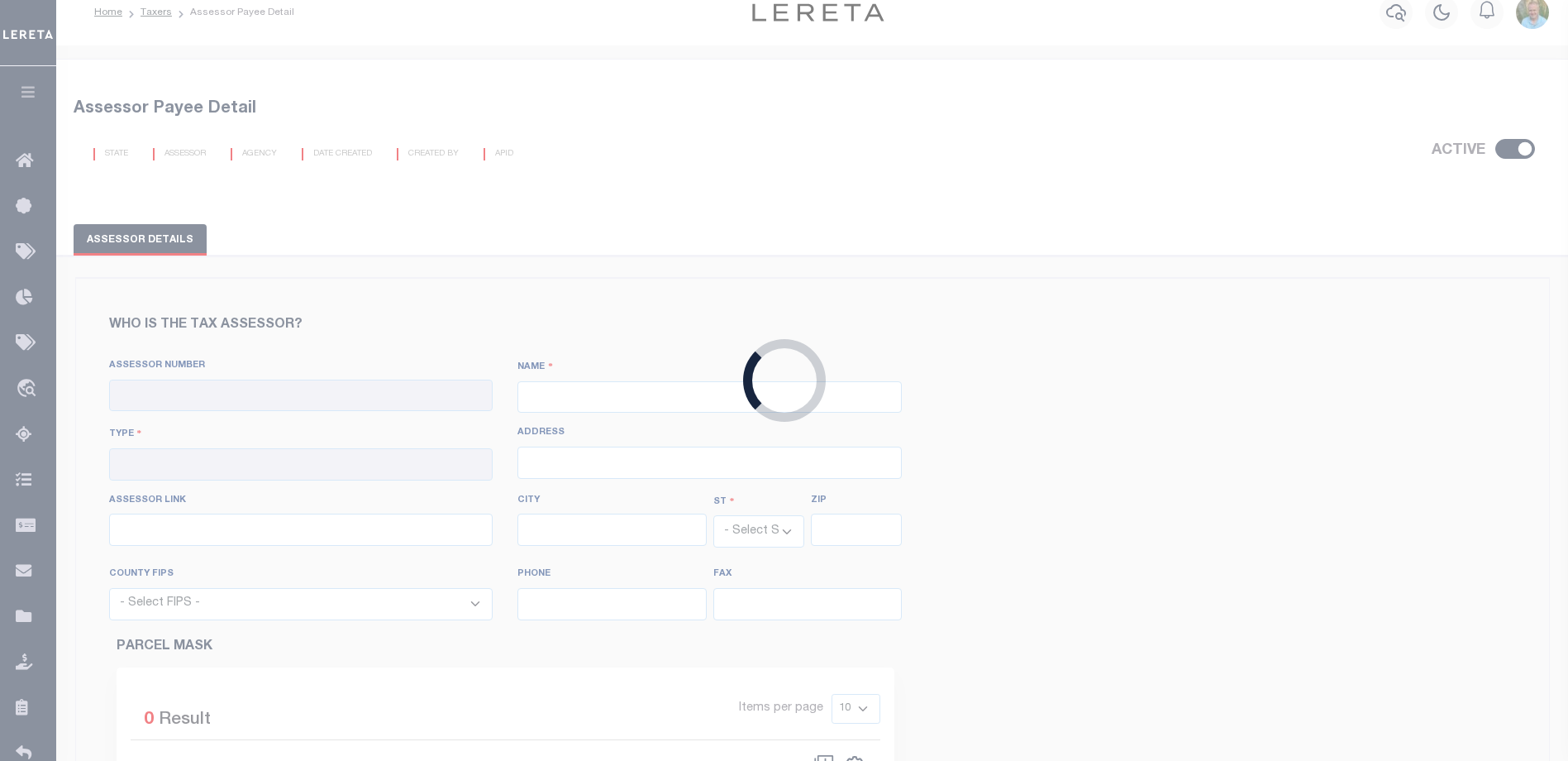
type input "[URL][DOMAIN_NAME]"
type input "[GEOGRAPHIC_DATA]"
select select "IN"
type input "46204"
select select "18097"
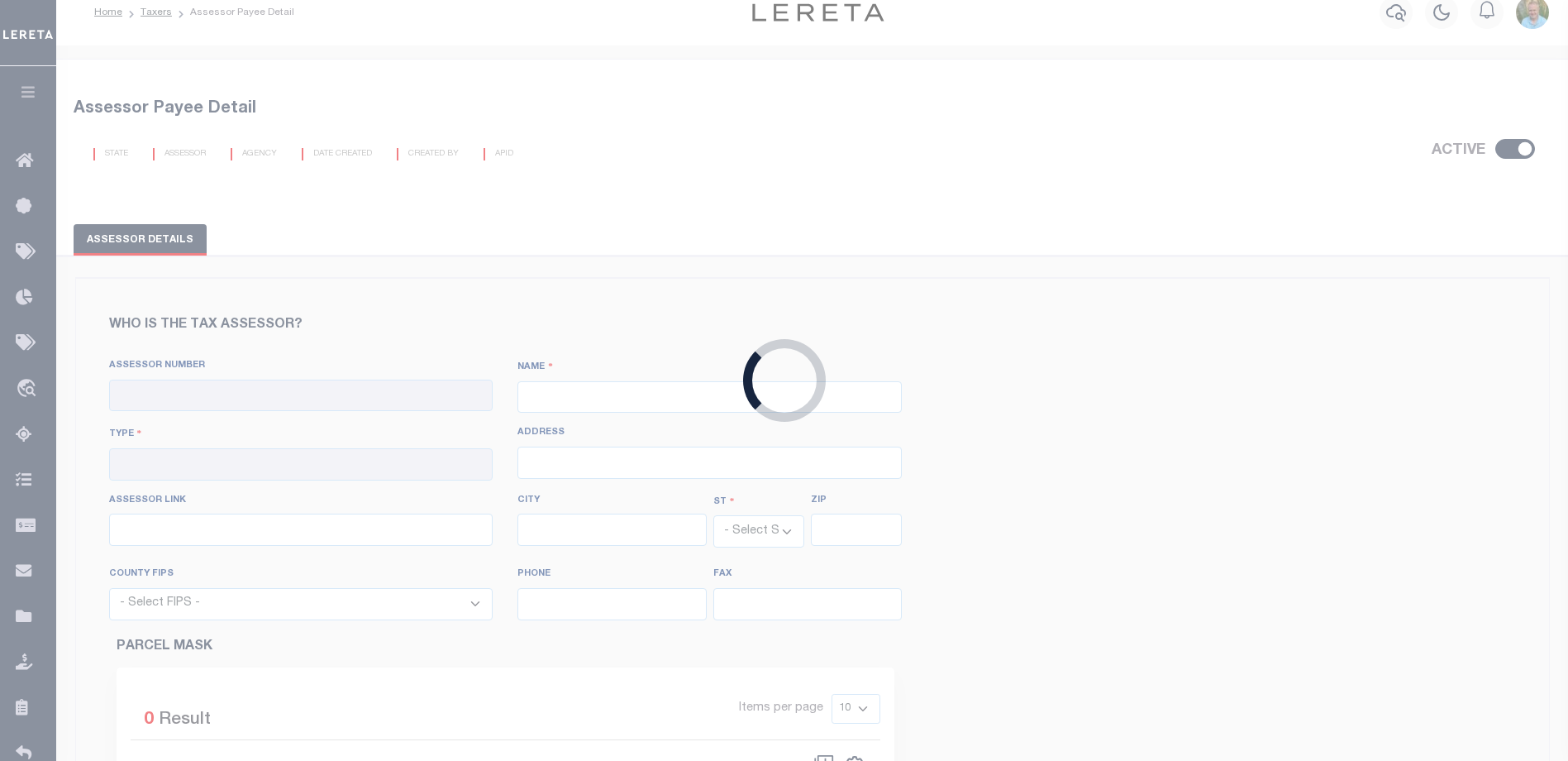
type input "[PHONE_NUMBER]"
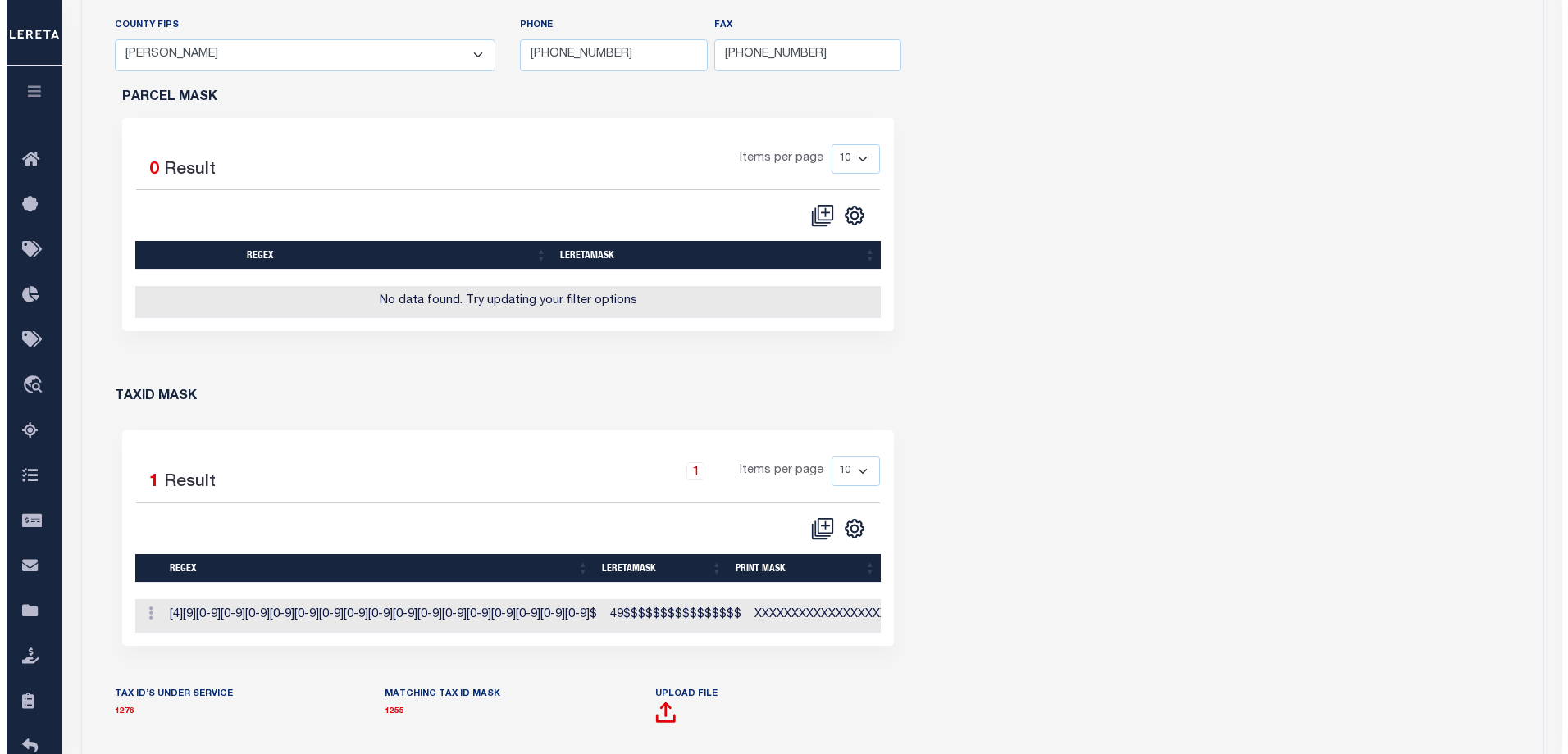
scroll to position [656, 0]
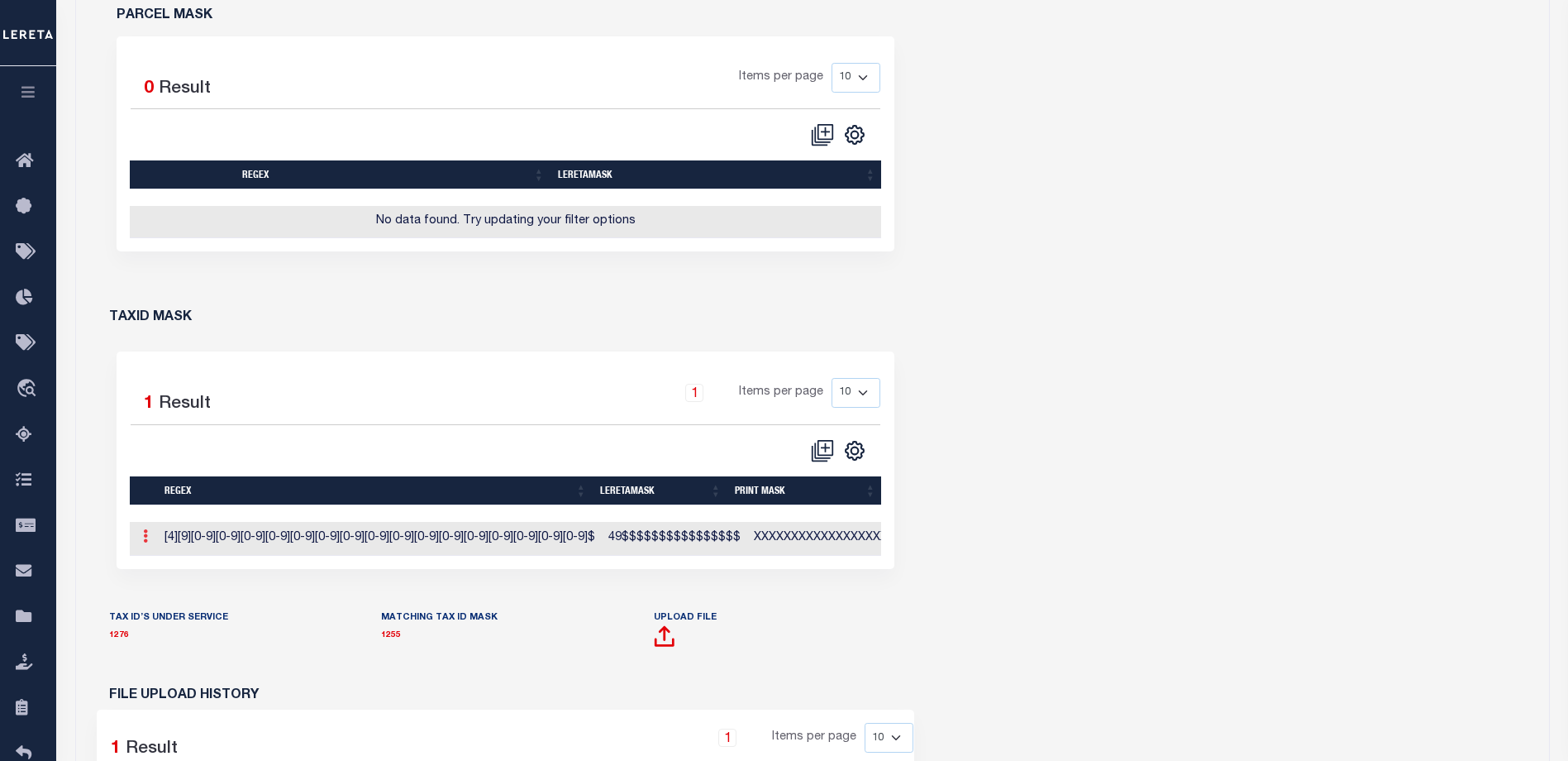
click at [145, 543] on icon at bounding box center [146, 536] width 5 height 13
click at [170, 565] on link "Edit TaxID Mask" at bounding box center [202, 563] width 129 height 28
type input "49$$$$$$$$$$$$$$$$"
type input "XXXXXXXXXXXXXXXXXX*"
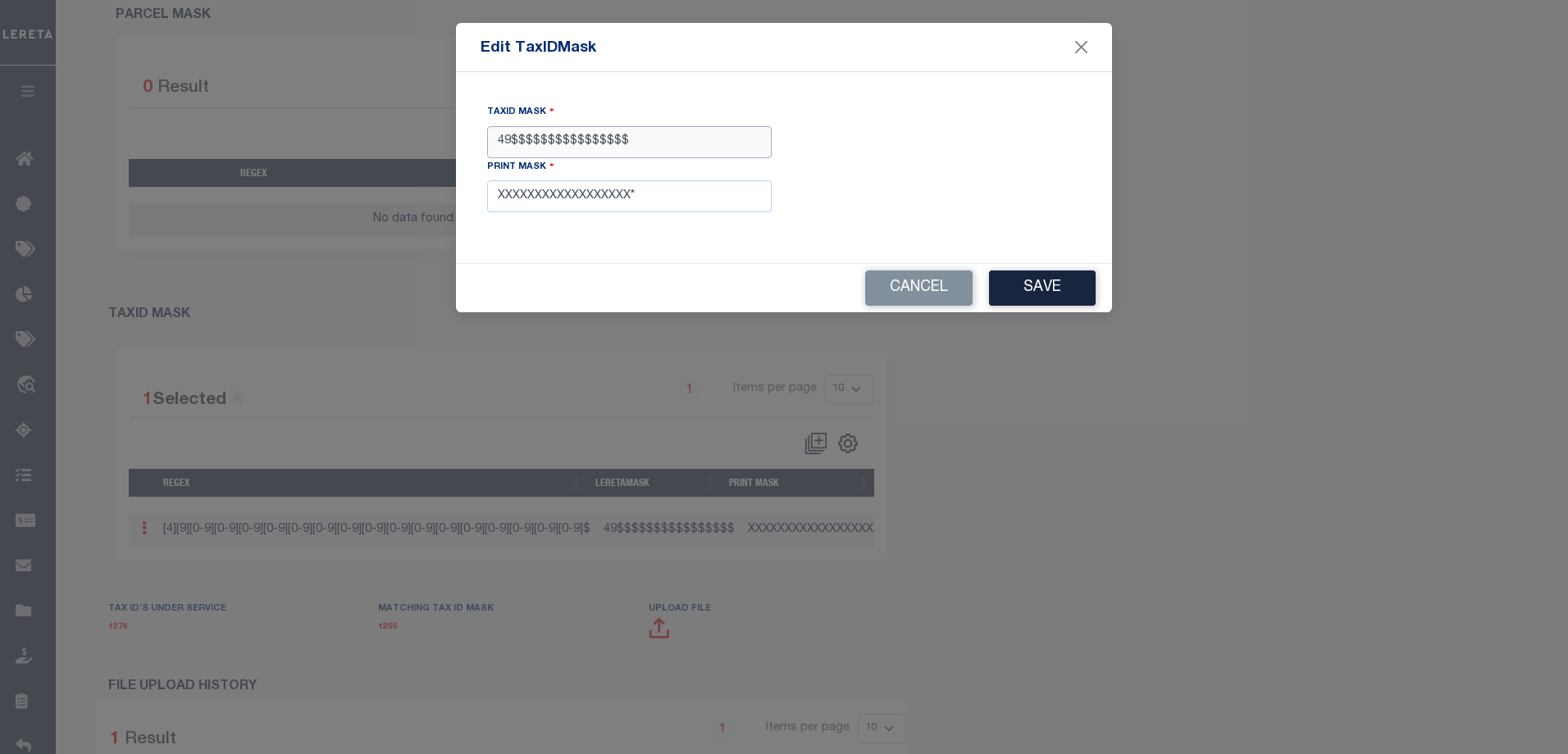
drag, startPoint x: 646, startPoint y: 145, endPoint x: 492, endPoint y: 155, distance: 154.3
click at [492, 155] on input "49$$$$$$$$$$$$$$$$" at bounding box center [630, 142] width 284 height 32
